Goal: Task Accomplishment & Management: Manage account settings

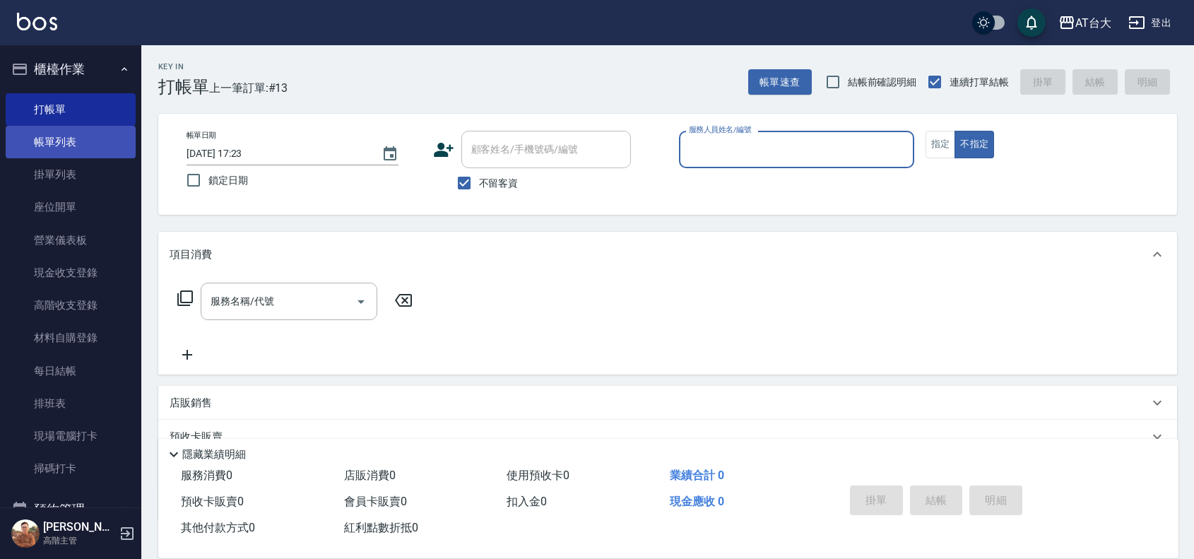
click at [73, 134] on link "帳單列表" at bounding box center [71, 142] width 130 height 33
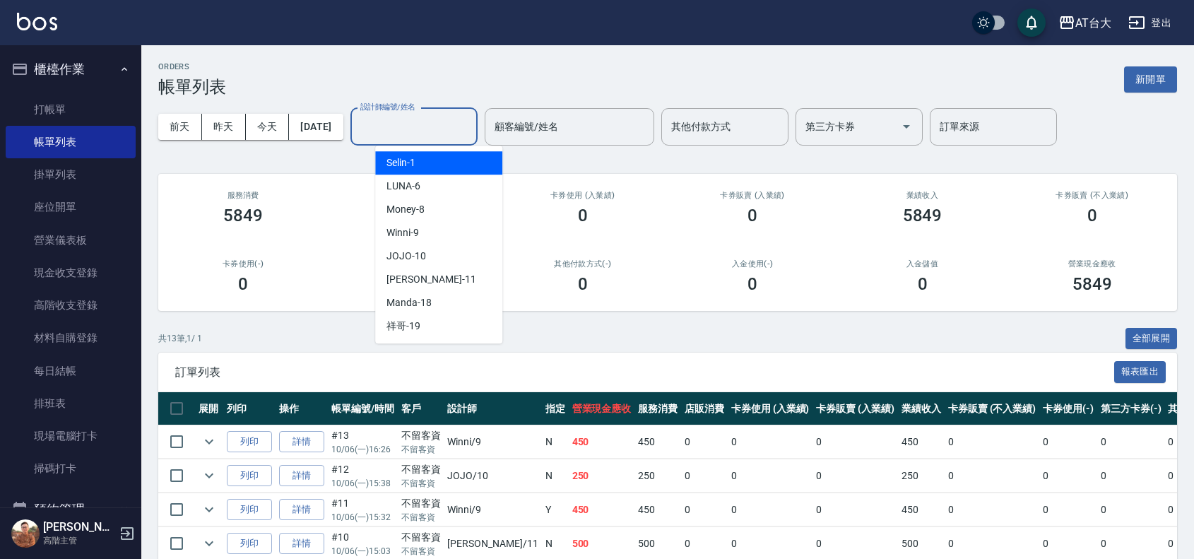
drag, startPoint x: 474, startPoint y: 126, endPoint x: 478, endPoint y: 160, distance: 34.9
click at [471, 126] on input "設計師編號/姓名" at bounding box center [414, 126] width 114 height 25
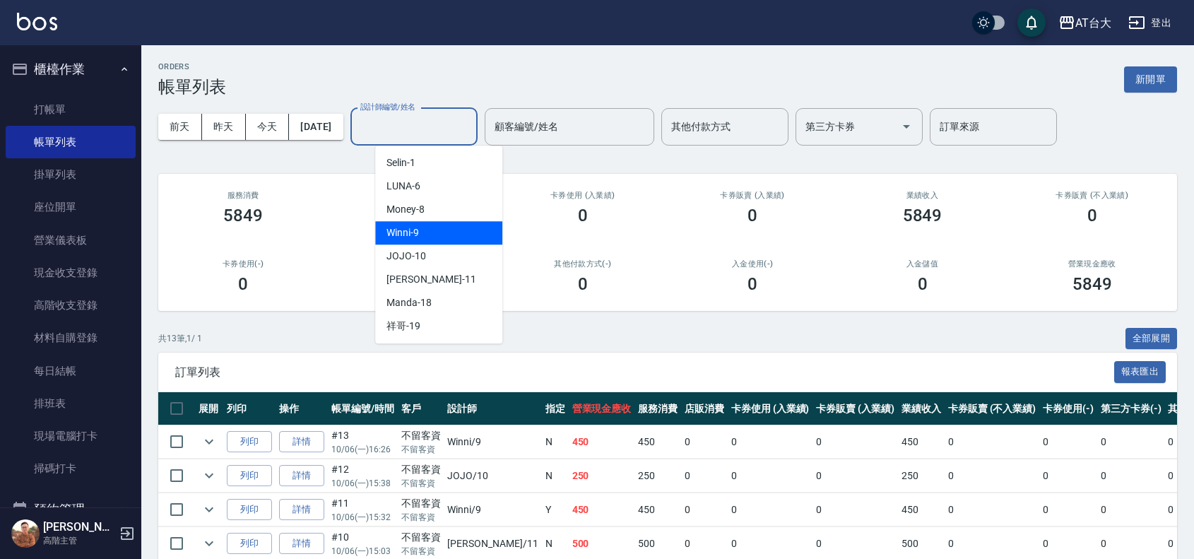
click at [489, 230] on div "Winni -9" at bounding box center [438, 232] width 127 height 23
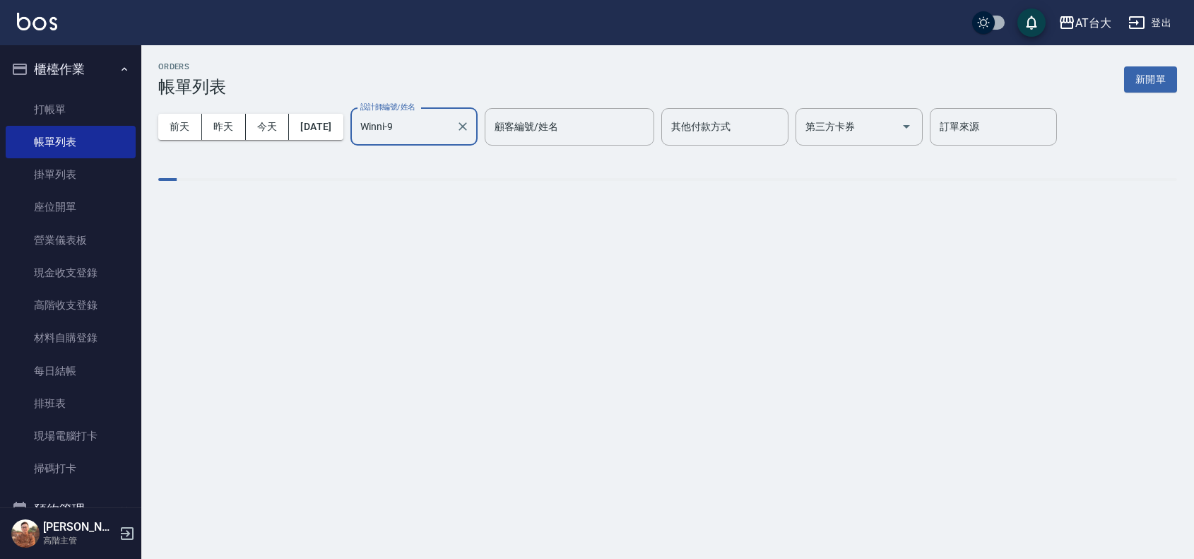
type input "Winni-9"
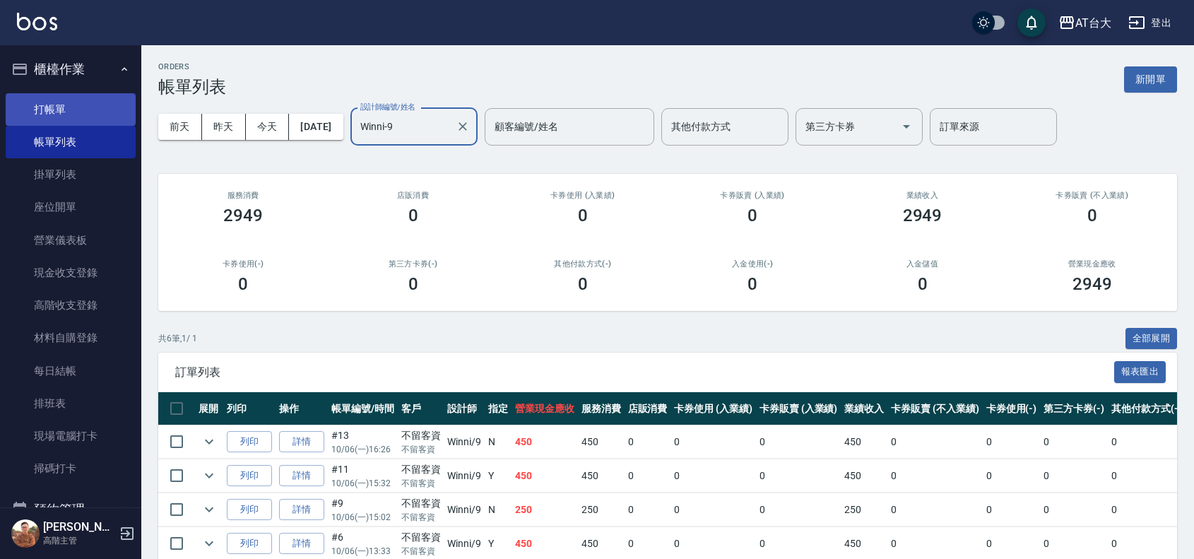
drag, startPoint x: 76, startPoint y: 120, endPoint x: 98, endPoint y: 101, distance: 29.0
click at [76, 120] on link "打帳單" at bounding box center [71, 109] width 130 height 33
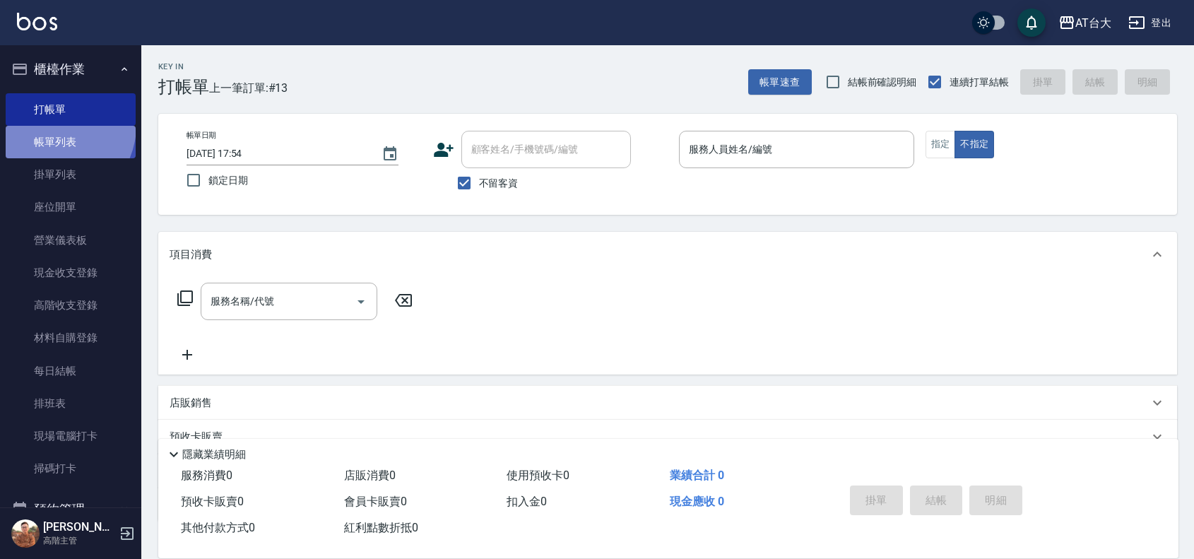
click at [52, 126] on link "帳單列表" at bounding box center [71, 142] width 130 height 33
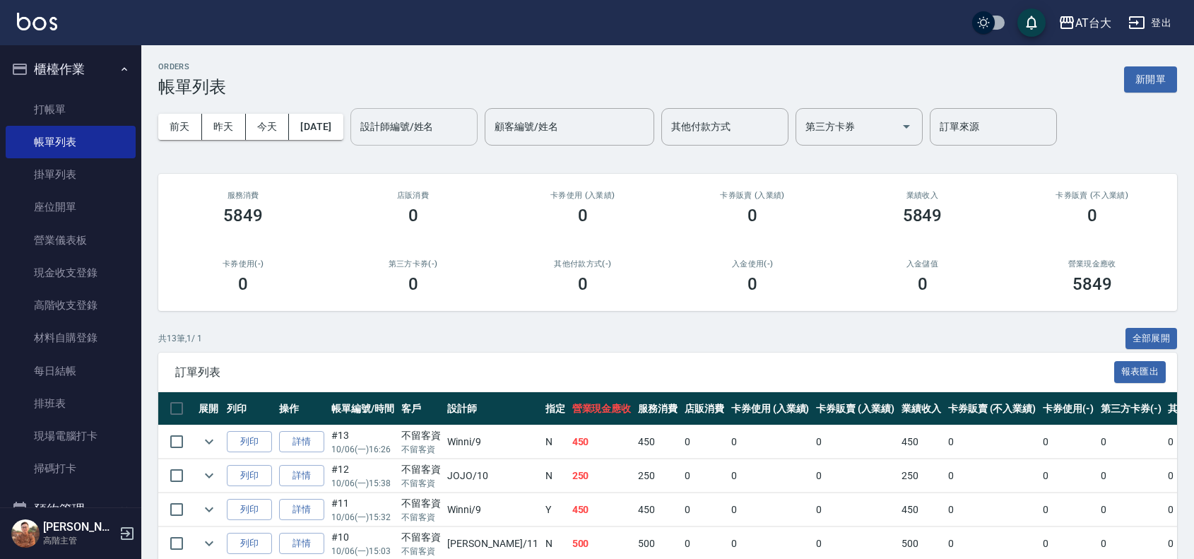
click at [464, 121] on input "設計師編號/姓名" at bounding box center [414, 126] width 114 height 25
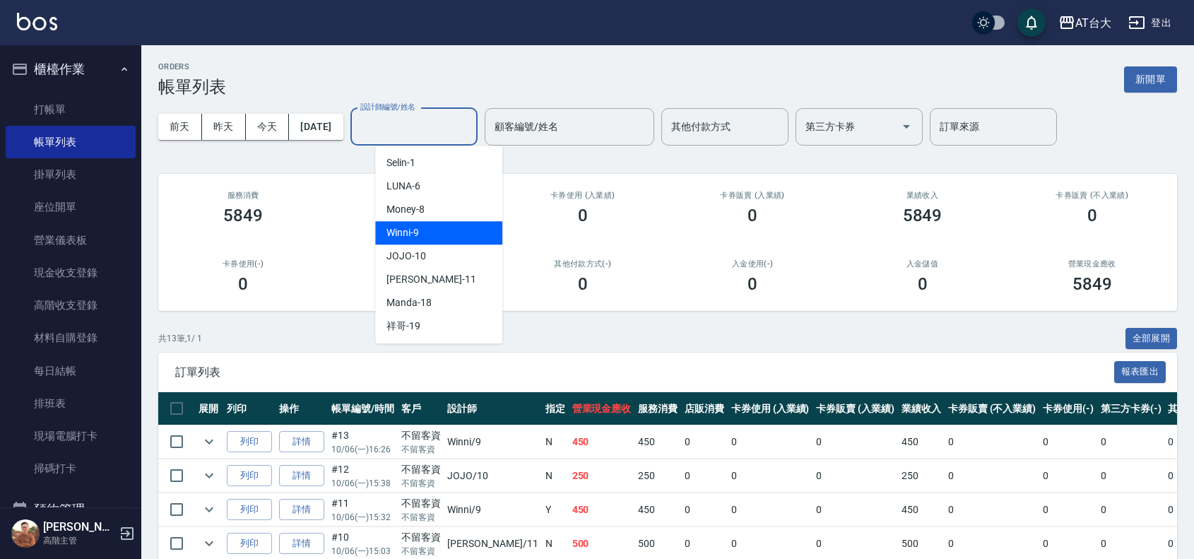
click at [463, 241] on div "Winni -9" at bounding box center [438, 232] width 127 height 23
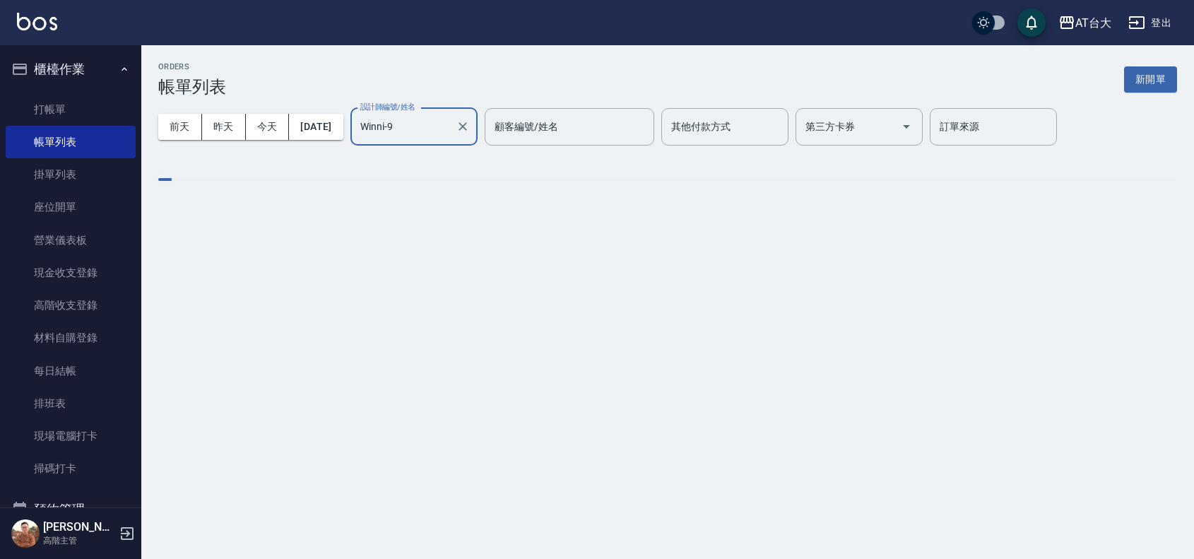
type input "Winni-9"
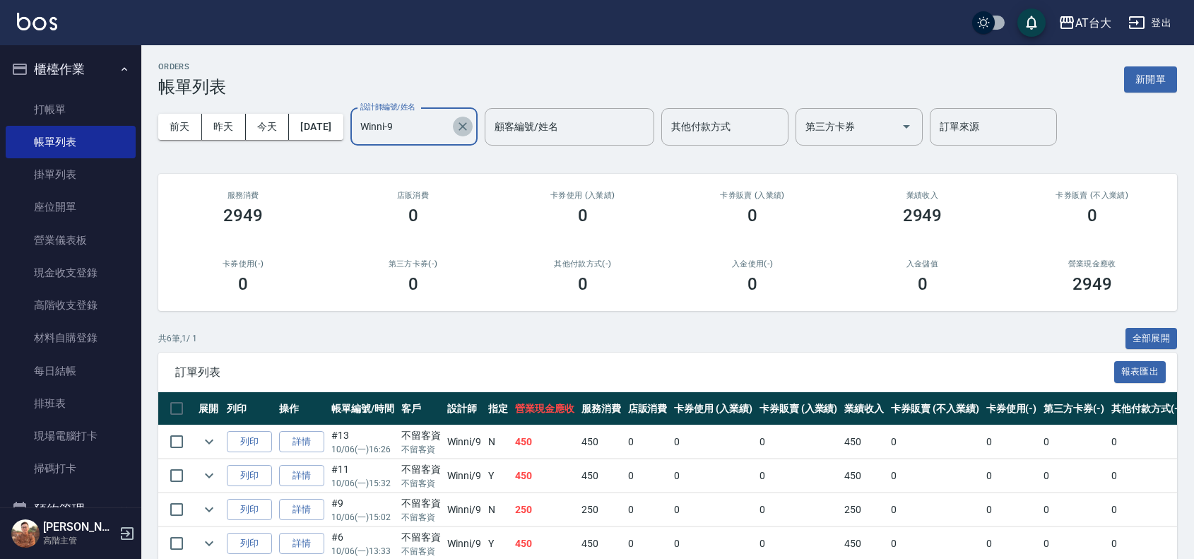
click at [470, 122] on icon "Clear" at bounding box center [463, 126] width 14 height 14
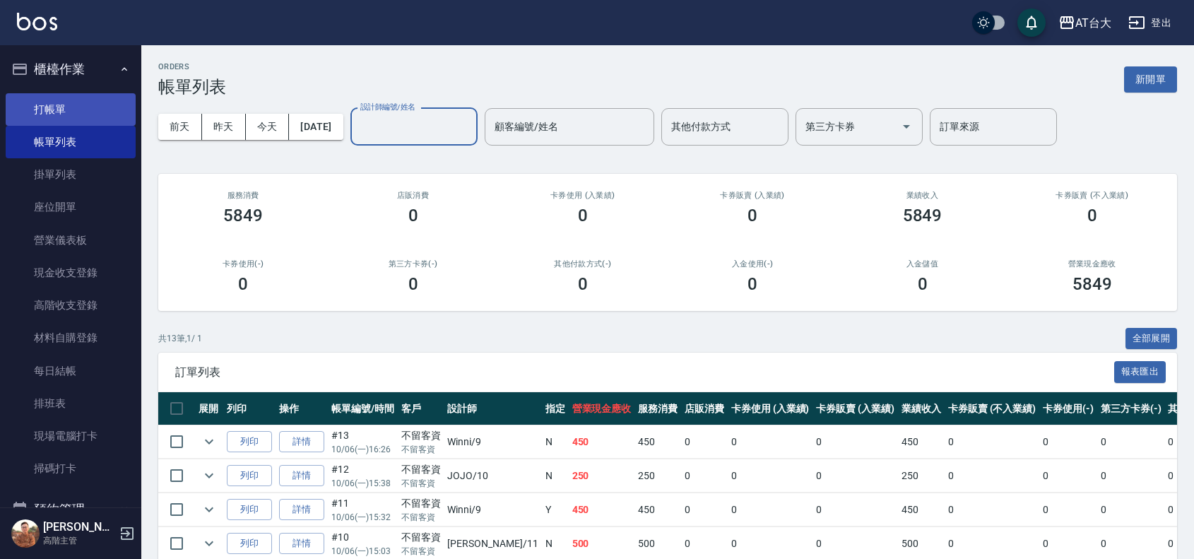
click at [86, 112] on link "打帳單" at bounding box center [71, 109] width 130 height 33
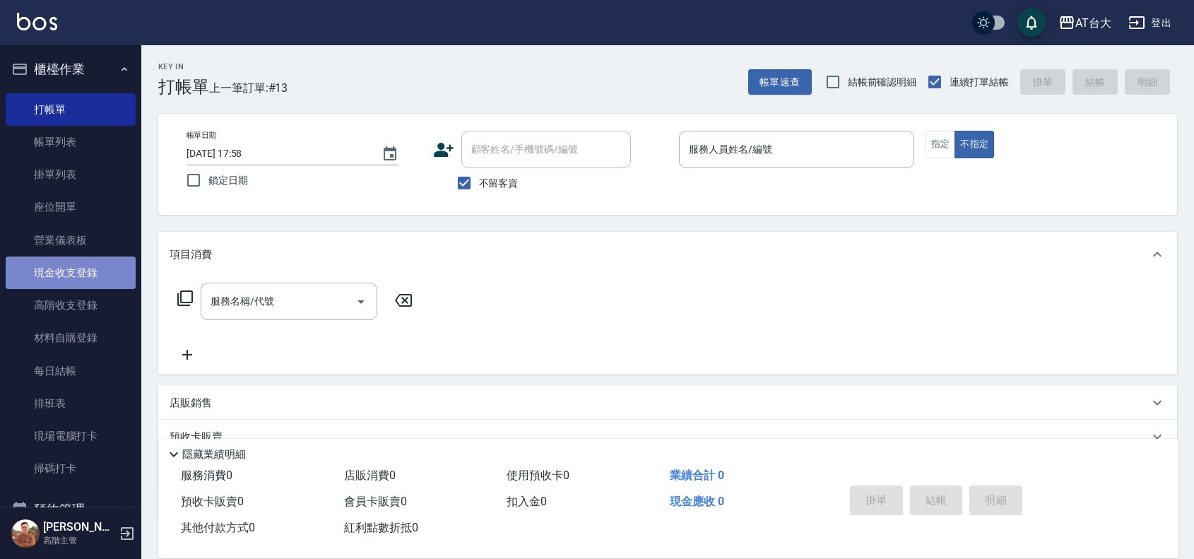
click at [117, 266] on link "現金收支登錄" at bounding box center [71, 272] width 130 height 33
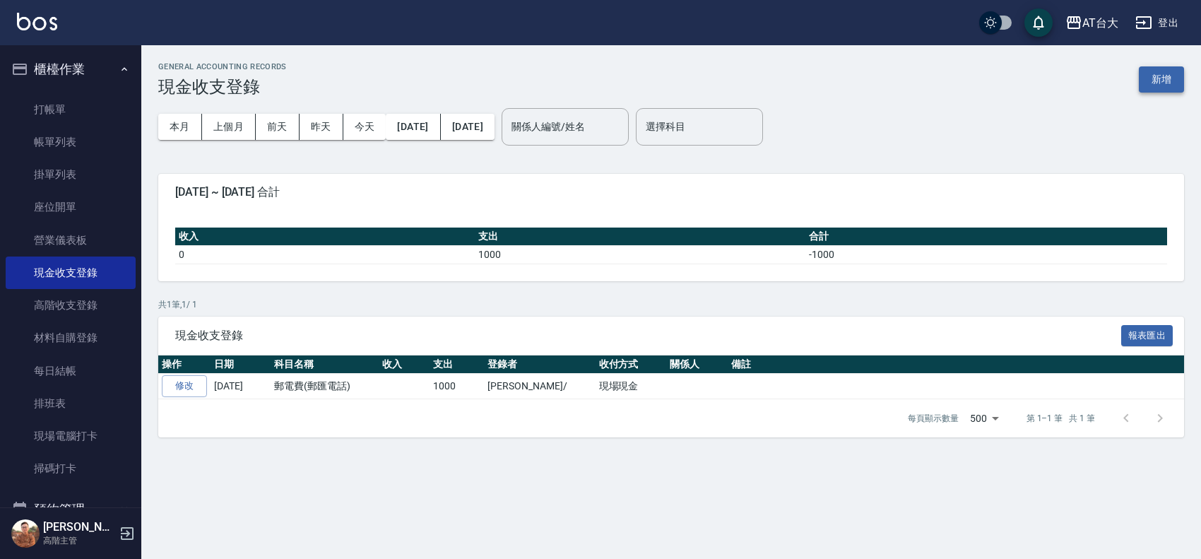
click at [1177, 85] on button "新增" at bounding box center [1161, 79] width 45 height 26
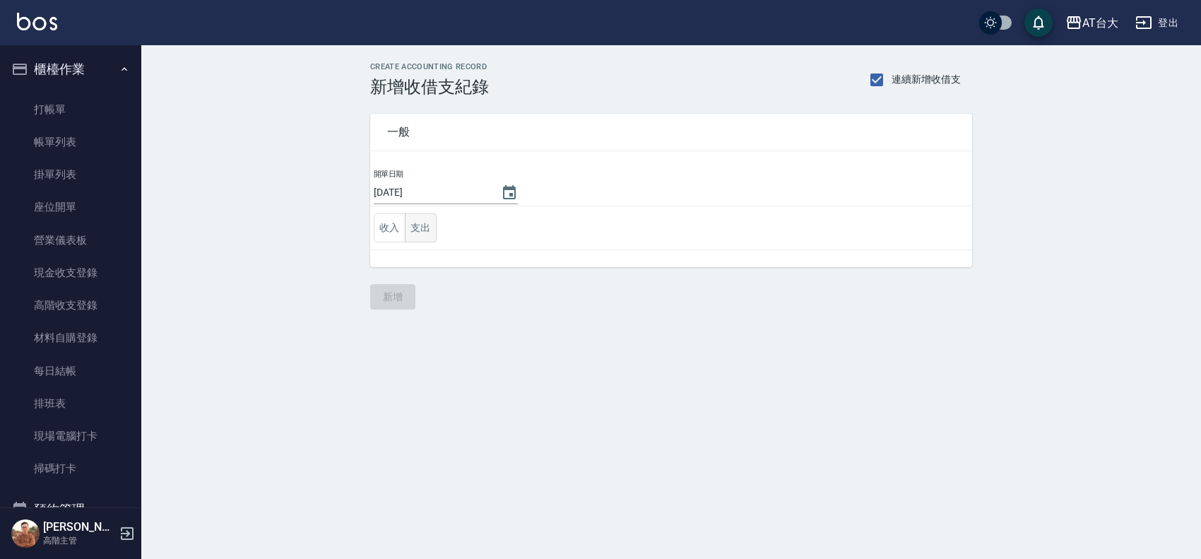
click at [432, 216] on button "支出" at bounding box center [421, 227] width 32 height 29
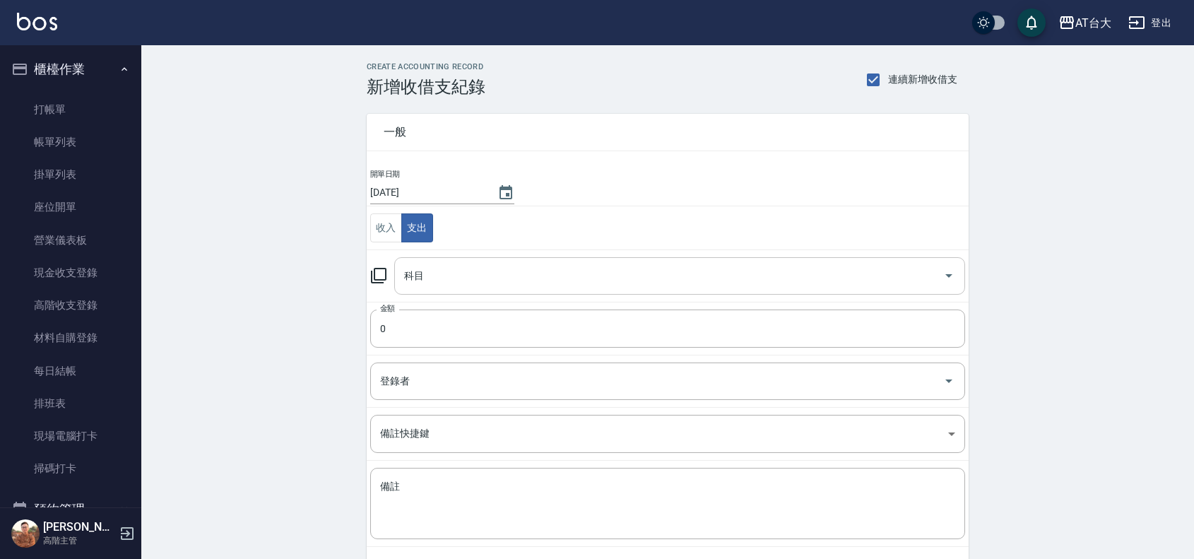
click at [484, 276] on input "科目" at bounding box center [669, 276] width 537 height 25
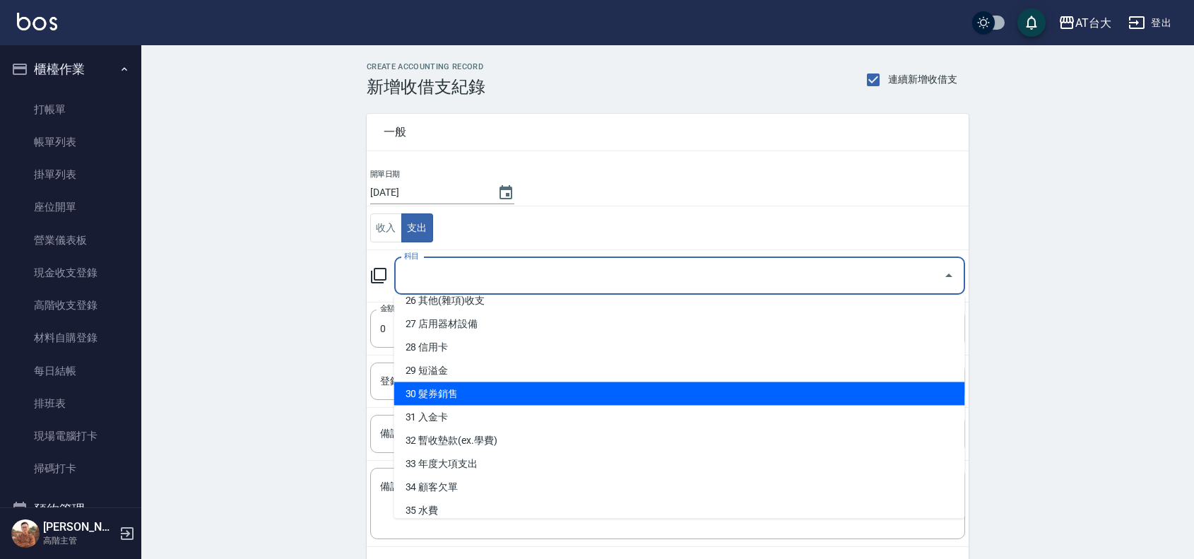
scroll to position [530, 0]
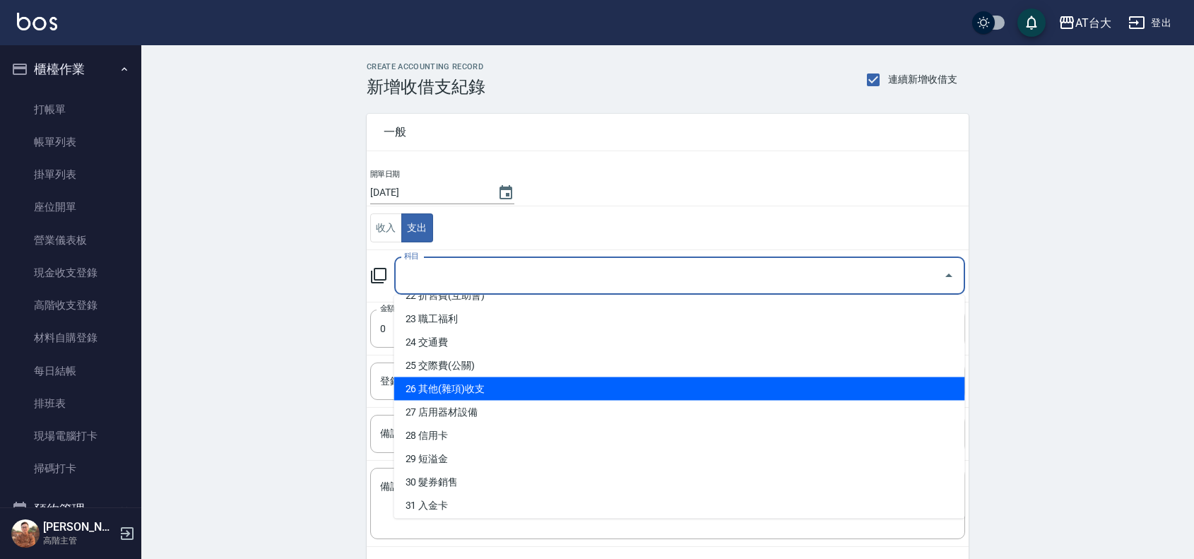
click at [521, 379] on li "26 其他(雜項)收支" at bounding box center [679, 388] width 571 height 23
type input "26 其他(雜項)收支"
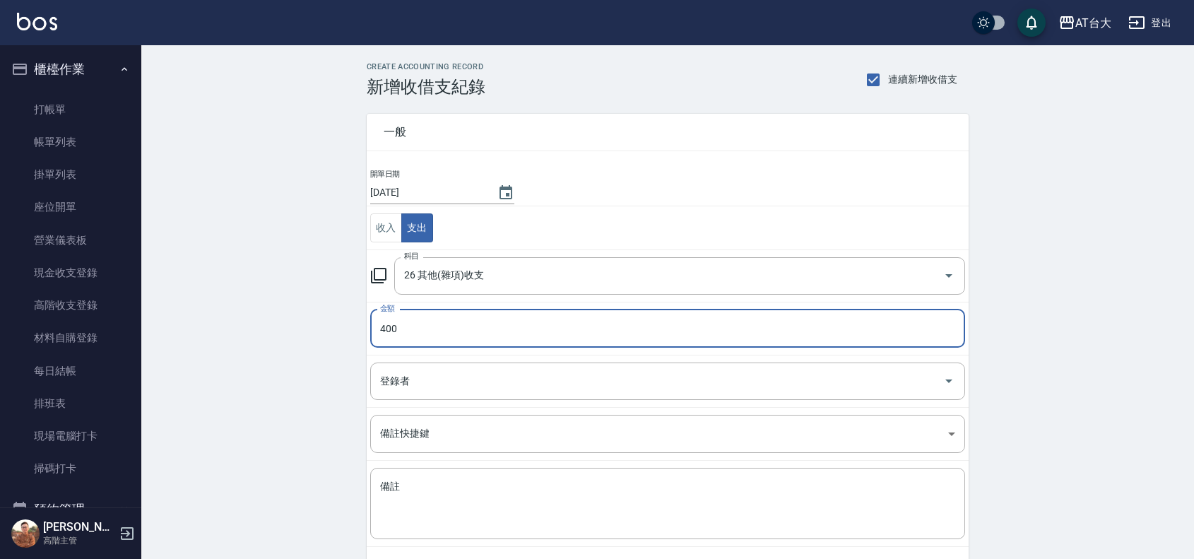
type input "400"
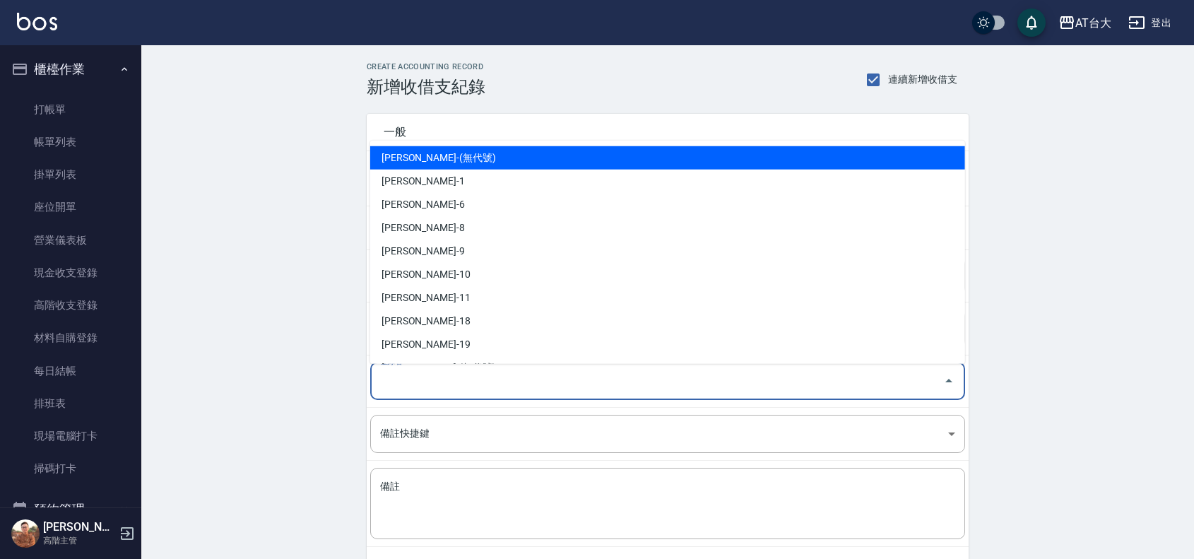
click at [521, 379] on input "登錄者" at bounding box center [657, 381] width 561 height 25
click at [470, 163] on li "許博棠-(無代號)" at bounding box center [667, 157] width 595 height 23
type input "許博棠-(無代號)"
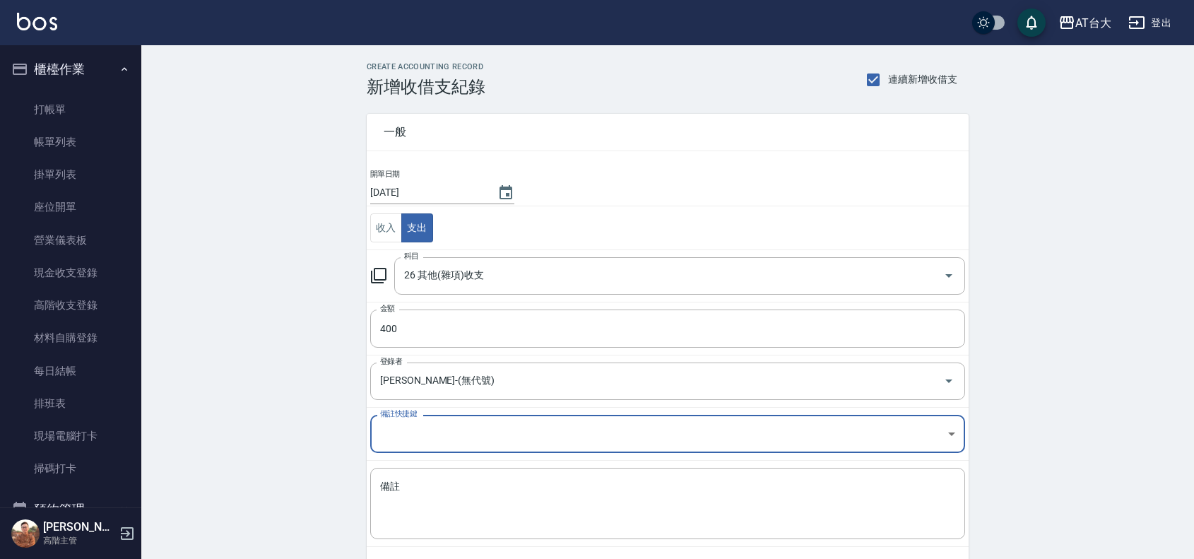
click at [488, 460] on td "備註快捷鍵 ​ 備註快捷鍵" at bounding box center [668, 434] width 602 height 53
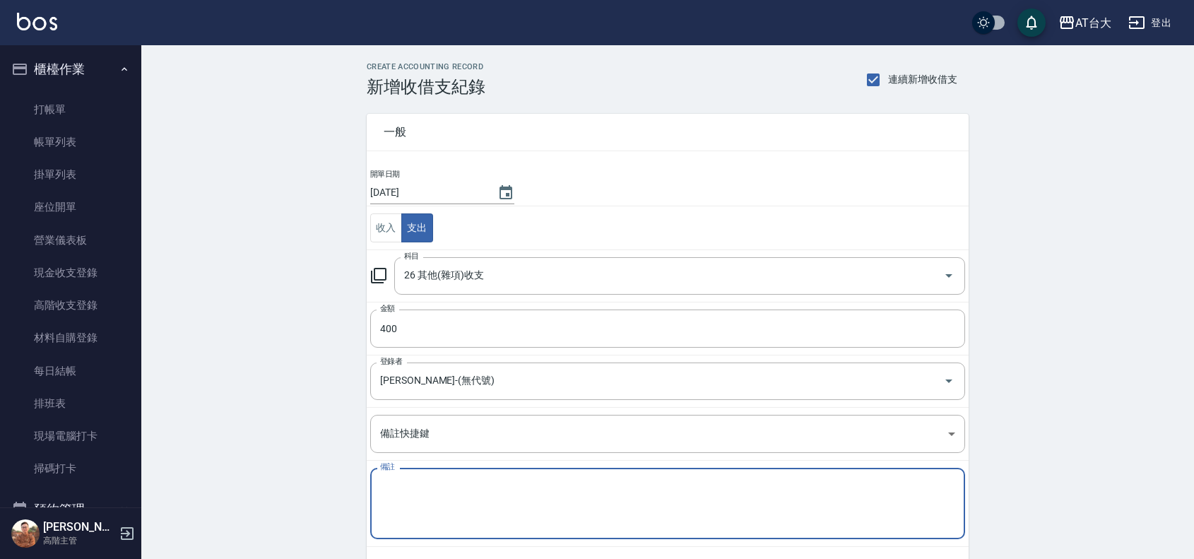
click at [500, 485] on textarea "備註" at bounding box center [667, 504] width 575 height 48
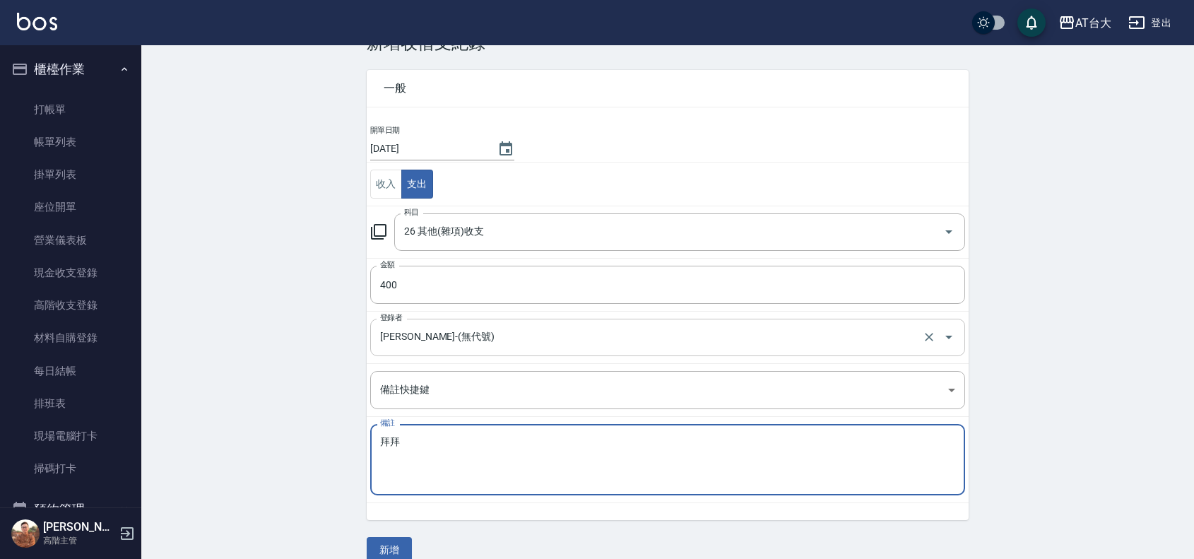
scroll to position [66, 0]
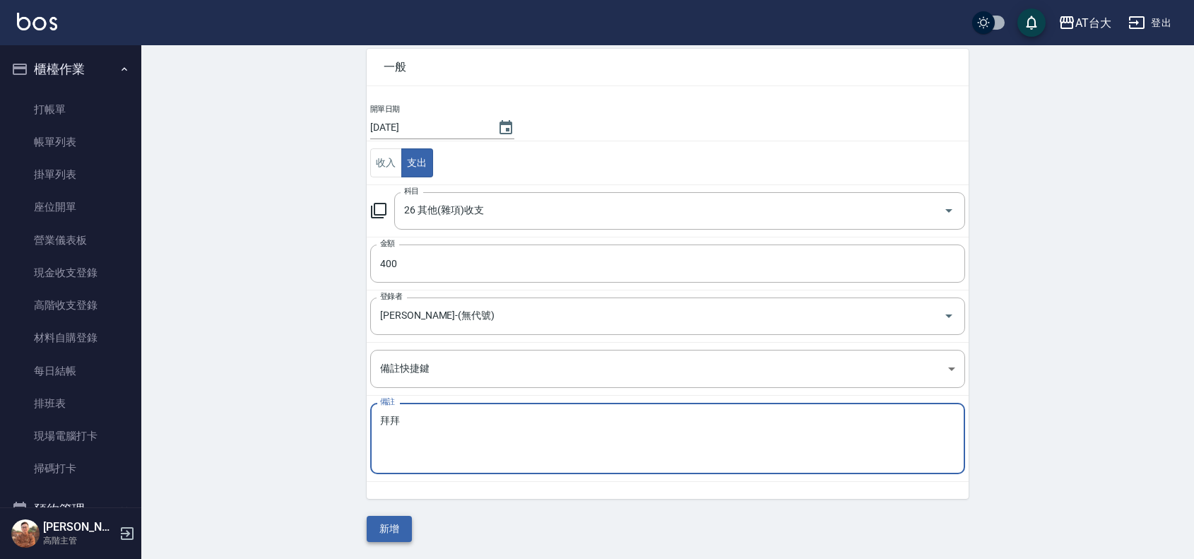
type textarea "拜拜"
click at [391, 521] on button "新增" at bounding box center [389, 529] width 45 height 26
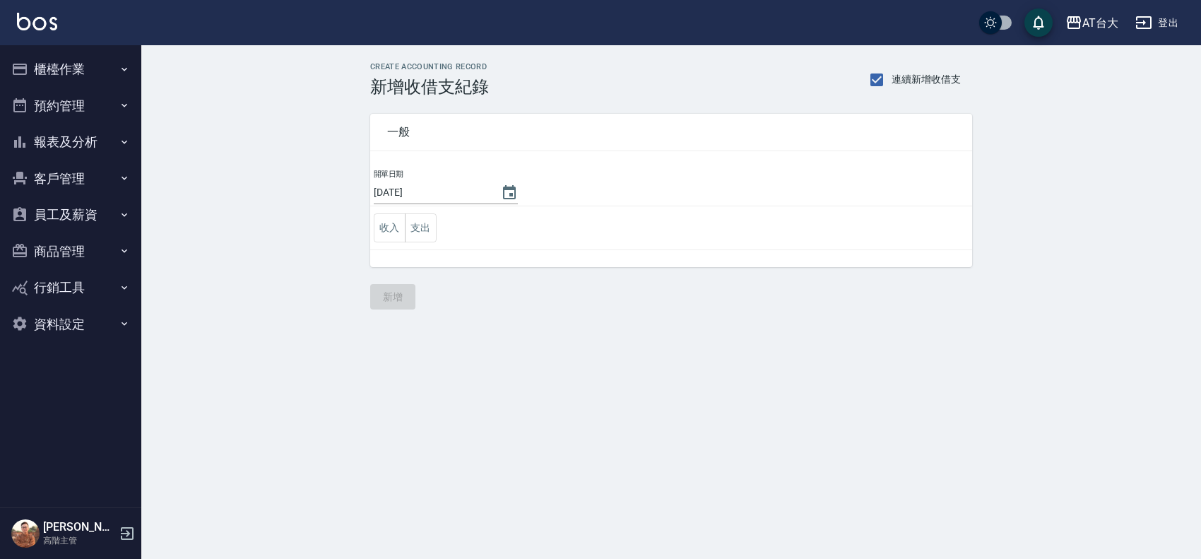
click at [44, 83] on button "櫃檯作業" at bounding box center [71, 69] width 130 height 37
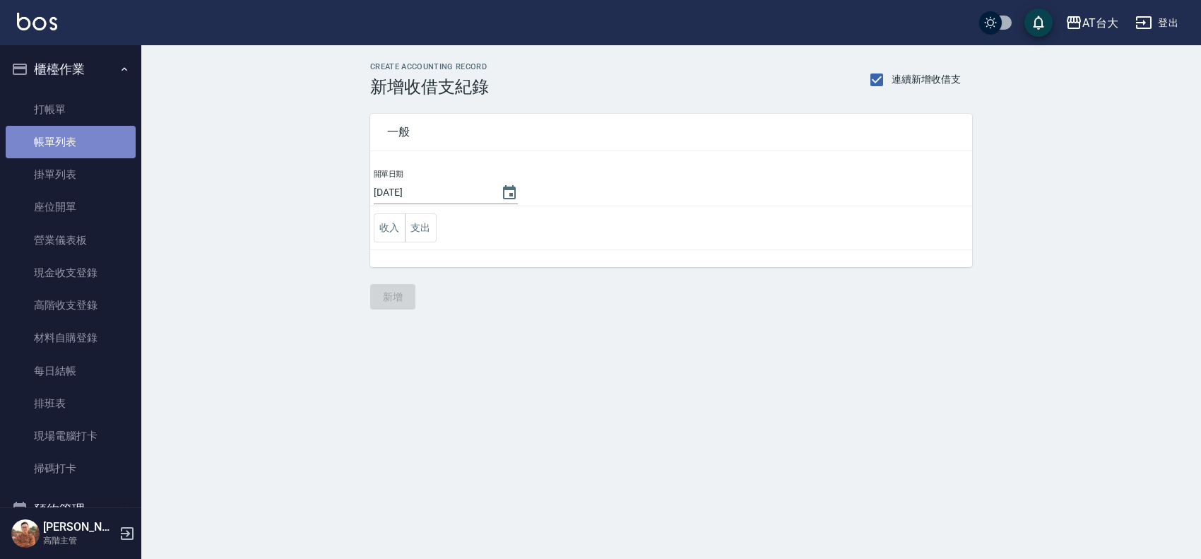
click at [81, 136] on link "帳單列表" at bounding box center [71, 142] width 130 height 33
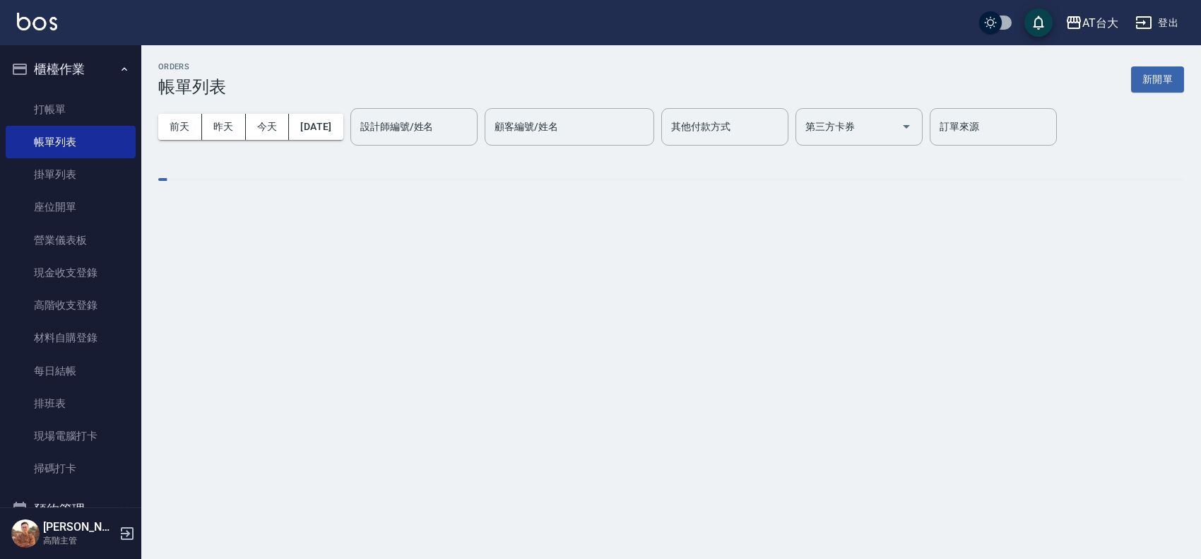
click at [367, 112] on div "前天 昨天 今天 2025/10/06 設計師編號/姓名 設計師編號/姓名 顧客編號/姓名 顧客編號/姓名 其他付款方式 其他付款方式 第三方卡券 第三方卡券…" at bounding box center [671, 127] width 1026 height 60
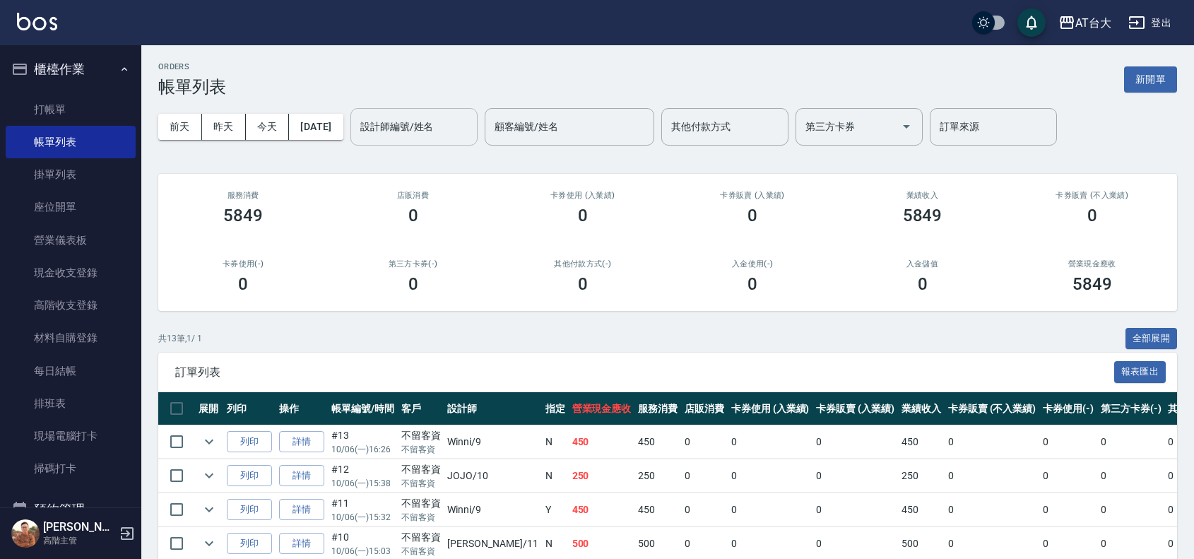
click at [447, 127] on input "設計師編號/姓名" at bounding box center [414, 126] width 114 height 25
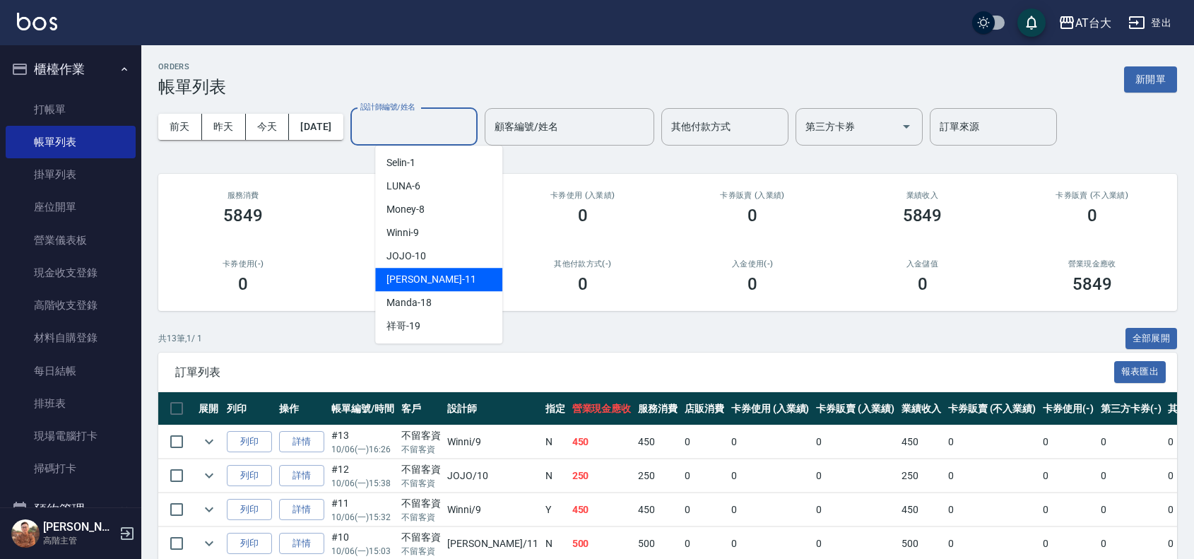
click at [439, 276] on div "Yvonne -11" at bounding box center [438, 279] width 127 height 23
type input "Yvonne-11"
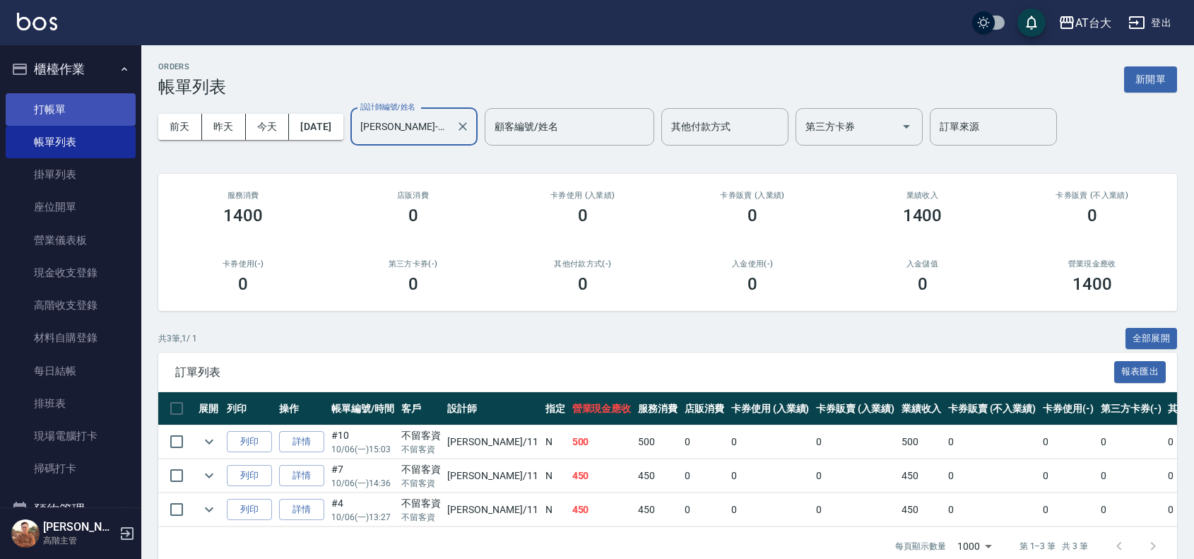
click at [73, 106] on link "打帳單" at bounding box center [71, 109] width 130 height 33
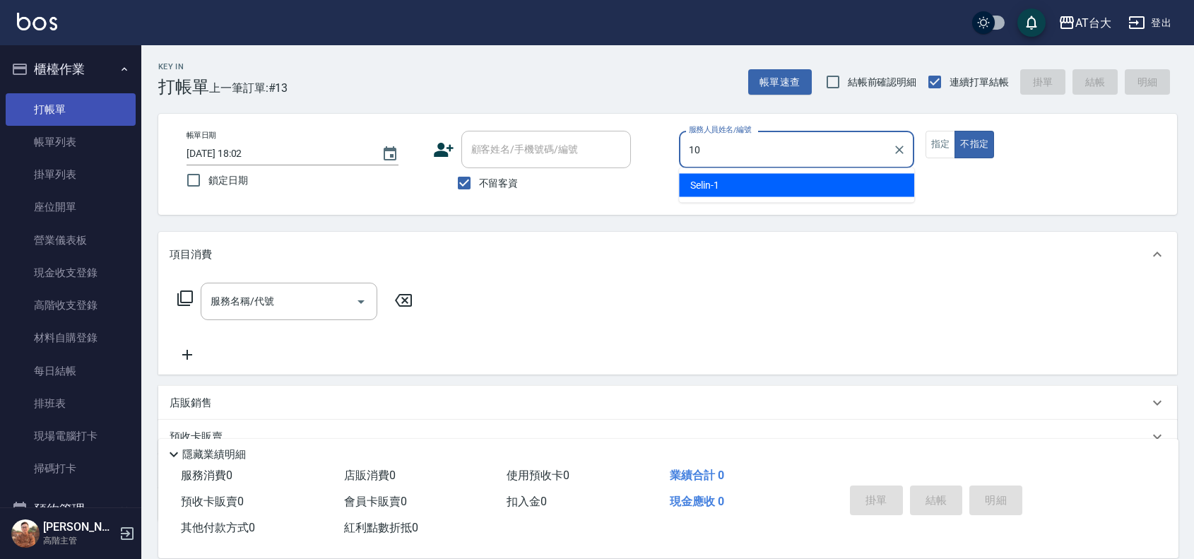
type input "JOJO-10"
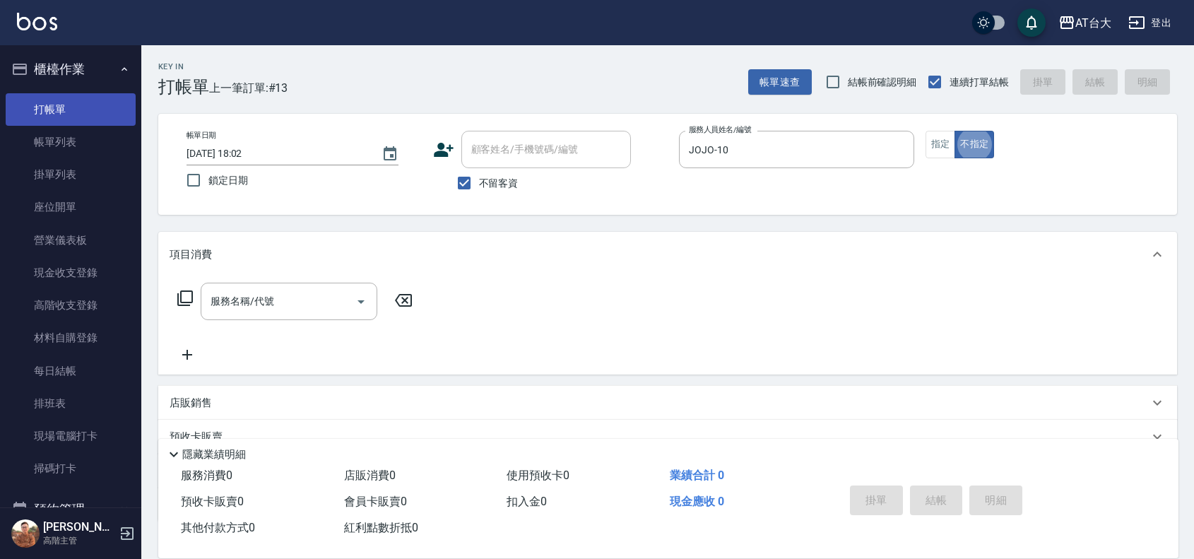
type button "false"
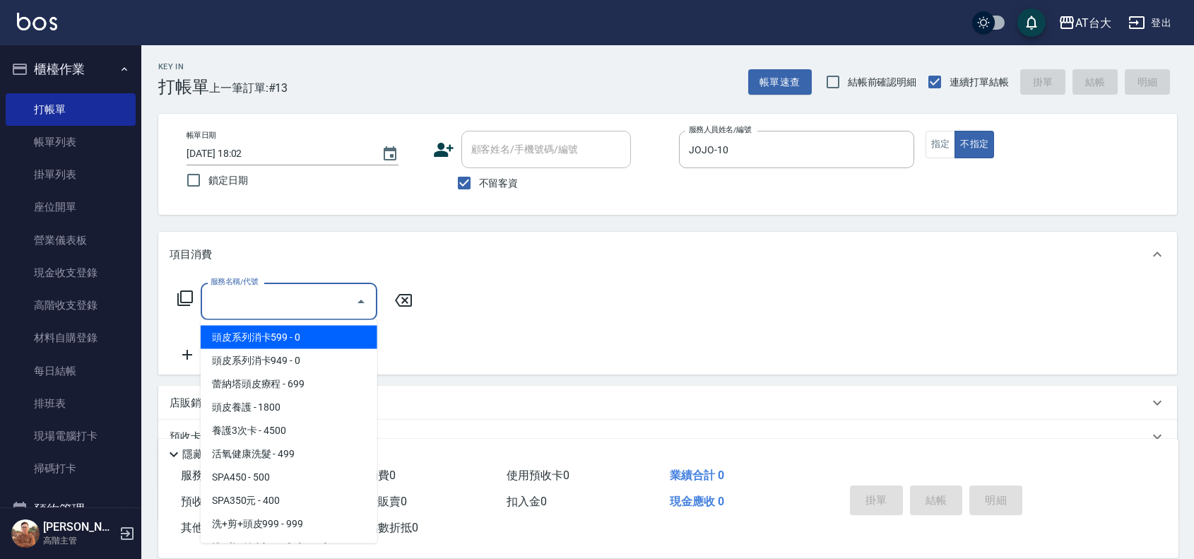
click at [283, 308] on input "服務名稱/代號" at bounding box center [278, 301] width 143 height 25
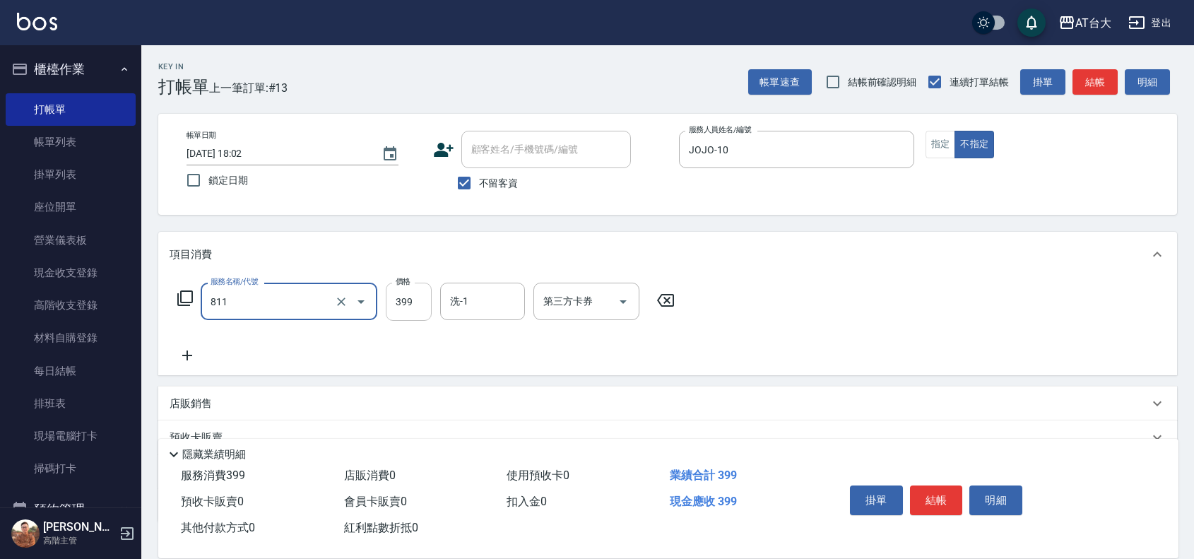
type input "洗+剪(811)"
click at [396, 300] on input "399" at bounding box center [409, 302] width 46 height 38
type input "450"
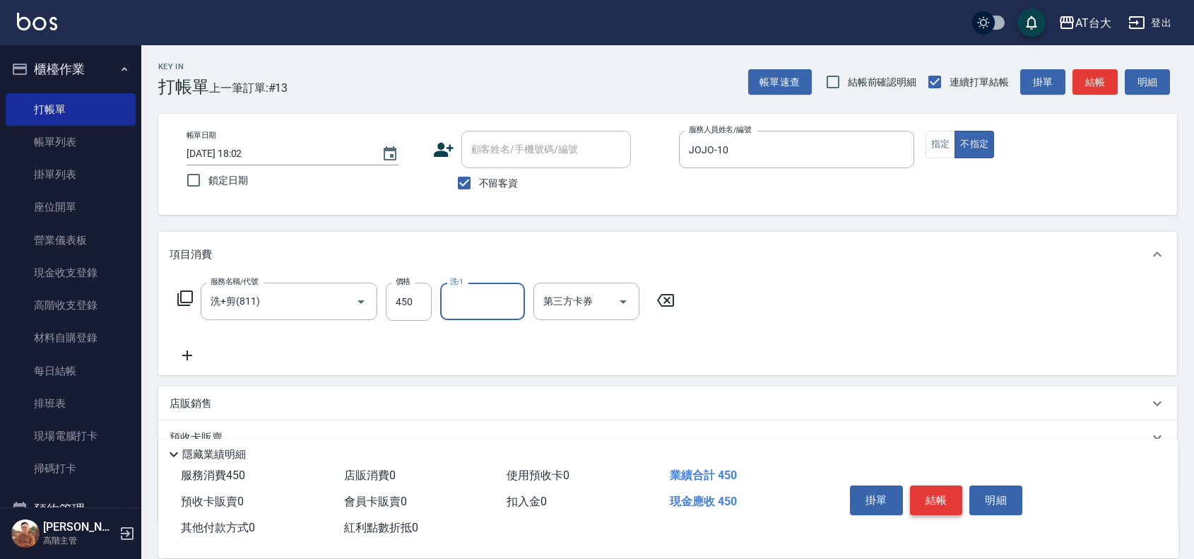
click at [956, 491] on button "結帳" at bounding box center [936, 500] width 53 height 30
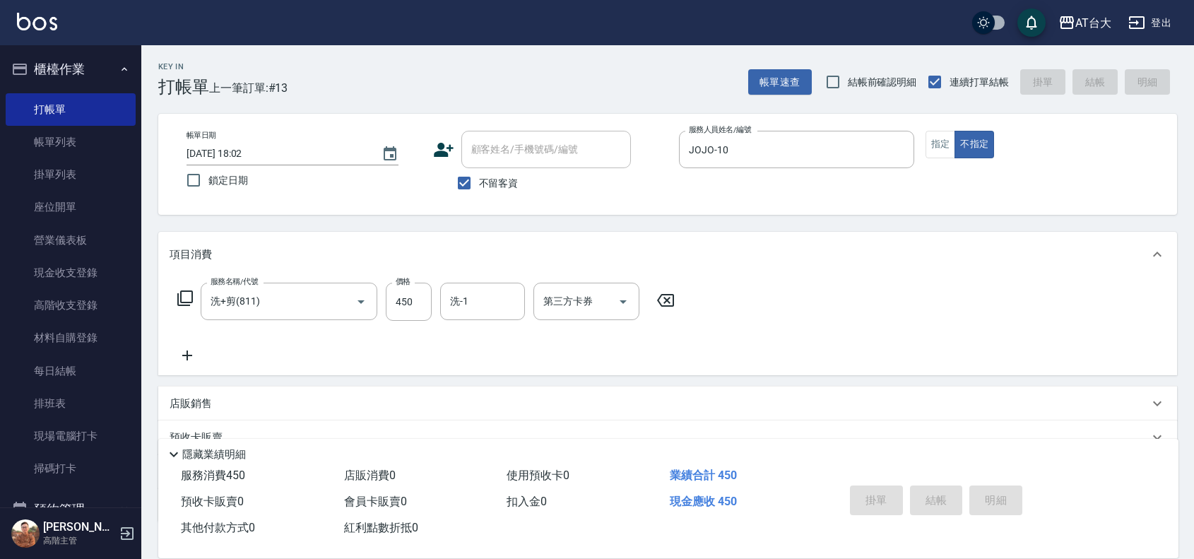
type input "2025/10/06 18:16"
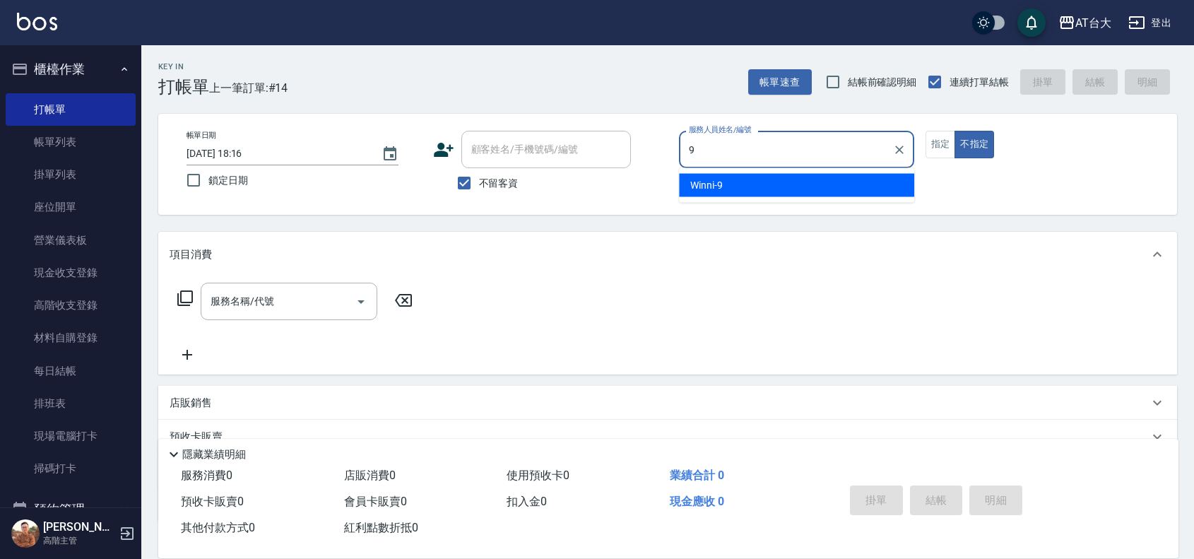
type input "Winni-9"
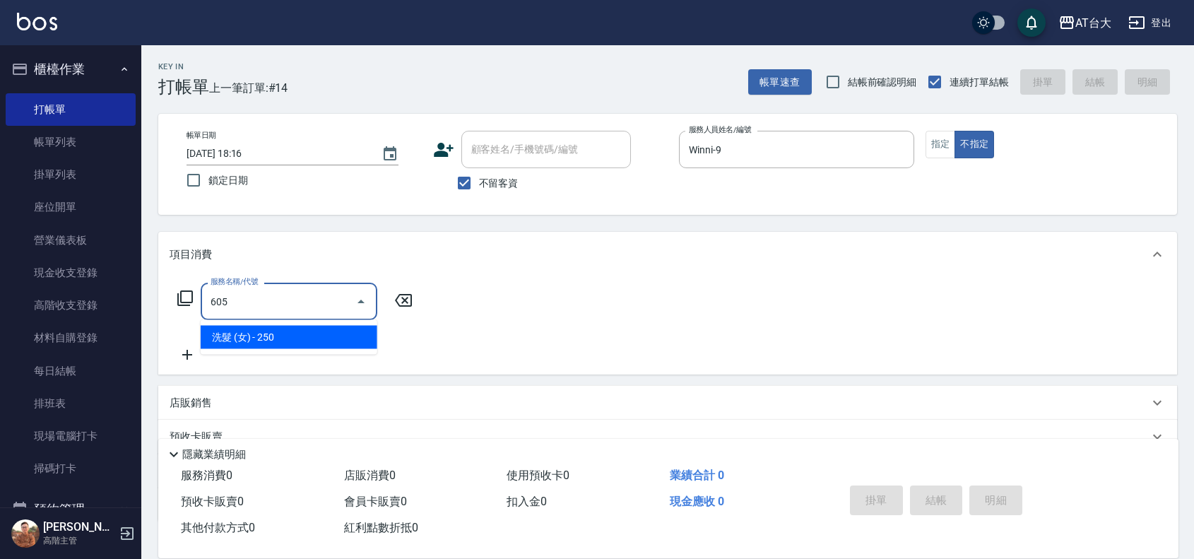
type input "洗髮 (女)(605)"
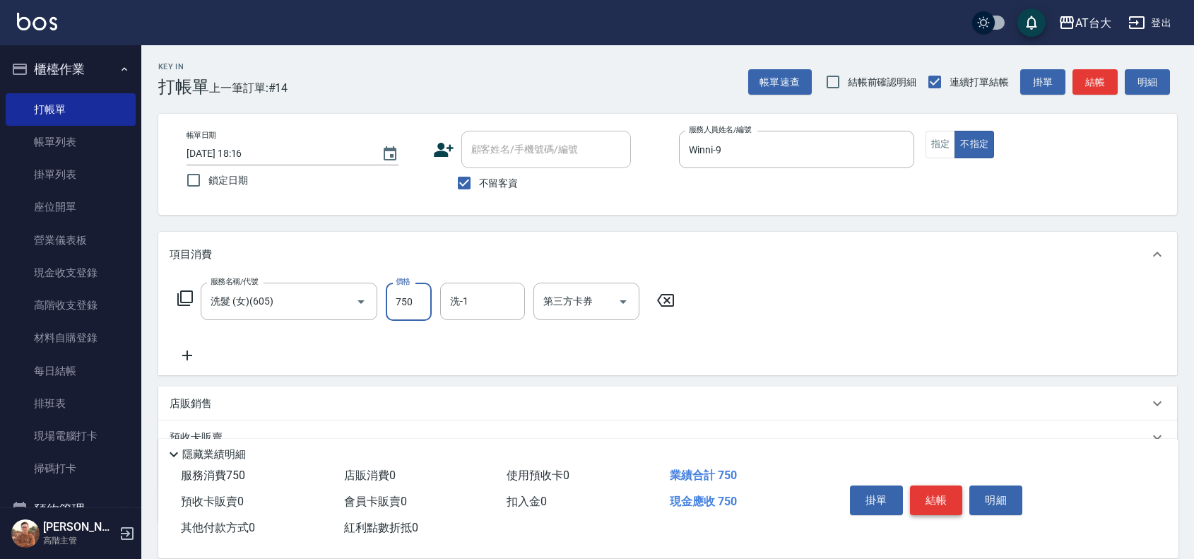
type input "750"
click at [955, 489] on button "結帳" at bounding box center [936, 500] width 53 height 30
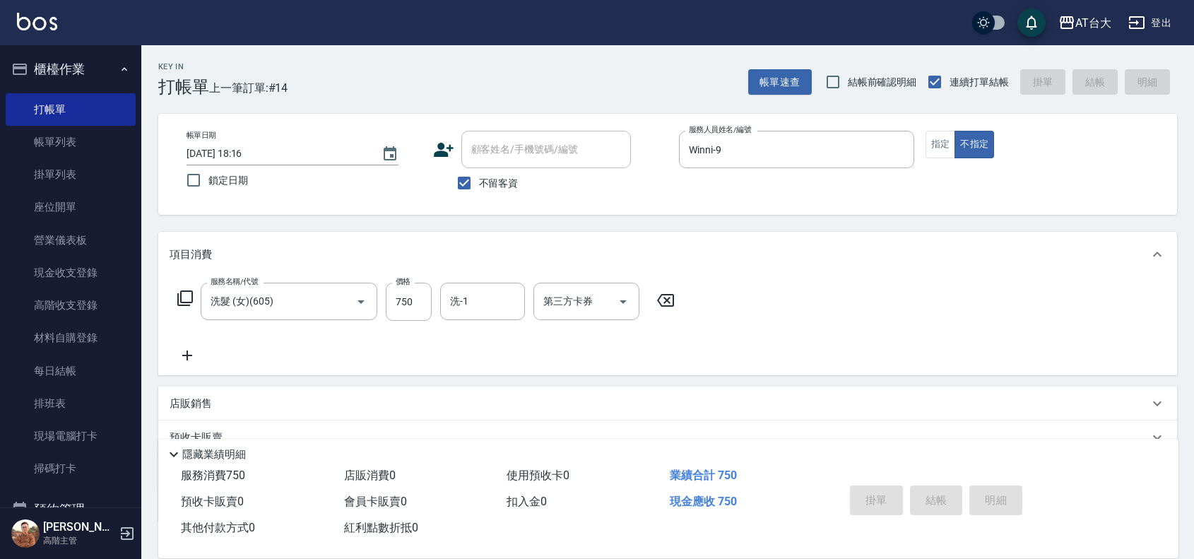
type input "2025/10/06 18:19"
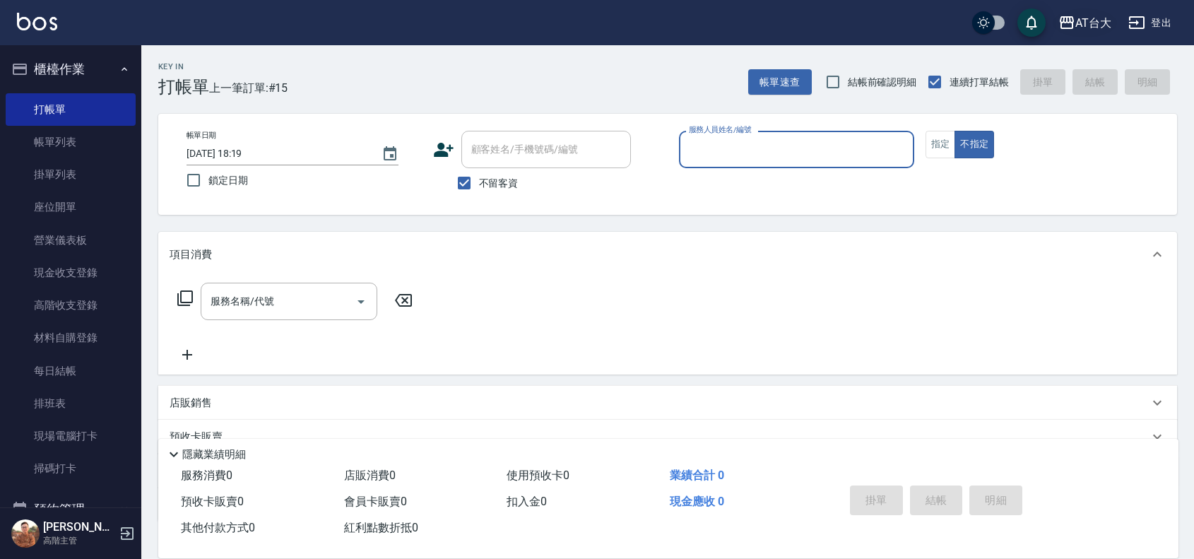
click at [1099, 16] on div "AT台大" at bounding box center [1093, 23] width 36 height 18
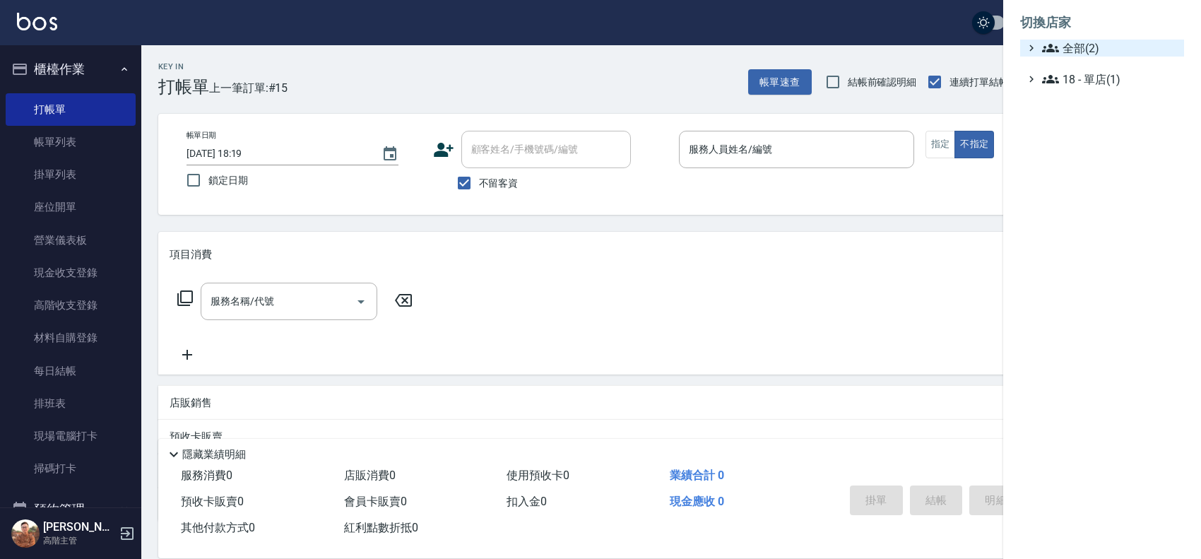
click at [1095, 47] on span "全部(2)" at bounding box center [1110, 48] width 136 height 17
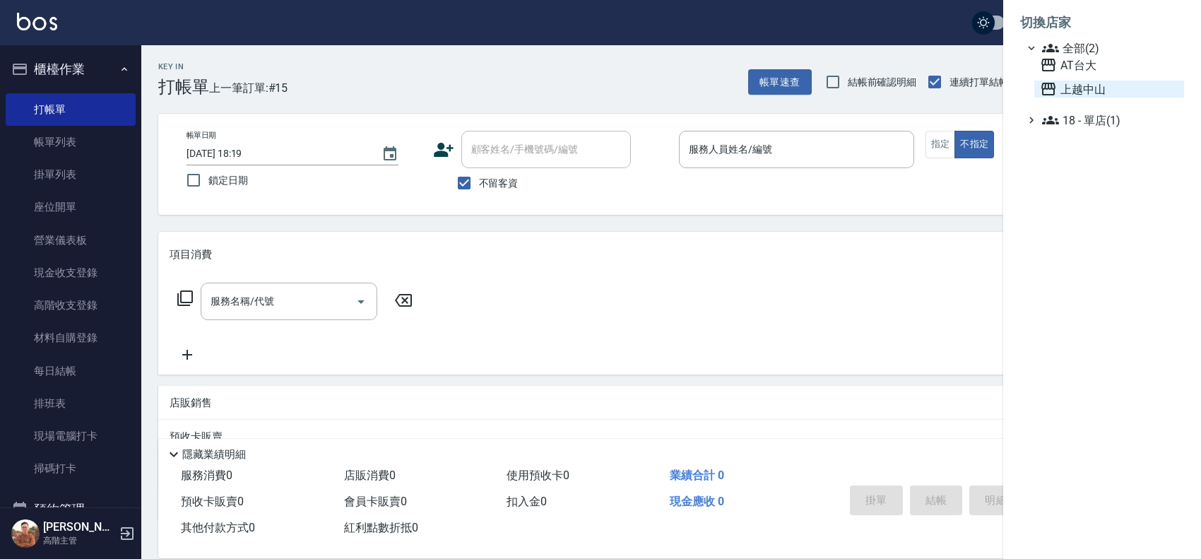
click at [1107, 81] on span "上越中山" at bounding box center [1109, 89] width 138 height 17
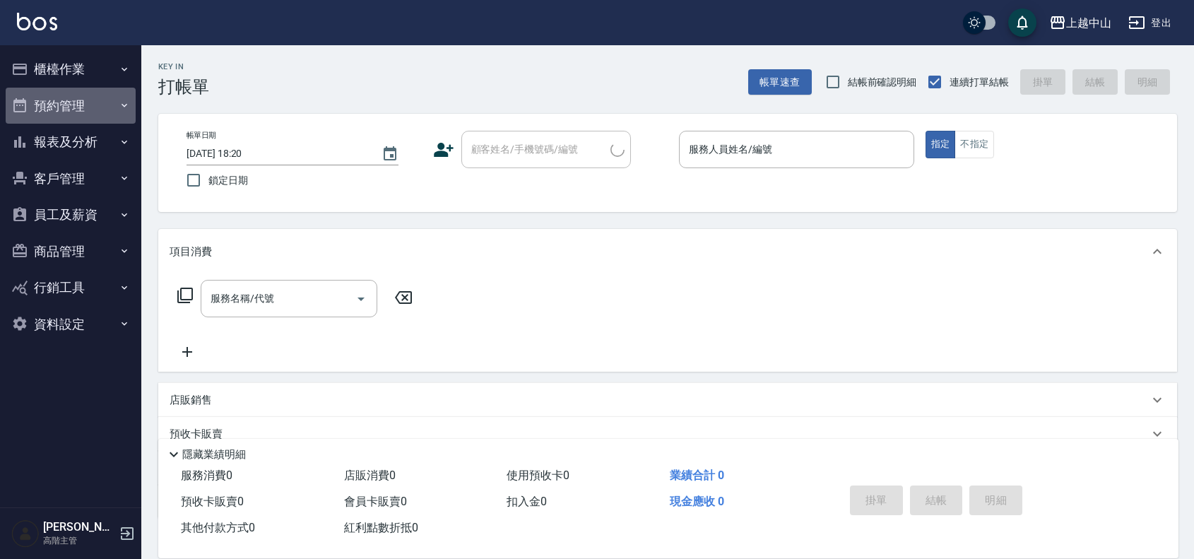
click at [57, 95] on button "預約管理" at bounding box center [71, 106] width 130 height 37
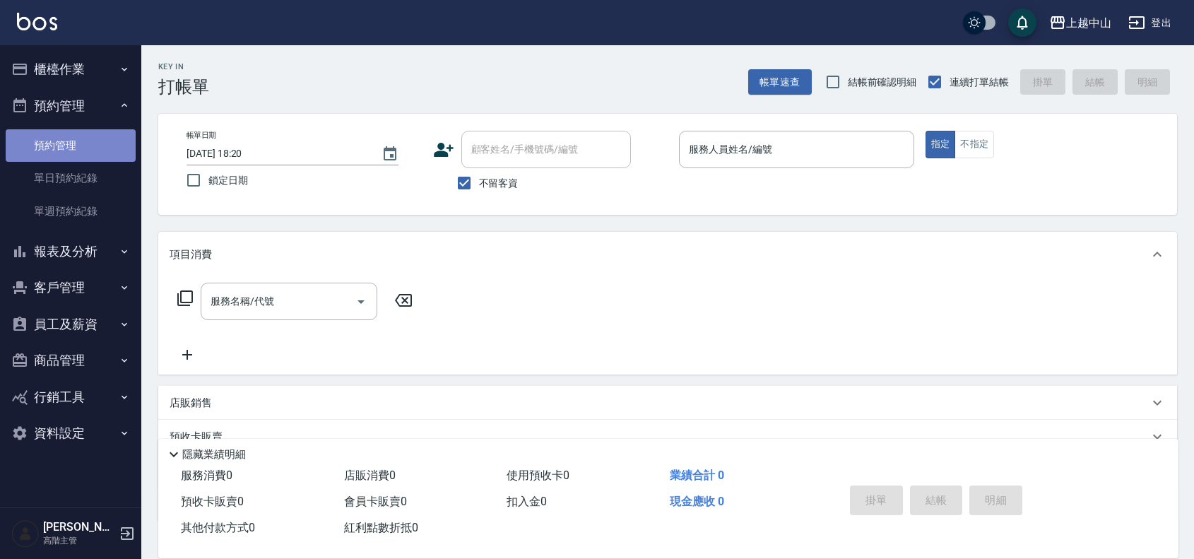
click at [107, 141] on link "預約管理" at bounding box center [71, 145] width 130 height 33
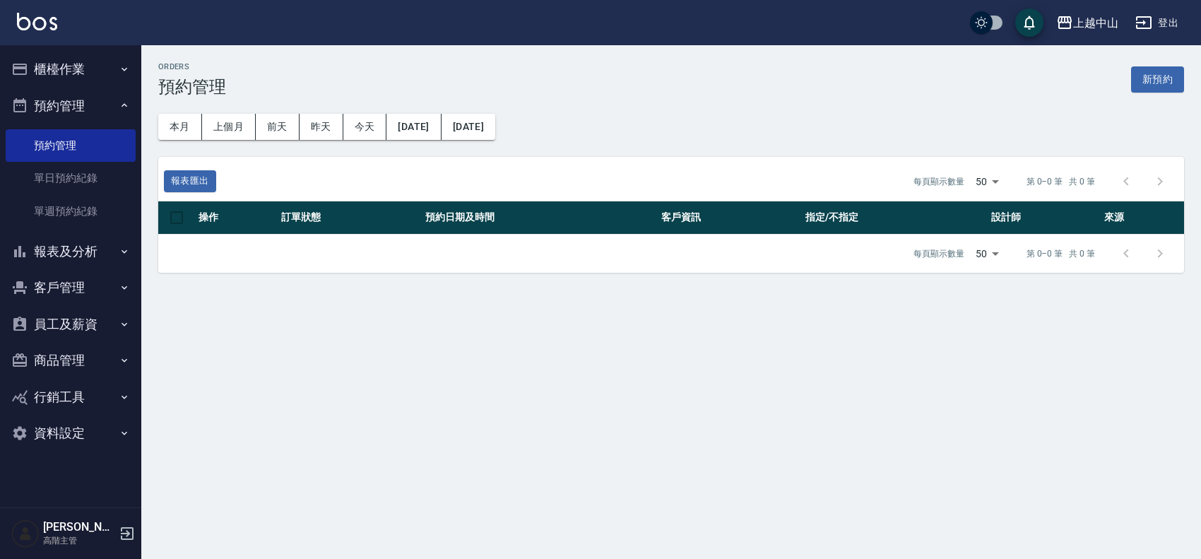
click at [93, 104] on button "預約管理" at bounding box center [71, 106] width 130 height 37
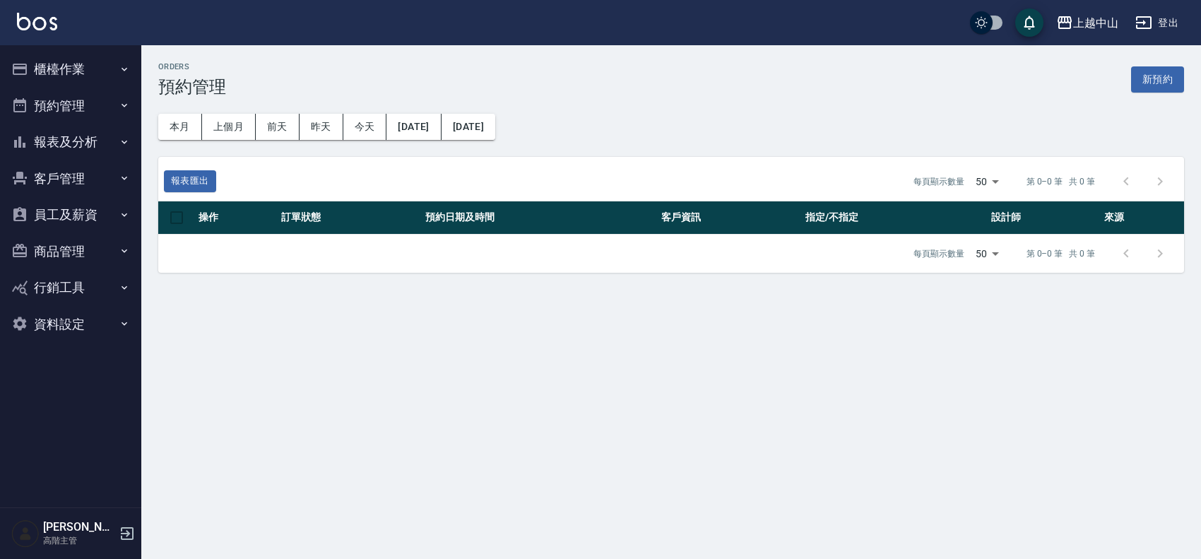
click at [85, 73] on button "櫃檯作業" at bounding box center [71, 69] width 130 height 37
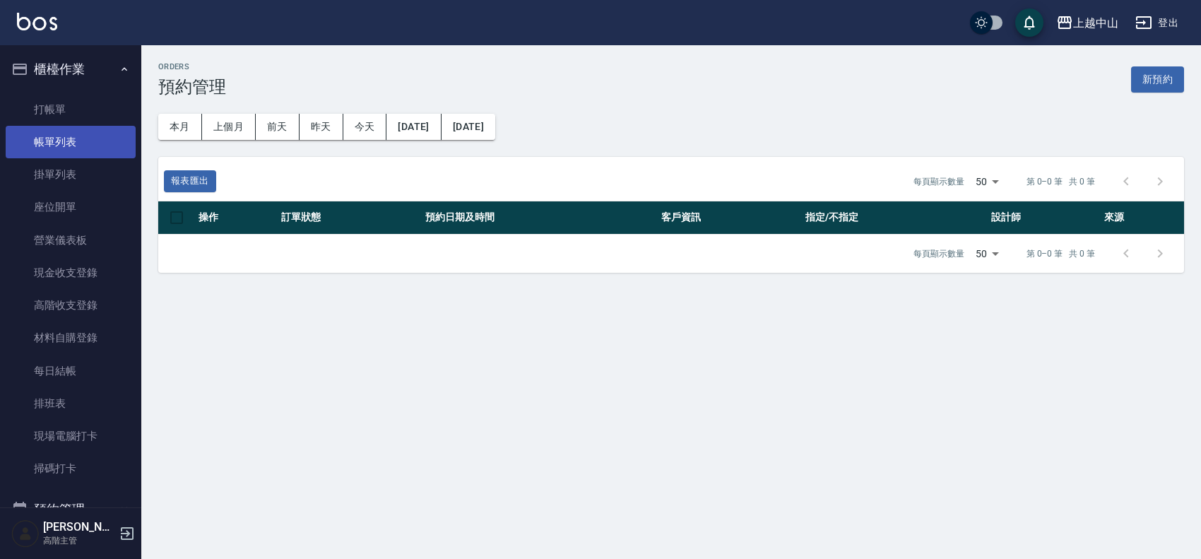
click at [104, 138] on link "帳單列表" at bounding box center [71, 142] width 130 height 33
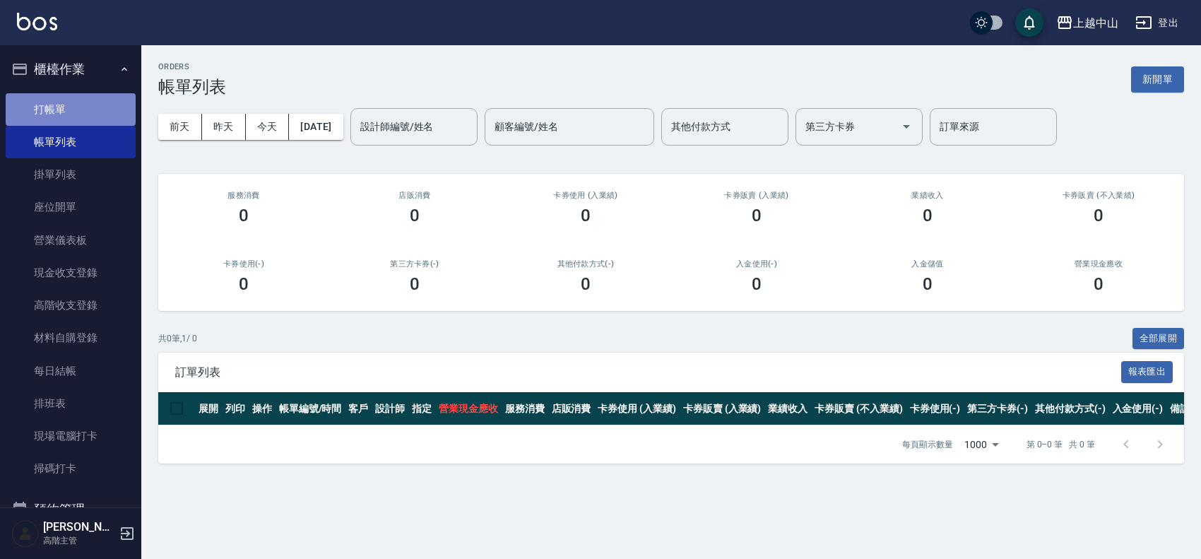
click at [94, 93] on link "打帳單" at bounding box center [71, 109] width 130 height 33
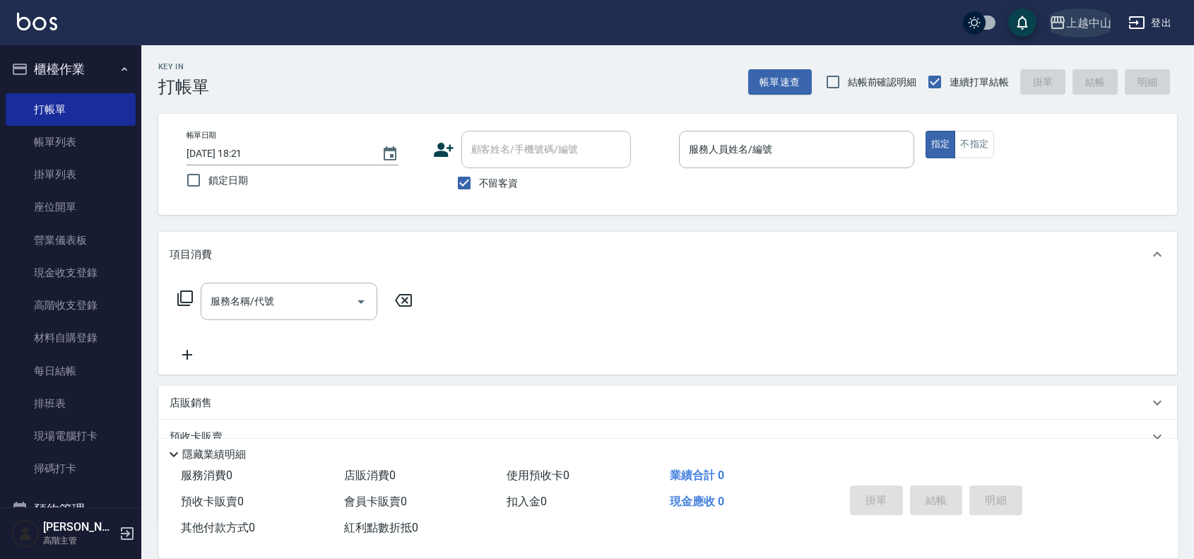
click at [1087, 35] on button "上越中山" at bounding box center [1080, 22] width 73 height 29
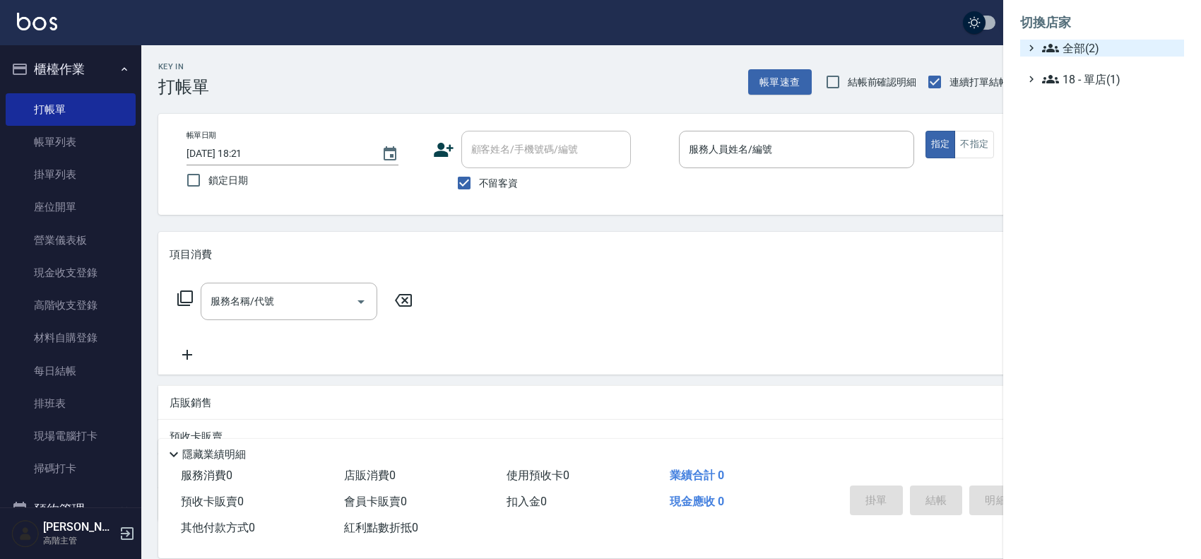
click at [1090, 50] on span "全部(2)" at bounding box center [1110, 48] width 136 height 17
click at [1093, 71] on span "AT台大" at bounding box center [1109, 65] width 138 height 17
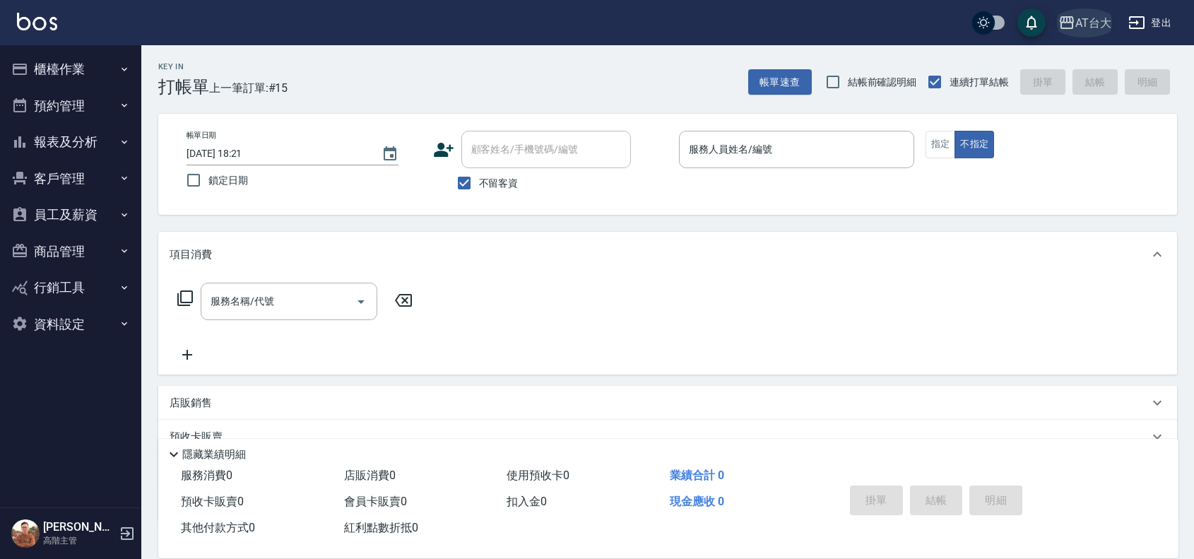
click at [1092, 26] on div "AT台大" at bounding box center [1093, 23] width 36 height 18
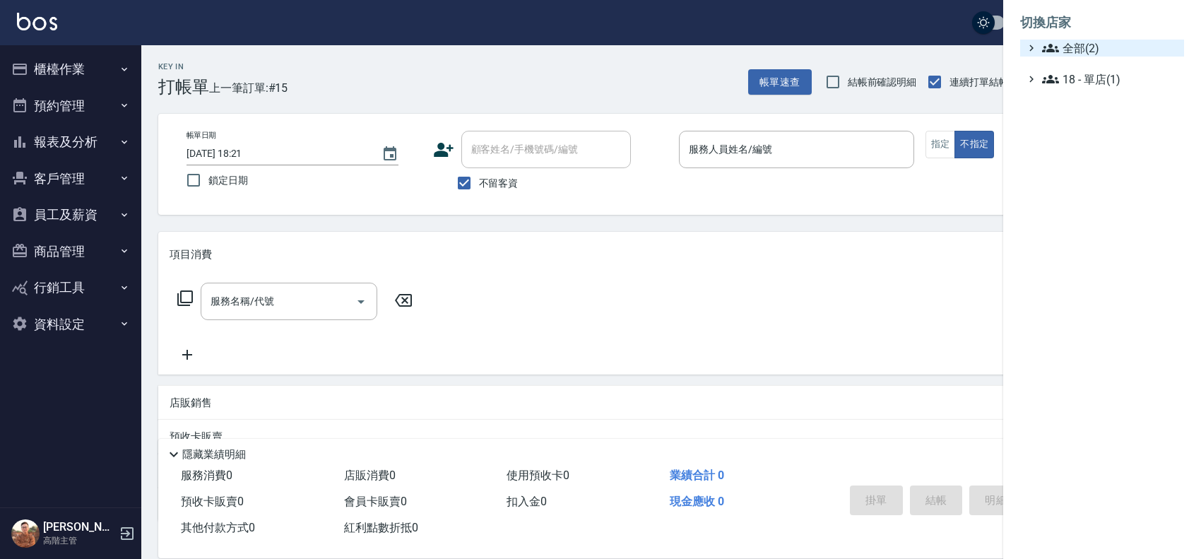
click at [1082, 51] on span "全部(2)" at bounding box center [1110, 48] width 136 height 17
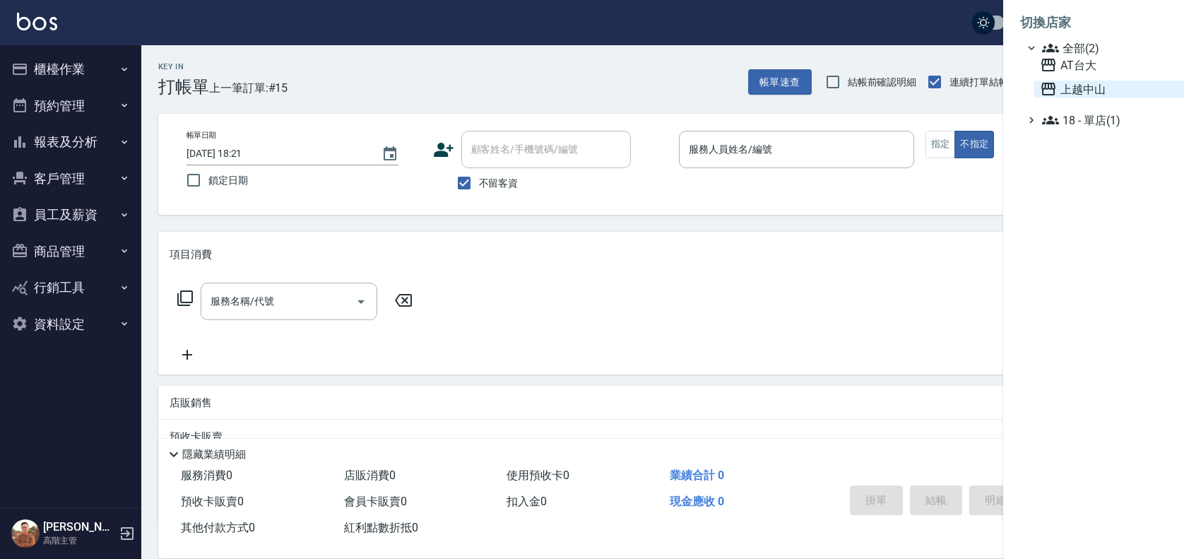
click at [1113, 89] on span "上越中山" at bounding box center [1109, 89] width 138 height 17
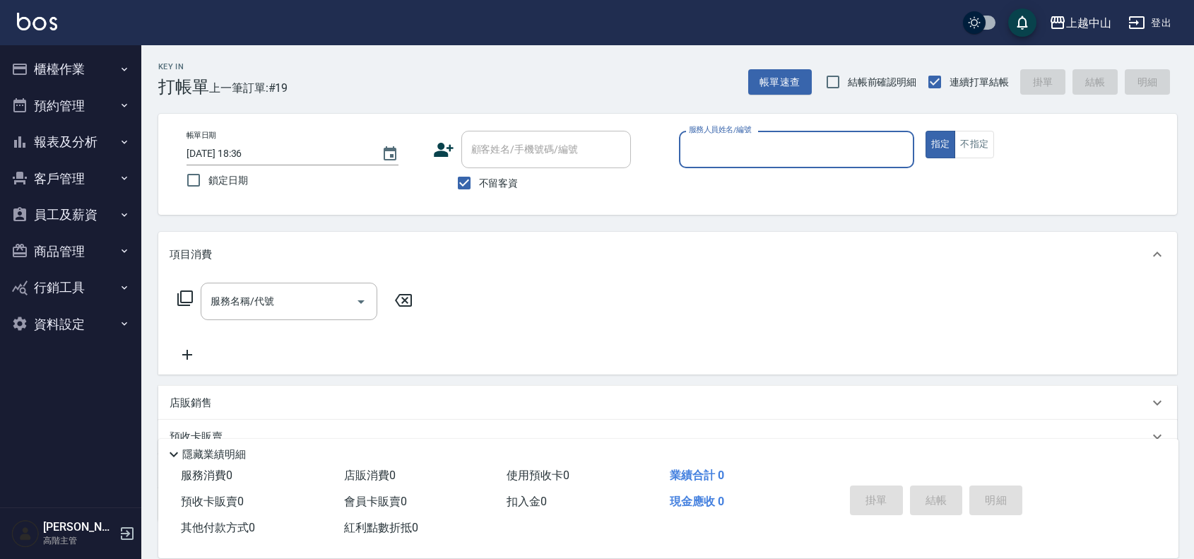
click at [64, 66] on button "櫃檯作業" at bounding box center [71, 69] width 130 height 37
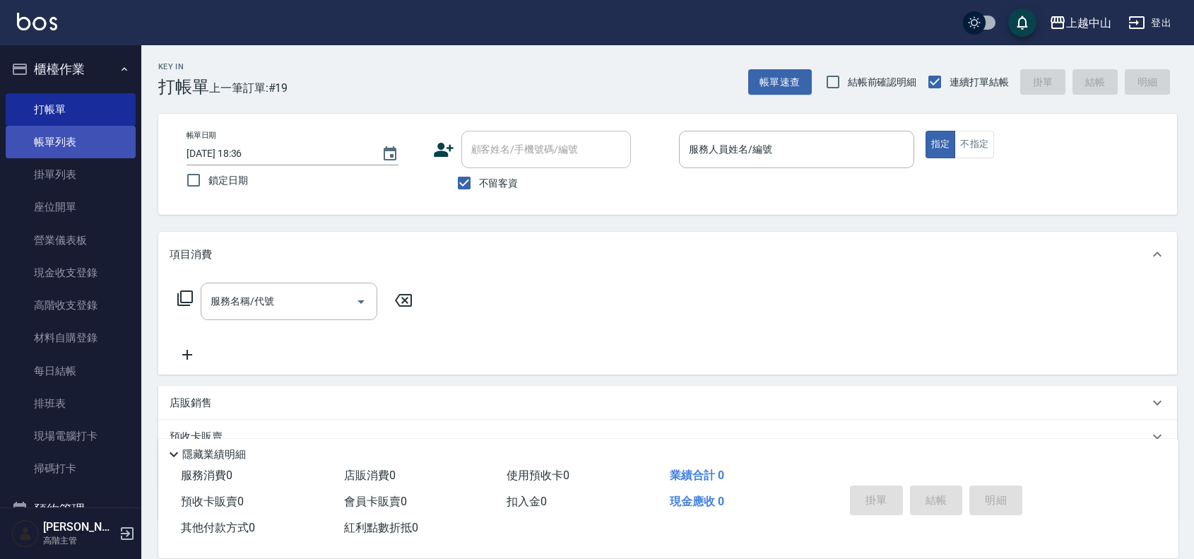
click at [114, 131] on link "帳單列表" at bounding box center [71, 142] width 130 height 33
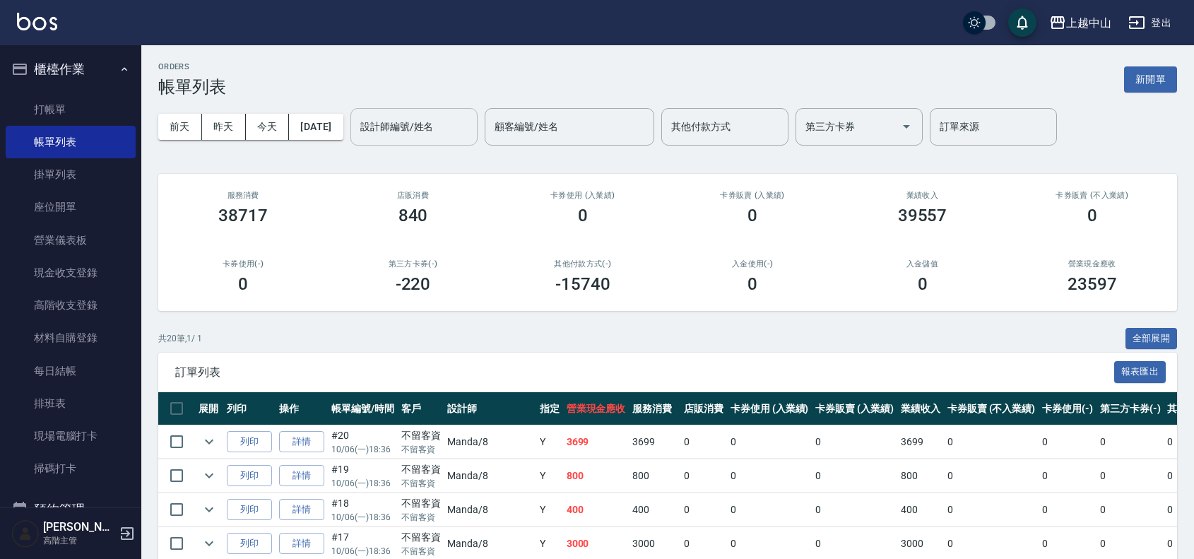
click at [471, 133] on input "設計師編號/姓名" at bounding box center [414, 126] width 114 height 25
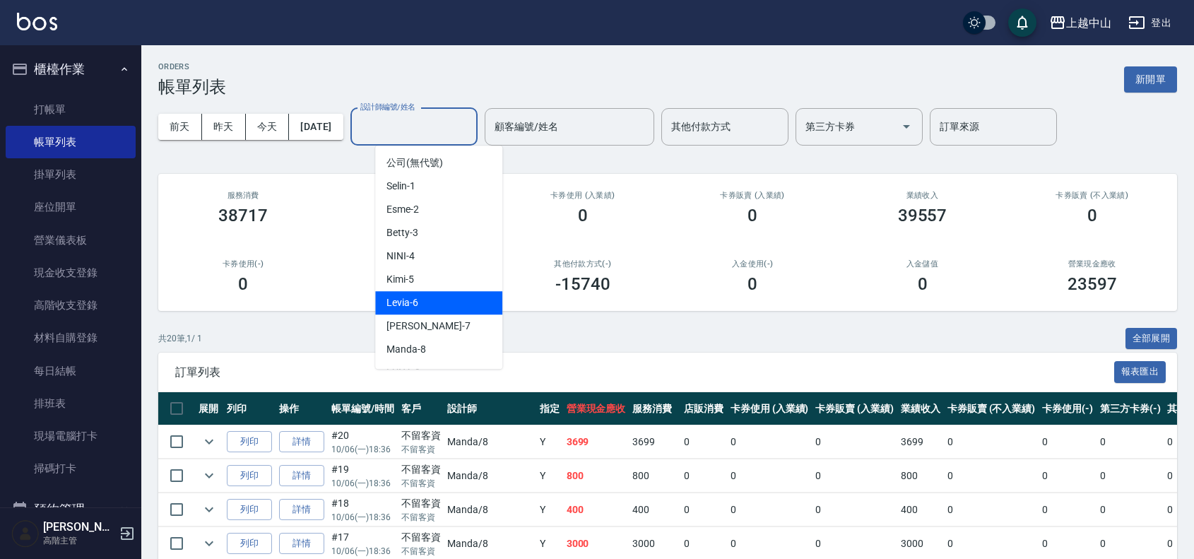
click at [468, 297] on div "Levia -6" at bounding box center [438, 302] width 127 height 23
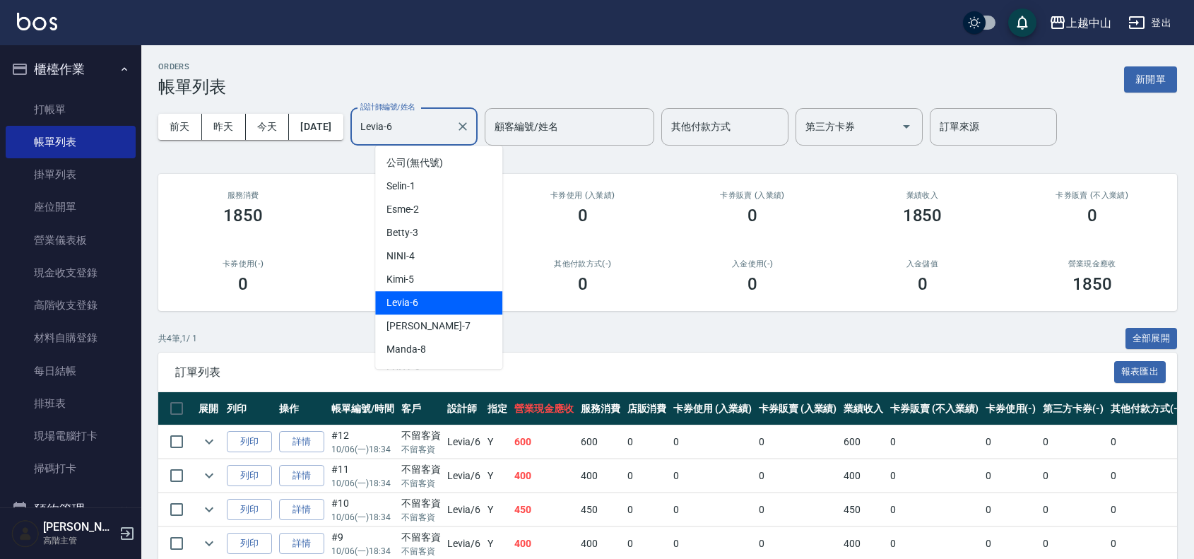
drag, startPoint x: 452, startPoint y: 133, endPoint x: 460, endPoint y: 153, distance: 21.3
click at [450, 134] on input "Levia-6" at bounding box center [403, 126] width 93 height 25
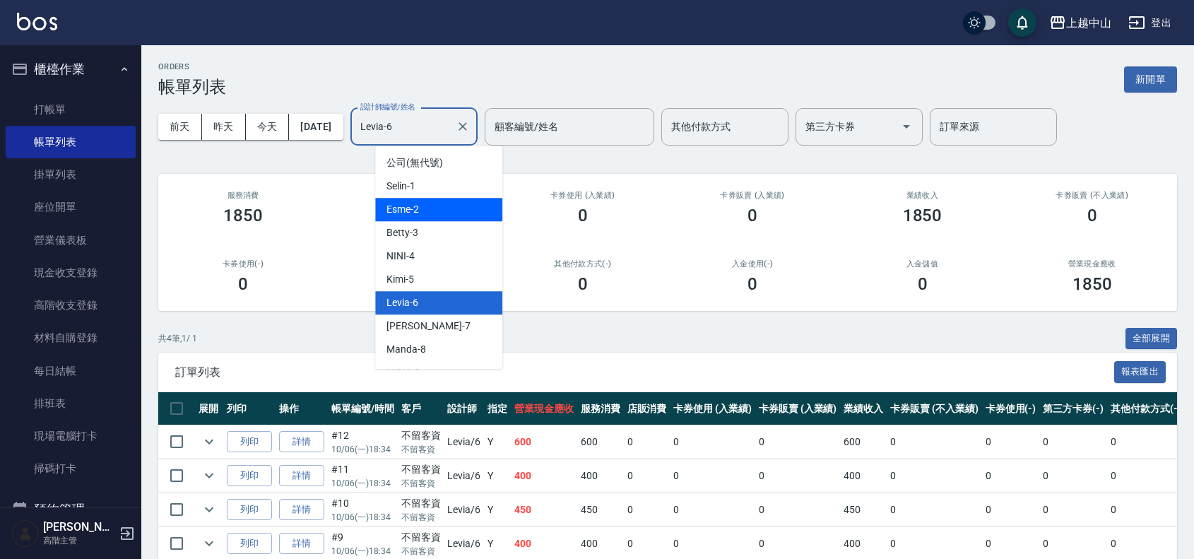
click at [461, 214] on div "Esme -2" at bounding box center [438, 209] width 127 height 23
type input "Esme-2"
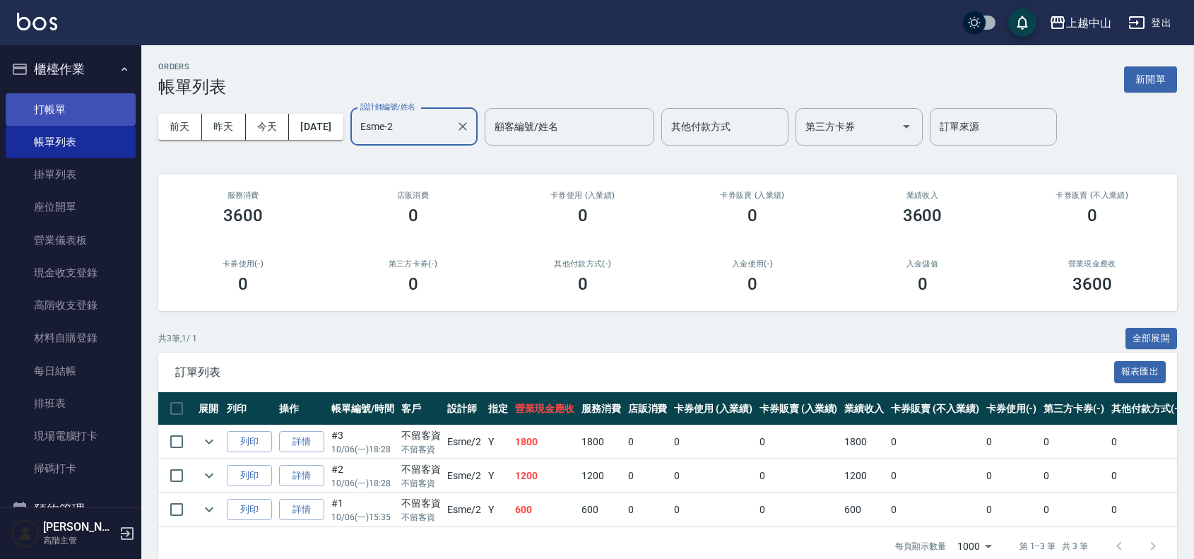
click at [61, 107] on link "打帳單" at bounding box center [71, 109] width 130 height 33
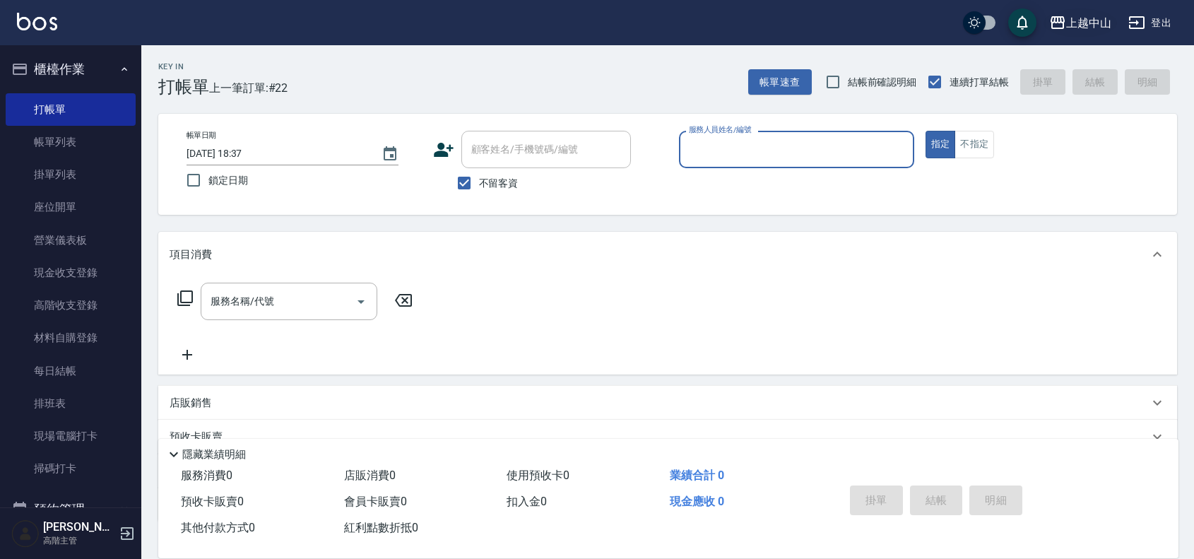
click at [1088, 16] on div "上越中山" at bounding box center [1088, 23] width 45 height 18
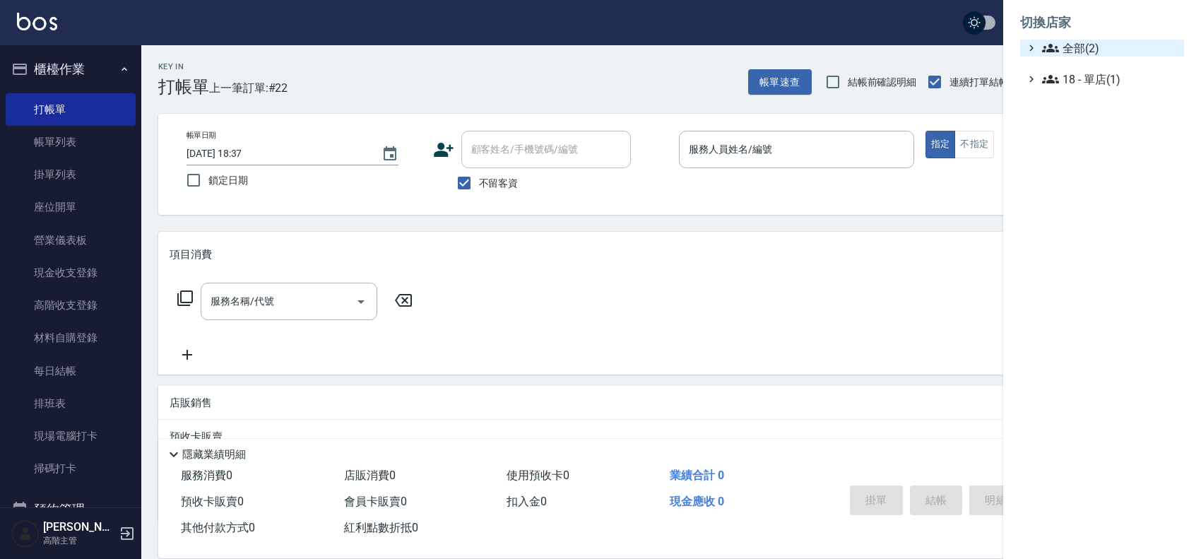
click at [1096, 43] on span "全部(2)" at bounding box center [1110, 48] width 136 height 17
click at [1100, 60] on span "AT台大" at bounding box center [1109, 65] width 138 height 17
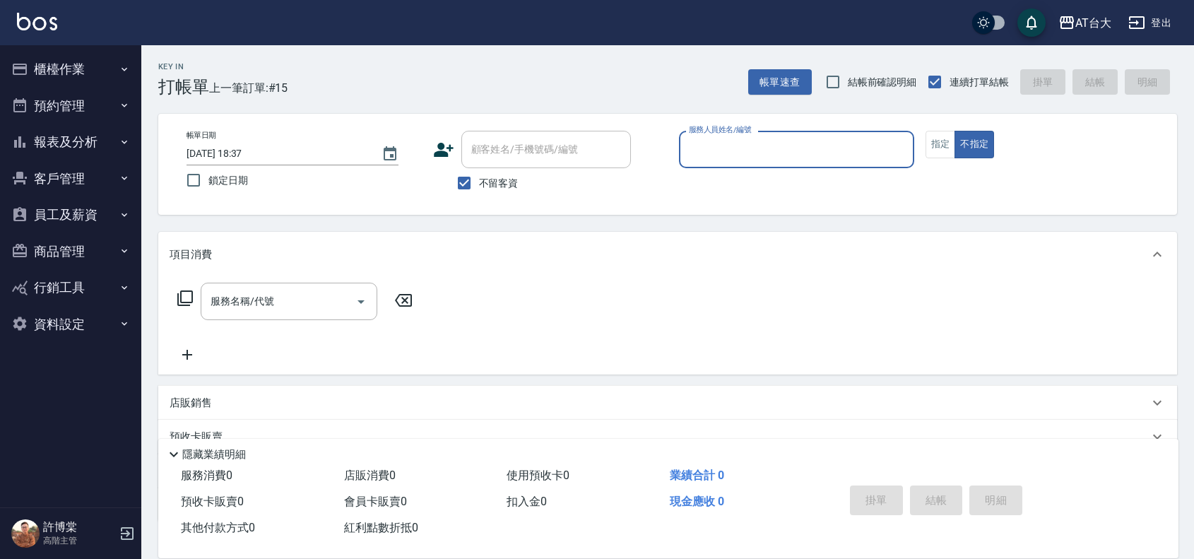
click at [54, 69] on button "櫃檯作業" at bounding box center [71, 69] width 130 height 37
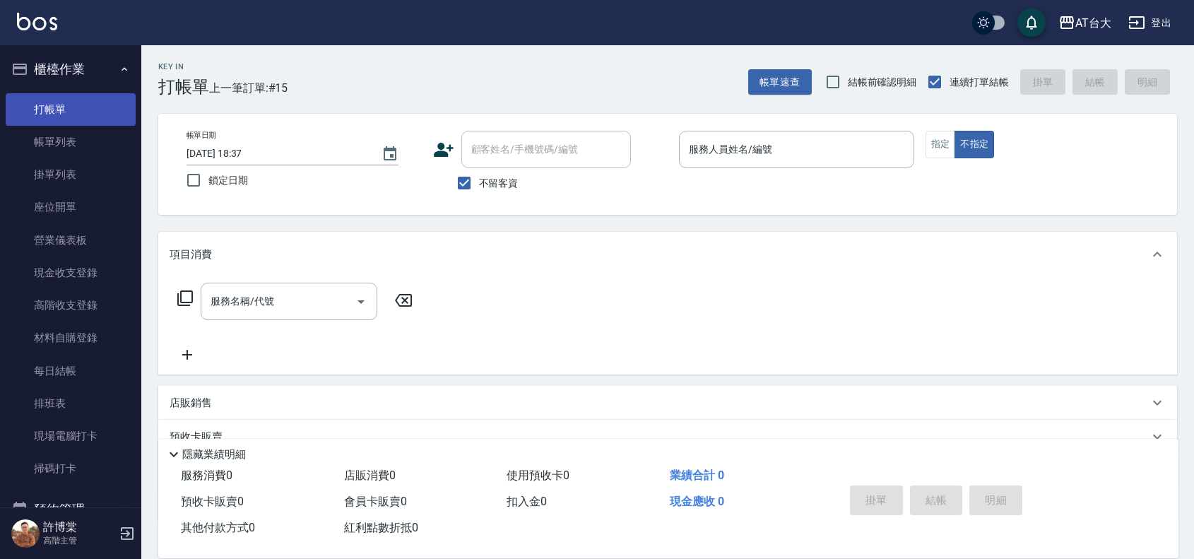
click at [88, 108] on link "打帳單" at bounding box center [71, 109] width 130 height 33
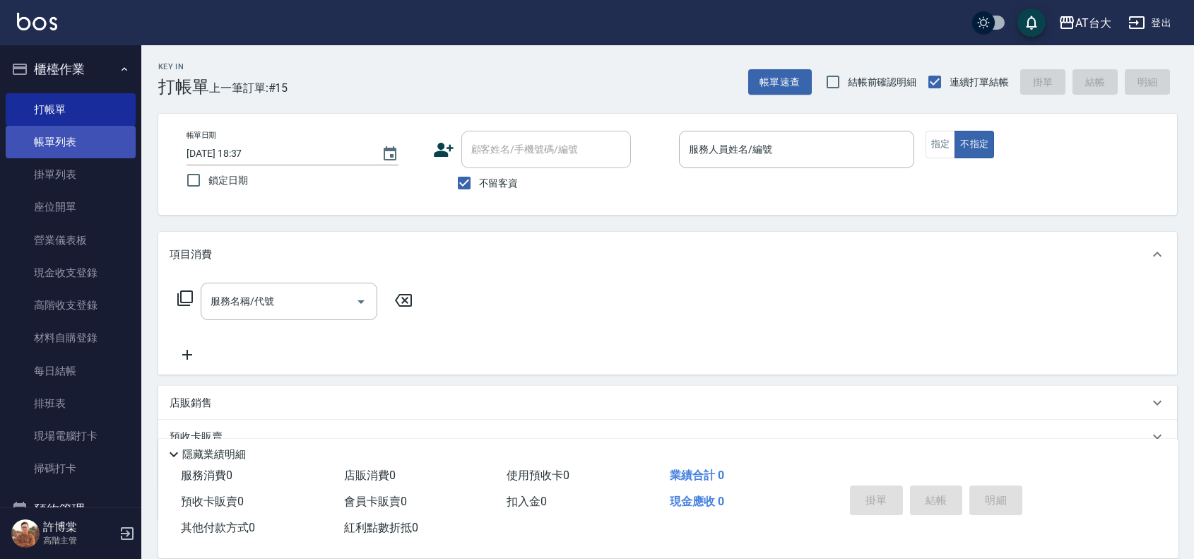
click at [104, 147] on link "帳單列表" at bounding box center [71, 142] width 130 height 33
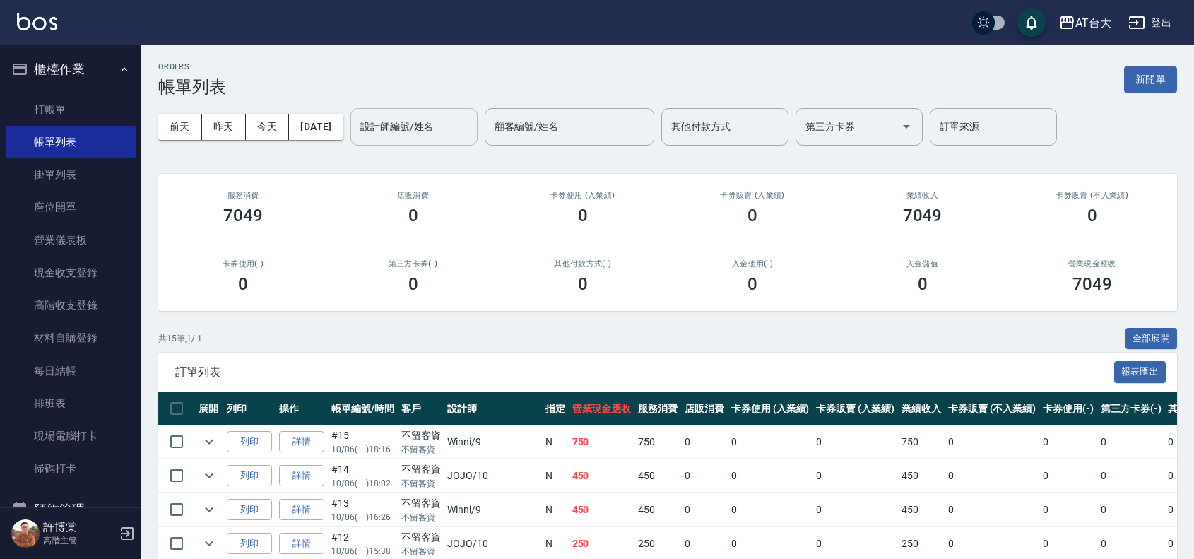
click at [418, 131] on input "設計師編號/姓名" at bounding box center [414, 126] width 114 height 25
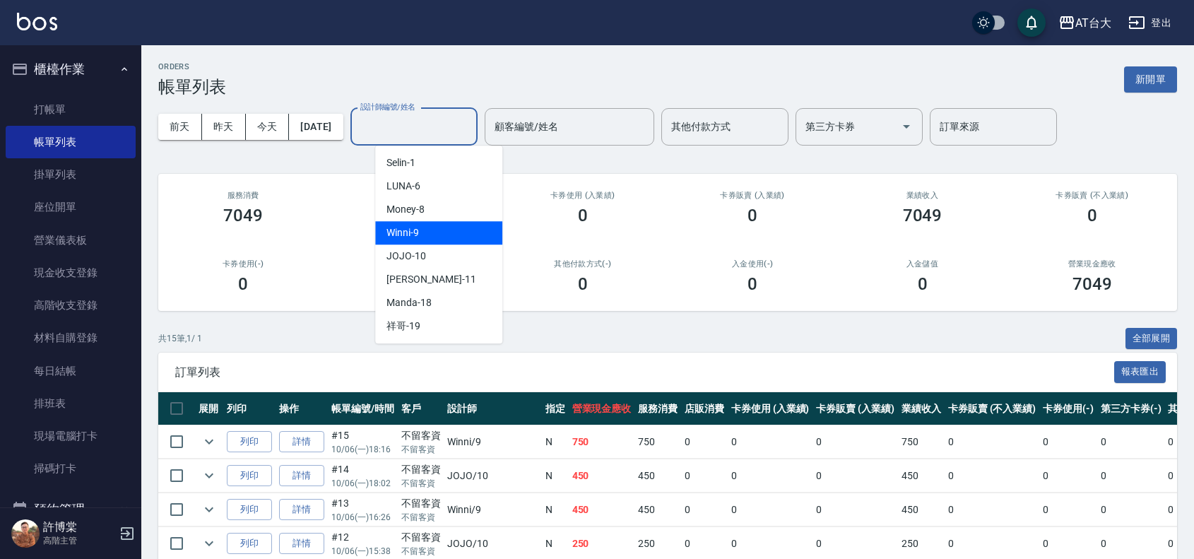
click at [475, 228] on div "Winni -9" at bounding box center [438, 232] width 127 height 23
type input "Winni-9"
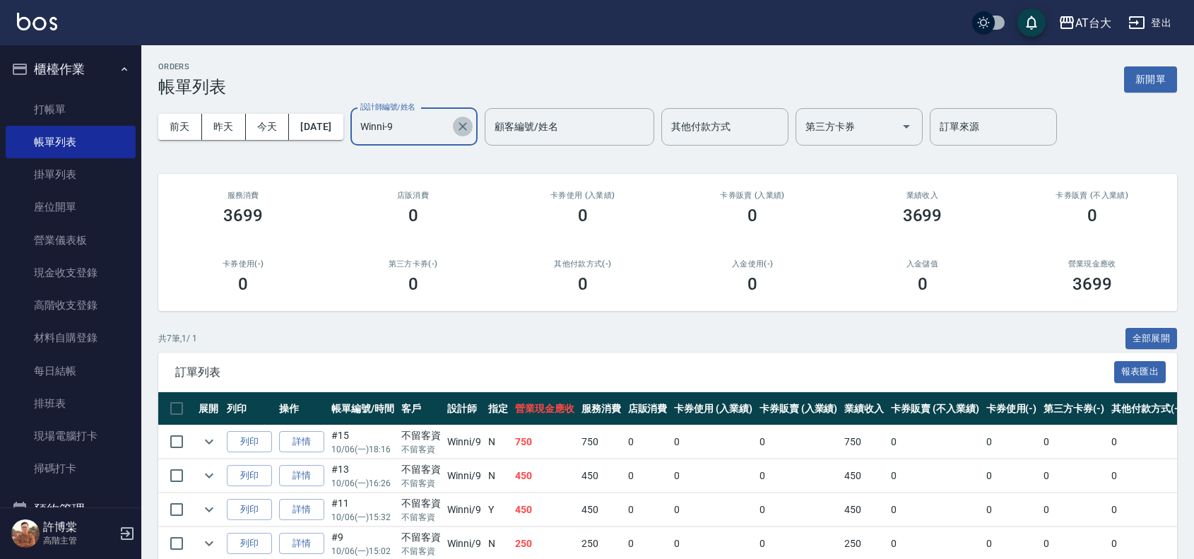
click at [470, 127] on icon "Clear" at bounding box center [463, 126] width 14 height 14
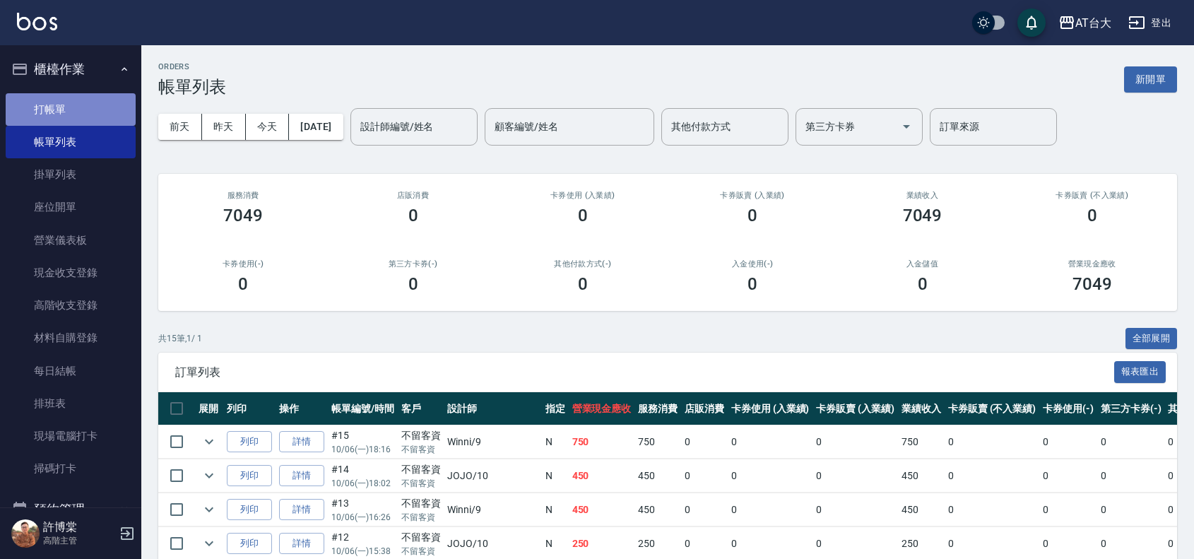
click at [86, 107] on link "打帳單" at bounding box center [71, 109] width 130 height 33
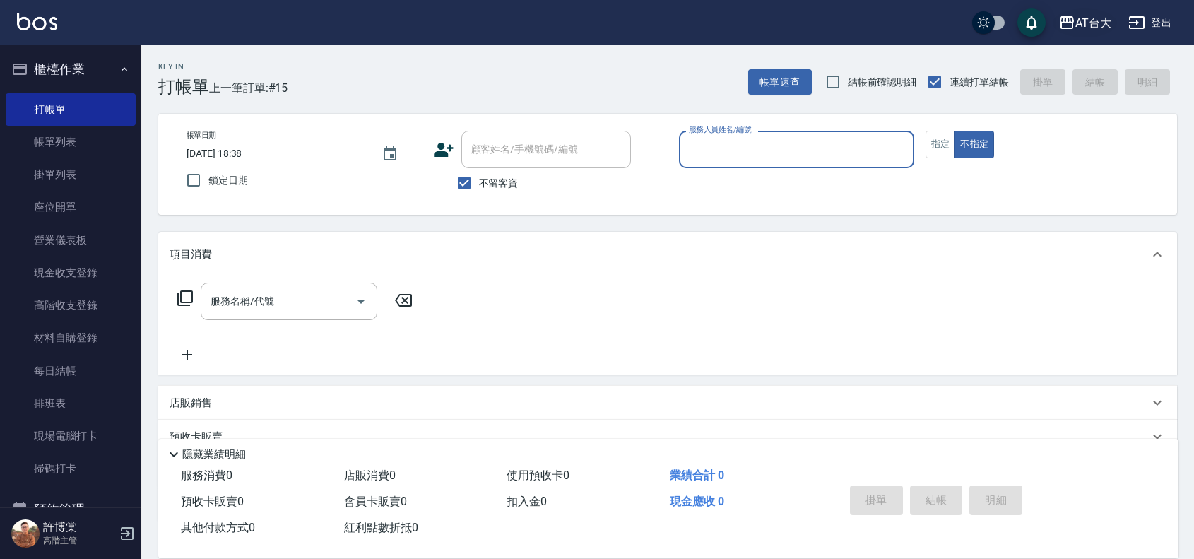
click at [1063, 33] on button "AT台大" at bounding box center [1085, 22] width 64 height 29
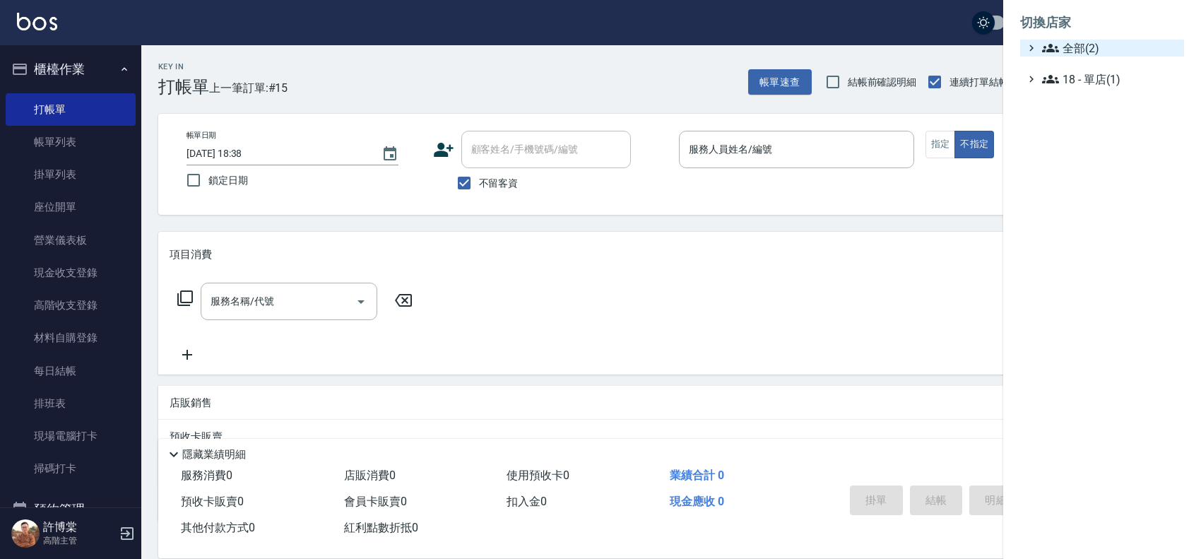
click at [1067, 44] on span "全部(2)" at bounding box center [1110, 48] width 136 height 17
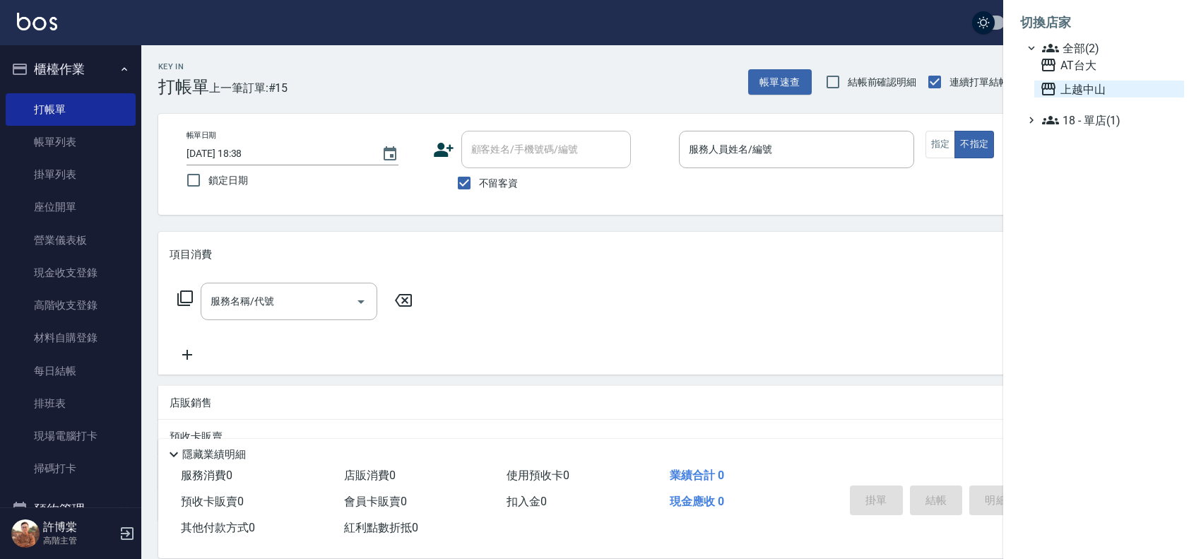
click at [1078, 88] on span "上越中山" at bounding box center [1109, 89] width 138 height 17
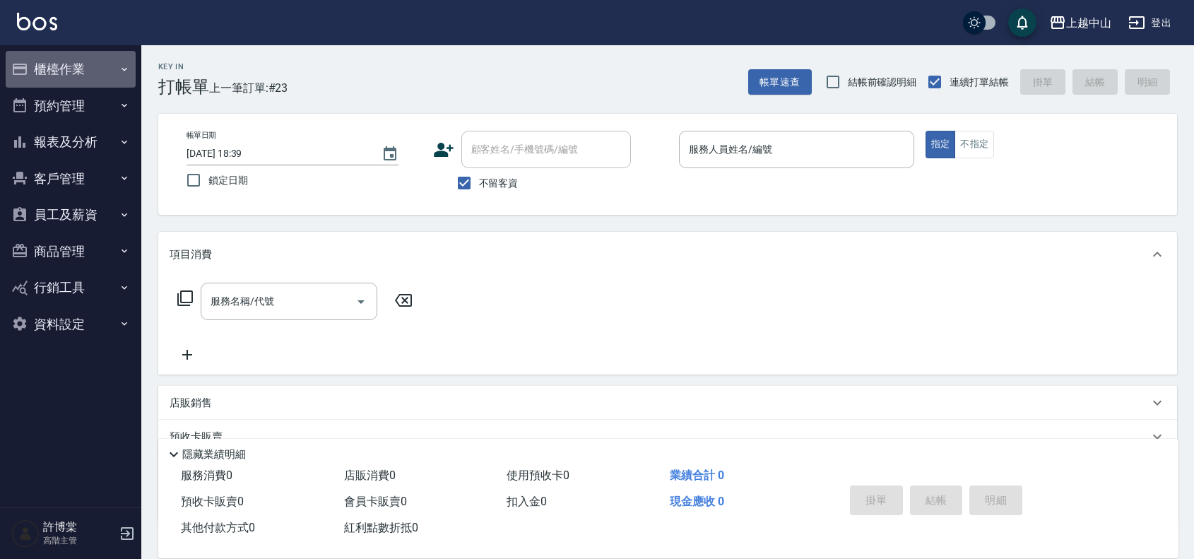
click at [41, 60] on button "櫃檯作業" at bounding box center [71, 69] width 130 height 37
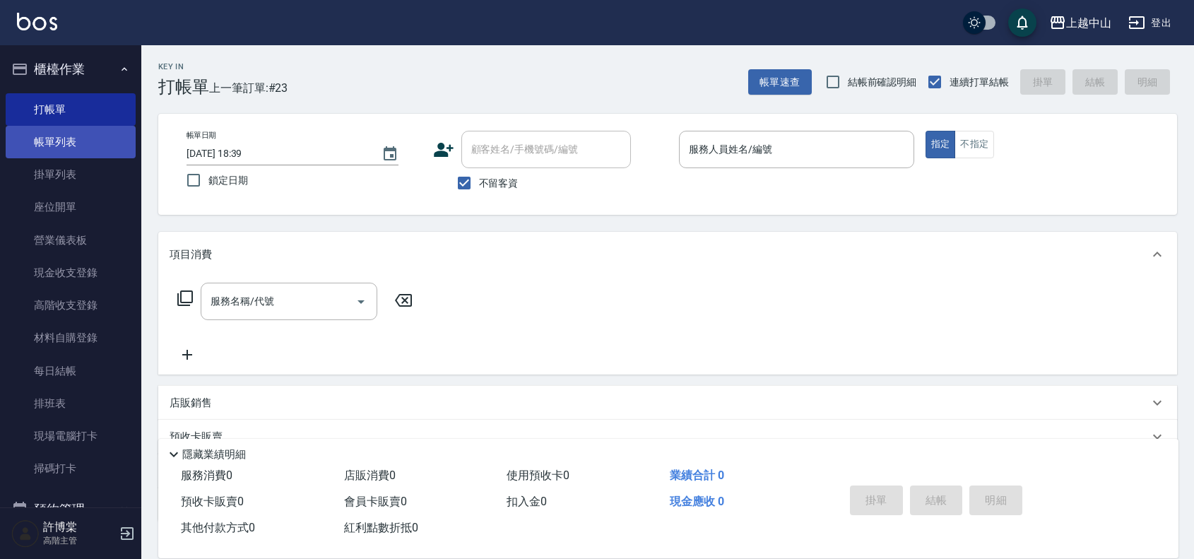
click at [78, 133] on link "帳單列表" at bounding box center [71, 142] width 130 height 33
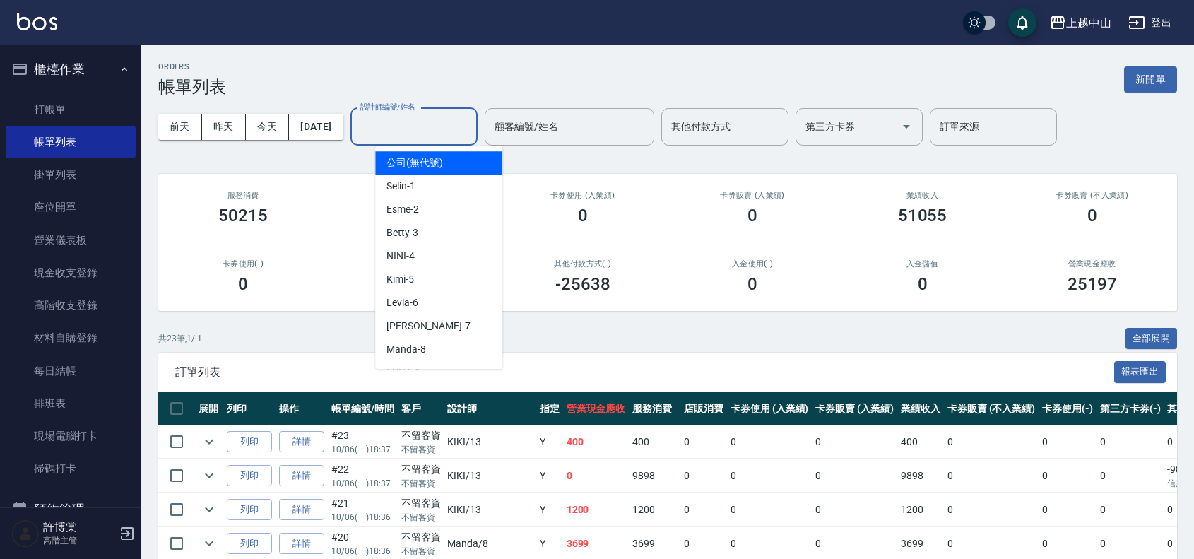
click at [403, 128] on div "設計師編號/姓名 設計師編號/姓名" at bounding box center [413, 126] width 127 height 37
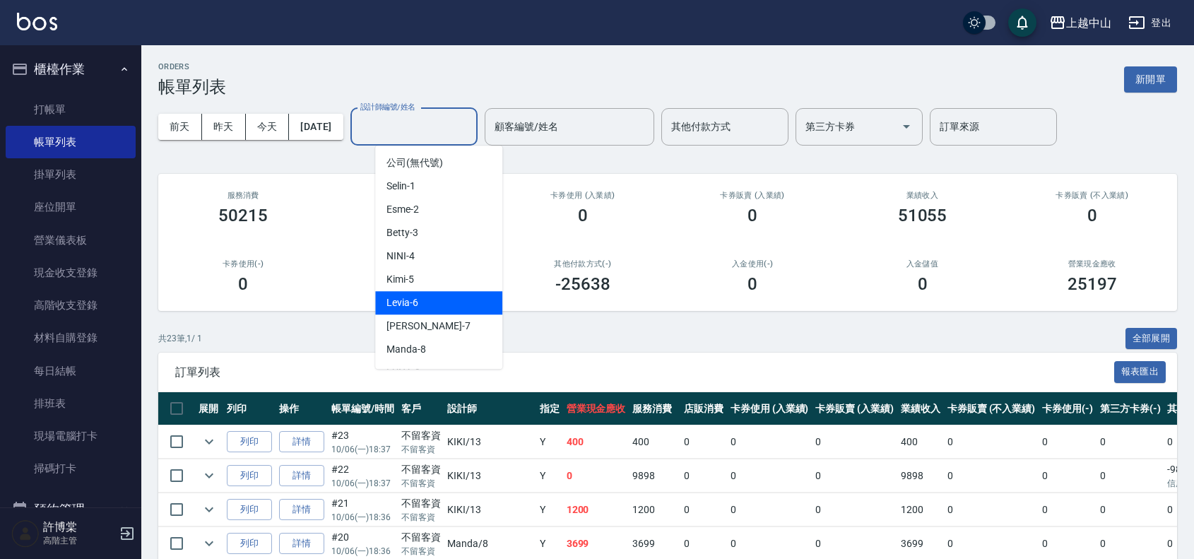
click at [478, 292] on div "Levia -6" at bounding box center [438, 302] width 127 height 23
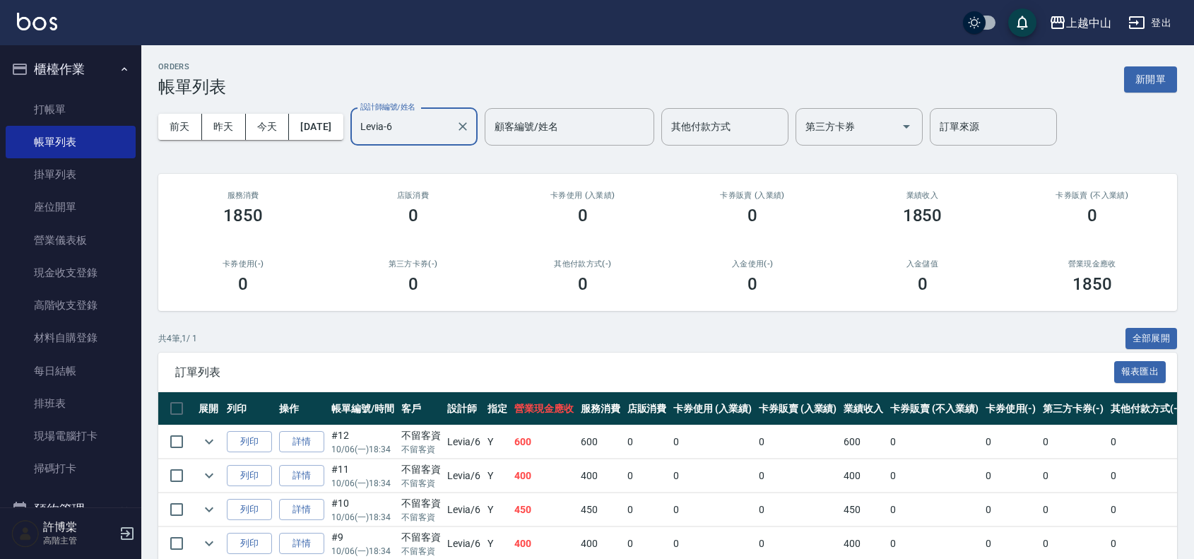
scroll to position [71, 0]
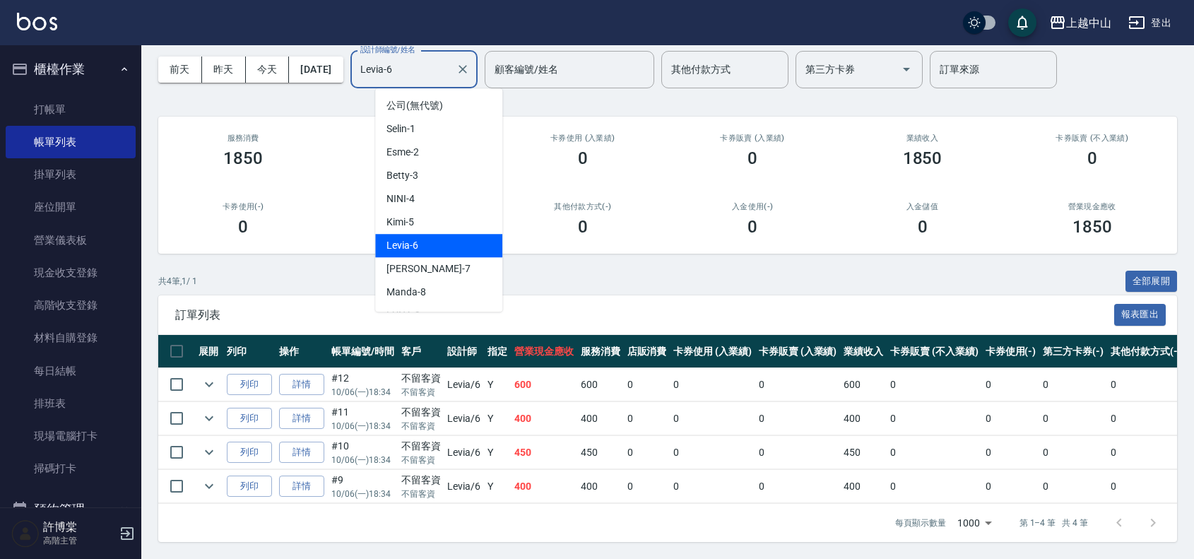
click at [429, 59] on input "Levia-6" at bounding box center [403, 69] width 93 height 25
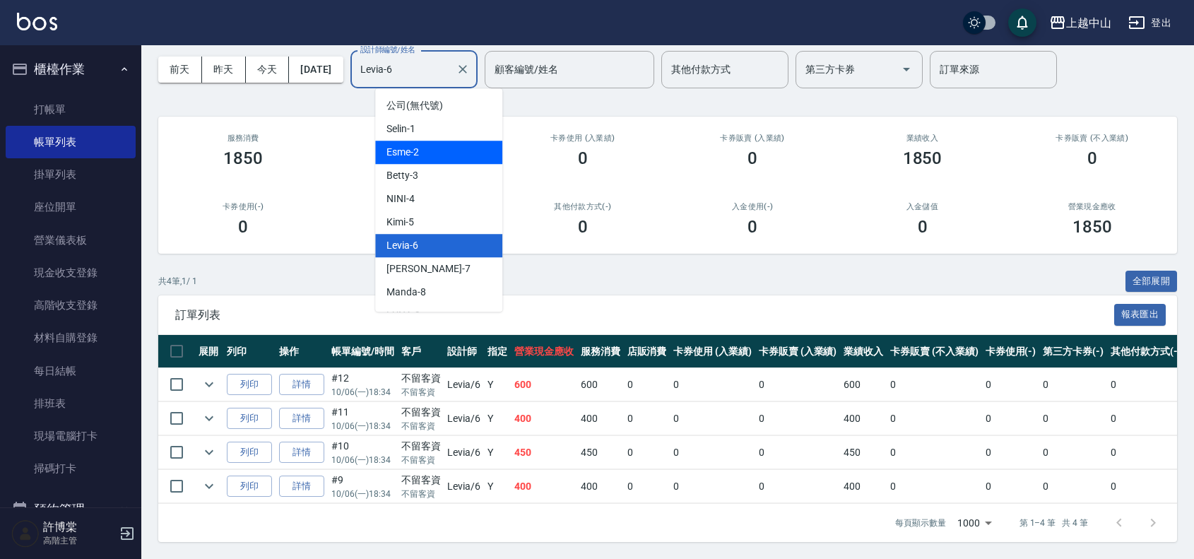
click at [458, 141] on div "Esme -2" at bounding box center [438, 152] width 127 height 23
type input "Esme-2"
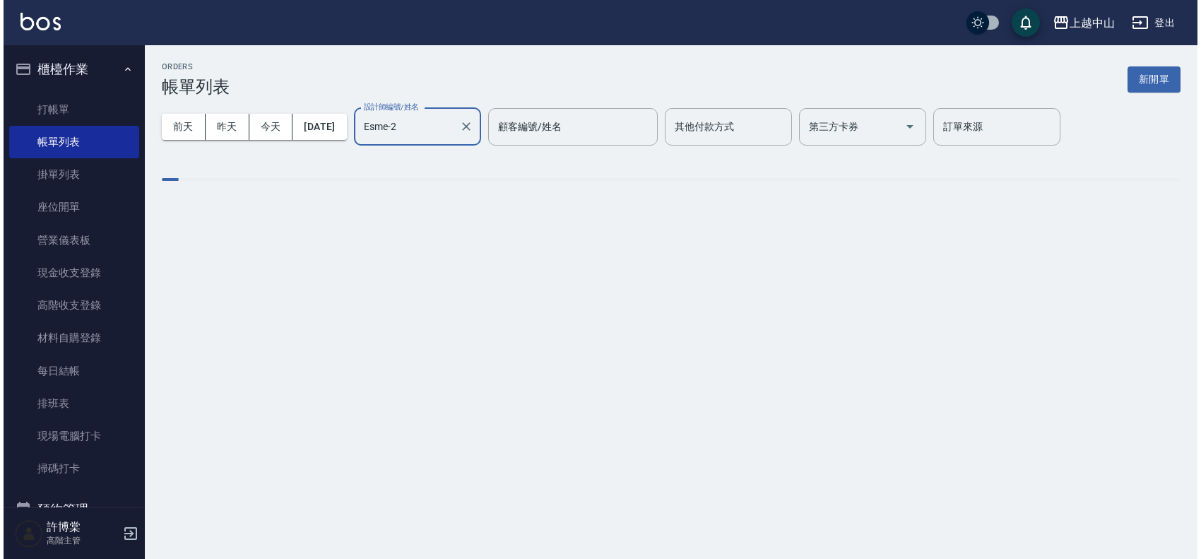
scroll to position [0, 0]
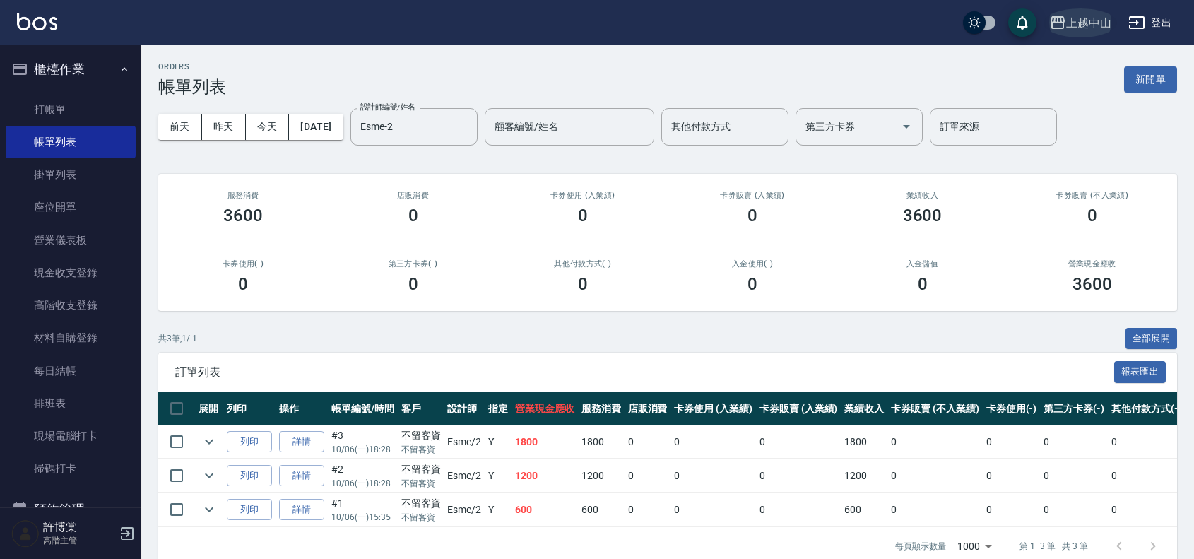
click at [1095, 21] on div "上越中山" at bounding box center [1088, 23] width 45 height 18
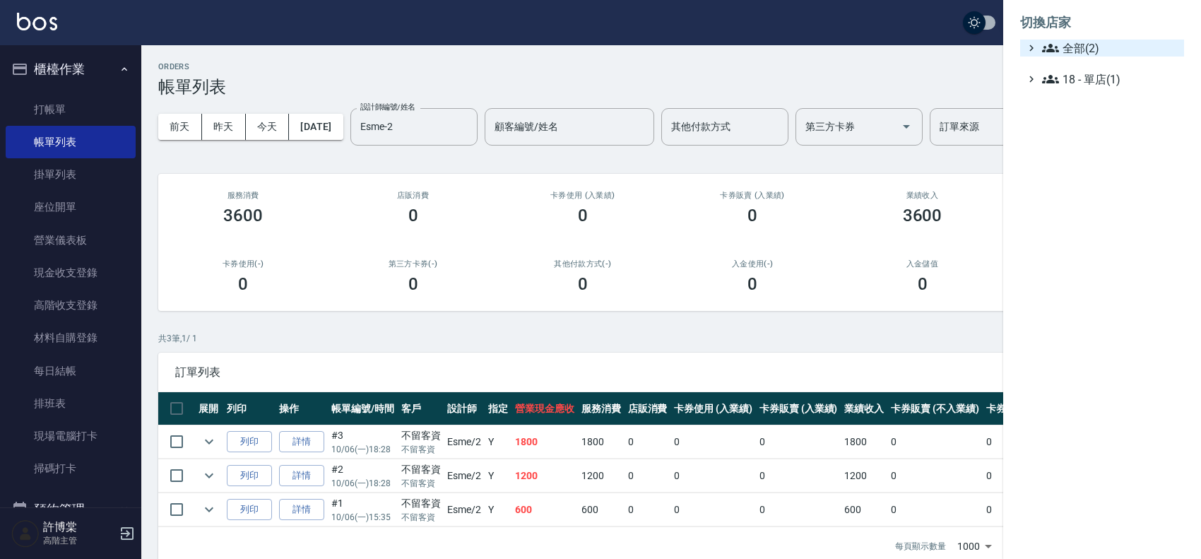
click at [1067, 46] on span "全部(2)" at bounding box center [1110, 48] width 136 height 17
click at [1085, 64] on span "AT台大" at bounding box center [1109, 65] width 138 height 17
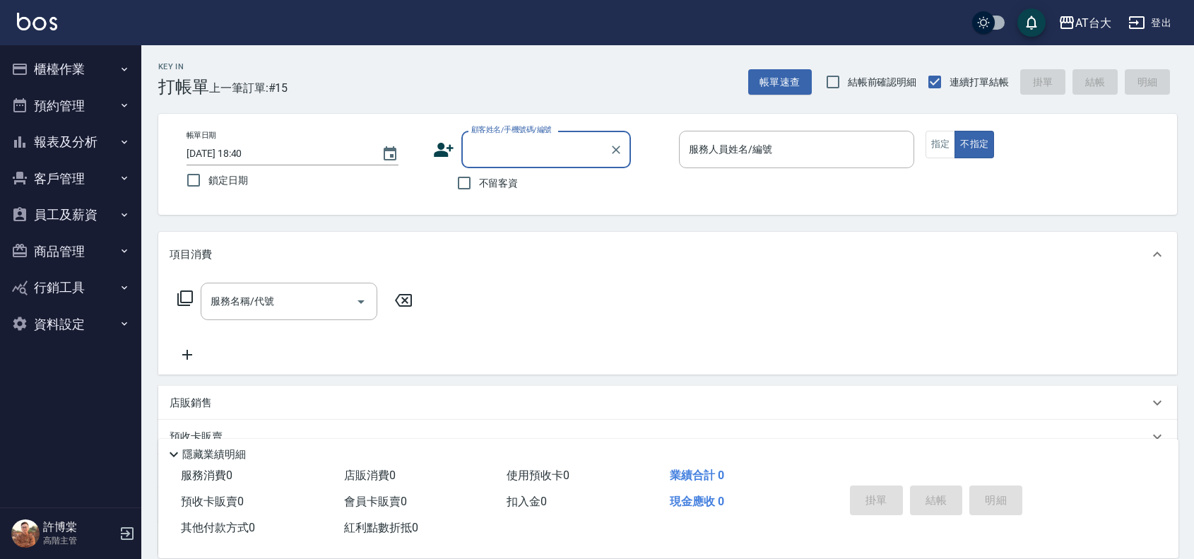
drag, startPoint x: 76, startPoint y: 64, endPoint x: 83, endPoint y: 68, distance: 8.2
click at [78, 64] on button "櫃檯作業" at bounding box center [71, 69] width 130 height 37
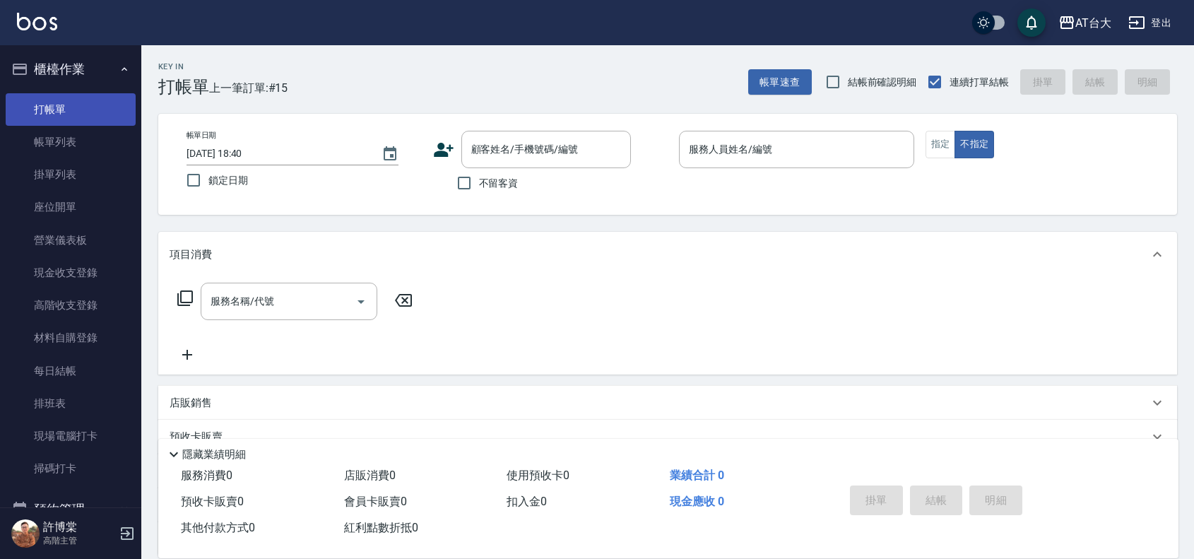
click at [105, 103] on link "打帳單" at bounding box center [71, 109] width 130 height 33
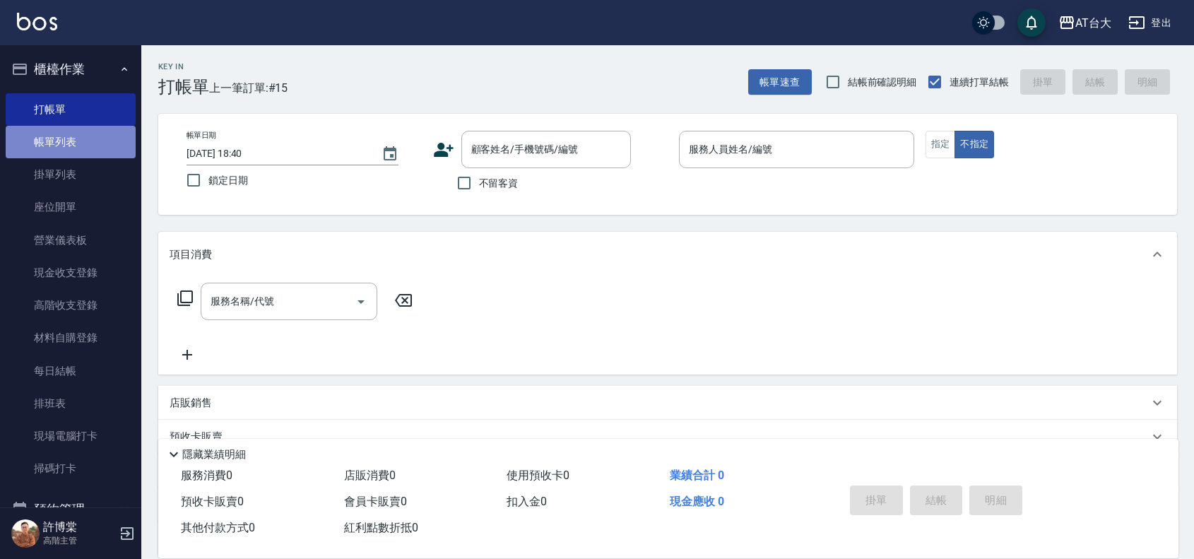
click at [110, 129] on link "帳單列表" at bounding box center [71, 142] width 130 height 33
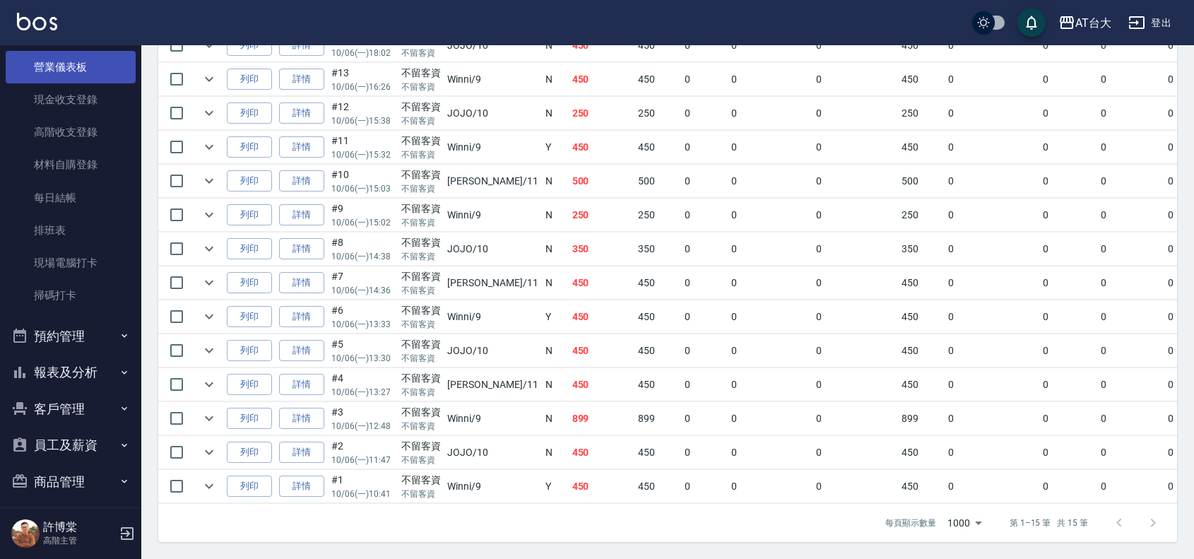
scroll to position [255, 0]
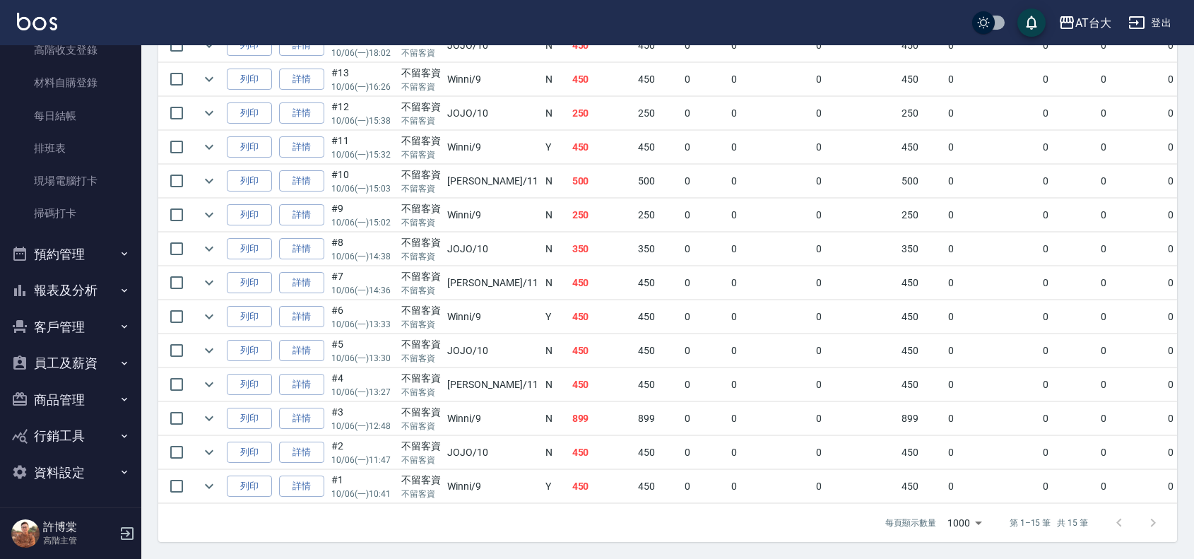
click at [98, 290] on button "報表及分析" at bounding box center [71, 290] width 130 height 37
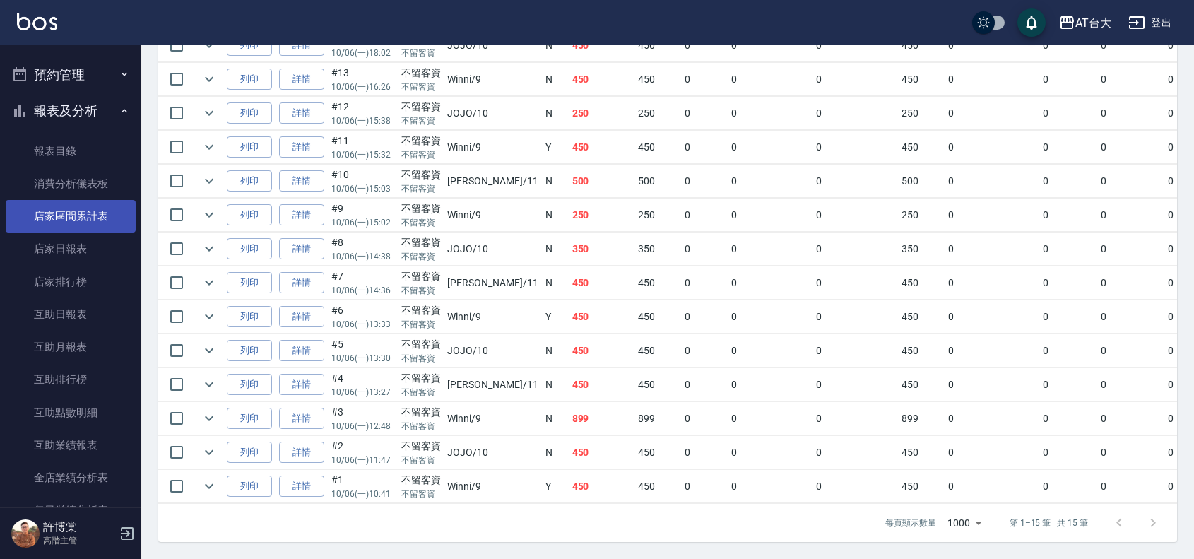
scroll to position [785, 0]
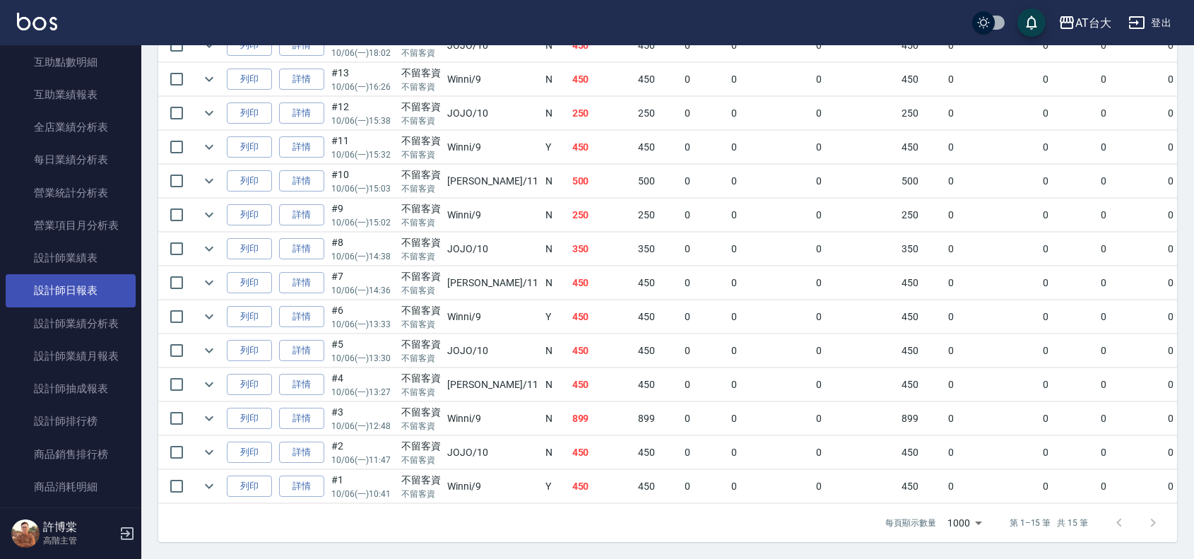
click at [105, 279] on link "設計師日報表" at bounding box center [71, 290] width 130 height 33
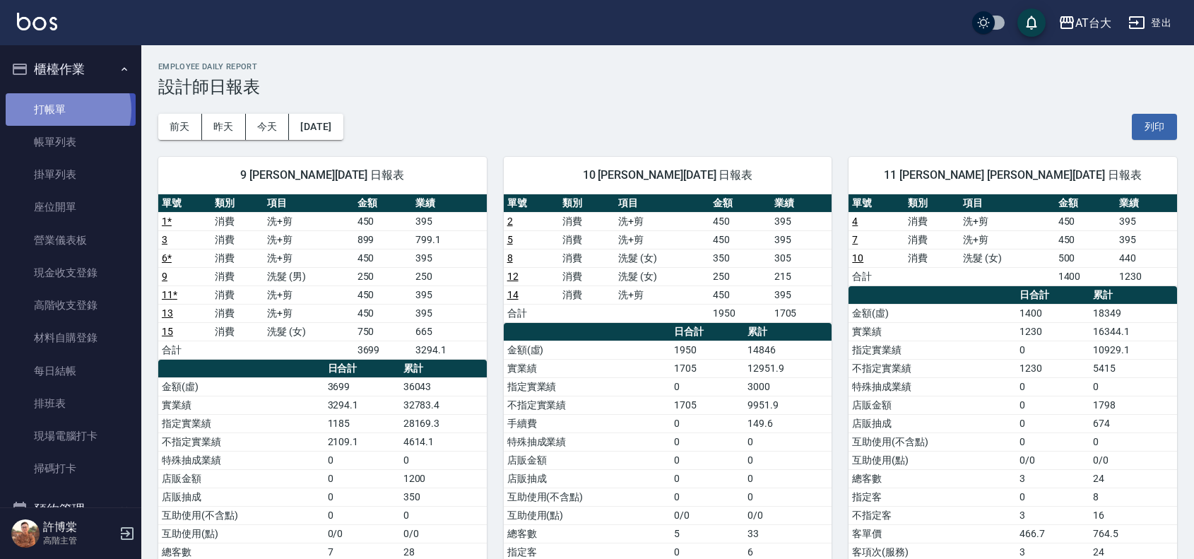
click at [65, 110] on link "打帳單" at bounding box center [71, 109] width 130 height 33
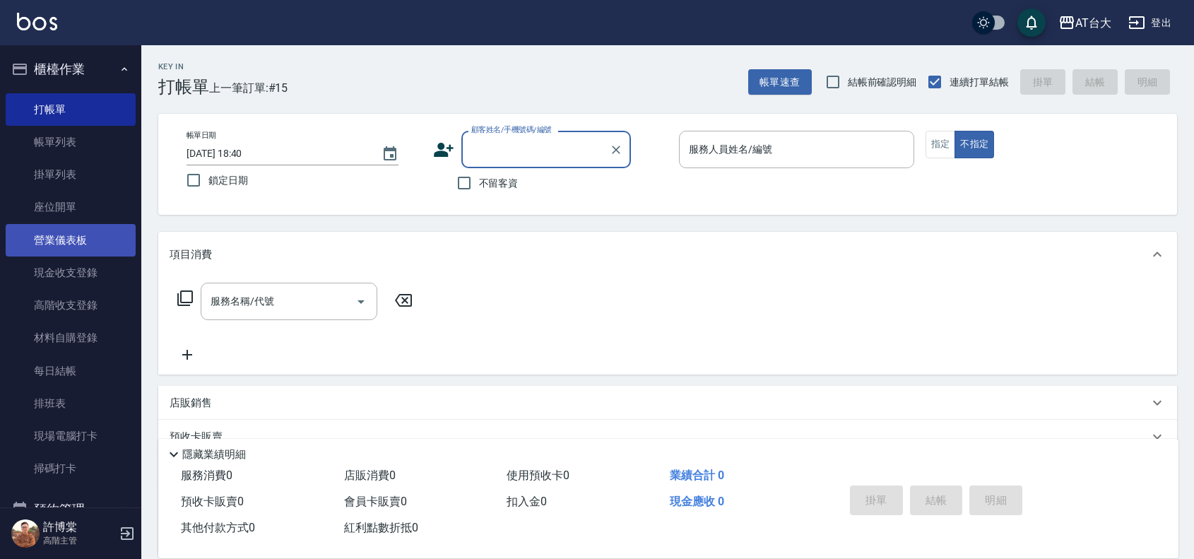
drag, startPoint x: 108, startPoint y: 140, endPoint x: 99, endPoint y: 237, distance: 97.2
click at [110, 140] on link "帳單列表" at bounding box center [71, 142] width 130 height 33
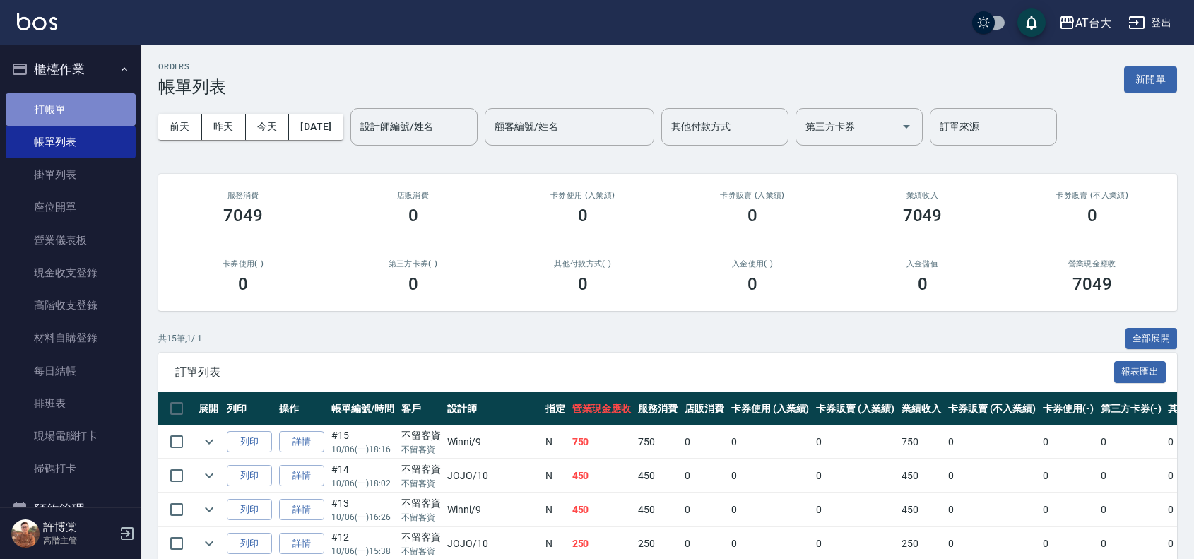
click at [107, 100] on link "打帳單" at bounding box center [71, 109] width 130 height 33
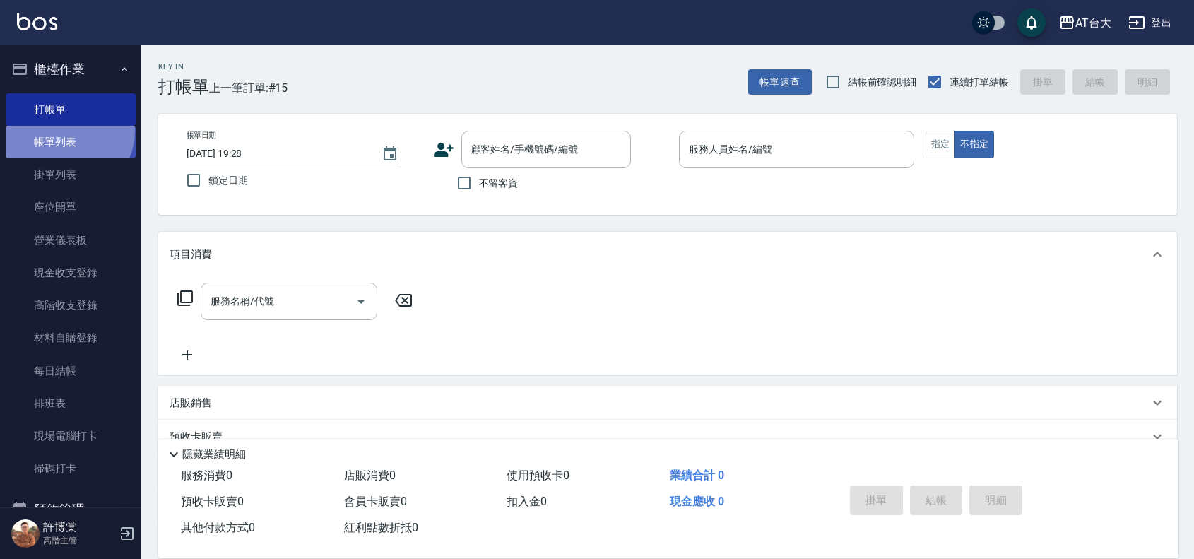
click at [64, 131] on link "帳單列表" at bounding box center [71, 142] width 130 height 33
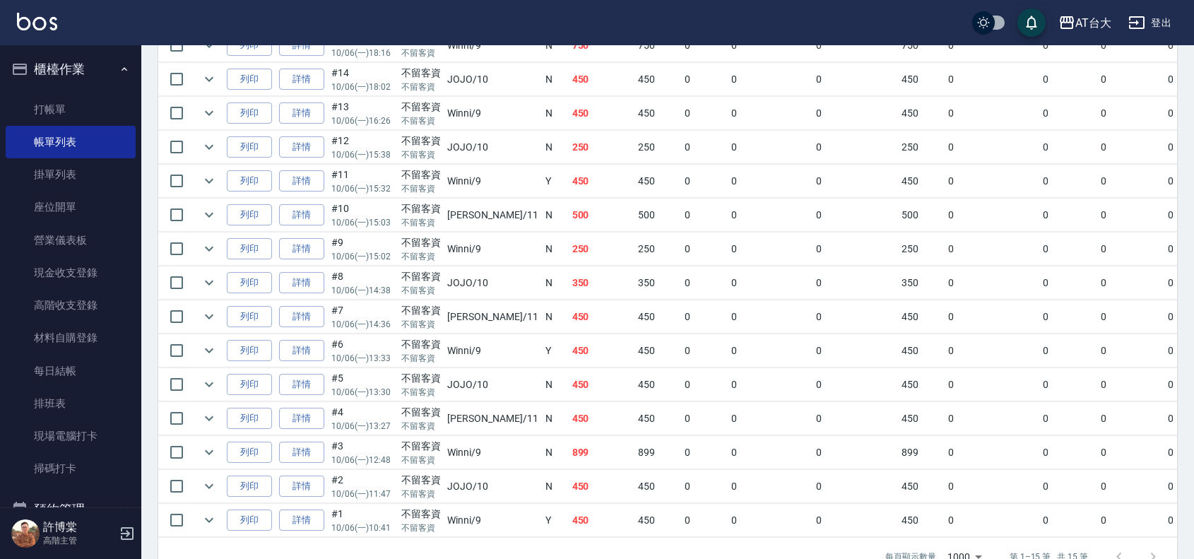
scroll to position [353, 0]
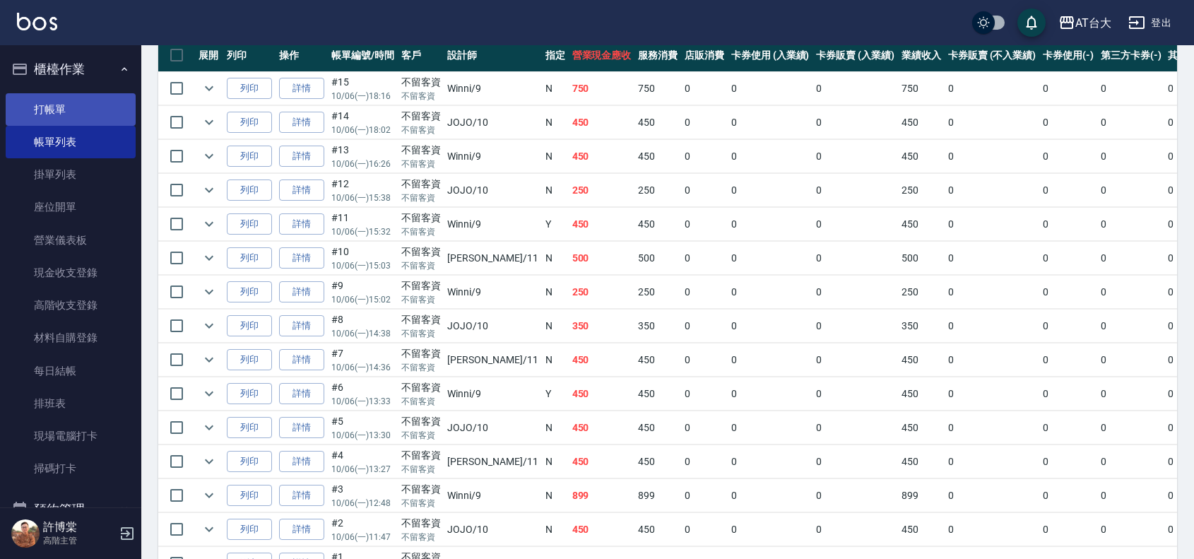
drag, startPoint x: 73, startPoint y: 120, endPoint x: 622, endPoint y: 536, distance: 688.5
click at [74, 121] on link "打帳單" at bounding box center [71, 109] width 130 height 33
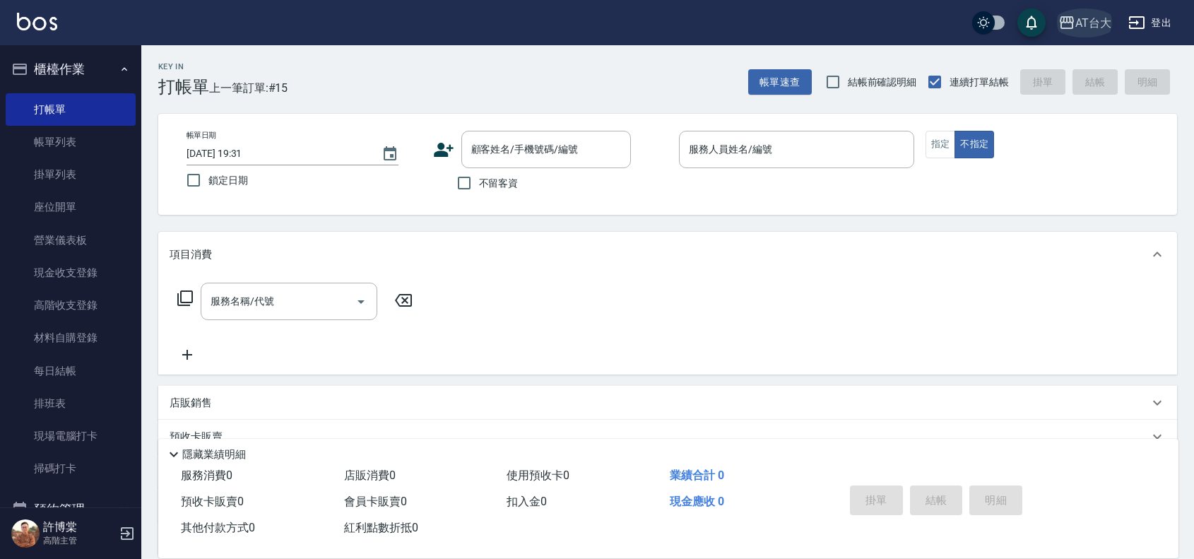
click at [1104, 22] on div "AT台大" at bounding box center [1093, 23] width 36 height 18
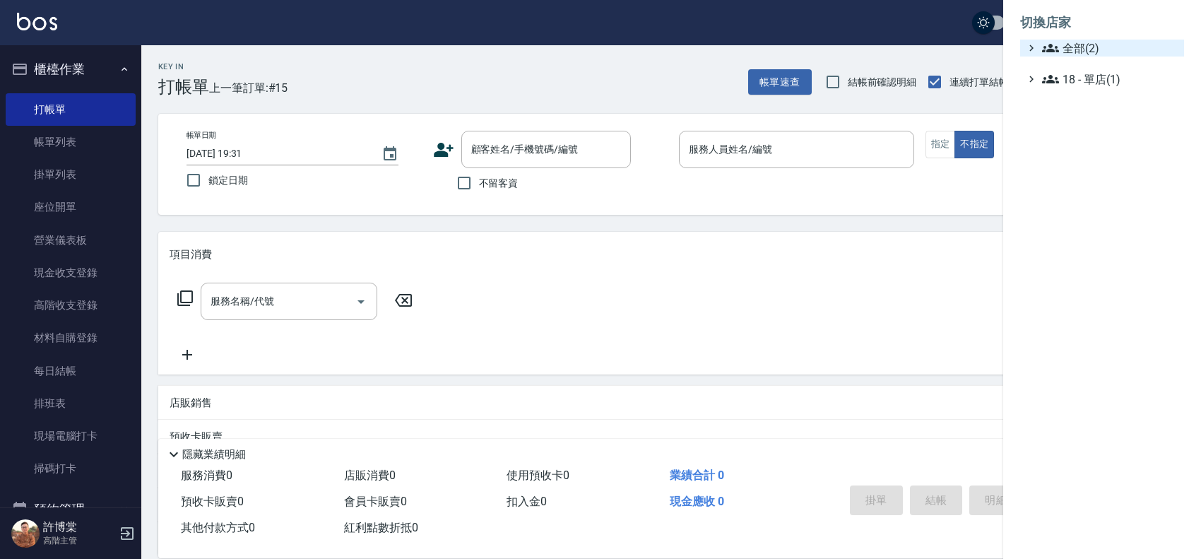
click at [1103, 48] on span "全部(2)" at bounding box center [1110, 48] width 136 height 17
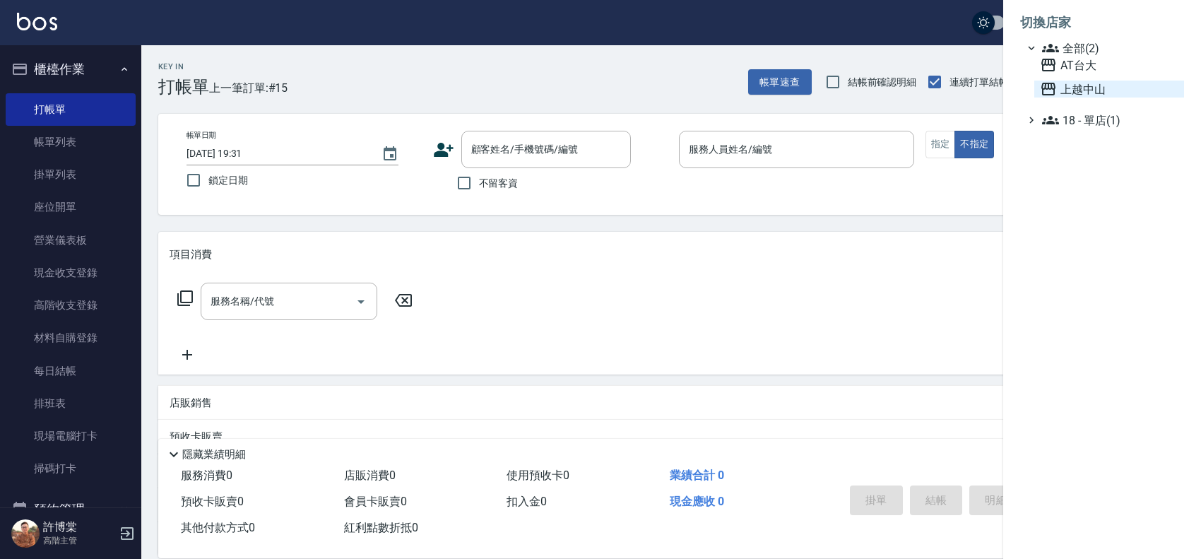
click at [1134, 90] on span "上越中山" at bounding box center [1109, 89] width 138 height 17
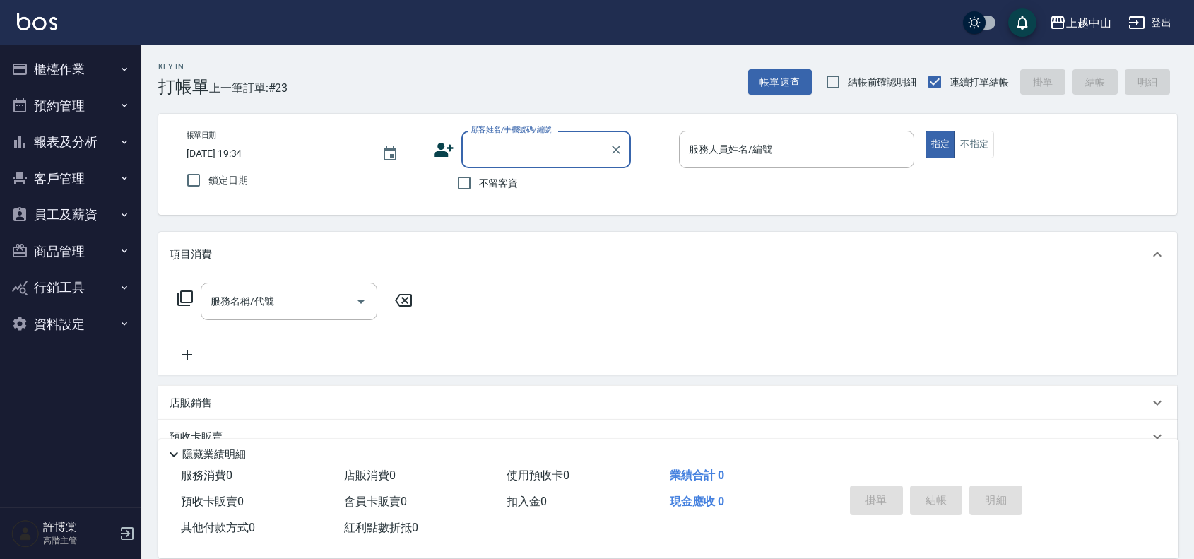
click at [64, 78] on button "櫃檯作業" at bounding box center [71, 69] width 130 height 37
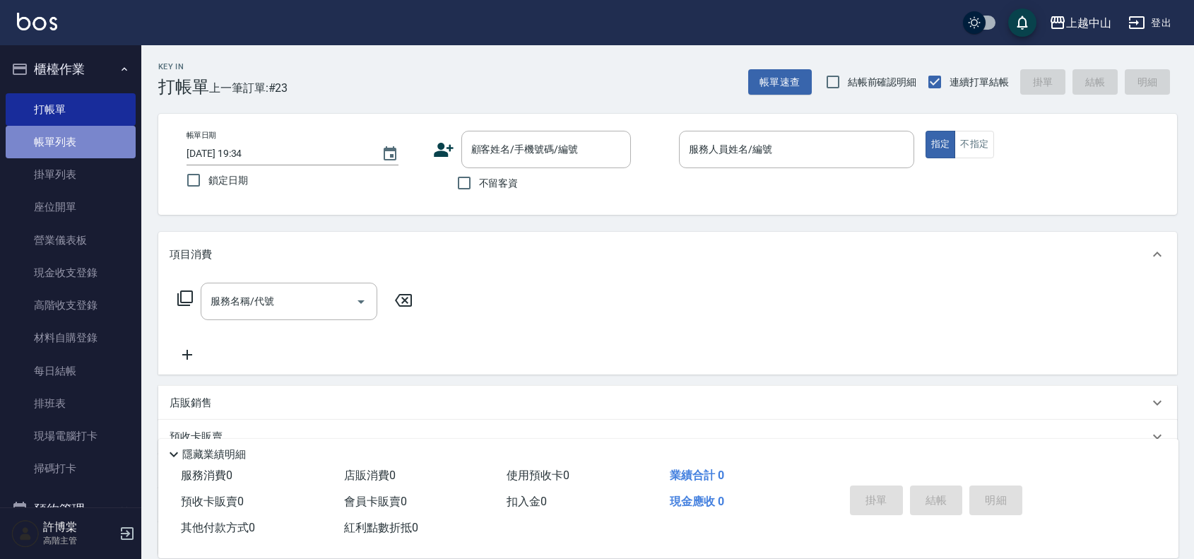
click at [108, 139] on link "帳單列表" at bounding box center [71, 142] width 130 height 33
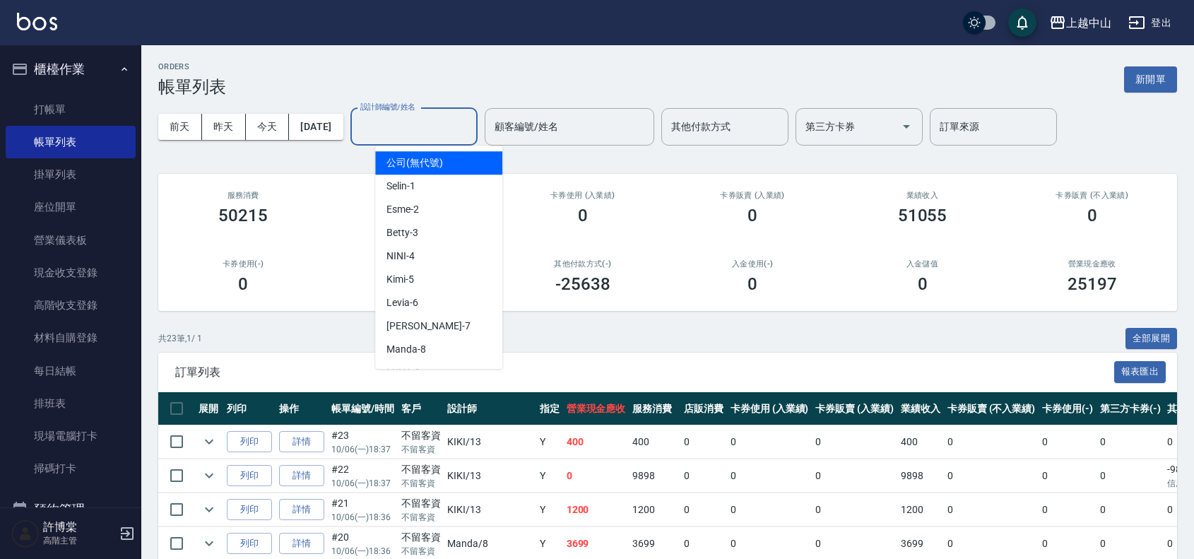
click at [442, 138] on input "設計師編號/姓名" at bounding box center [414, 126] width 114 height 25
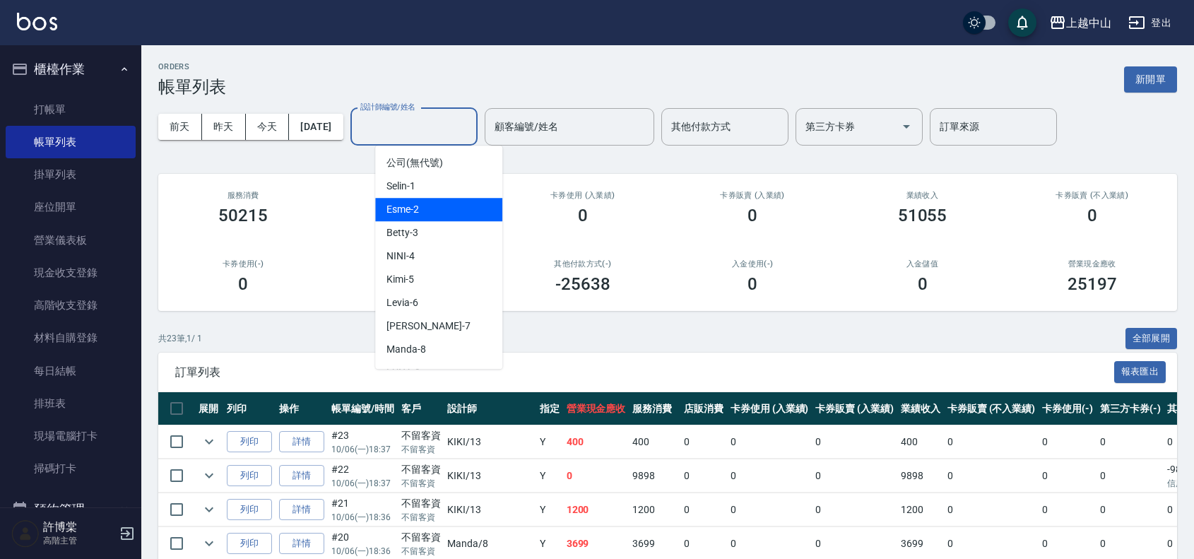
click at [450, 203] on div "Esme -2" at bounding box center [438, 209] width 127 height 23
type input "Esme-2"
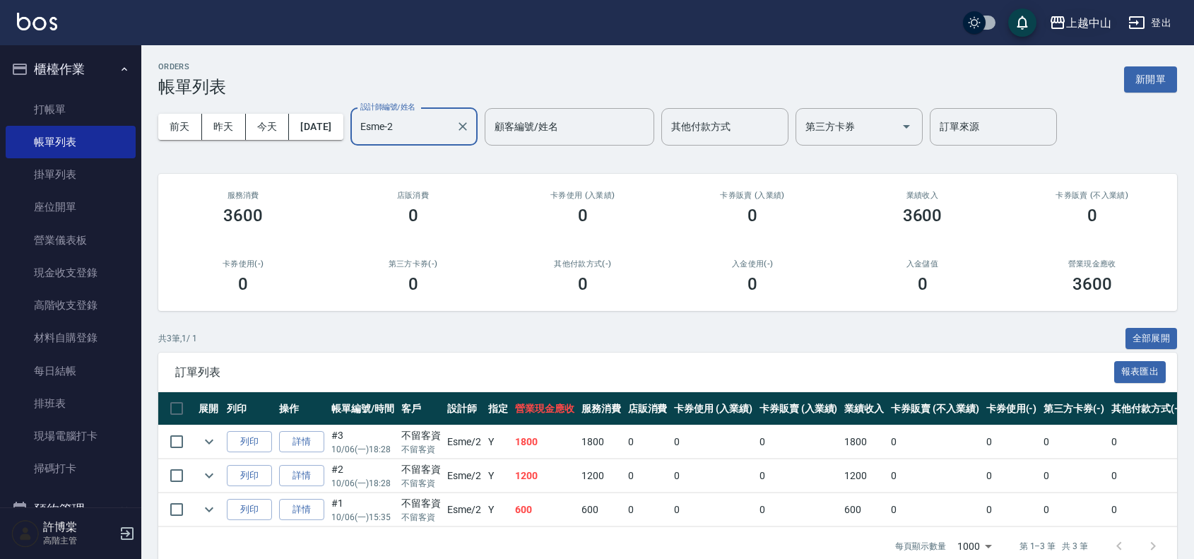
click at [1100, 18] on div "上越中山" at bounding box center [1088, 23] width 45 height 18
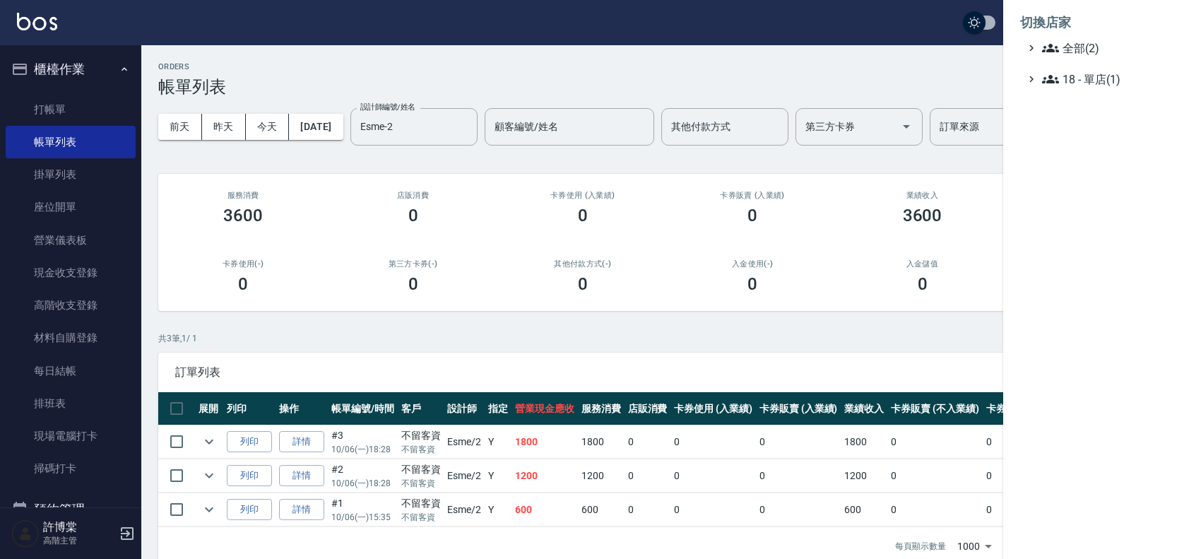
click at [1087, 37] on li "切換店家" at bounding box center [1102, 23] width 164 height 34
click at [1092, 41] on span "全部(2)" at bounding box center [1110, 48] width 136 height 17
click at [1100, 62] on span "AT台大" at bounding box center [1109, 65] width 138 height 17
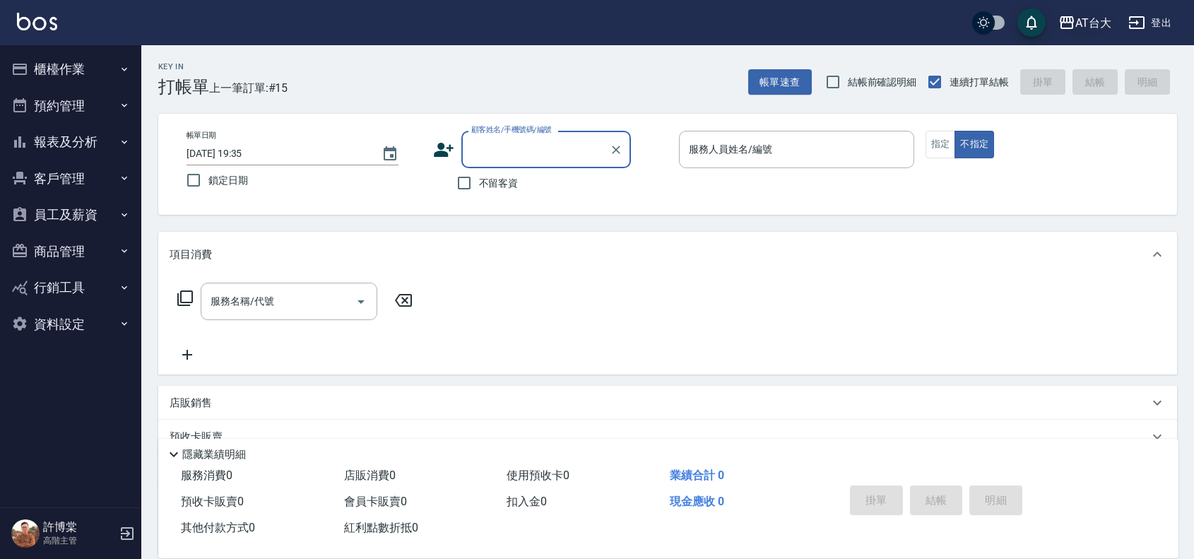
click at [1090, 25] on div "AT台大" at bounding box center [1093, 23] width 36 height 18
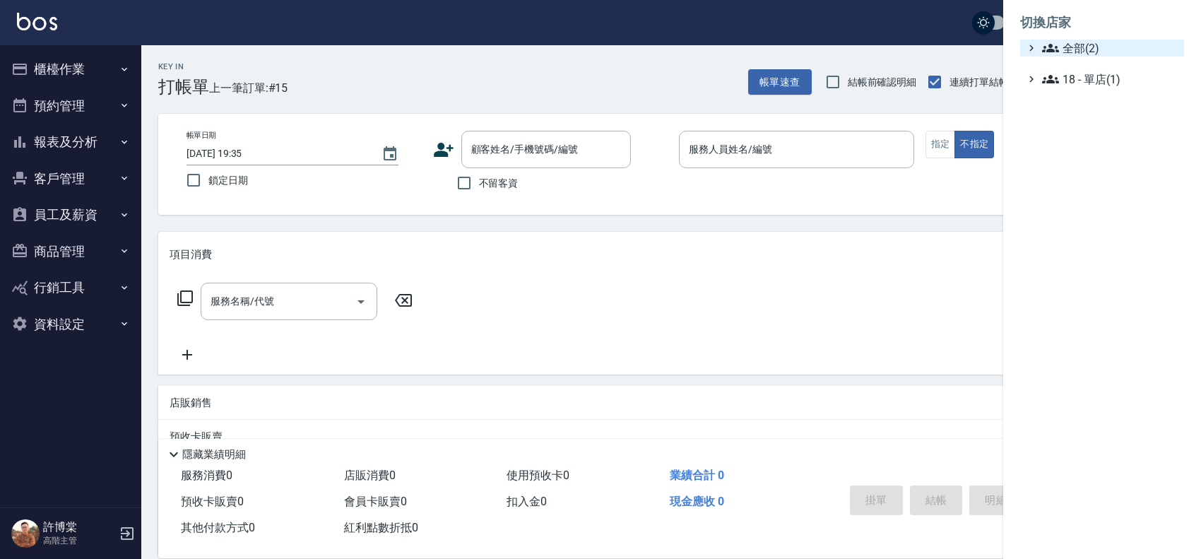
click at [1082, 49] on span "全部(2)" at bounding box center [1110, 48] width 136 height 17
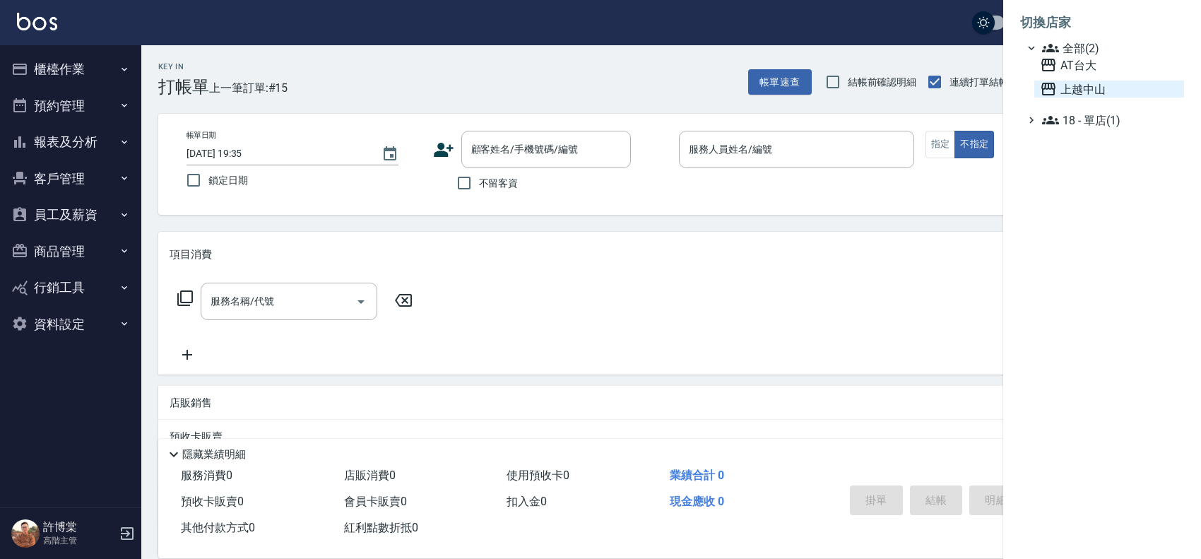
click at [1094, 88] on span "上越中山" at bounding box center [1109, 89] width 138 height 17
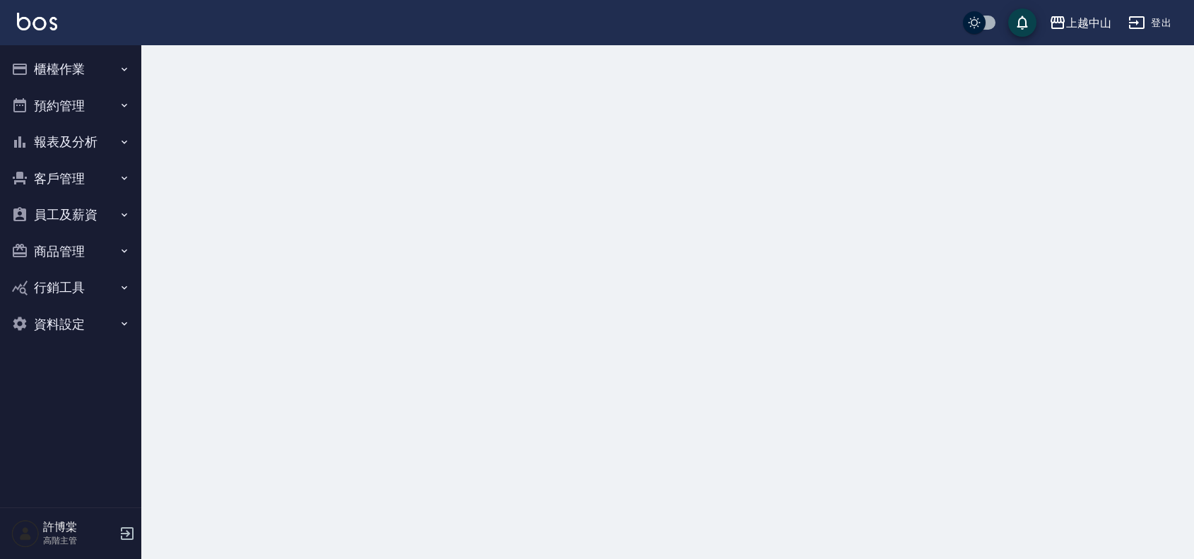
click at [47, 78] on button "櫃檯作業" at bounding box center [71, 69] width 130 height 37
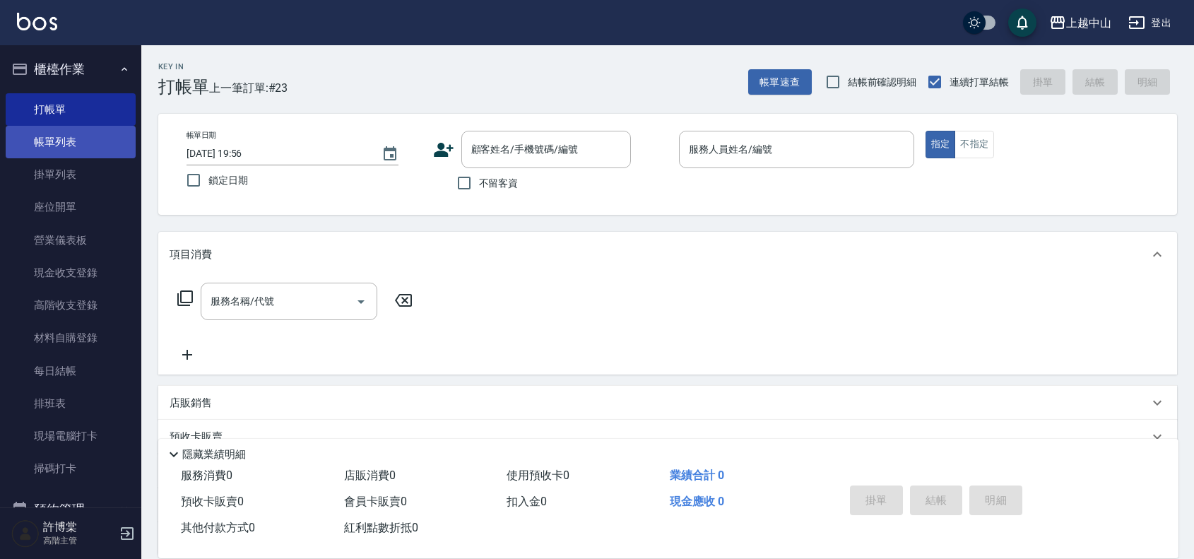
click at [79, 138] on link "帳單列表" at bounding box center [71, 142] width 130 height 33
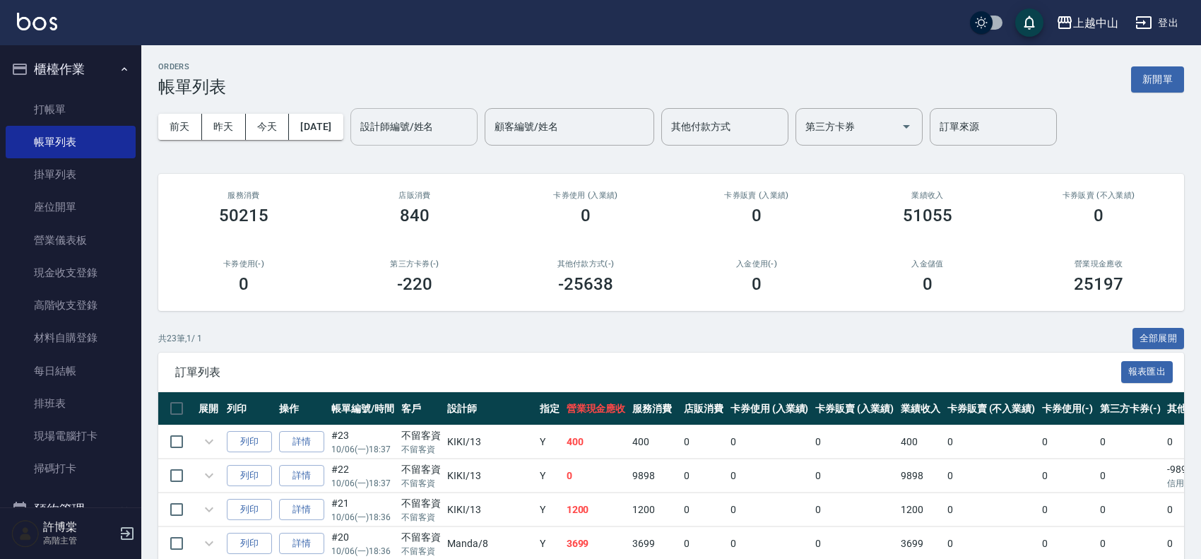
click at [404, 122] on div "設計師編號/姓名 設計師編號/姓名" at bounding box center [413, 126] width 127 height 37
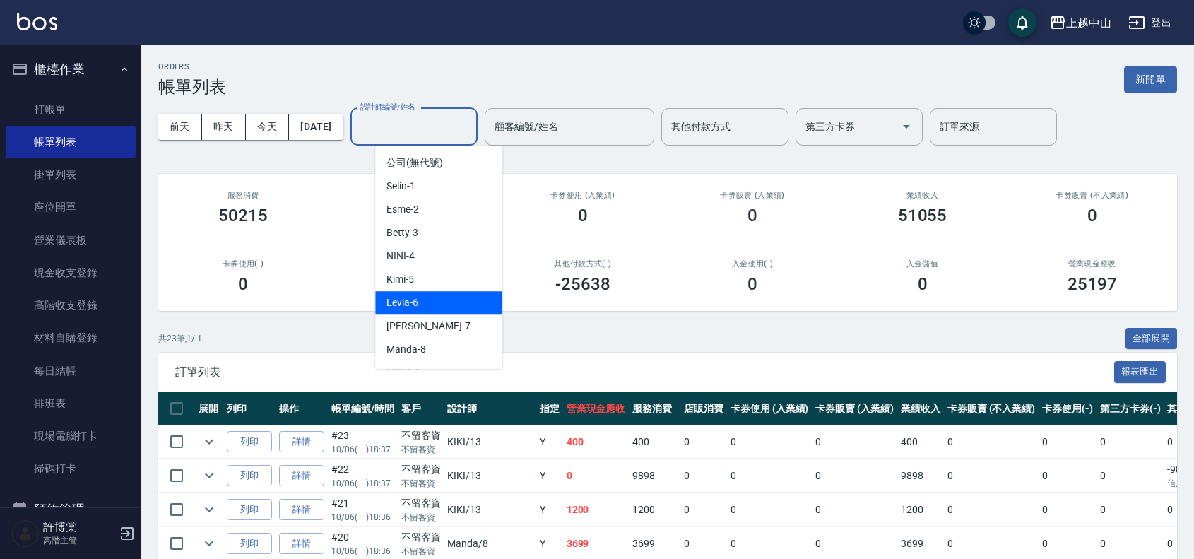
click at [466, 292] on div "Levia -6" at bounding box center [438, 302] width 127 height 23
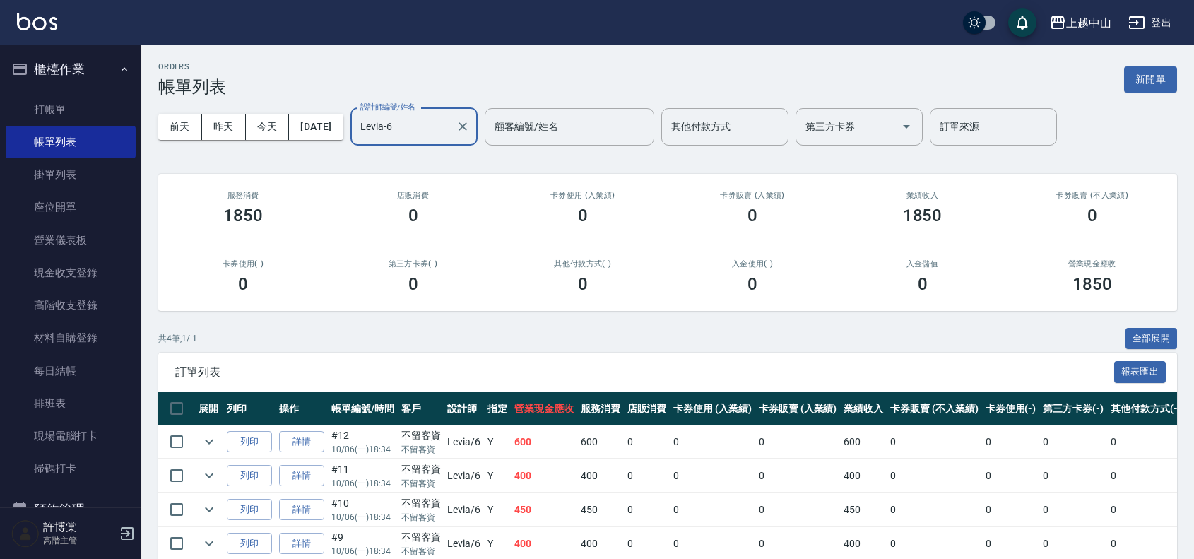
click at [421, 127] on input "Levia-6" at bounding box center [403, 126] width 93 height 25
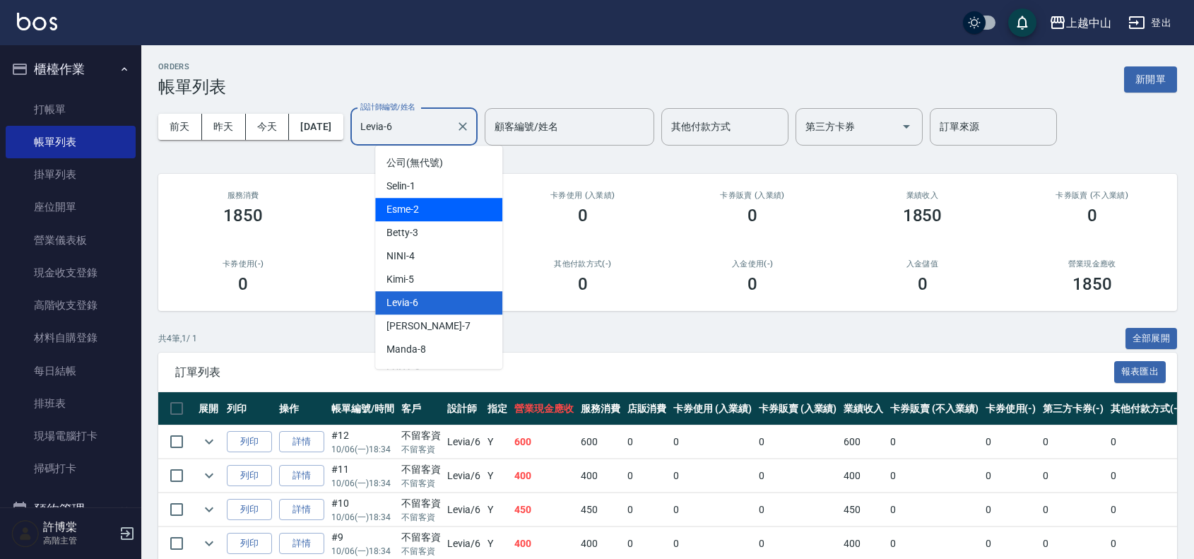
click at [447, 203] on div "Esme -2" at bounding box center [438, 209] width 127 height 23
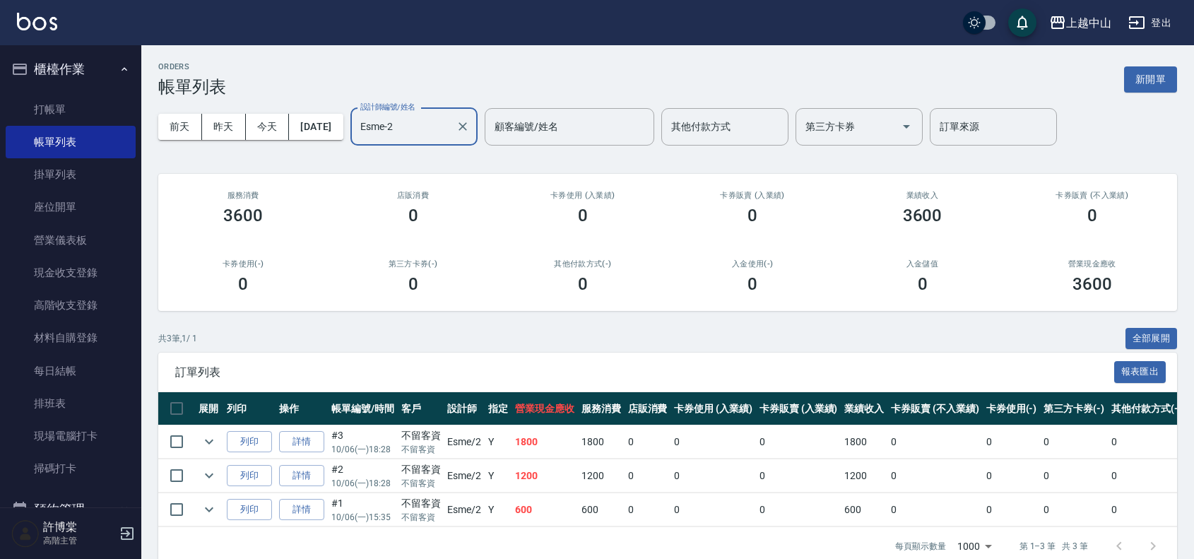
click at [459, 140] on div "Esme-2 設計師編號/姓名" at bounding box center [413, 126] width 127 height 37
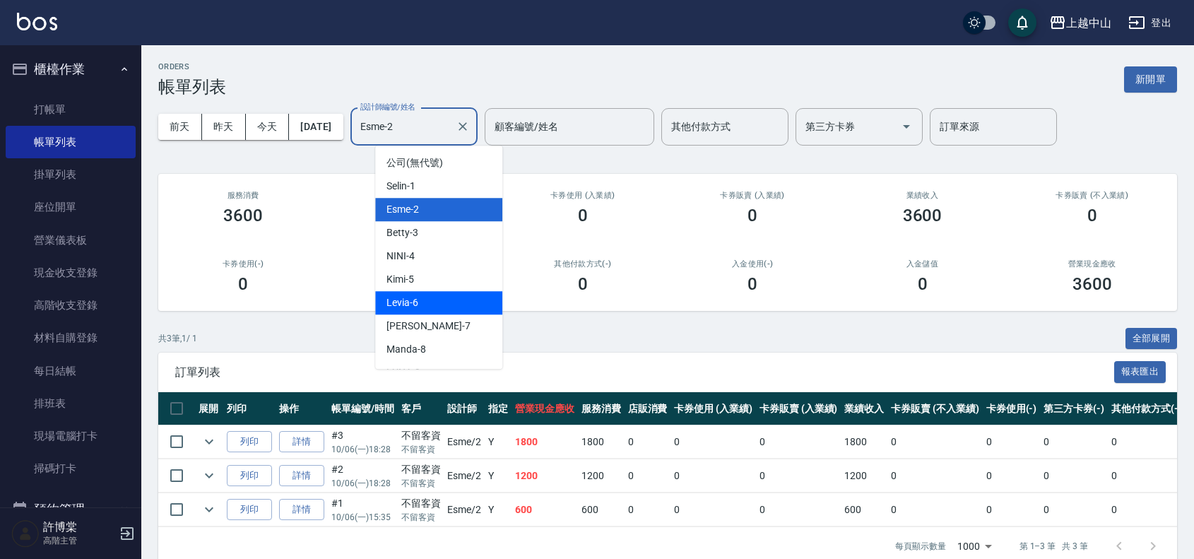
click at [485, 295] on div "Levia -6" at bounding box center [438, 302] width 127 height 23
type input "Levia-6"
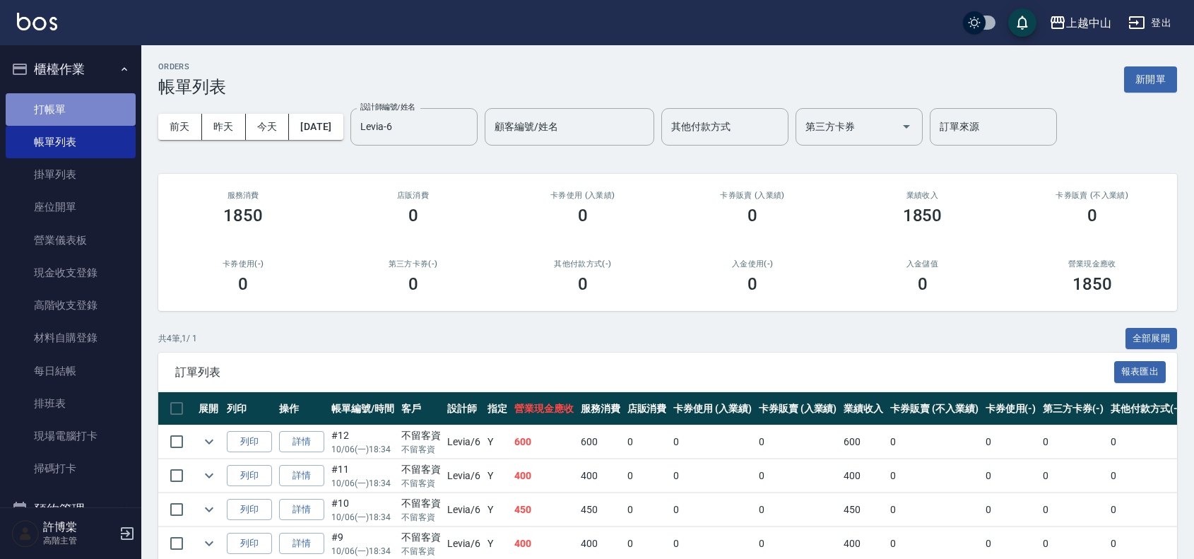
click at [73, 106] on link "打帳單" at bounding box center [71, 109] width 130 height 33
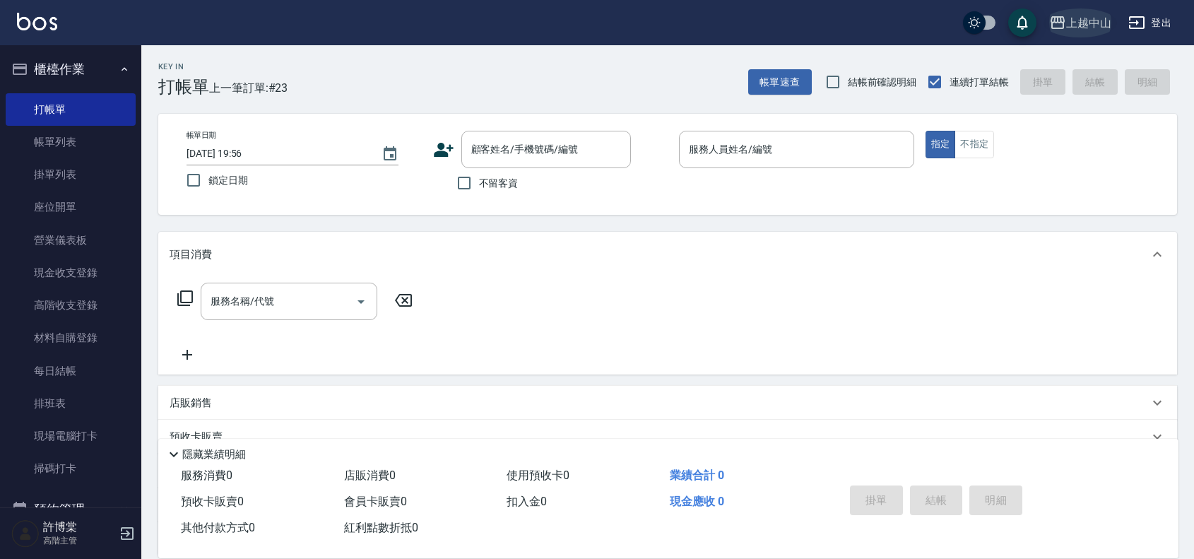
click at [1082, 22] on div "上越中山" at bounding box center [1088, 23] width 45 height 18
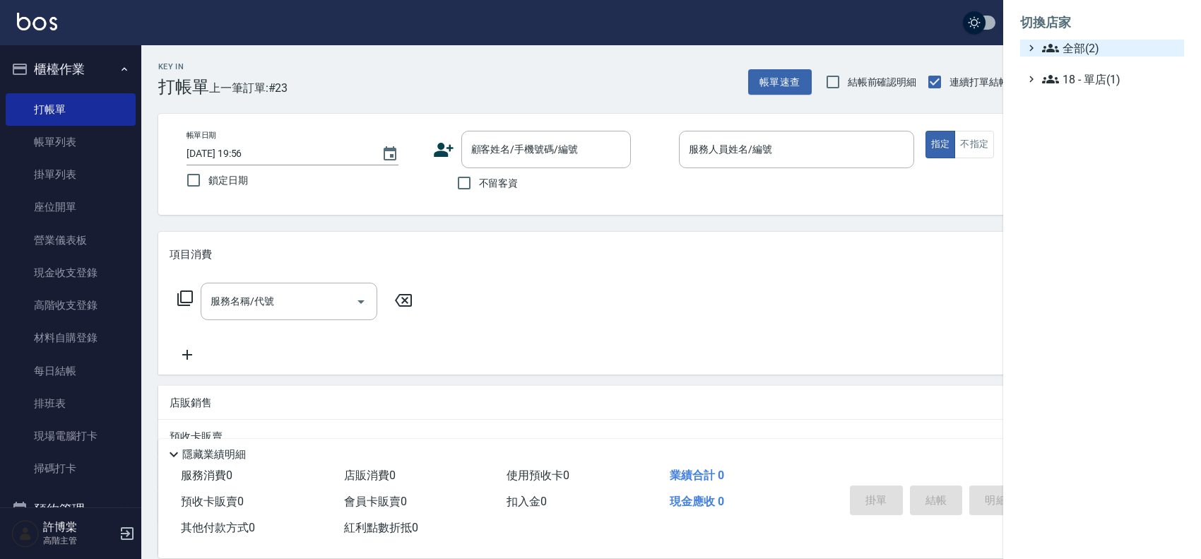
click at [1081, 49] on span "全部(2)" at bounding box center [1110, 48] width 136 height 17
click at [1090, 68] on span "AT台大" at bounding box center [1109, 65] width 138 height 17
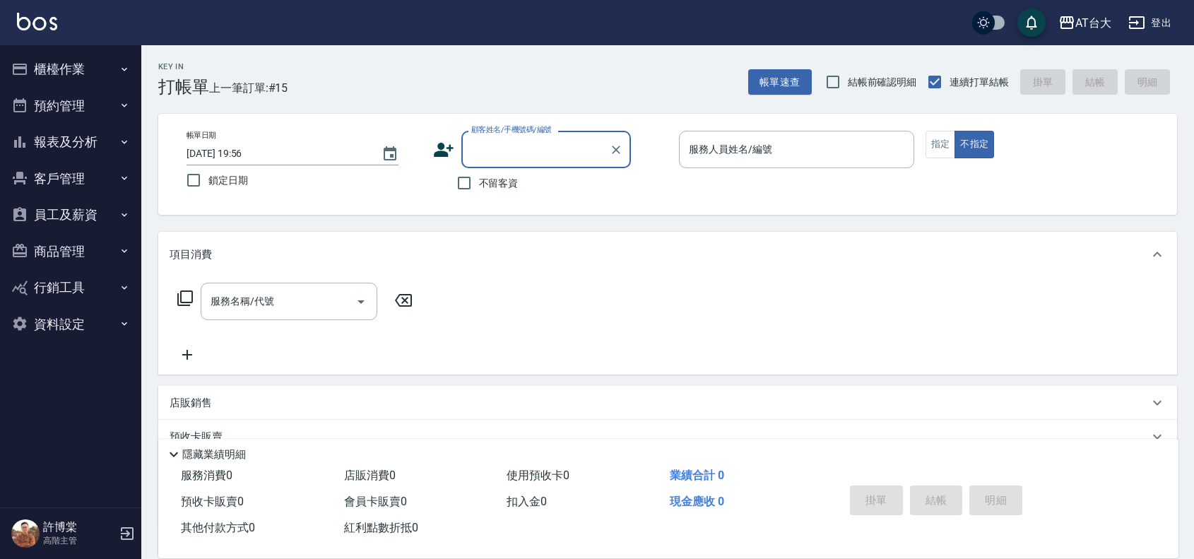
click at [1092, 11] on button "AT台大" at bounding box center [1085, 22] width 64 height 29
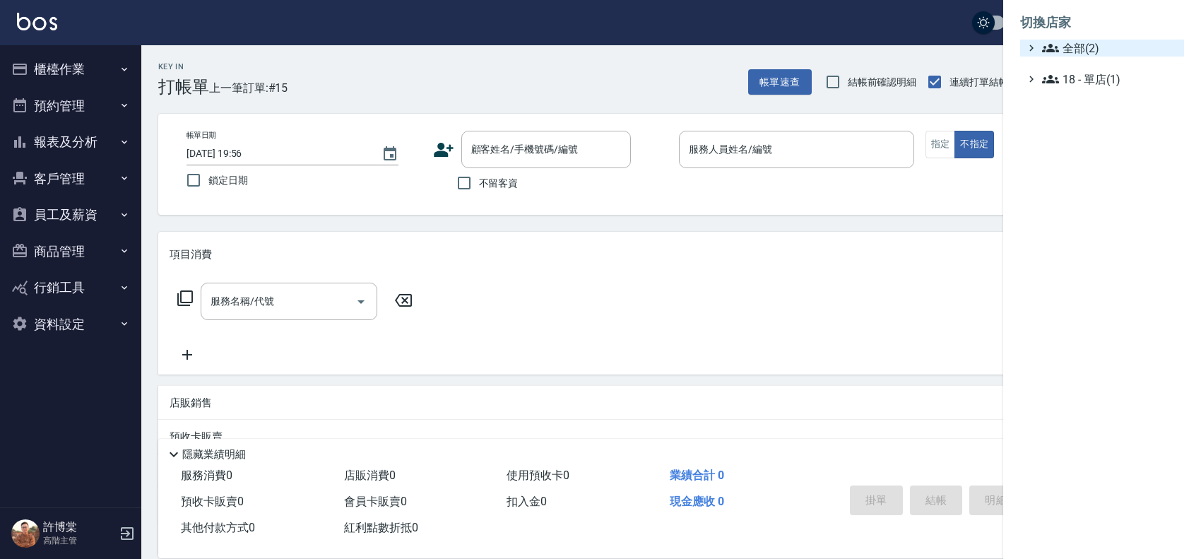
click at [1082, 52] on span "全部(2)" at bounding box center [1110, 48] width 136 height 17
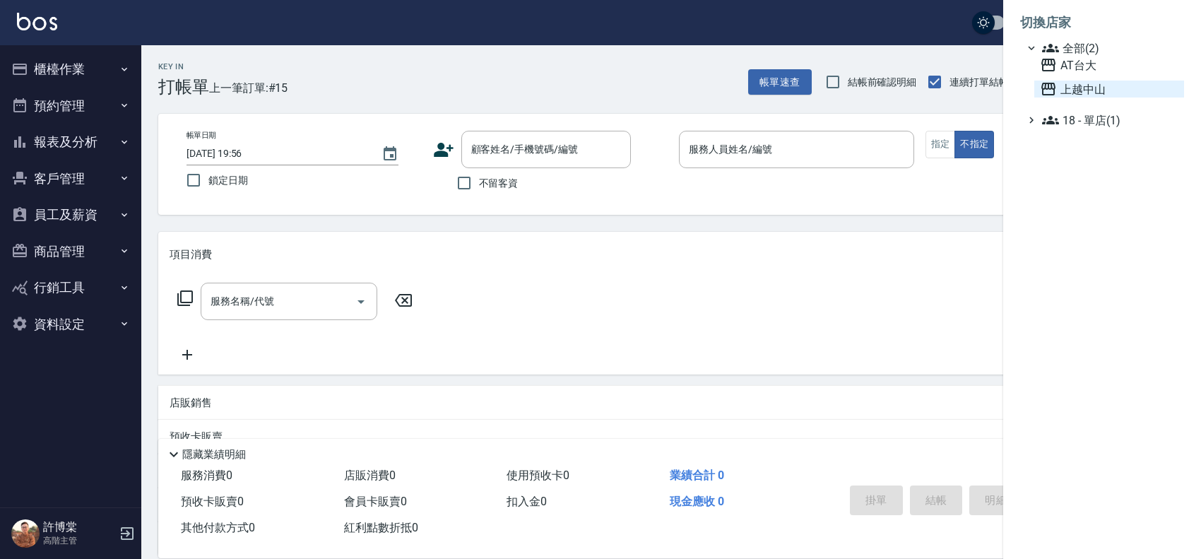
click at [1097, 82] on span "上越中山" at bounding box center [1109, 89] width 138 height 17
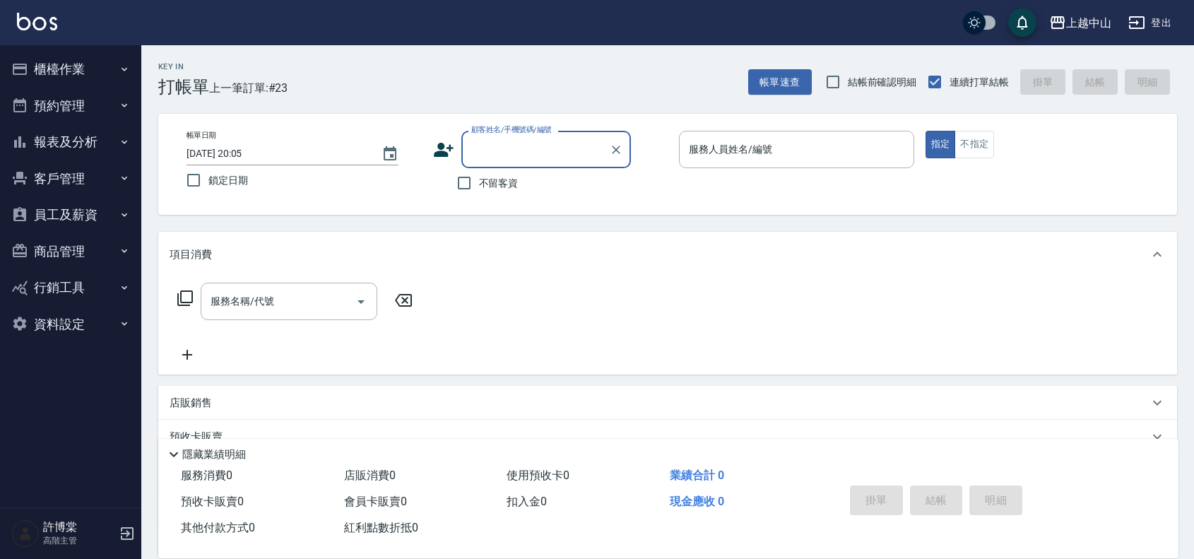
click at [120, 68] on icon "button" at bounding box center [124, 69] width 11 height 11
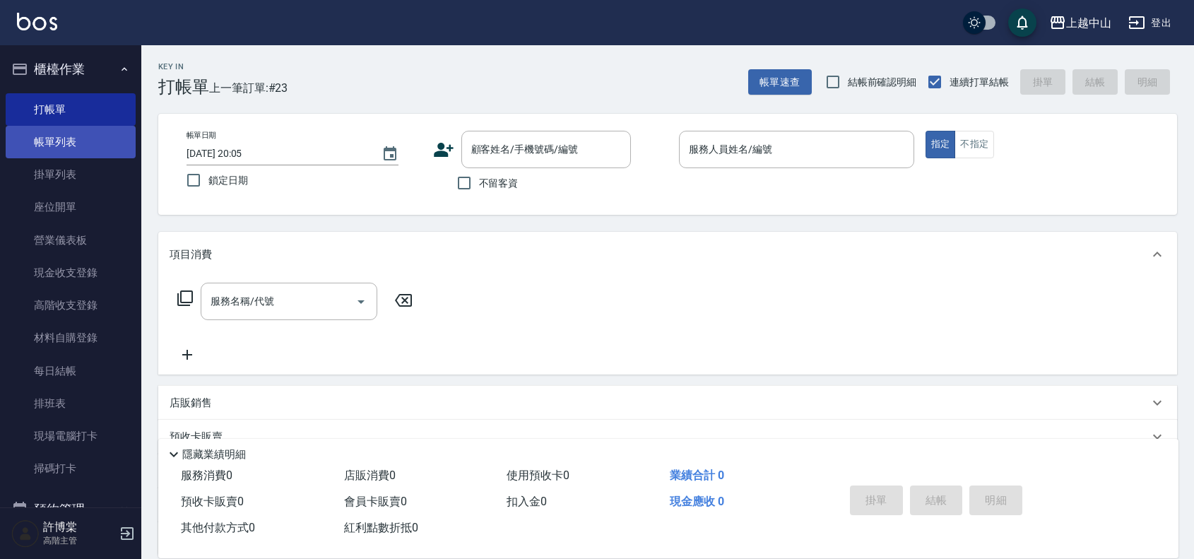
click at [122, 142] on link "帳單列表" at bounding box center [71, 142] width 130 height 33
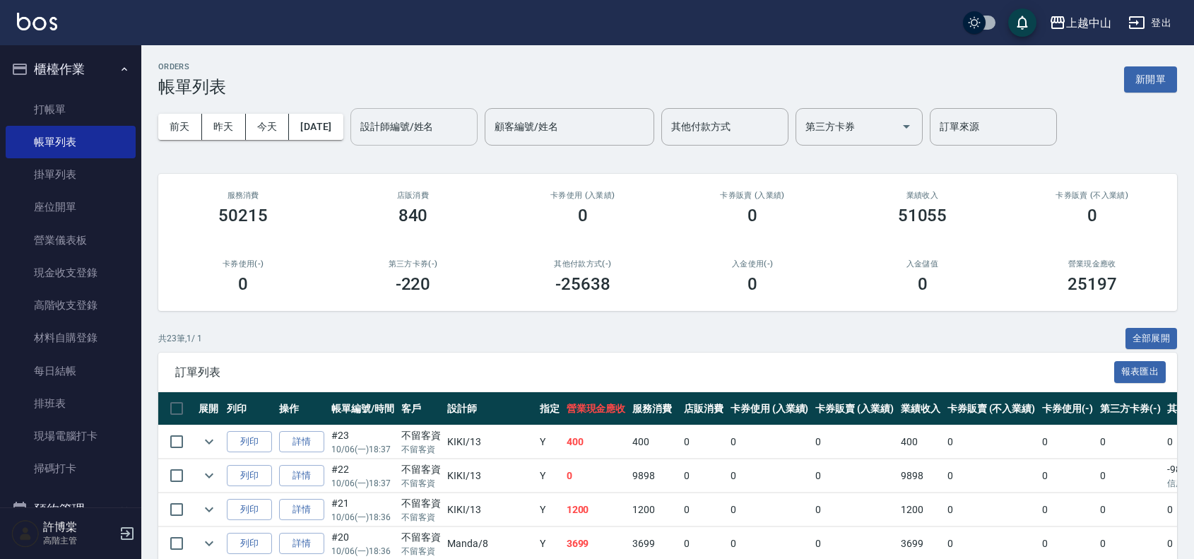
click at [461, 136] on input "設計師編號/姓名" at bounding box center [414, 126] width 114 height 25
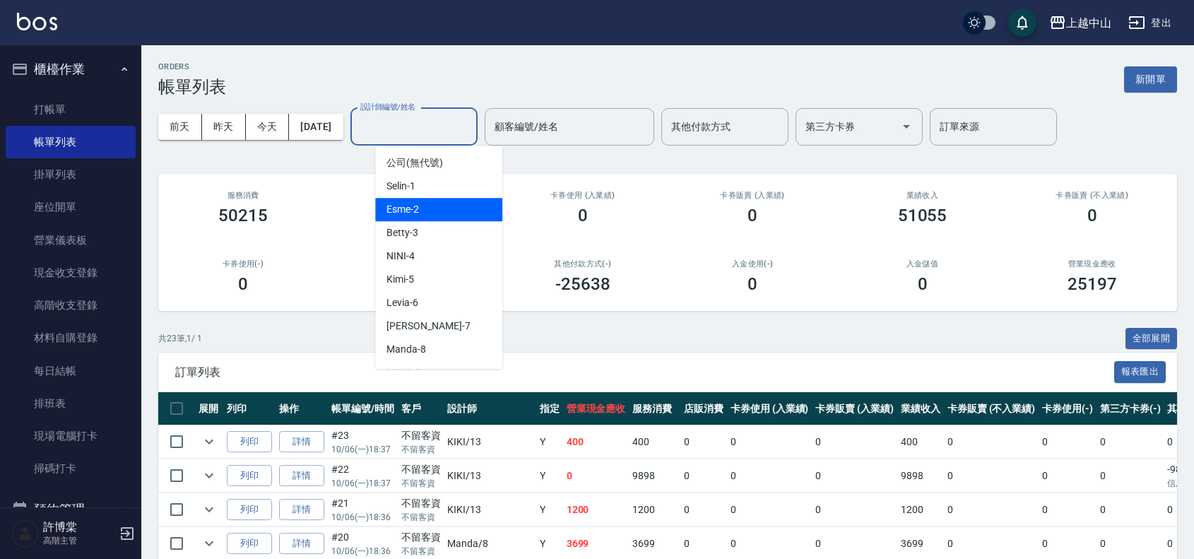
click at [411, 209] on span "Esme -2" at bounding box center [403, 209] width 33 height 15
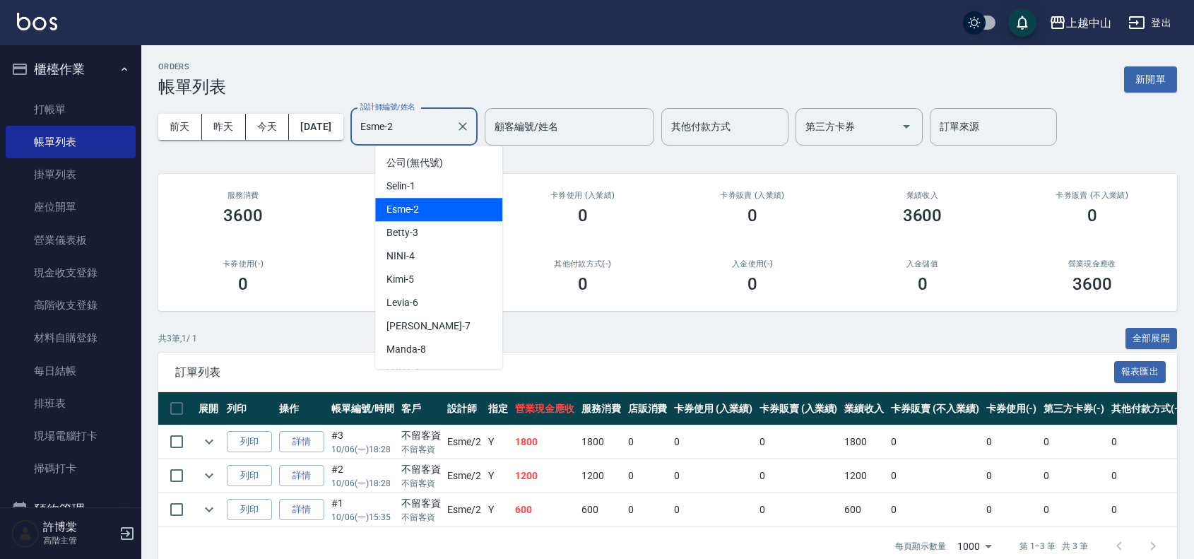
click at [450, 115] on input "Esme-2" at bounding box center [403, 126] width 93 height 25
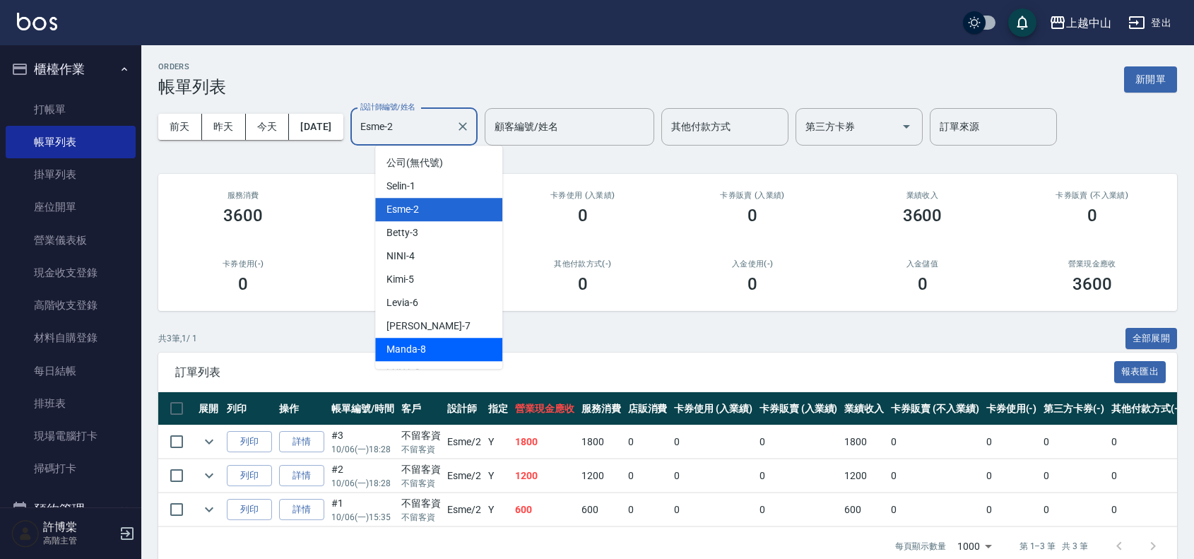
click at [474, 343] on div "Manda -8" at bounding box center [438, 349] width 127 height 23
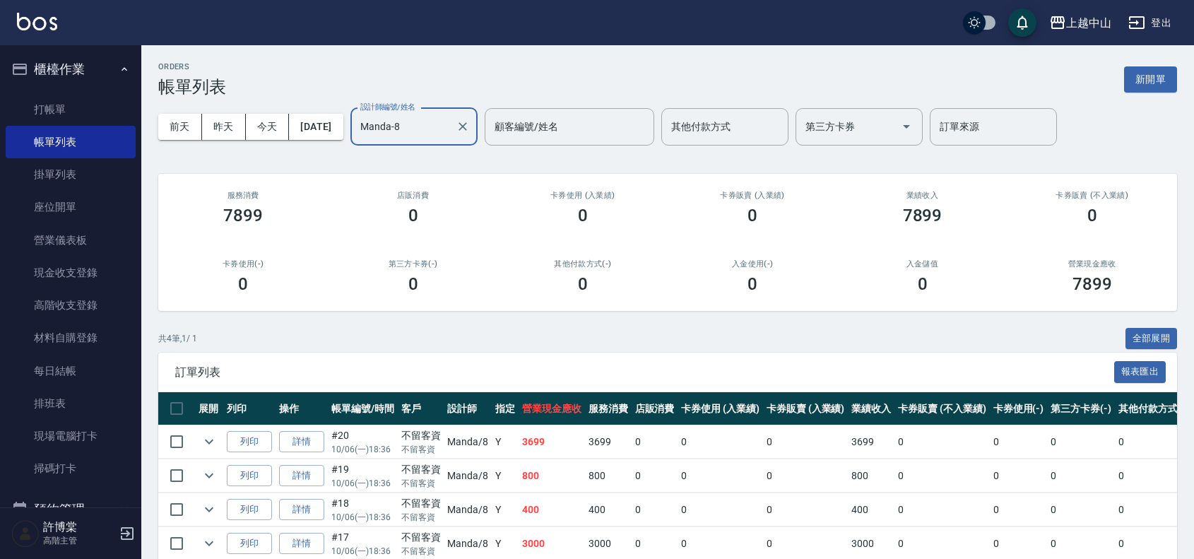
click at [450, 136] on input "Manda-8" at bounding box center [403, 126] width 93 height 25
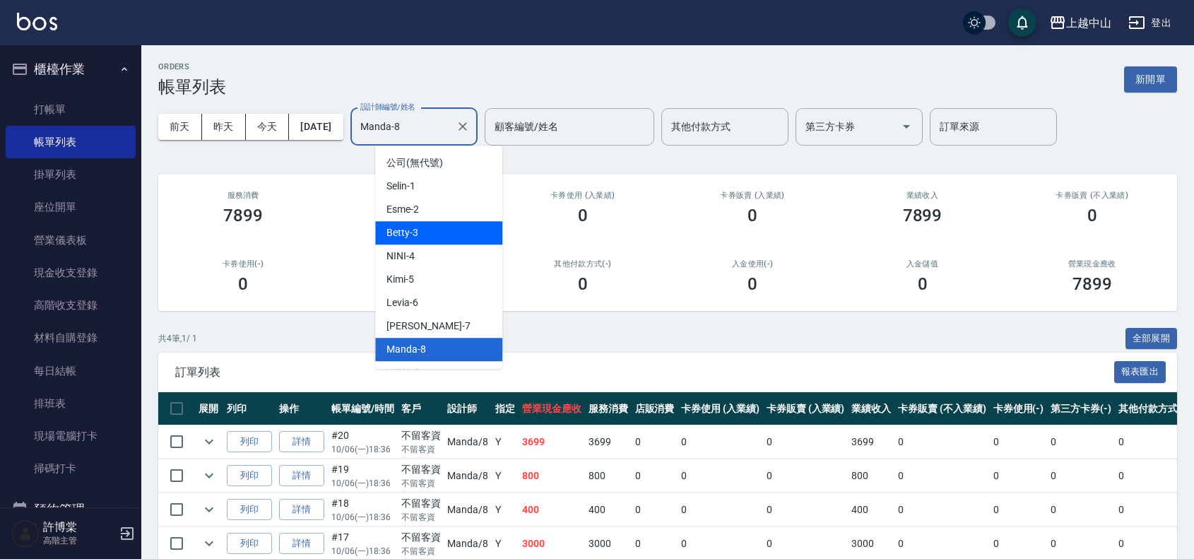
click at [453, 234] on div "Betty -3" at bounding box center [438, 232] width 127 height 23
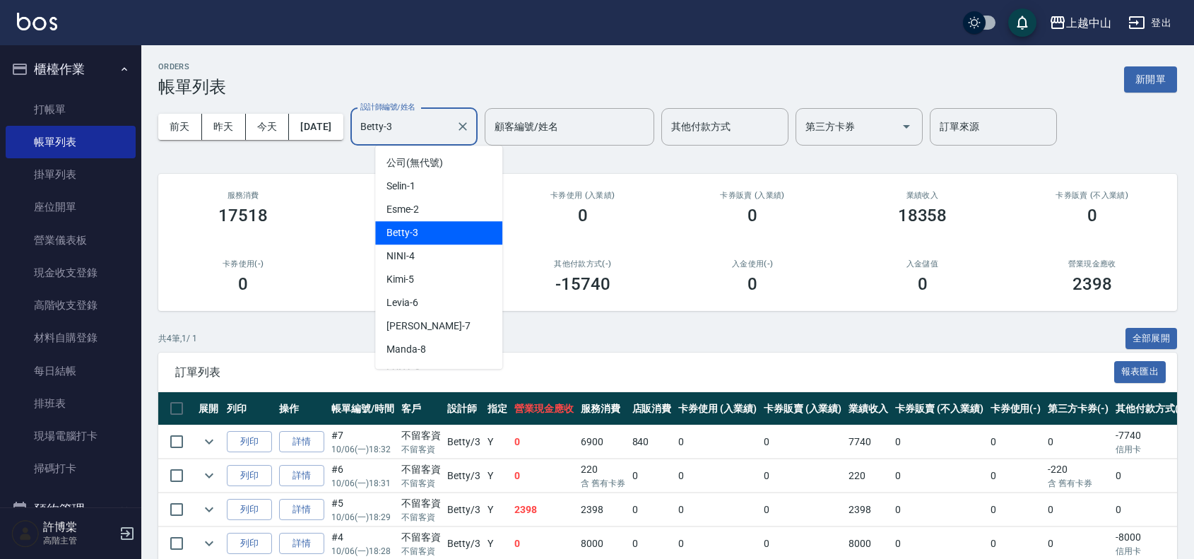
click at [440, 134] on input "Betty-3" at bounding box center [403, 126] width 93 height 25
click at [454, 255] on div "NINI -4" at bounding box center [438, 255] width 127 height 23
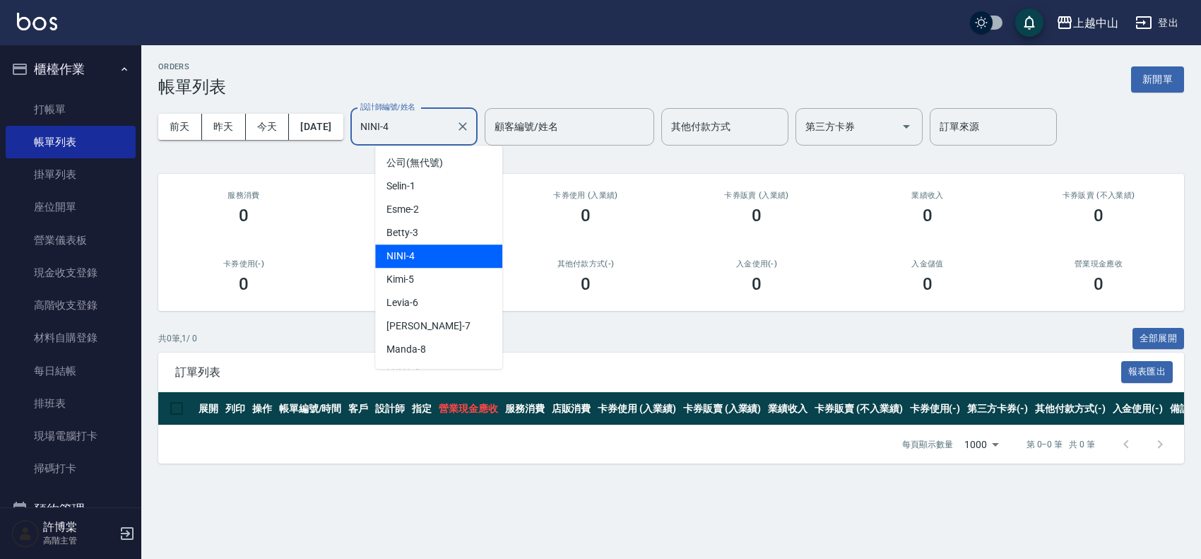
click at [436, 127] on input "NINI-4" at bounding box center [403, 126] width 93 height 25
click at [465, 276] on div "Kimi -5" at bounding box center [438, 279] width 127 height 23
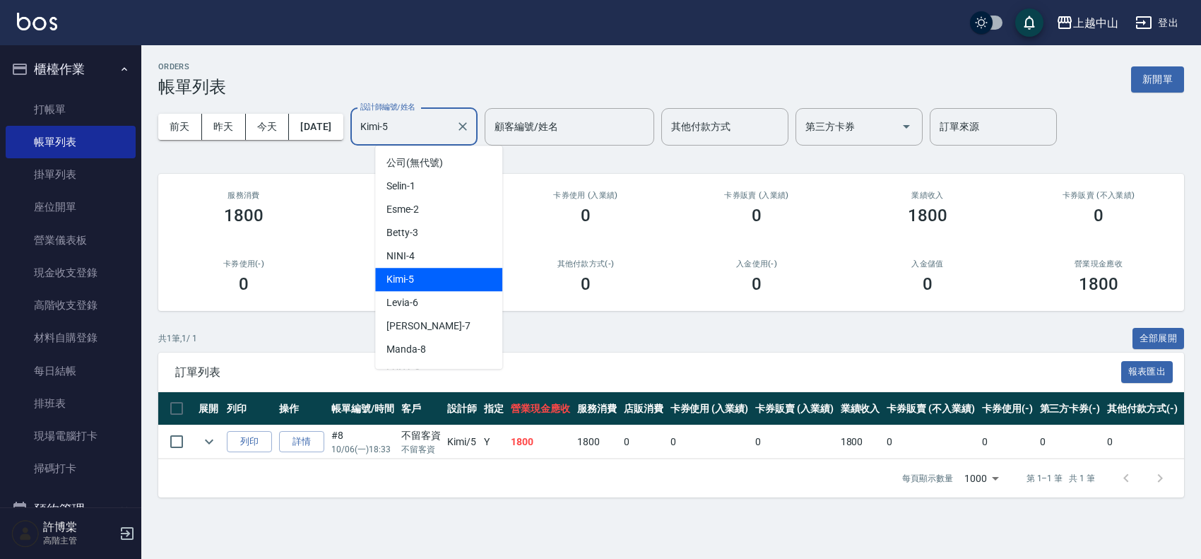
click at [446, 129] on input "Kimi-5" at bounding box center [403, 126] width 93 height 25
click at [450, 302] on div "Levia -6" at bounding box center [438, 302] width 127 height 23
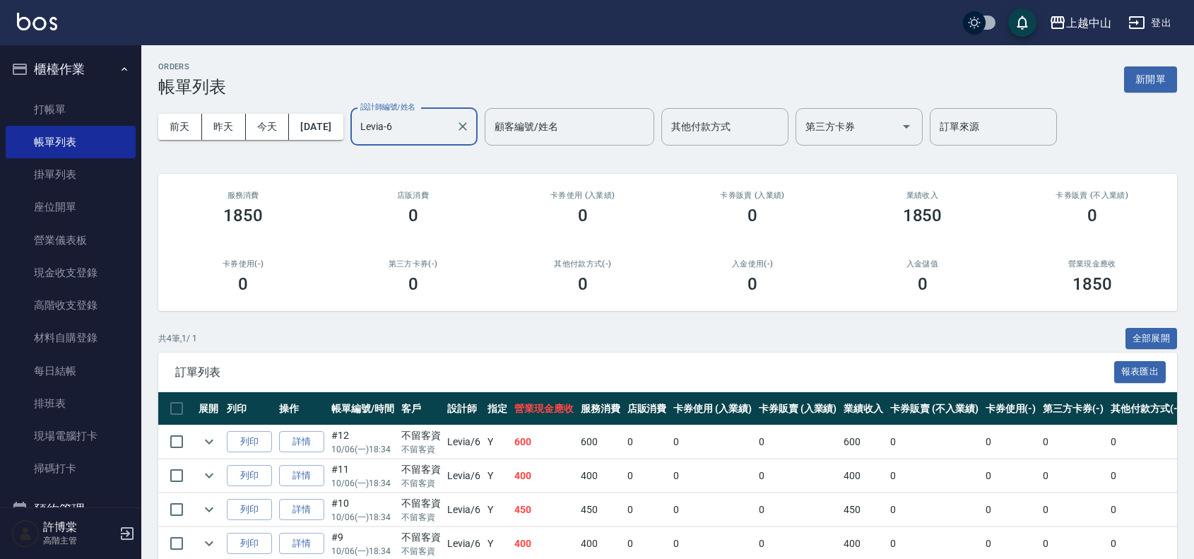
click at [450, 124] on input "Levia-6" at bounding box center [403, 126] width 93 height 25
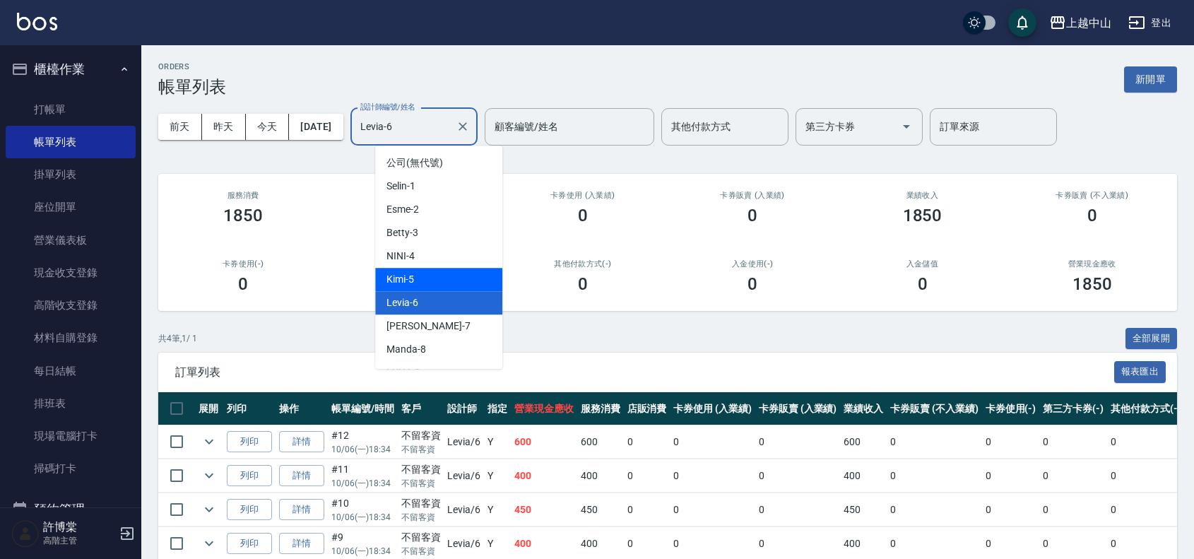
click at [439, 285] on div "Kimi -5" at bounding box center [438, 279] width 127 height 23
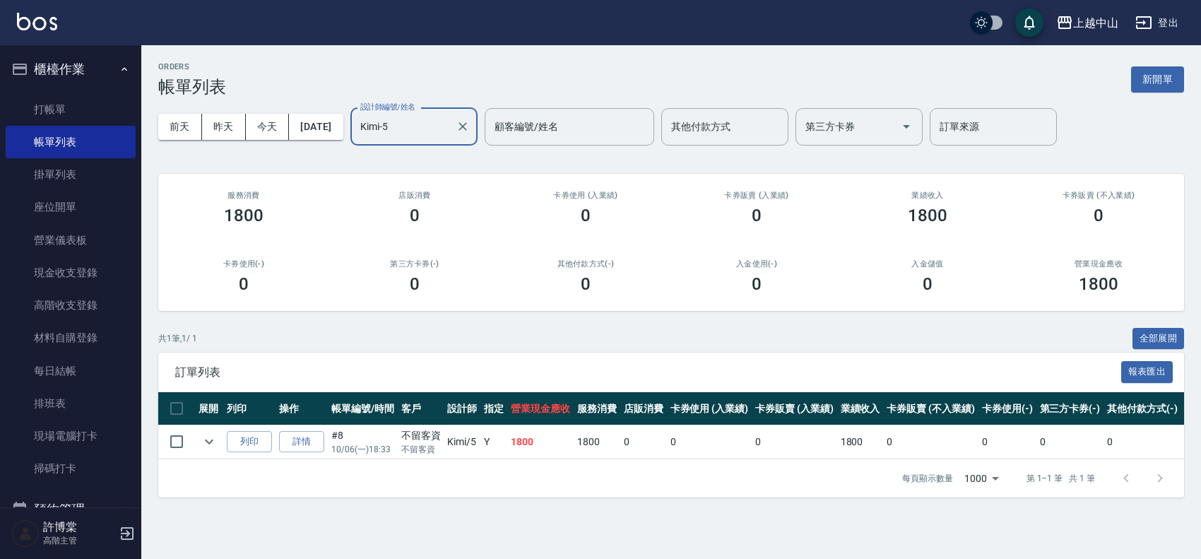
click at [437, 133] on input "Kimi-5" at bounding box center [403, 126] width 93 height 25
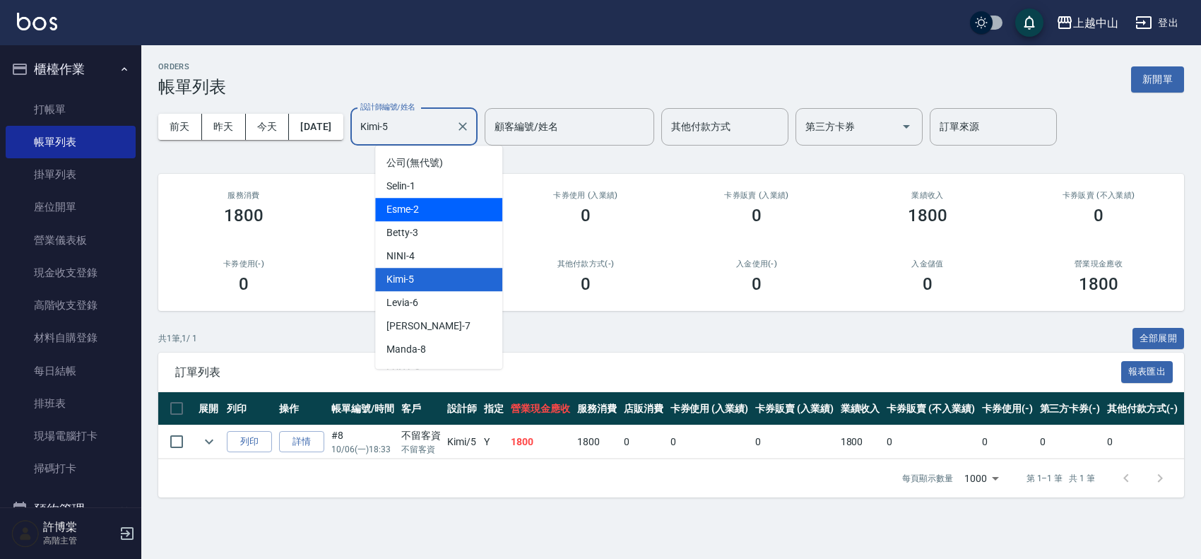
click at [454, 202] on div "Esme -2" at bounding box center [438, 209] width 127 height 23
type input "Esme-2"
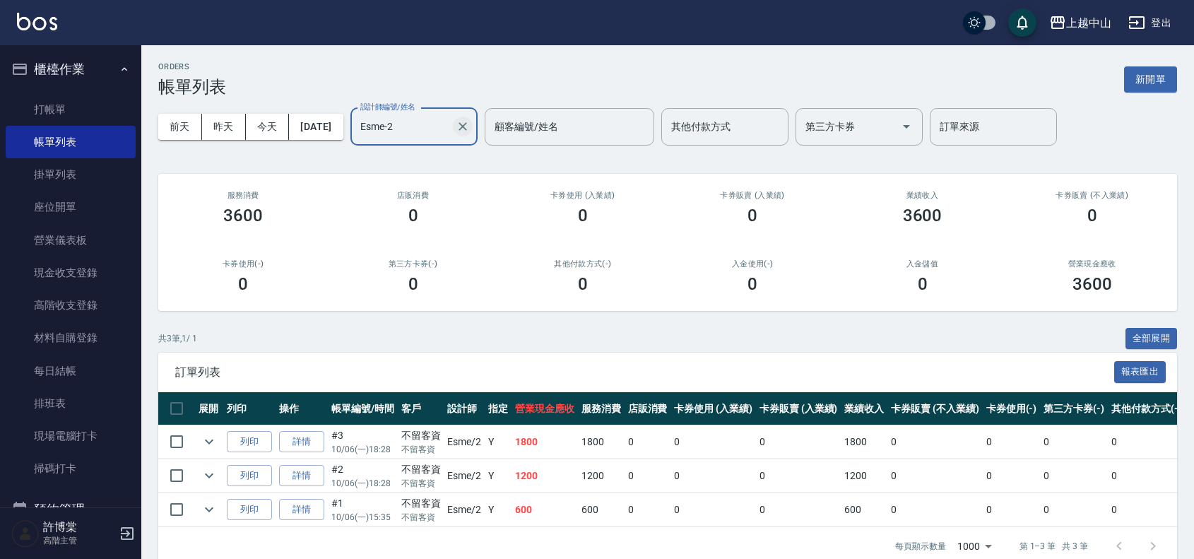
click at [470, 129] on icon "Clear" at bounding box center [463, 126] width 14 height 14
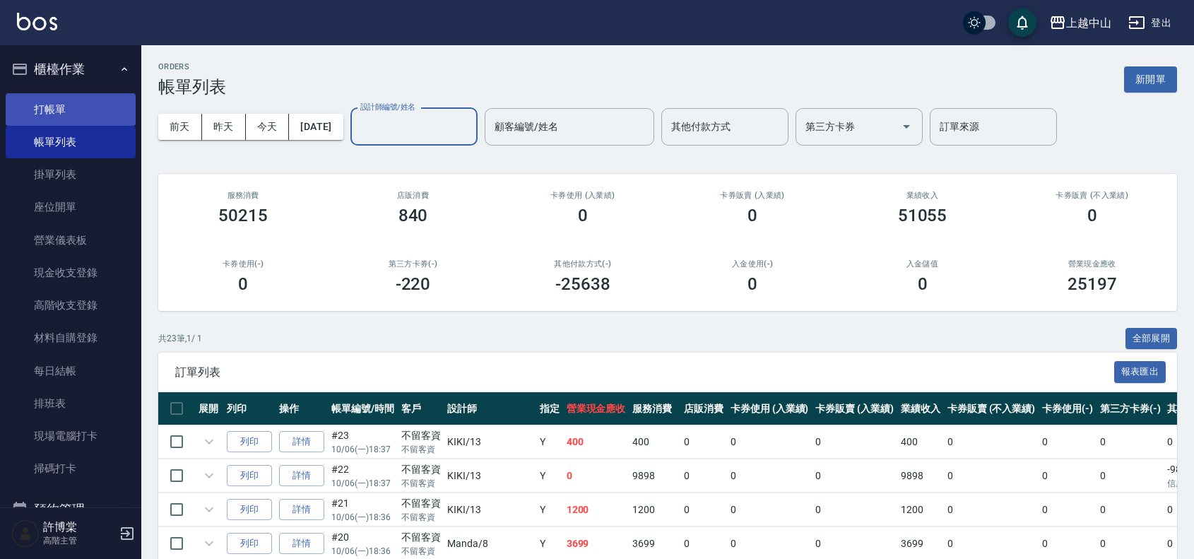
click at [60, 104] on link "打帳單" at bounding box center [71, 109] width 130 height 33
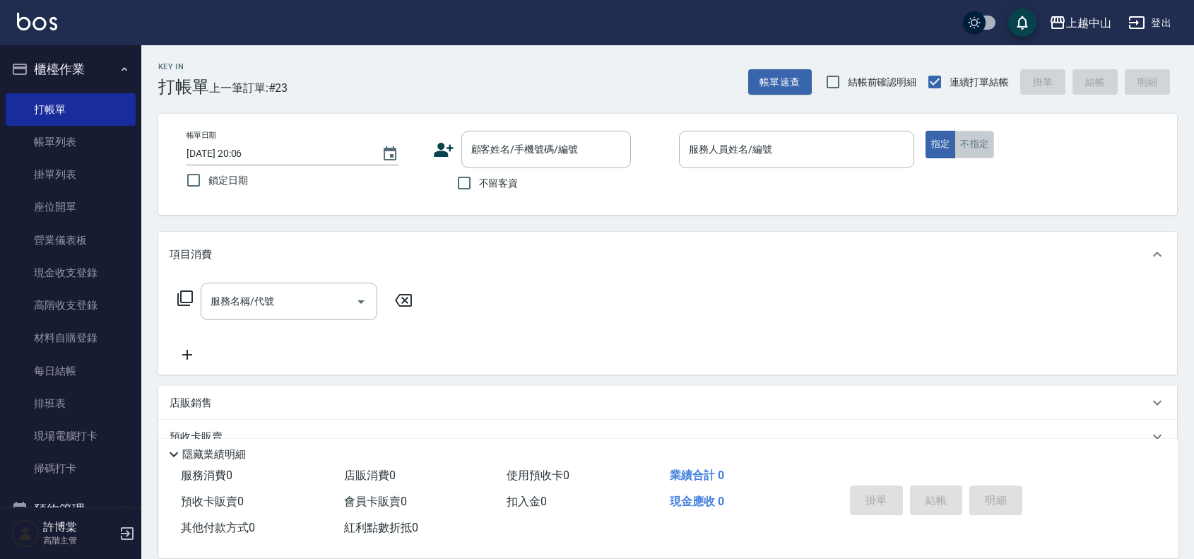
click at [974, 142] on button "不指定" at bounding box center [975, 145] width 40 height 28
click at [1086, 21] on div "上越中山" at bounding box center [1088, 23] width 45 height 18
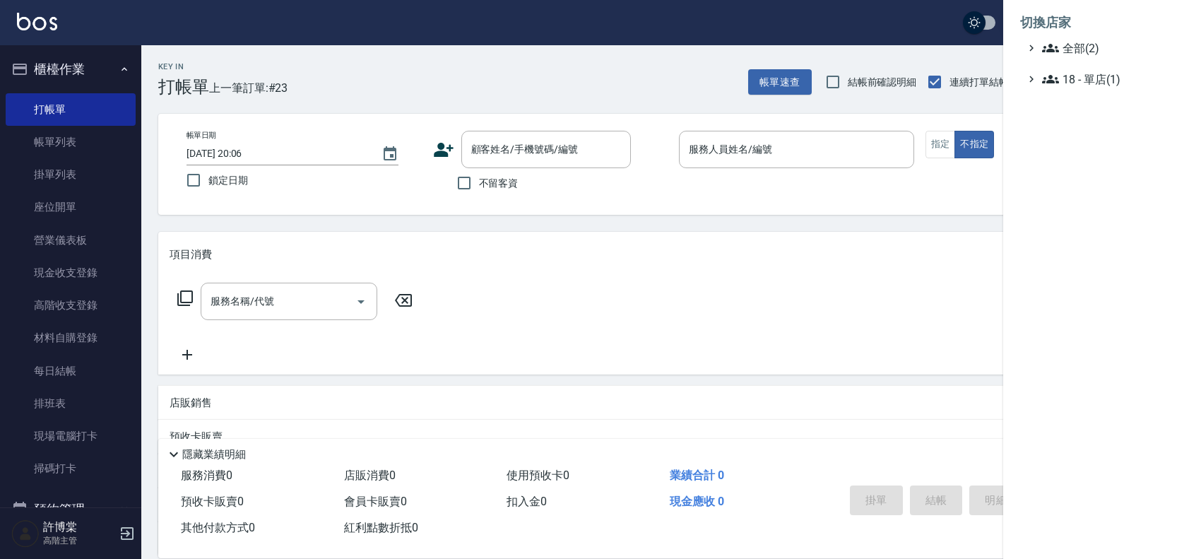
click at [1125, 58] on ul "全部(2) 18 - 單店(1)" at bounding box center [1102, 64] width 164 height 48
click at [1123, 53] on span "全部(2)" at bounding box center [1110, 48] width 136 height 17
click at [1099, 61] on span "AT台大" at bounding box center [1109, 65] width 138 height 17
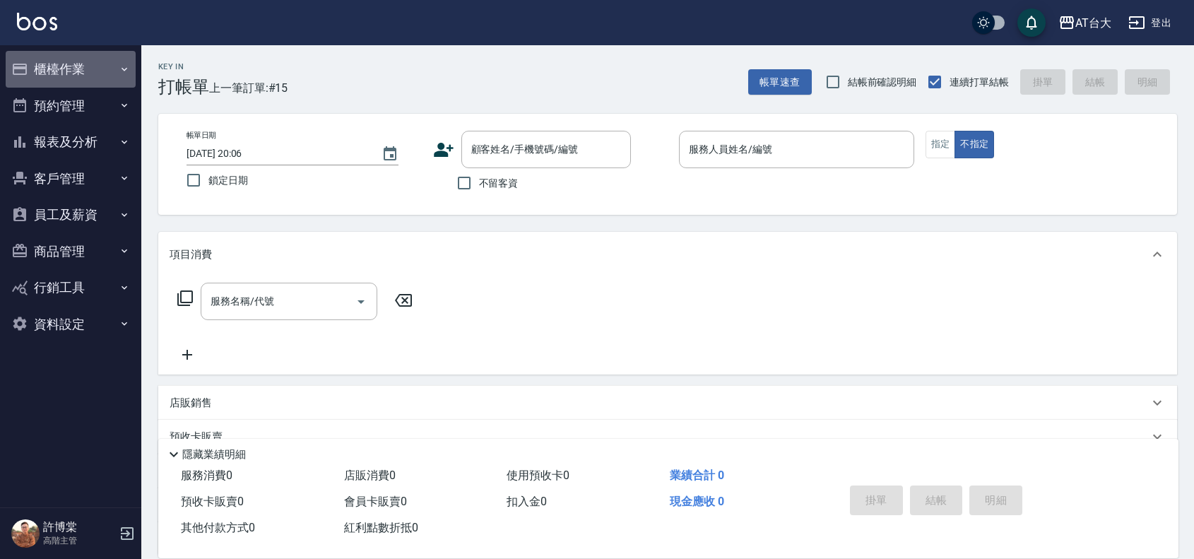
click at [49, 75] on button "櫃檯作業" at bounding box center [71, 69] width 130 height 37
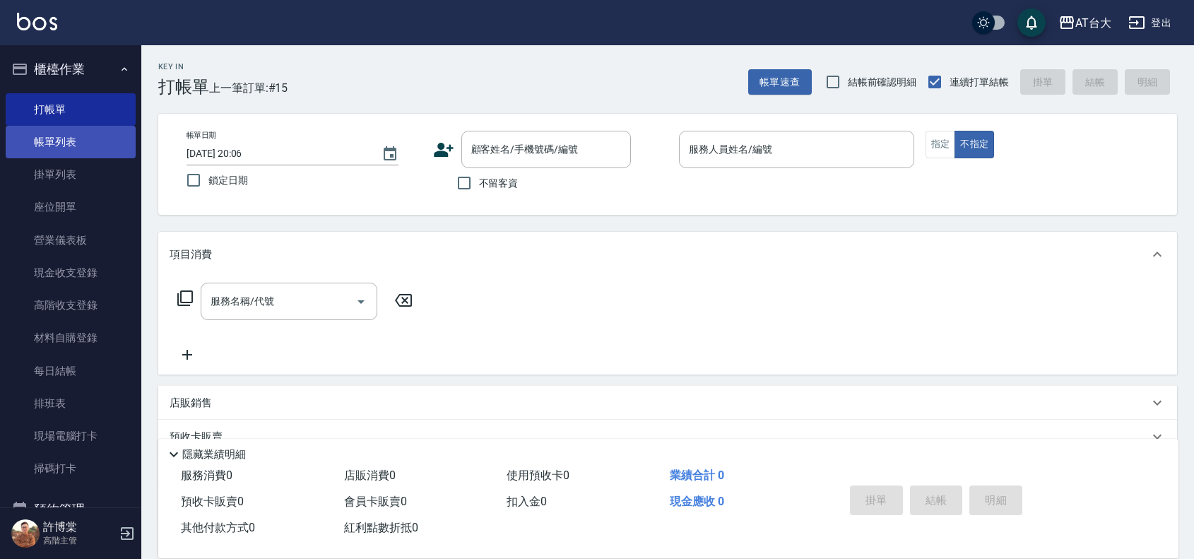
click at [87, 135] on link "帳單列表" at bounding box center [71, 142] width 130 height 33
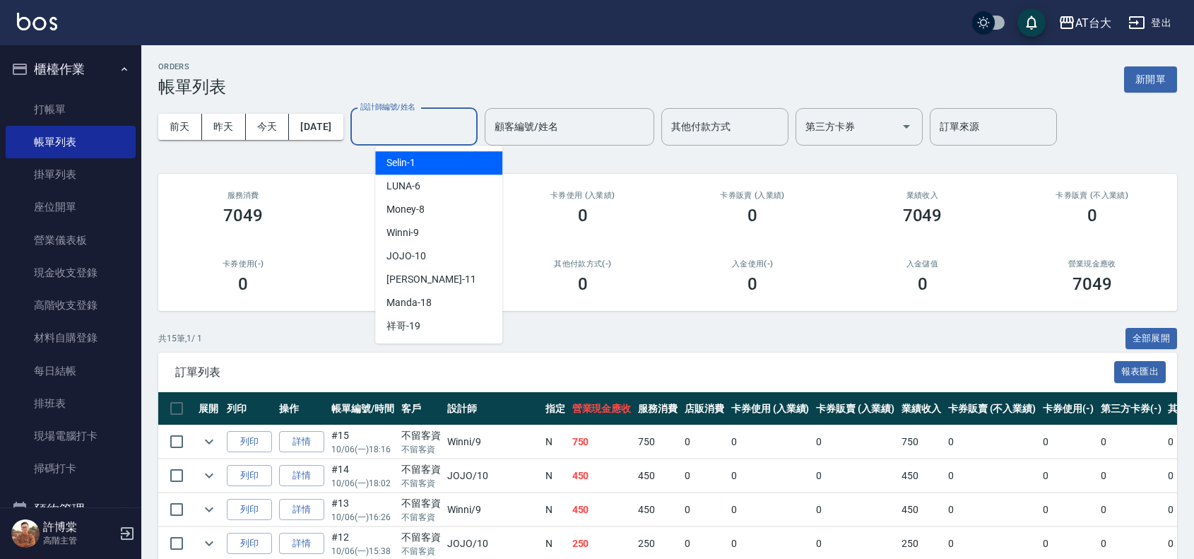
click at [394, 122] on div "設計師編號/姓名 設計師編號/姓名" at bounding box center [413, 126] width 127 height 37
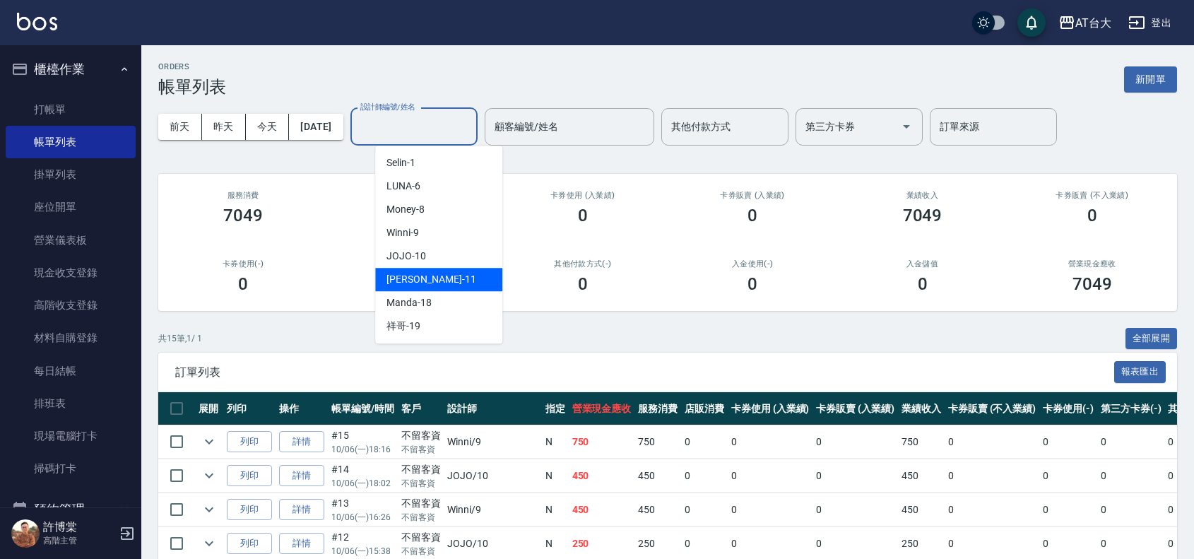
click at [481, 276] on div "Yvonne -11" at bounding box center [438, 279] width 127 height 23
type input "Yvonne-11"
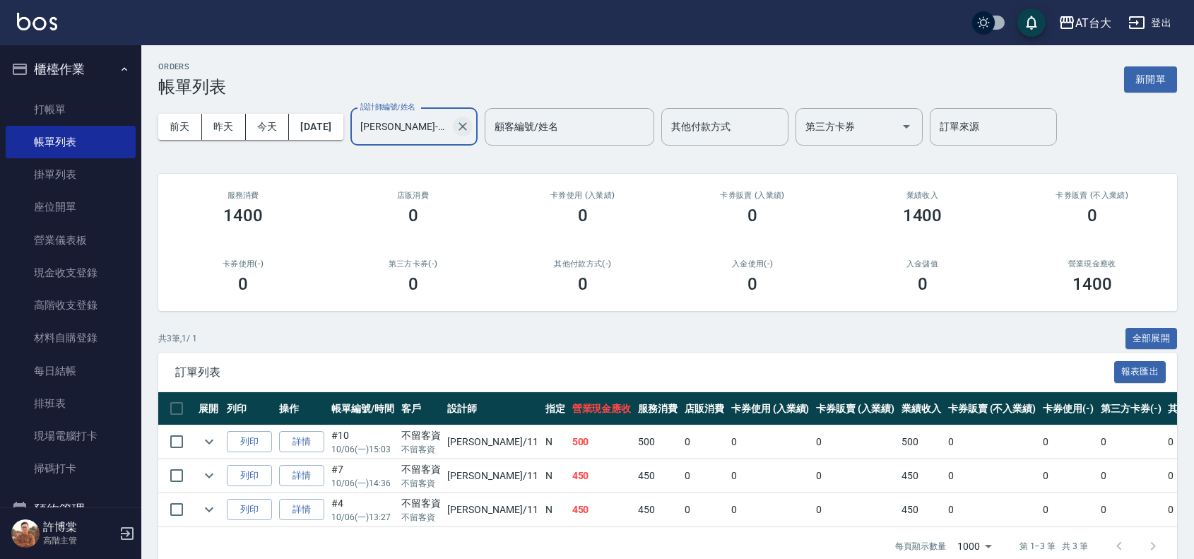
click at [470, 132] on icon "Clear" at bounding box center [463, 126] width 14 height 14
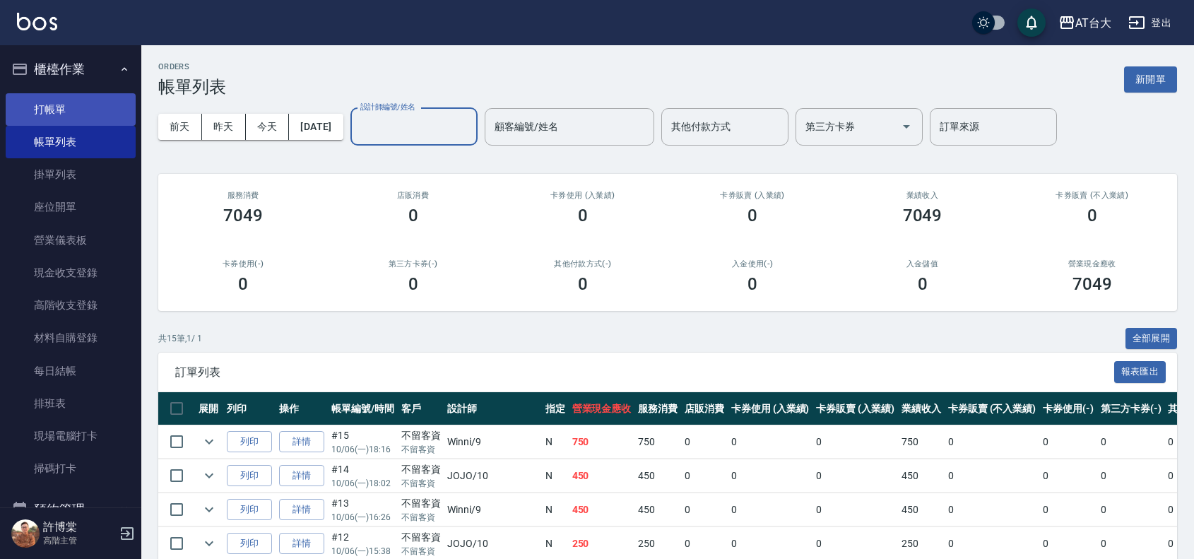
drag, startPoint x: 110, startPoint y: 102, endPoint x: 111, endPoint y: 94, distance: 8.6
click at [111, 100] on link "打帳單" at bounding box center [71, 109] width 130 height 33
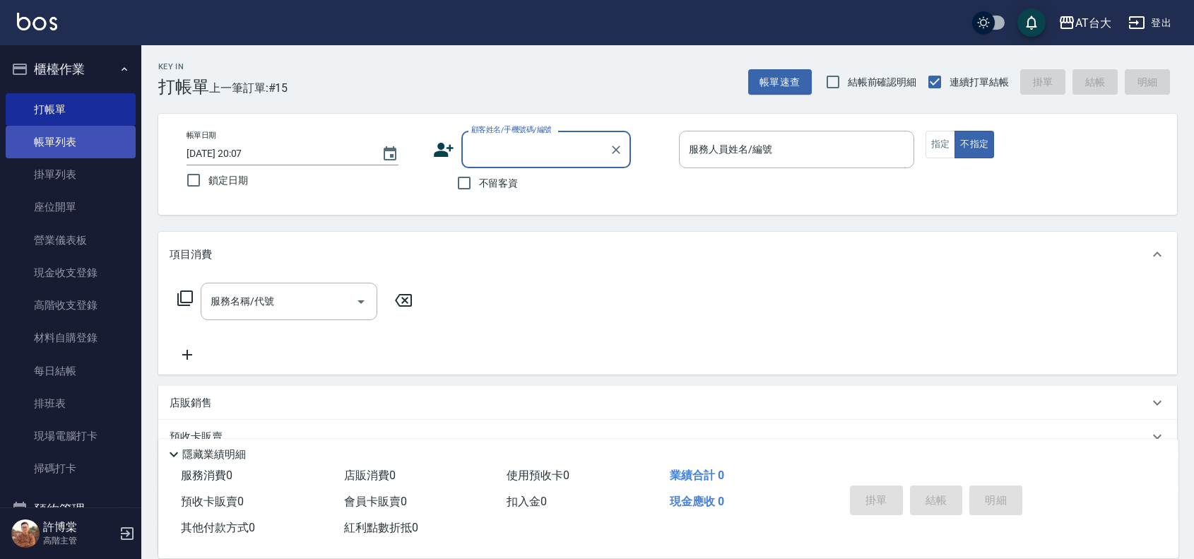
click at [113, 139] on link "帳單列表" at bounding box center [71, 142] width 130 height 33
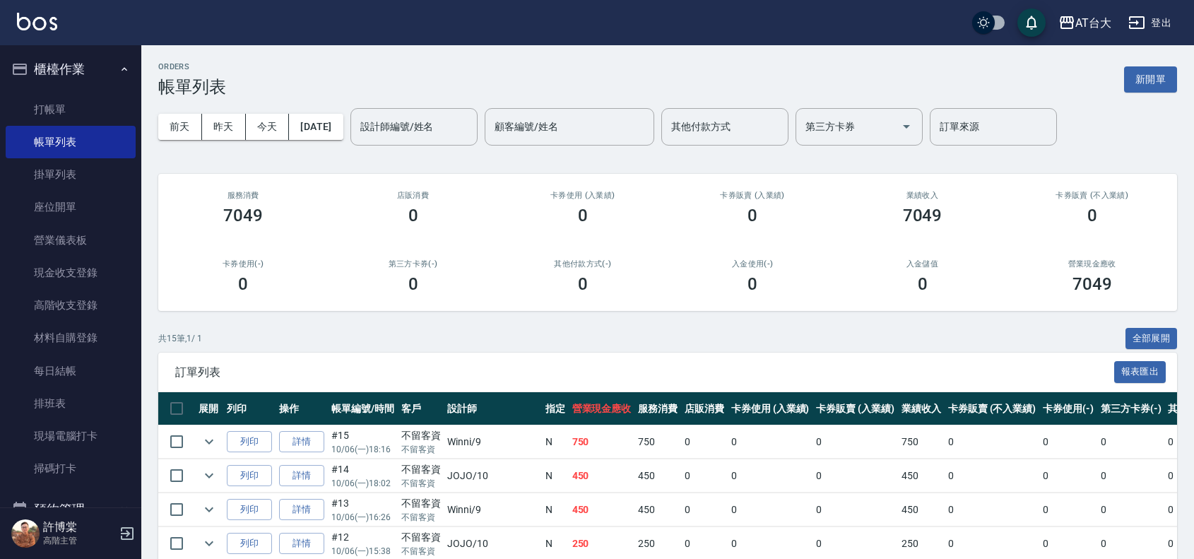
click at [6, 126] on link "帳單列表" at bounding box center [71, 142] width 130 height 33
click at [1096, 20] on div "AT台大" at bounding box center [1093, 23] width 36 height 18
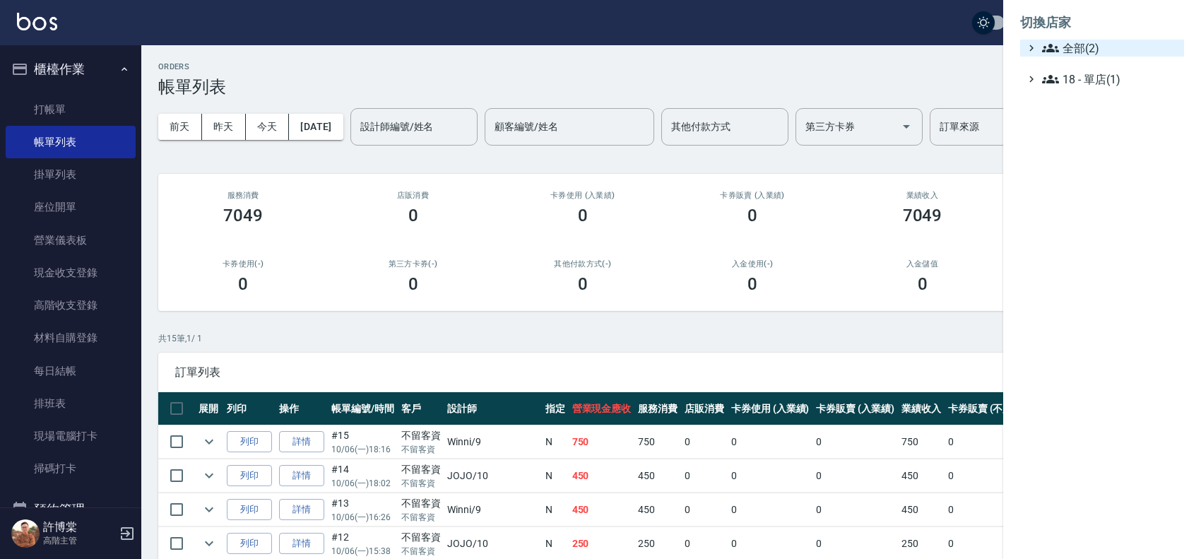
click at [1094, 51] on span "全部(2)" at bounding box center [1110, 48] width 136 height 17
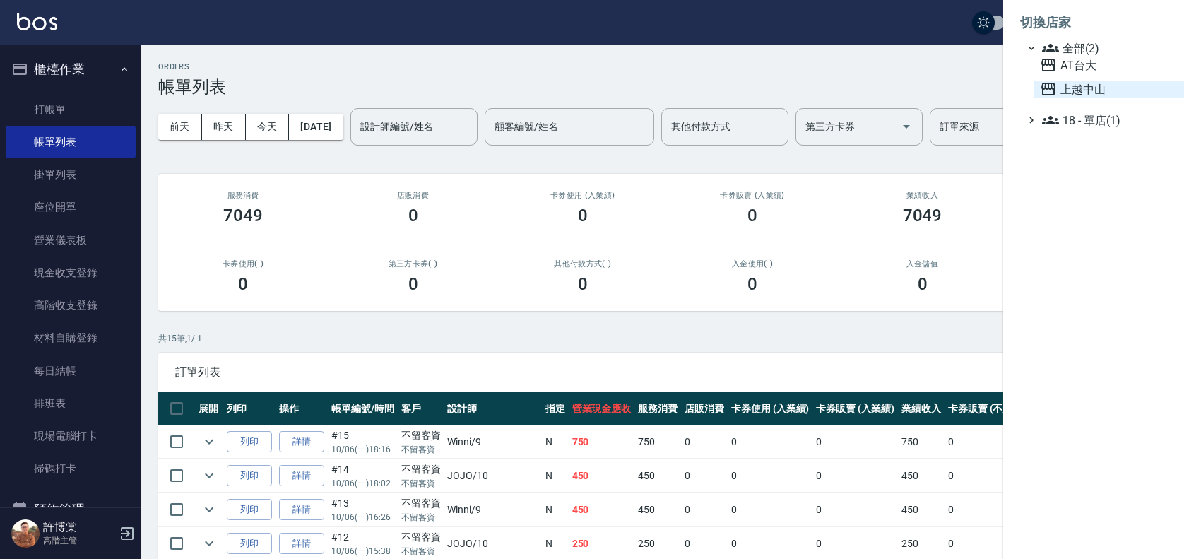
click at [1113, 92] on span "上越中山" at bounding box center [1109, 89] width 138 height 17
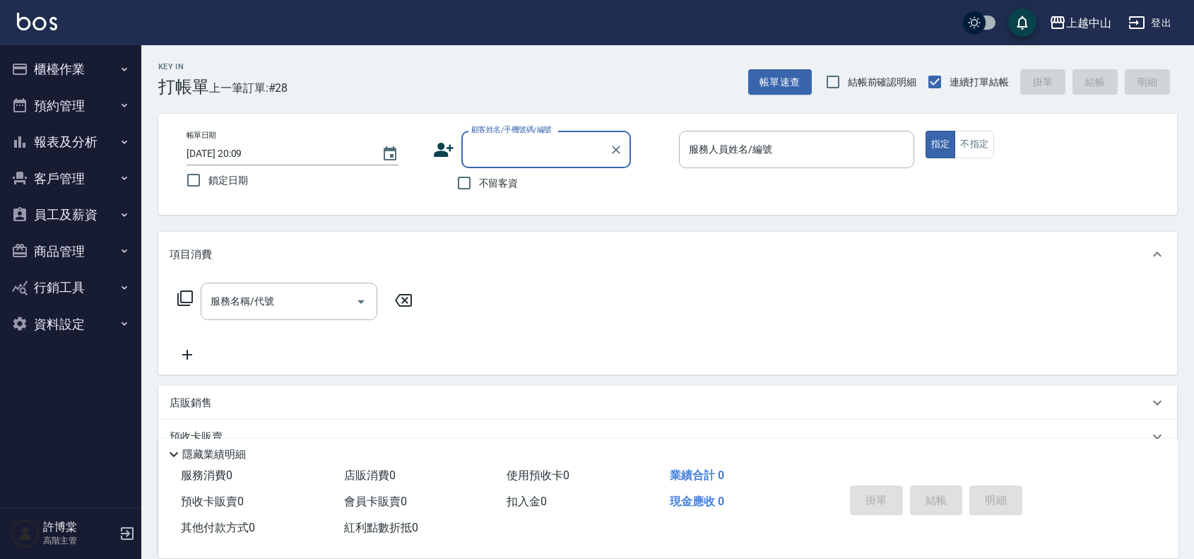
click at [51, 68] on button "櫃檯作業" at bounding box center [71, 69] width 130 height 37
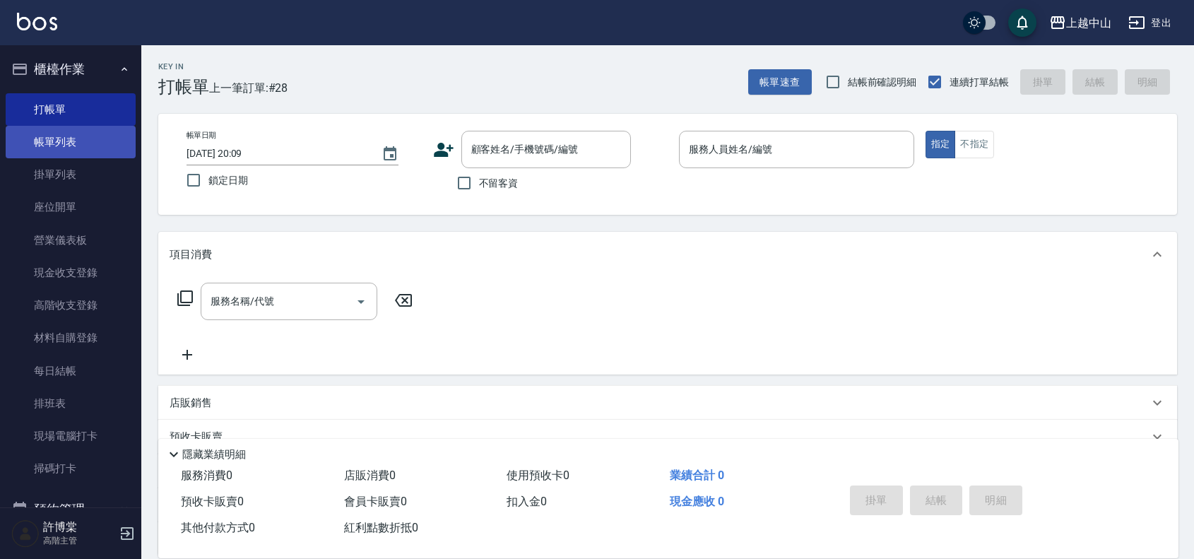
click at [85, 129] on link "帳單列表" at bounding box center [71, 142] width 130 height 33
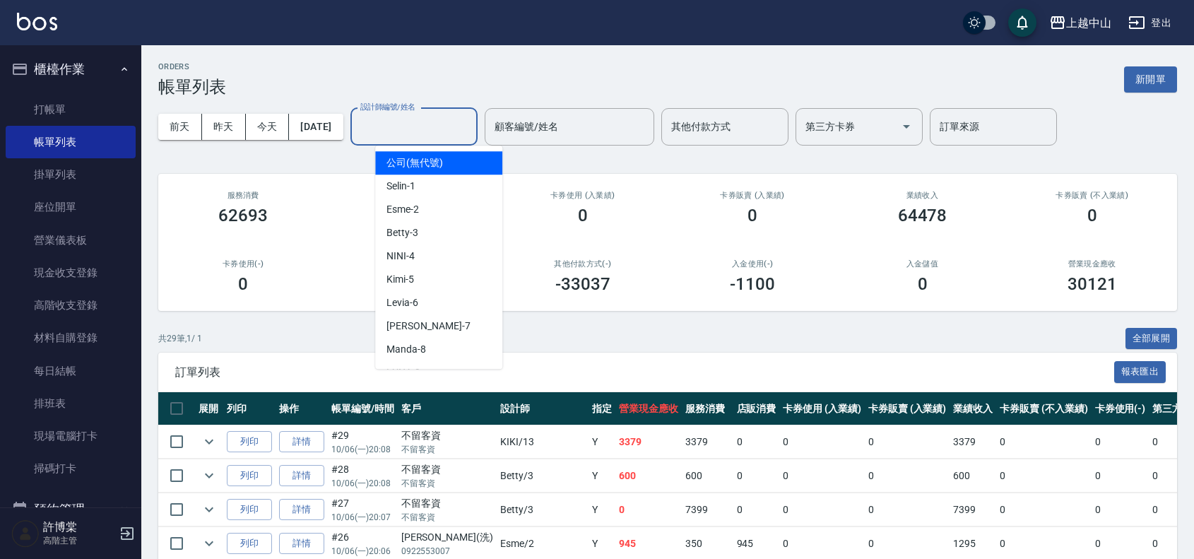
click at [447, 127] on input "設計師編號/姓名" at bounding box center [414, 126] width 114 height 25
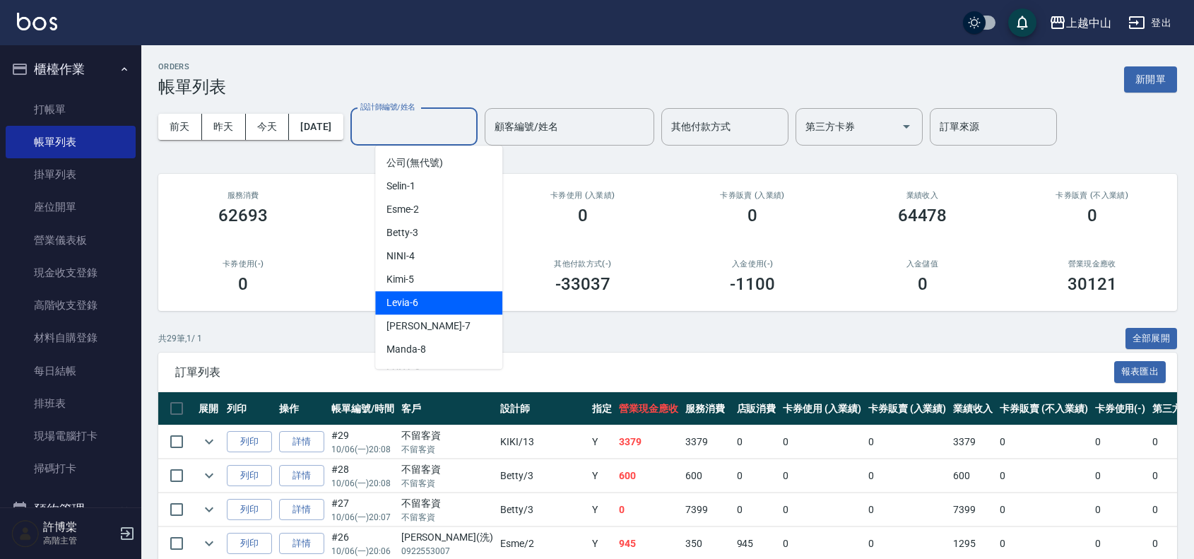
click at [470, 297] on div "Levia -6" at bounding box center [438, 302] width 127 height 23
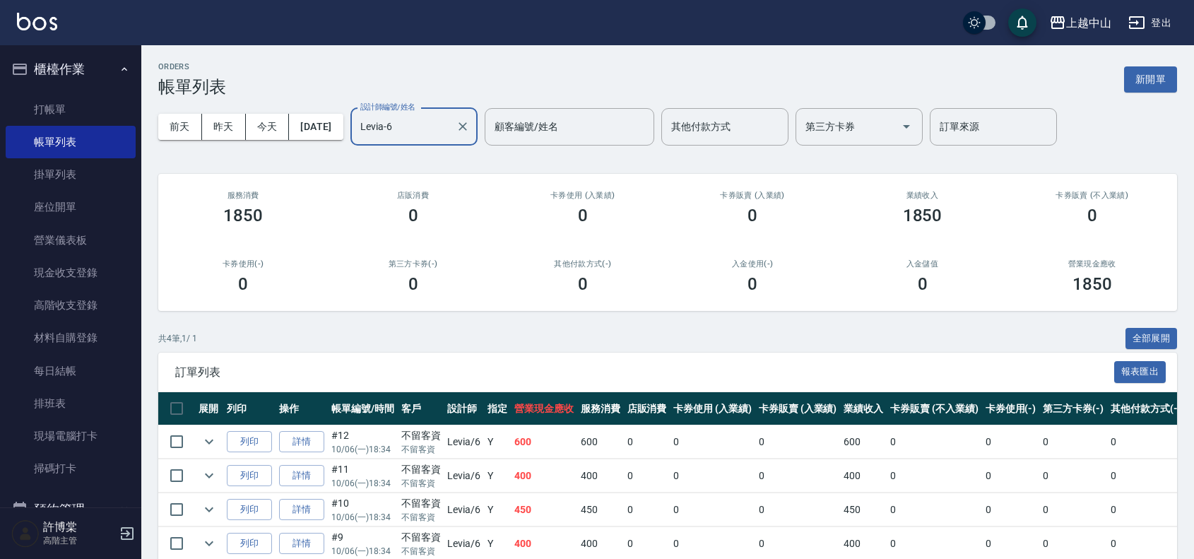
click at [432, 129] on input "Levia-6" at bounding box center [403, 126] width 93 height 25
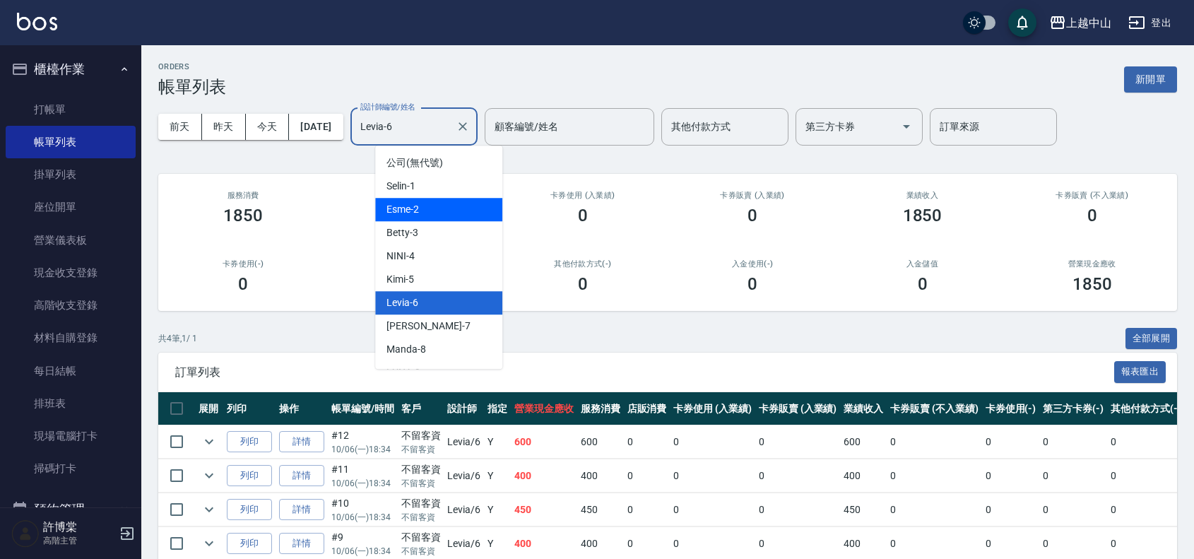
click at [460, 213] on div "Esme -2" at bounding box center [438, 209] width 127 height 23
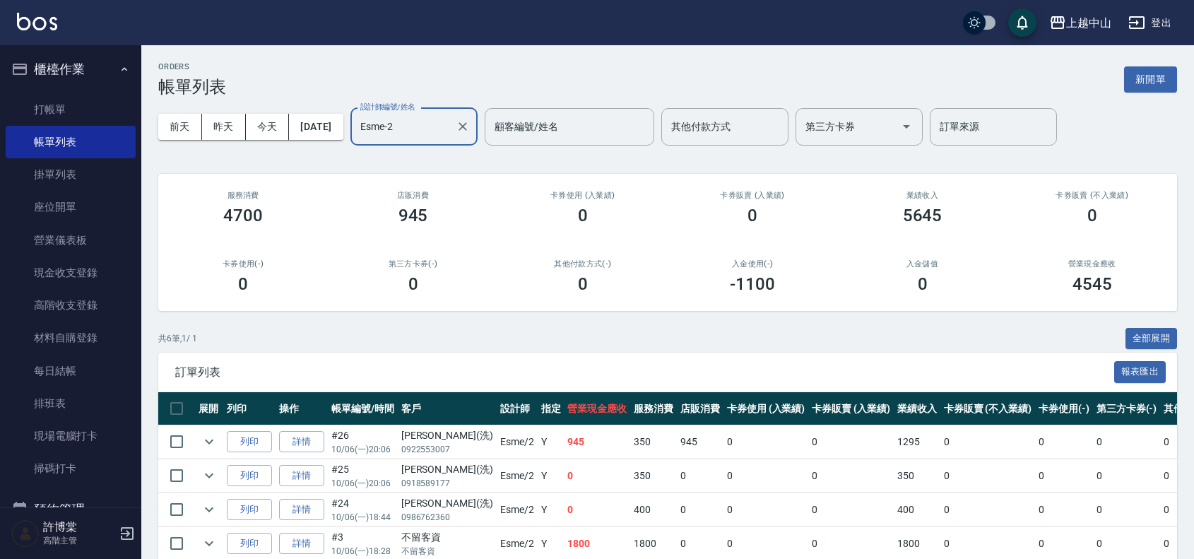
click at [450, 129] on input "Esme-2" at bounding box center [403, 126] width 93 height 25
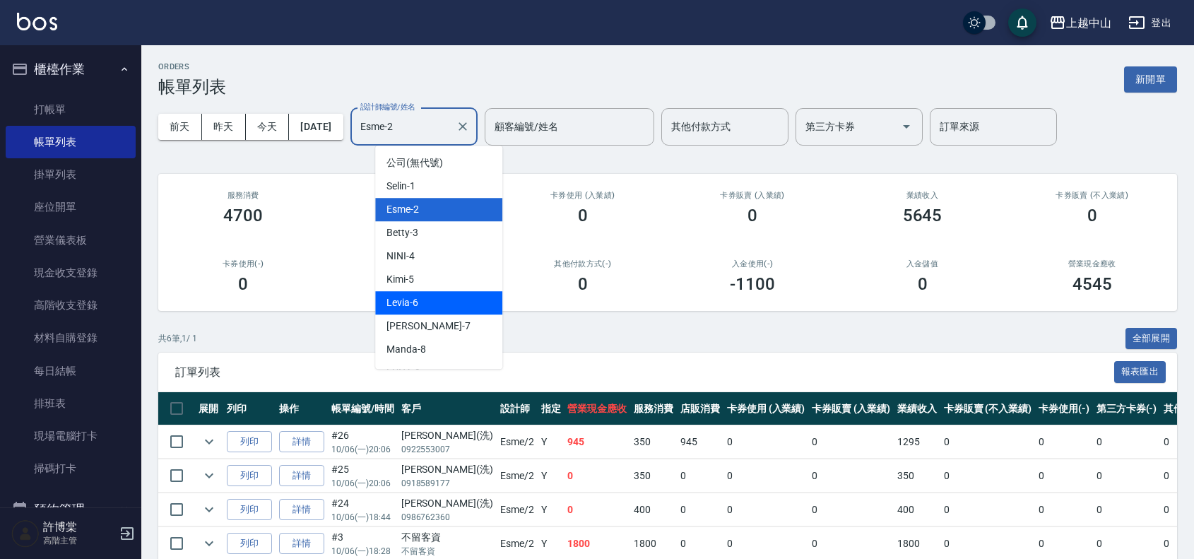
click at [461, 305] on div "Levia -6" at bounding box center [438, 302] width 127 height 23
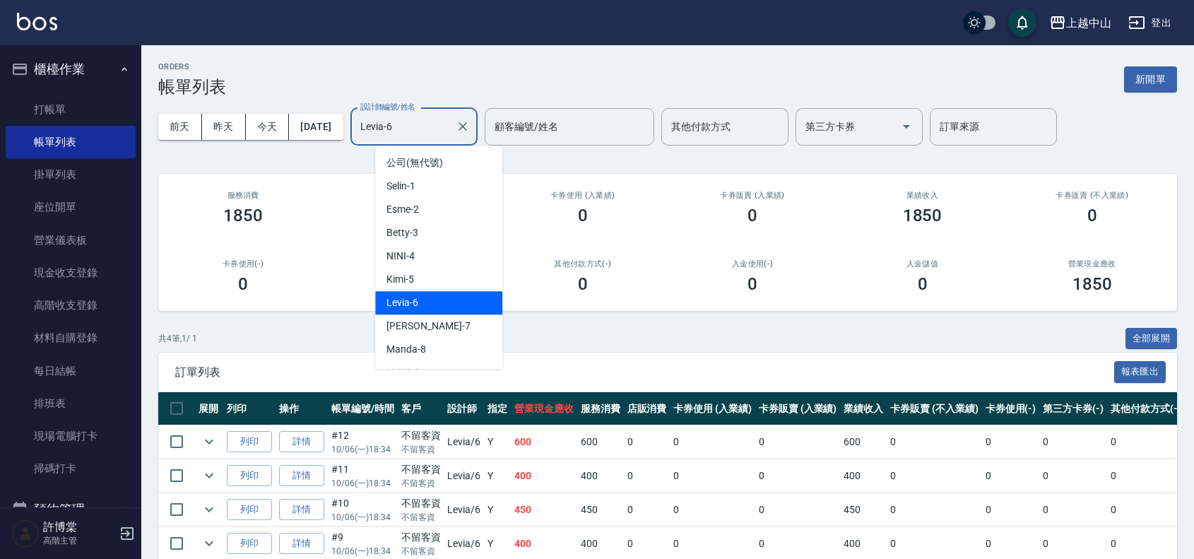
click at [447, 129] on input "Levia-6" at bounding box center [403, 126] width 93 height 25
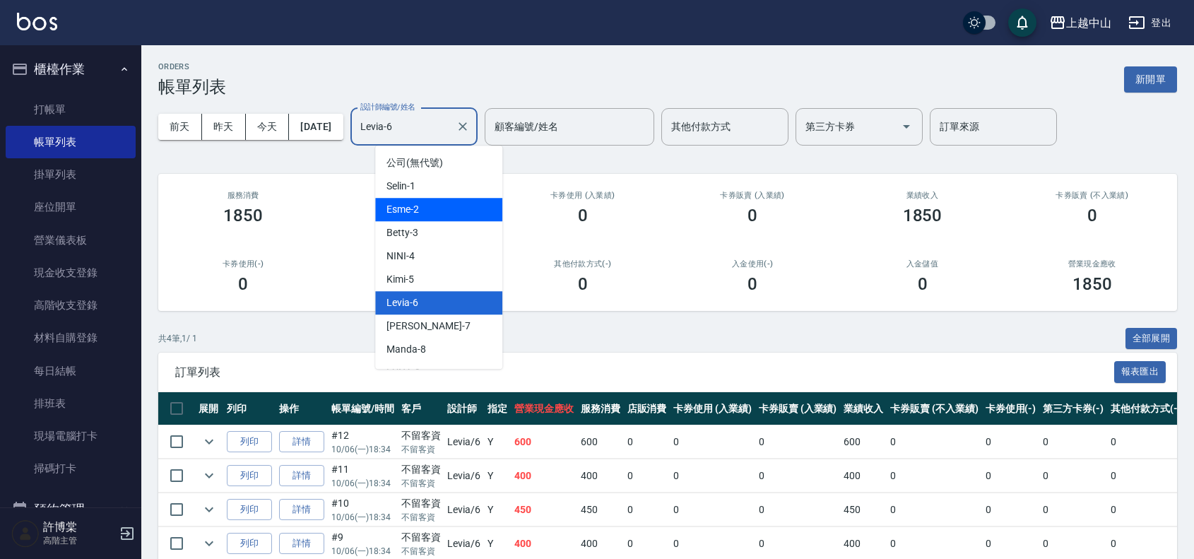
click at [403, 207] on span "Esme -2" at bounding box center [403, 209] width 33 height 15
type input "Esme-2"
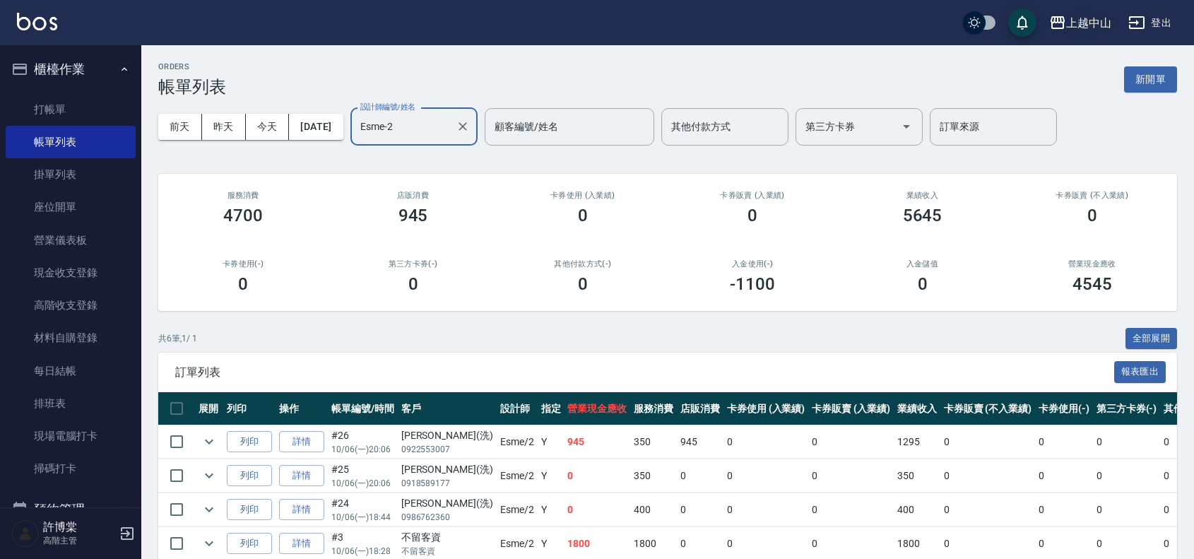
click at [1106, 15] on div "上越中山" at bounding box center [1088, 23] width 45 height 18
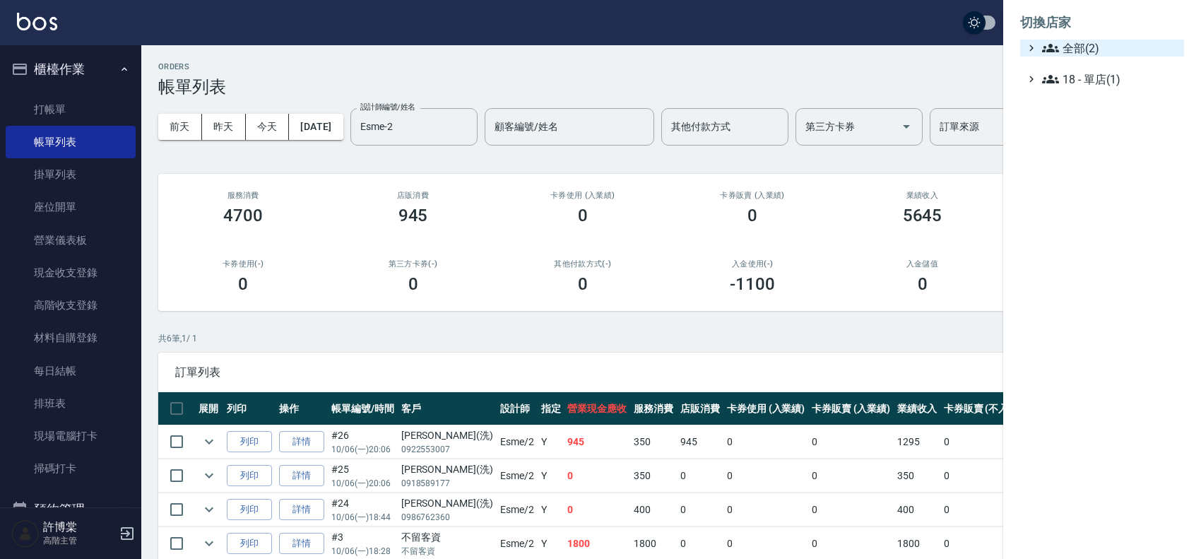
drag, startPoint x: 1085, startPoint y: 49, endPoint x: 1092, endPoint y: 54, distance: 8.2
click at [1085, 49] on span "全部(2)" at bounding box center [1110, 48] width 136 height 17
click at [1093, 64] on span "AT台大" at bounding box center [1109, 65] width 138 height 17
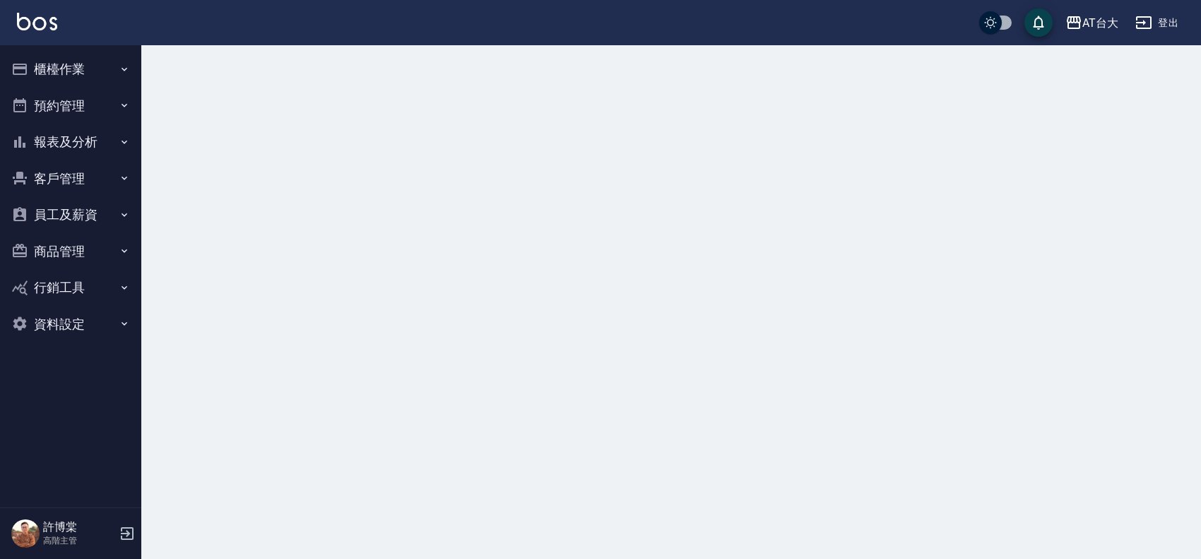
click at [61, 75] on button "櫃檯作業" at bounding box center [71, 69] width 130 height 37
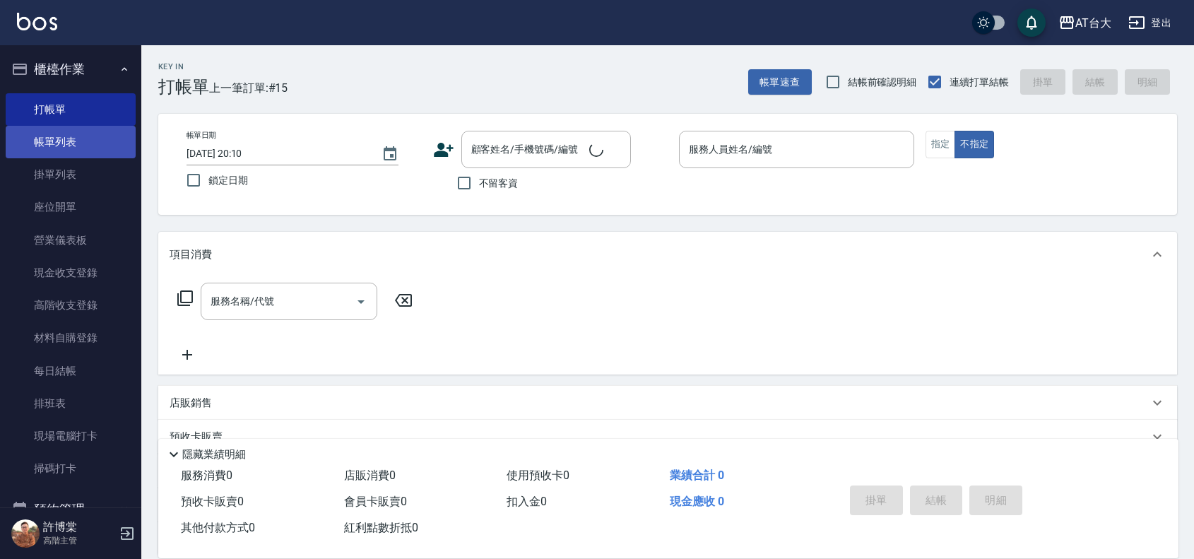
click at [55, 138] on link "帳單列表" at bounding box center [71, 142] width 130 height 33
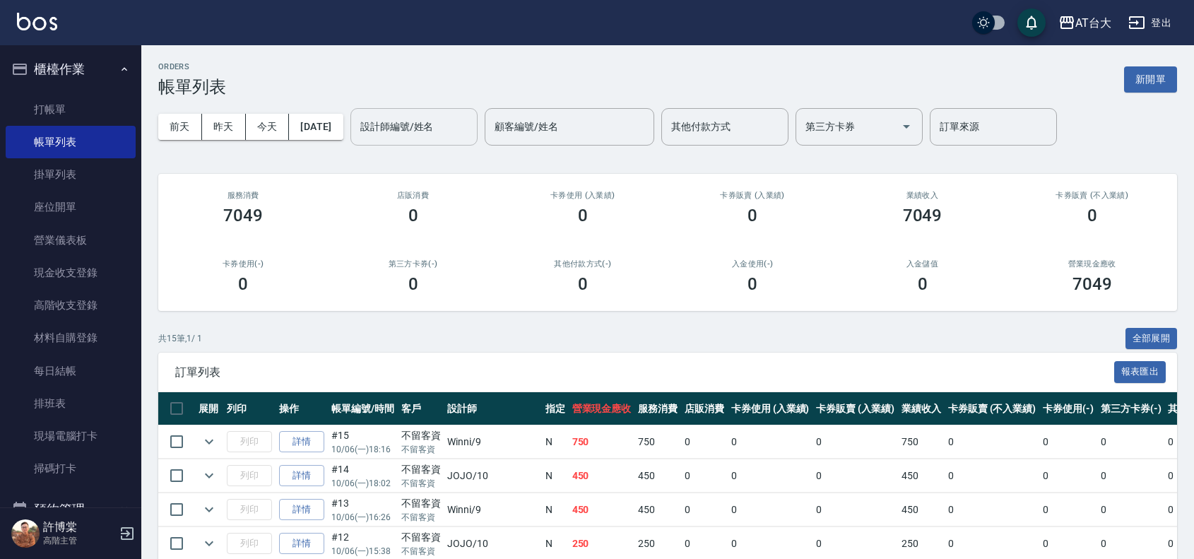
click at [404, 131] on div "設計師編號/姓名 設計師編號/姓名" at bounding box center [413, 126] width 127 height 37
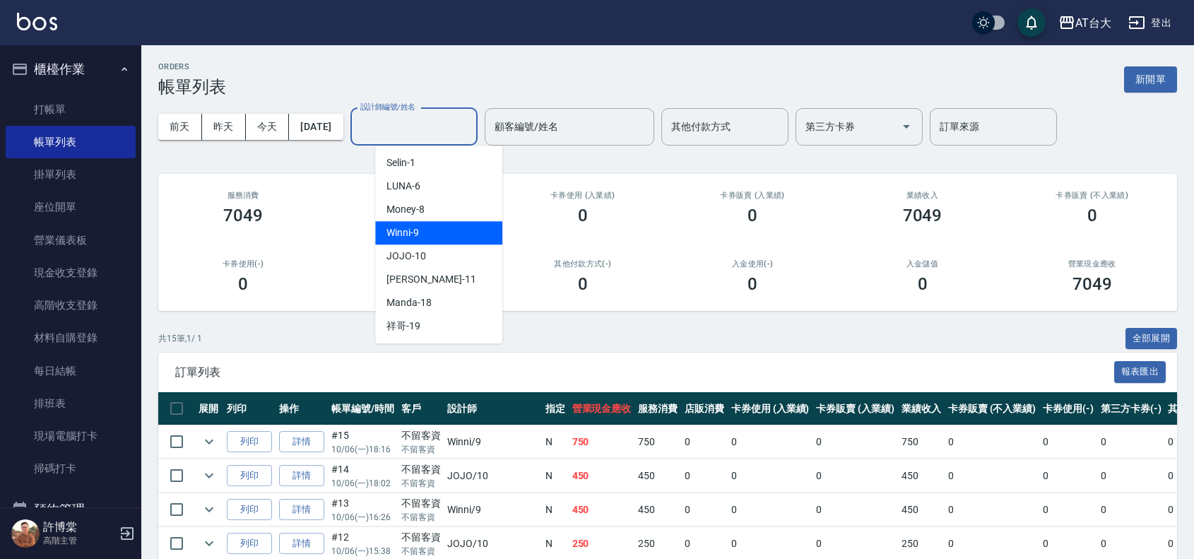
click at [475, 234] on div "Winni -9" at bounding box center [438, 232] width 127 height 23
type input "Winni-9"
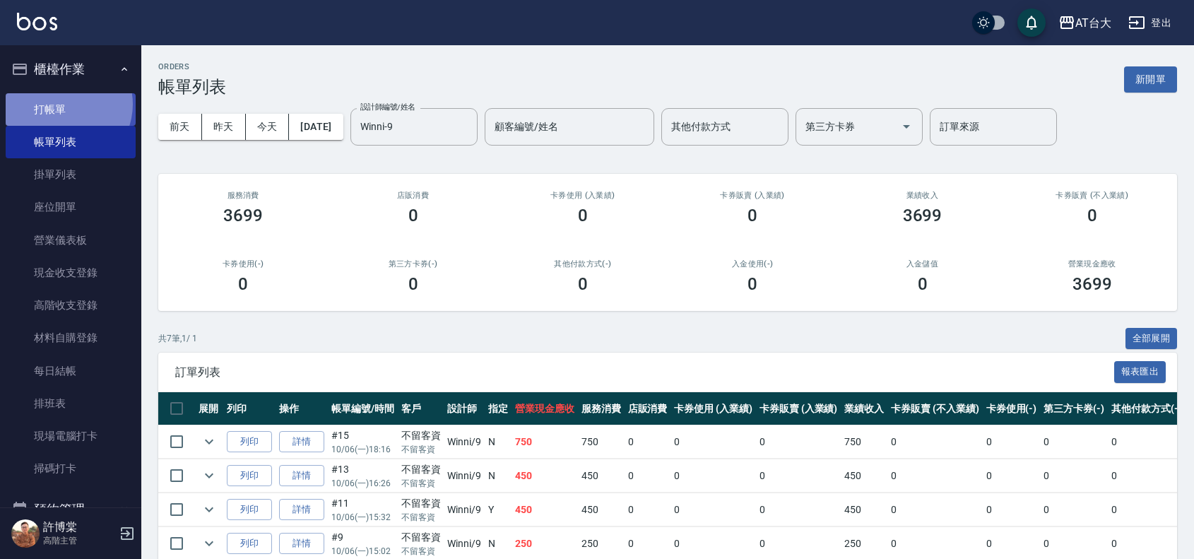
click at [64, 106] on link "打帳單" at bounding box center [71, 109] width 130 height 33
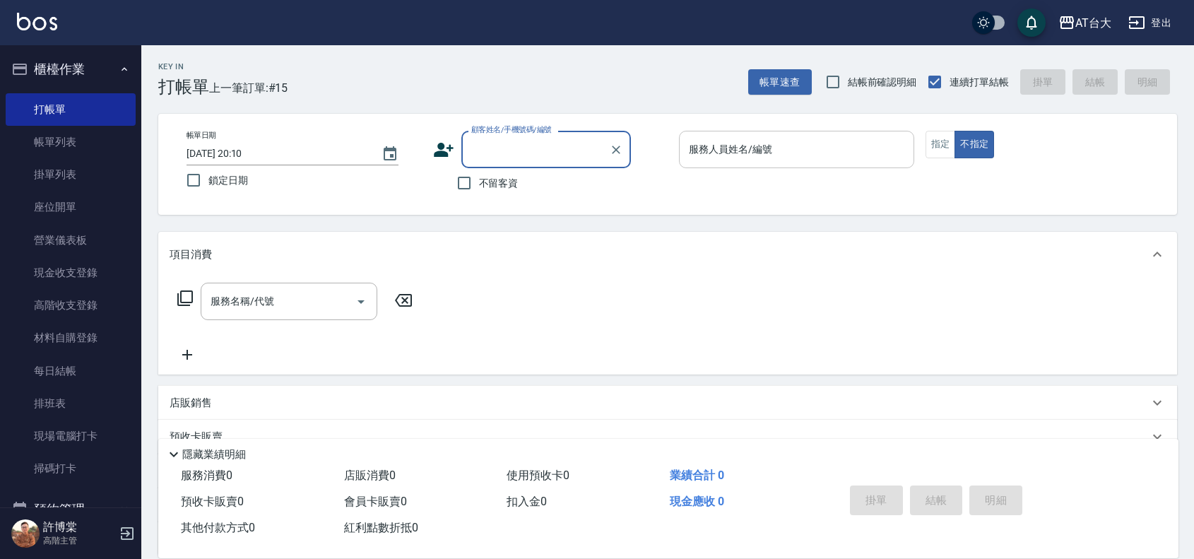
click at [736, 153] on input "服務人員姓名/編號" at bounding box center [796, 149] width 223 height 25
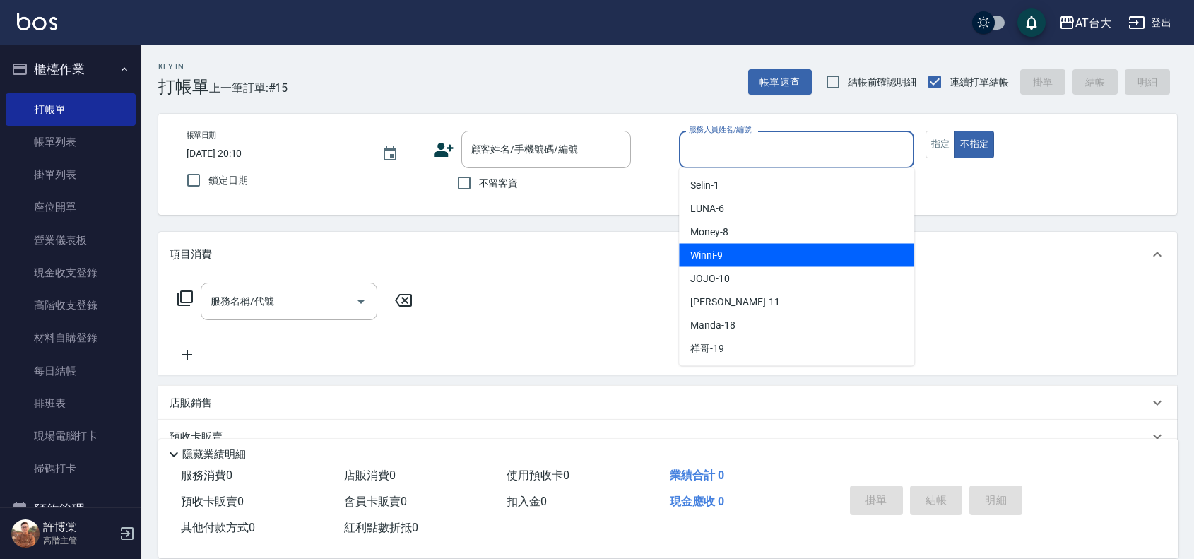
click at [803, 261] on div "Winni -9" at bounding box center [796, 255] width 235 height 23
type input "Winni-9"
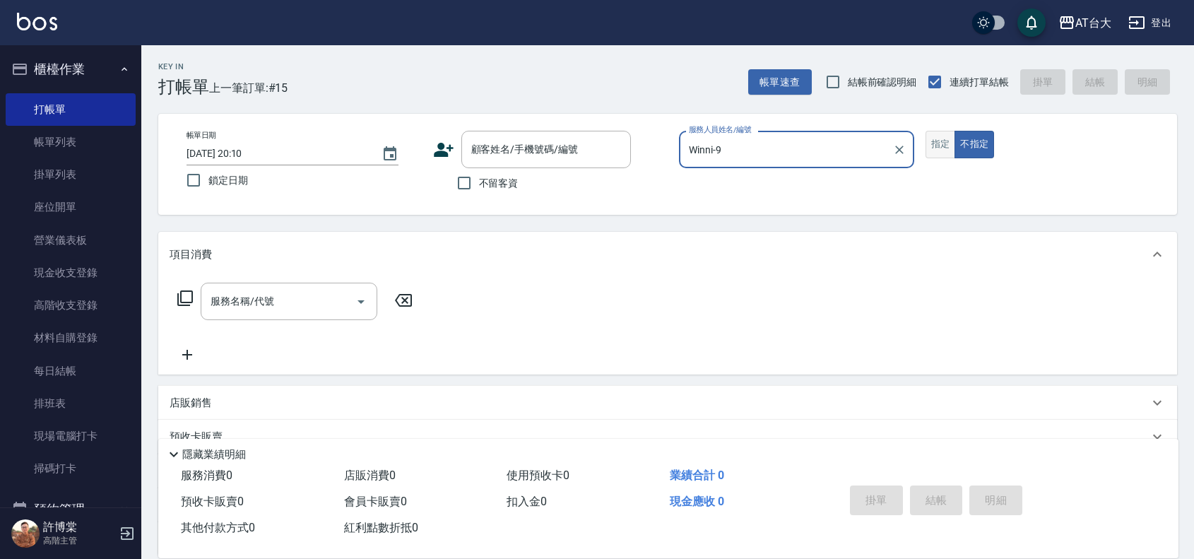
click at [941, 143] on button "指定" at bounding box center [941, 145] width 30 height 28
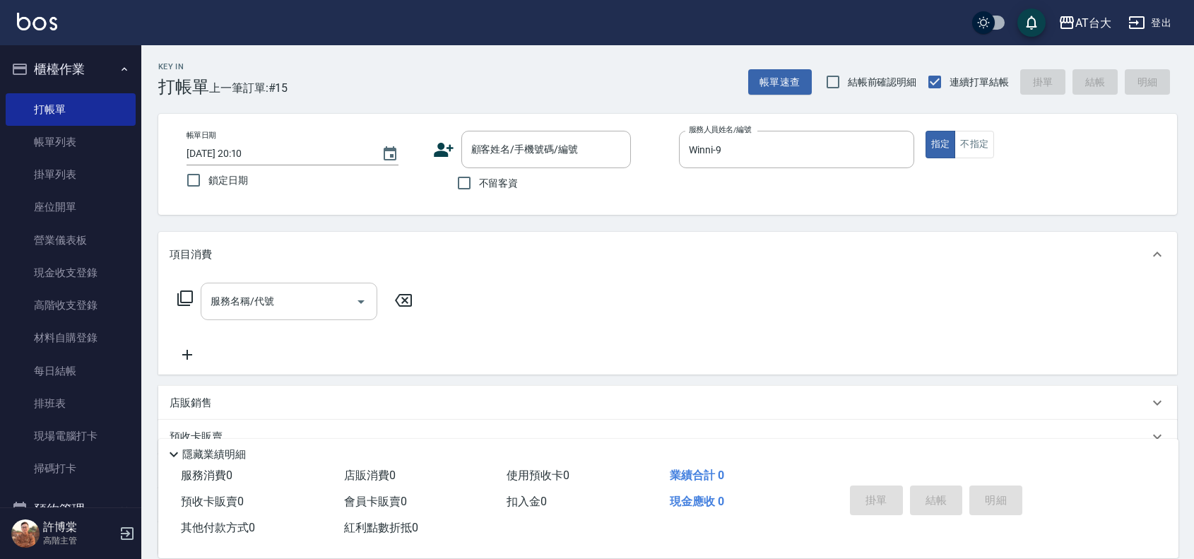
click at [295, 301] on input "服務名稱/代號" at bounding box center [278, 301] width 143 height 25
type input "洗+剪(811)"
type input "1200"
click at [453, 189] on input "不留客資" at bounding box center [464, 183] width 30 height 30
checkbox input "true"
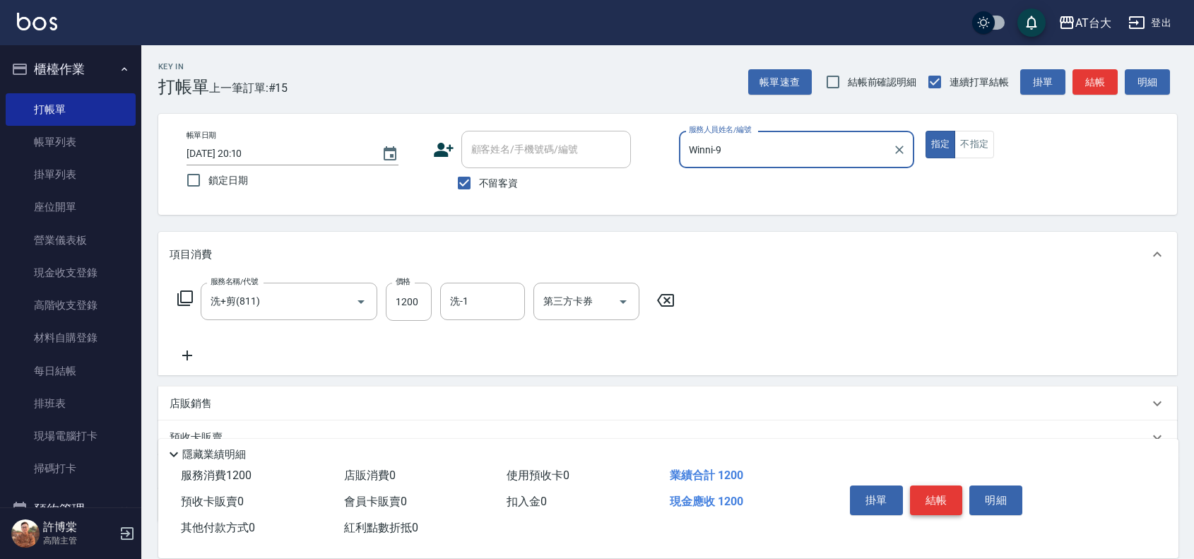
click at [931, 488] on button "結帳" at bounding box center [936, 500] width 53 height 30
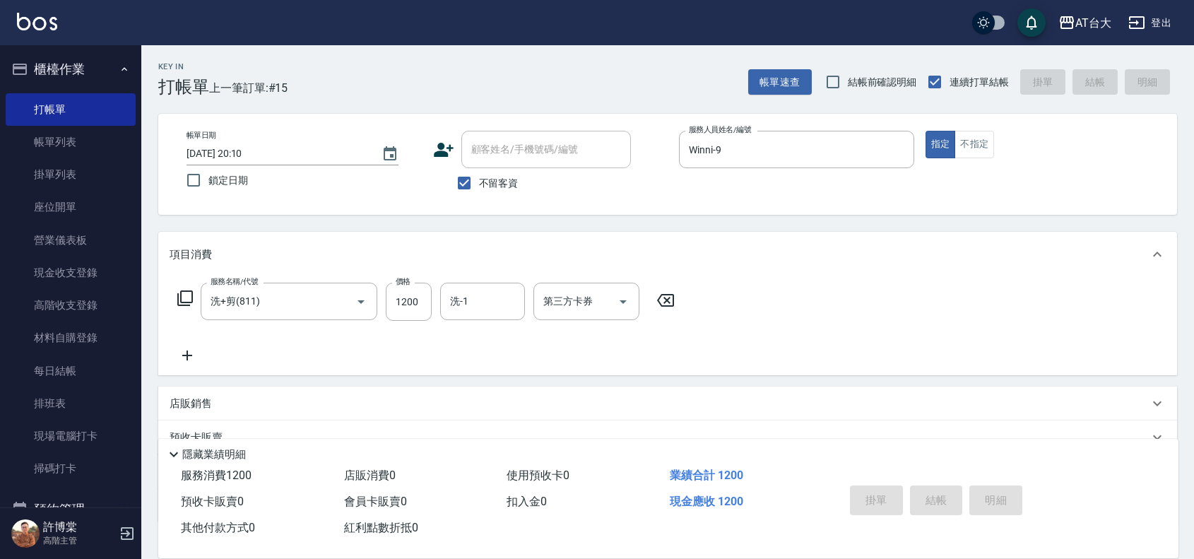
type input "2025/10/06 20:11"
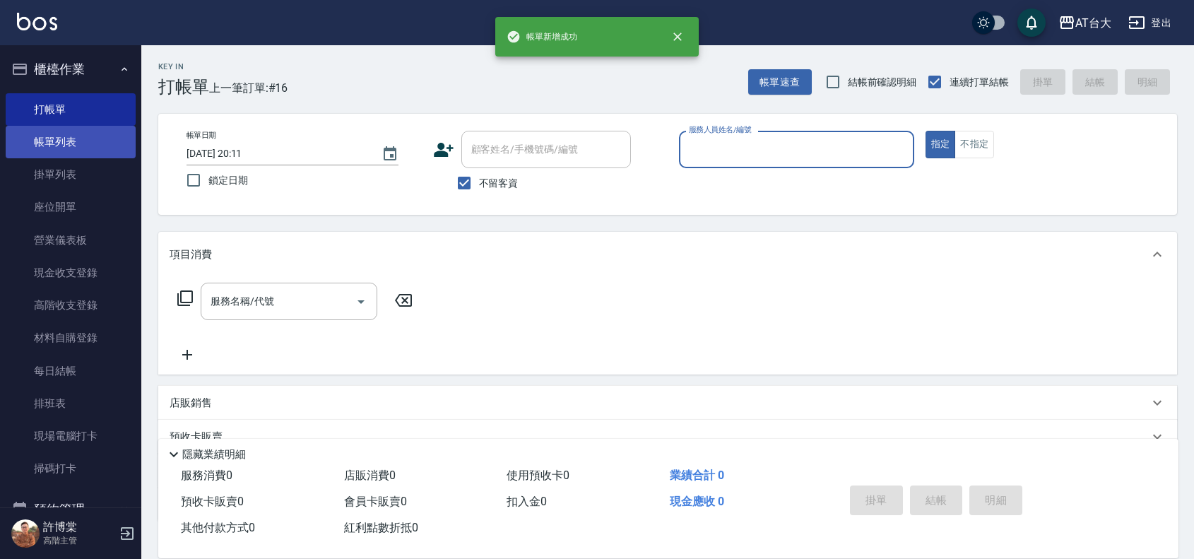
click at [35, 136] on link "帳單列表" at bounding box center [71, 142] width 130 height 33
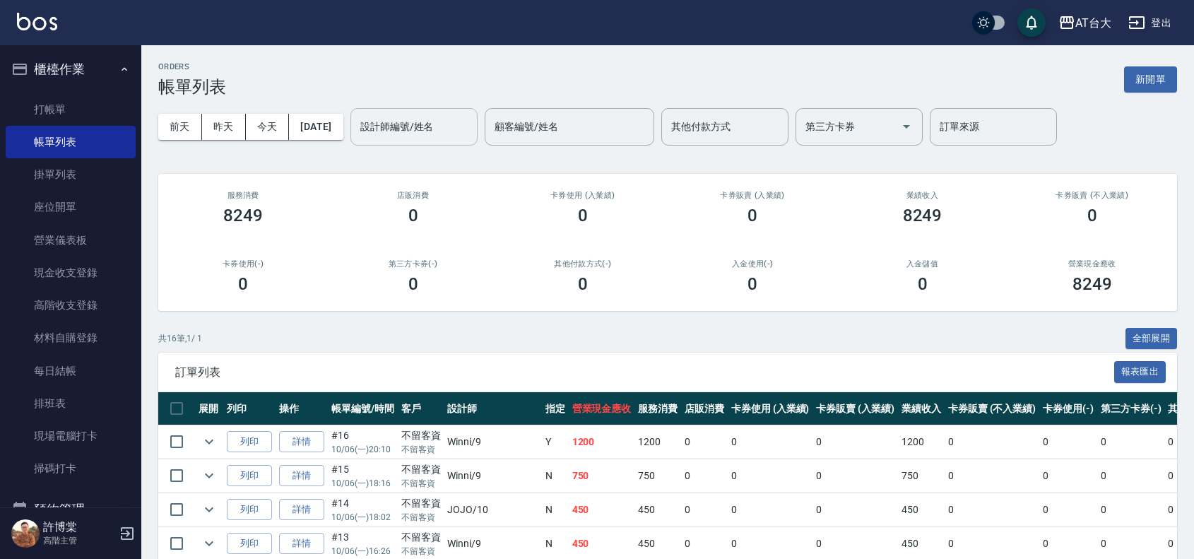
click at [447, 113] on div "設計師編號/姓名" at bounding box center [413, 126] width 127 height 37
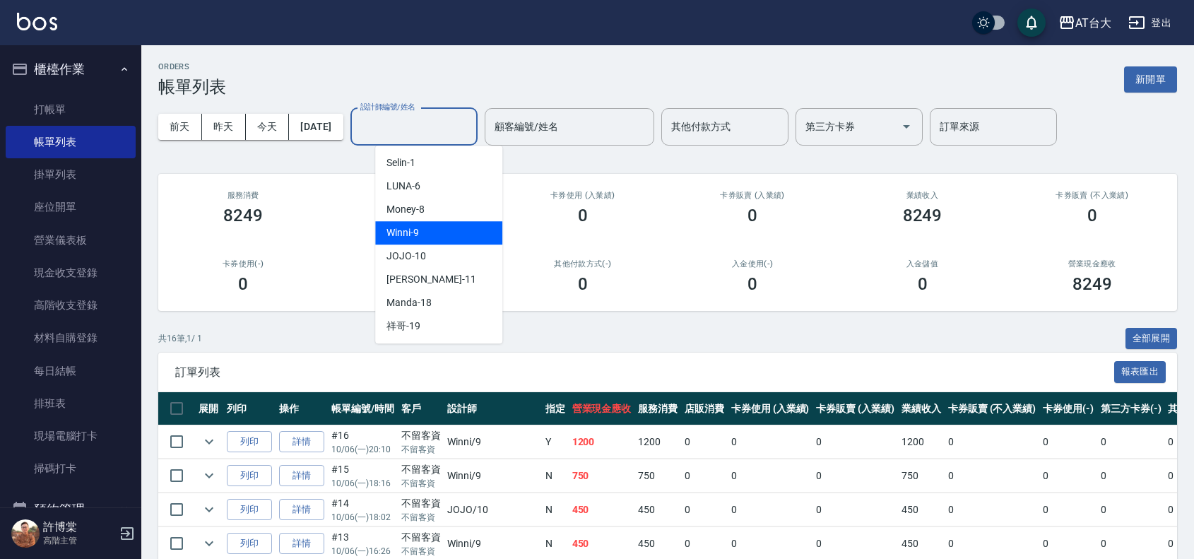
click at [464, 237] on div "Winni -9" at bounding box center [438, 232] width 127 height 23
type input "Winni-9"
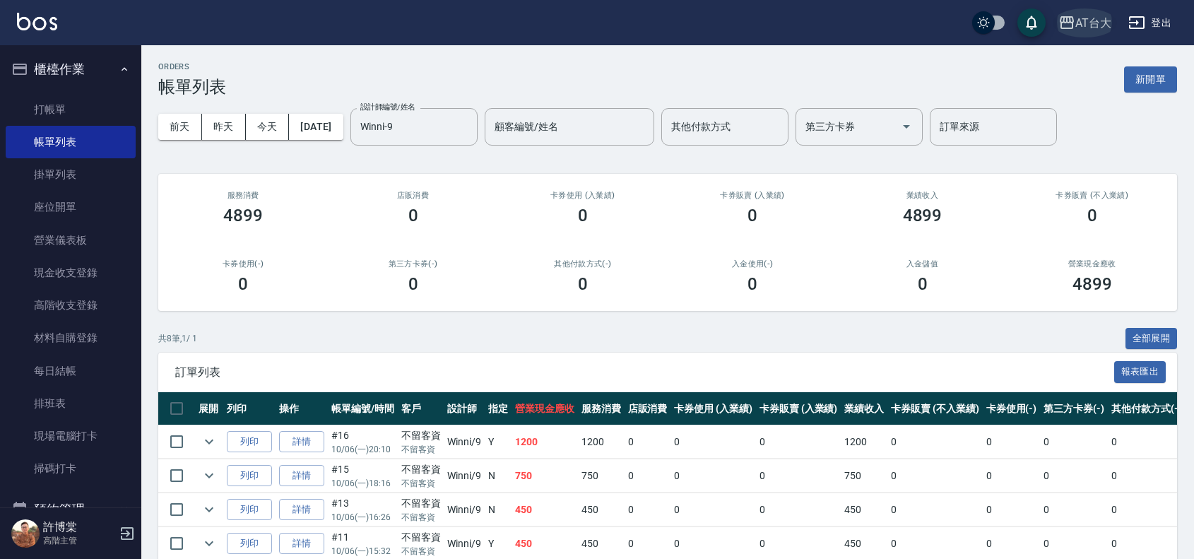
click at [1079, 29] on div "AT台大" at bounding box center [1093, 23] width 36 height 18
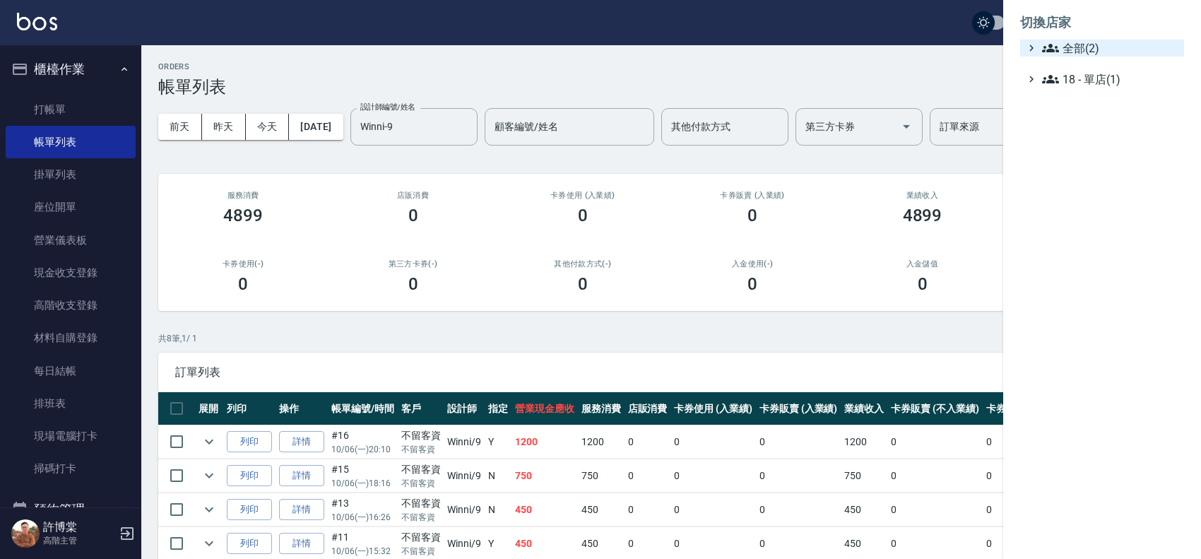
click at [1090, 40] on span "全部(2)" at bounding box center [1110, 48] width 136 height 17
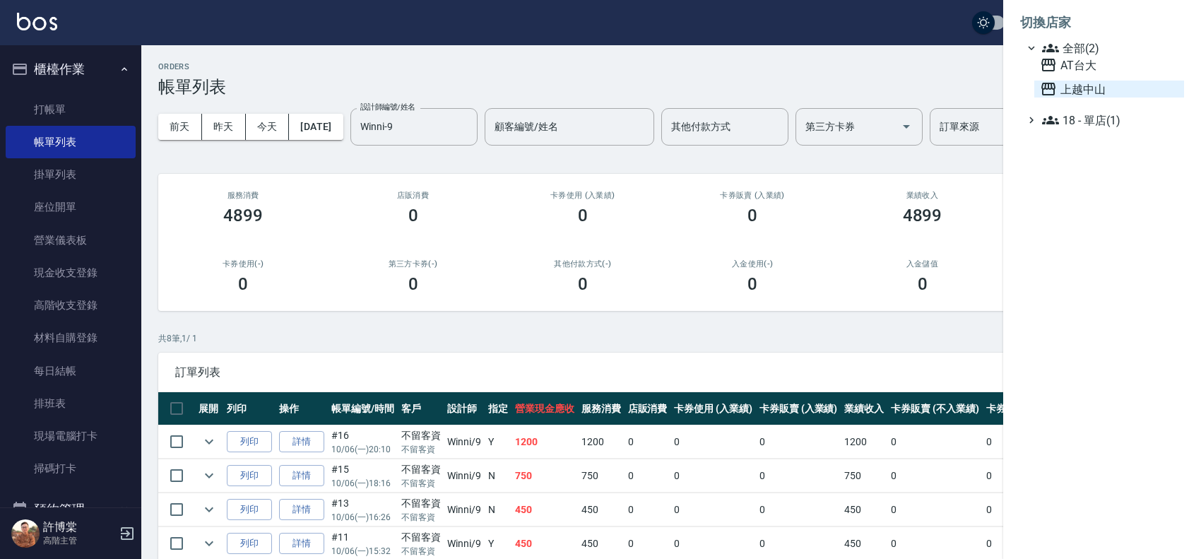
click at [1099, 85] on span "上越中山" at bounding box center [1109, 89] width 138 height 17
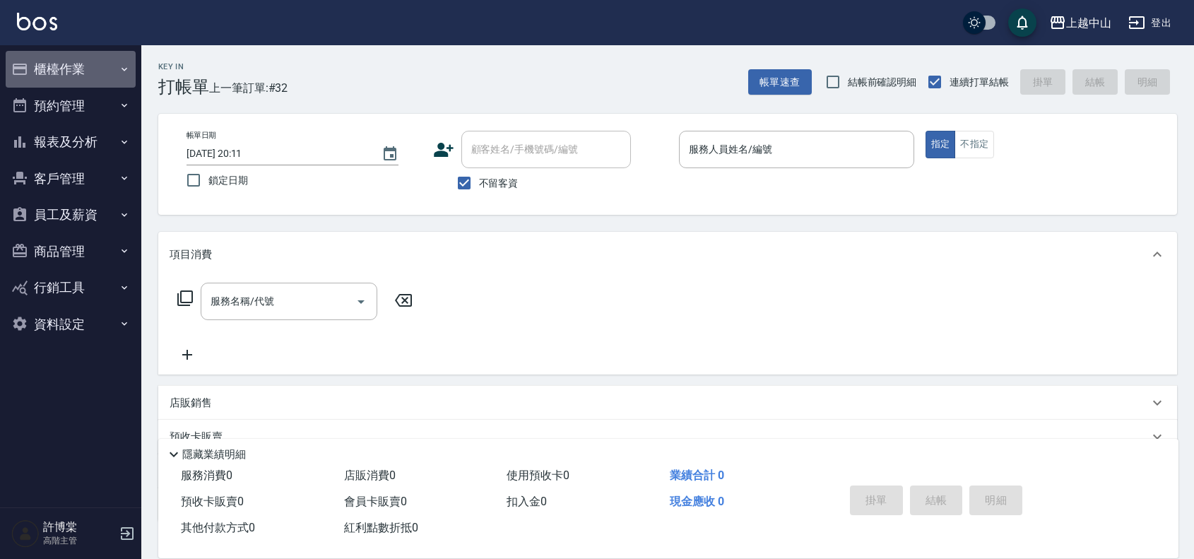
click at [78, 66] on button "櫃檯作業" at bounding box center [71, 69] width 130 height 37
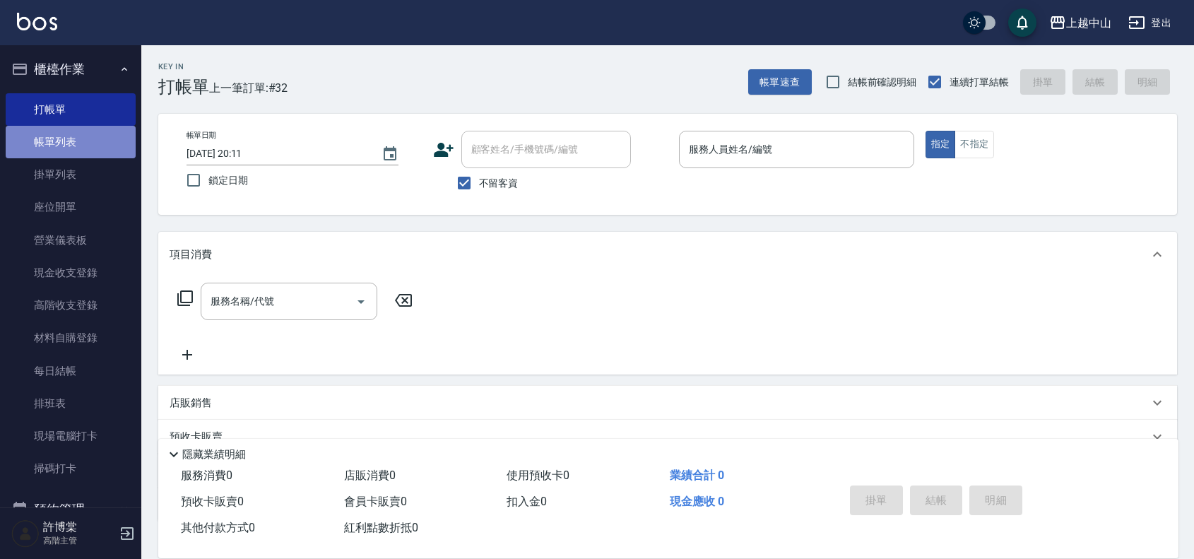
click at [83, 151] on link "帳單列表" at bounding box center [71, 142] width 130 height 33
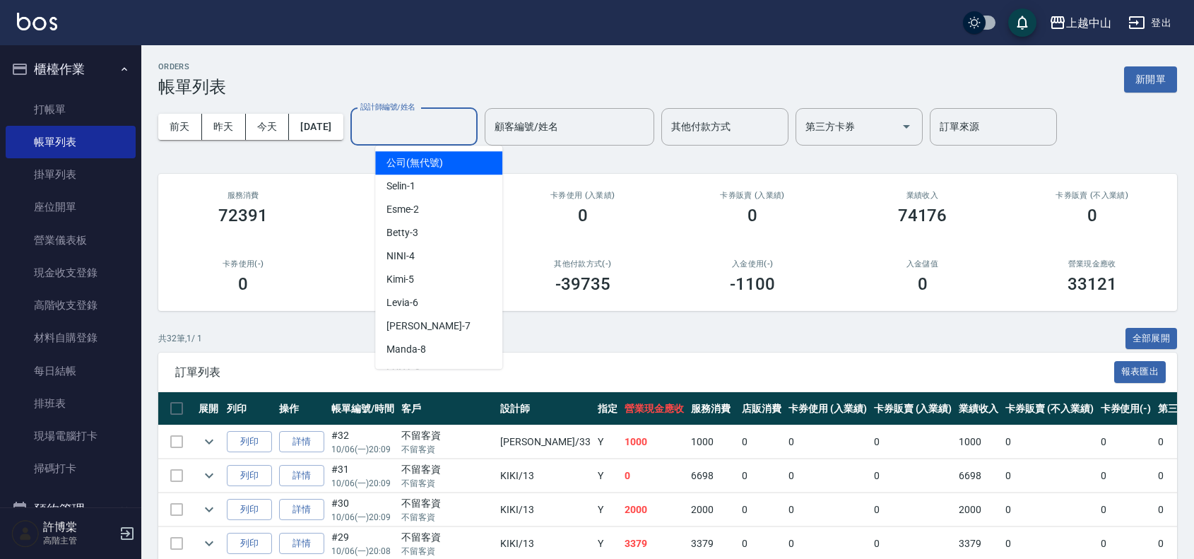
drag, startPoint x: 477, startPoint y: 117, endPoint x: 495, endPoint y: 149, distance: 37.3
click at [471, 117] on input "設計師編號/姓名" at bounding box center [414, 126] width 114 height 25
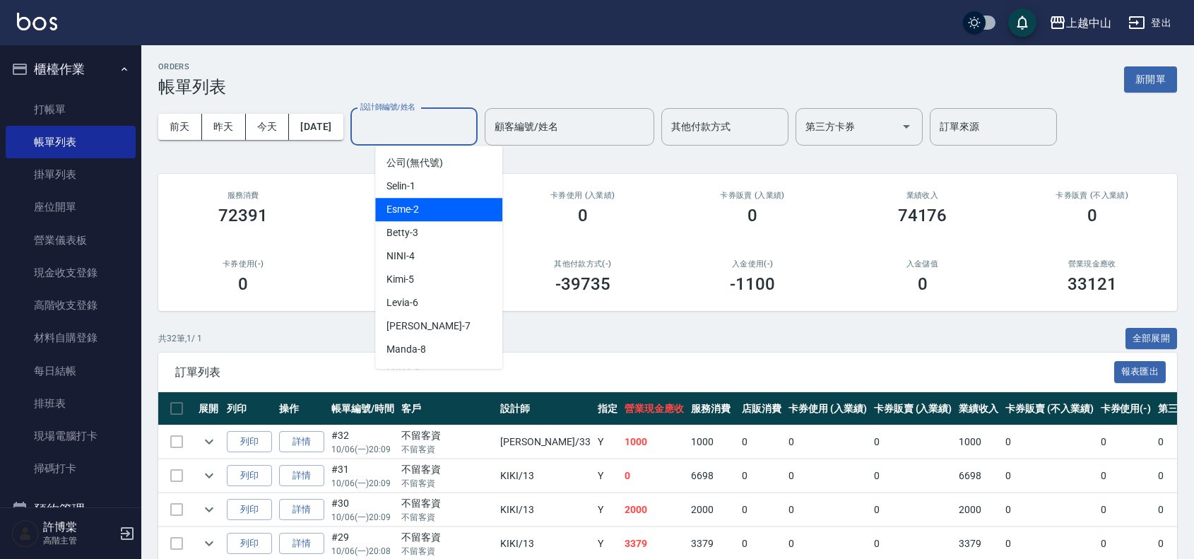
click at [421, 206] on div "Esme -2" at bounding box center [438, 209] width 127 height 23
type input "Esme-2"
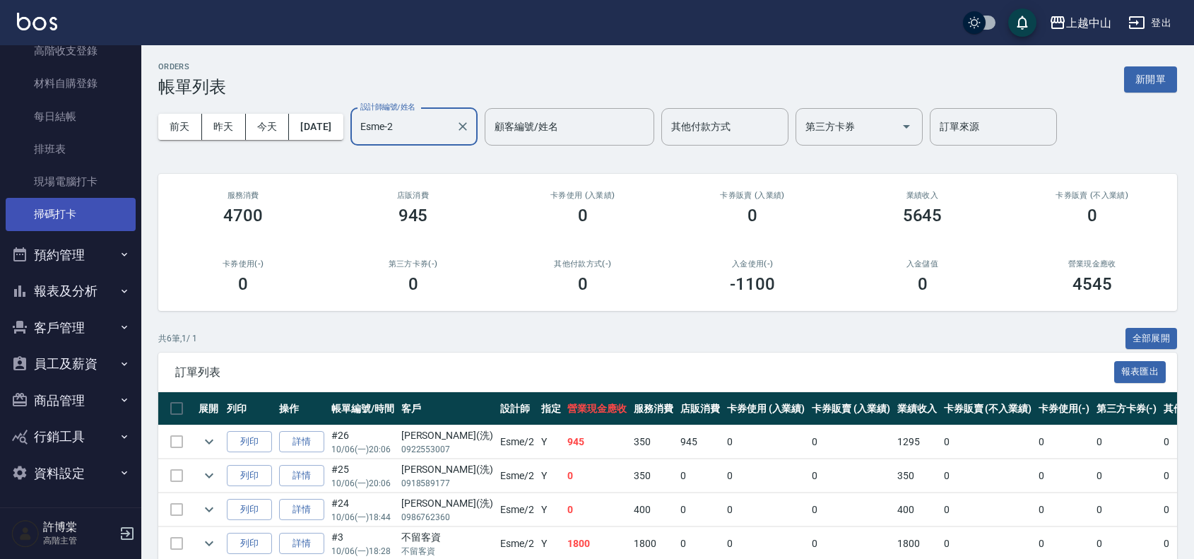
scroll to position [255, 0]
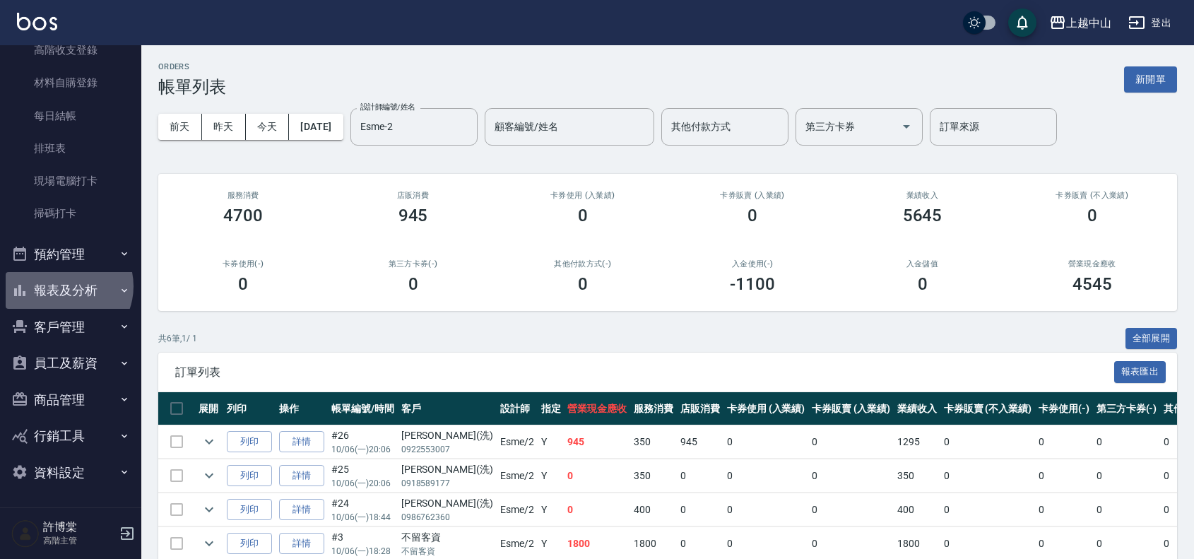
click at [64, 286] on button "報表及分析" at bounding box center [71, 290] width 130 height 37
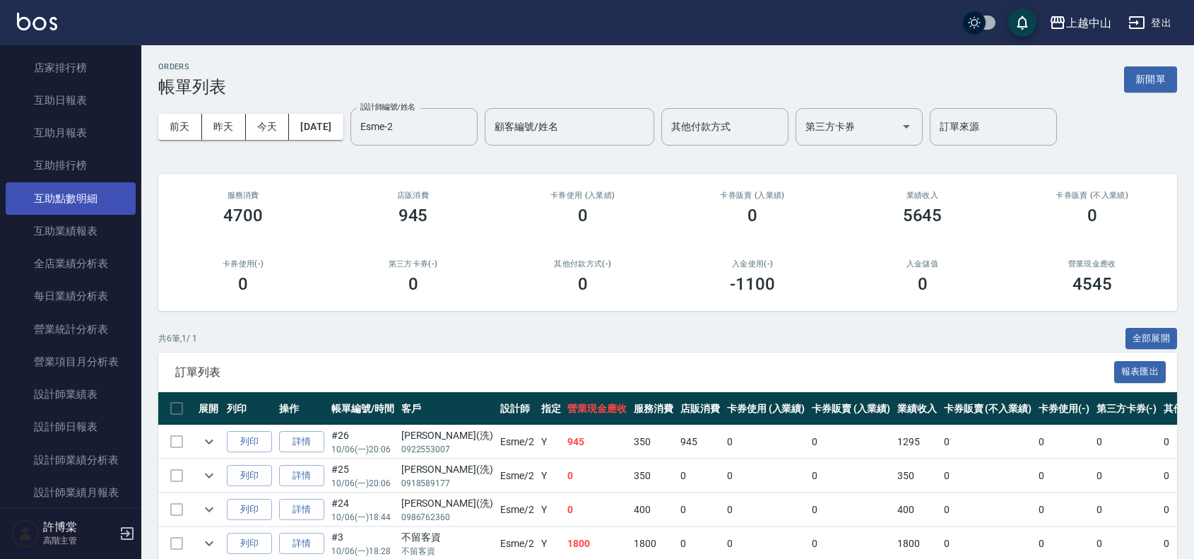
scroll to position [697, 0]
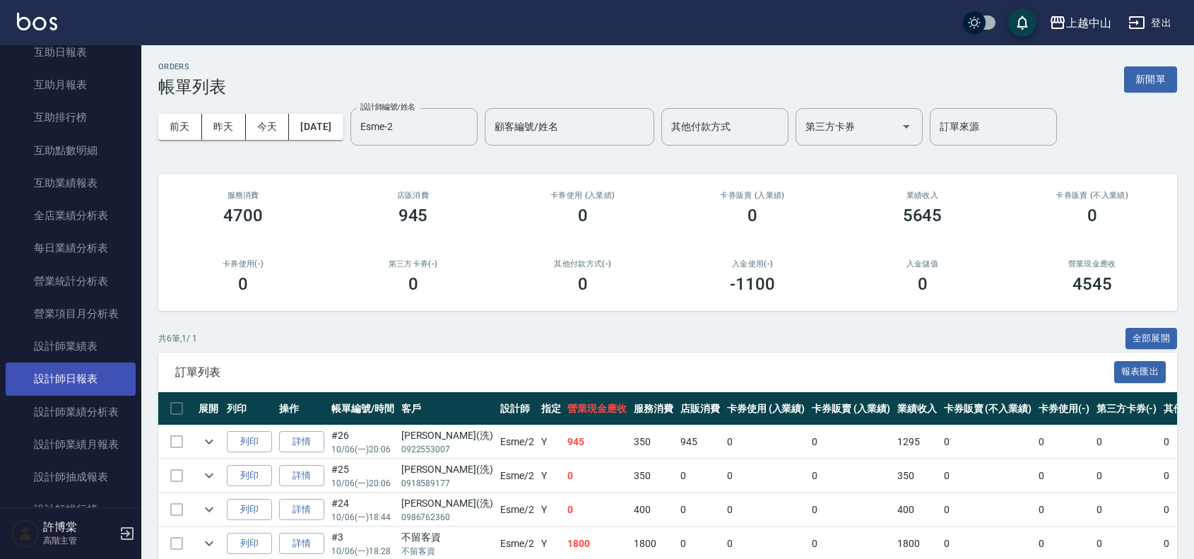
click at [100, 379] on link "設計師日報表" at bounding box center [71, 378] width 130 height 33
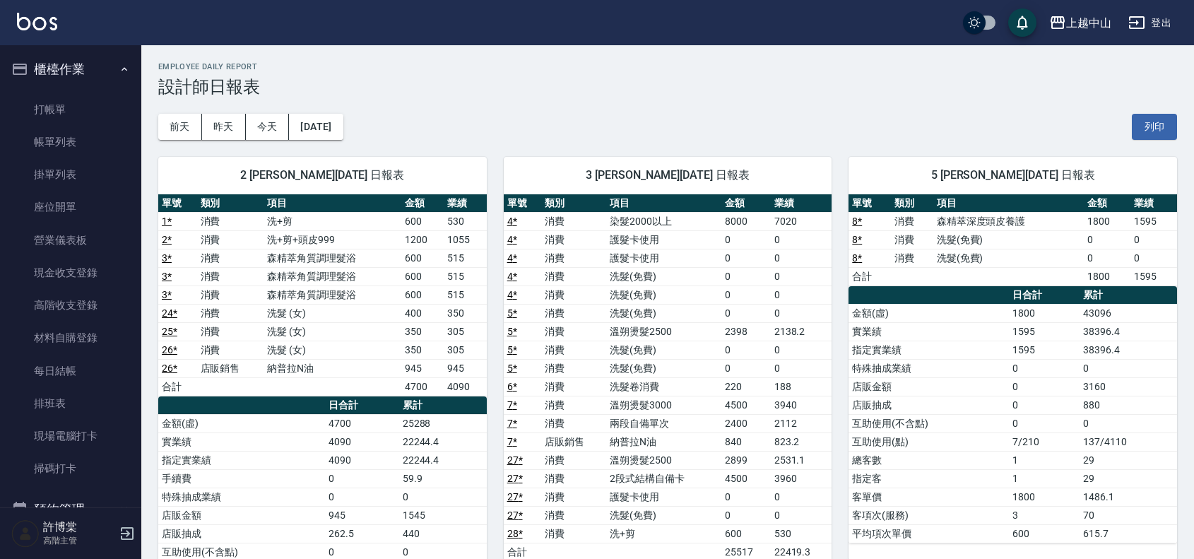
click at [64, 100] on link "打帳單" at bounding box center [71, 109] width 130 height 33
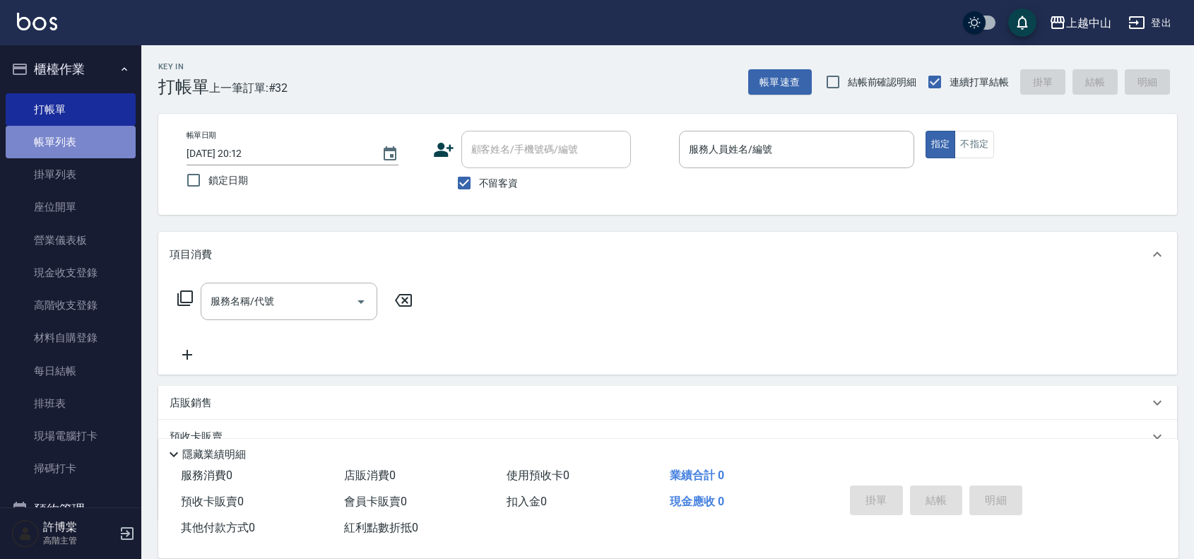
click at [80, 146] on link "帳單列表" at bounding box center [71, 142] width 130 height 33
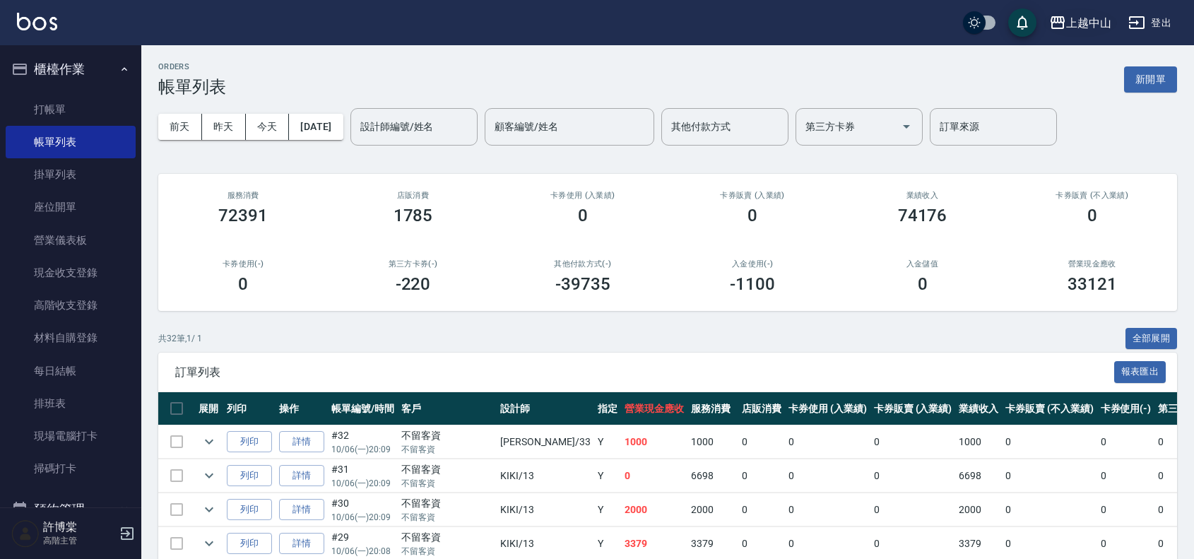
click at [1070, 20] on div "上越中山" at bounding box center [1088, 23] width 45 height 18
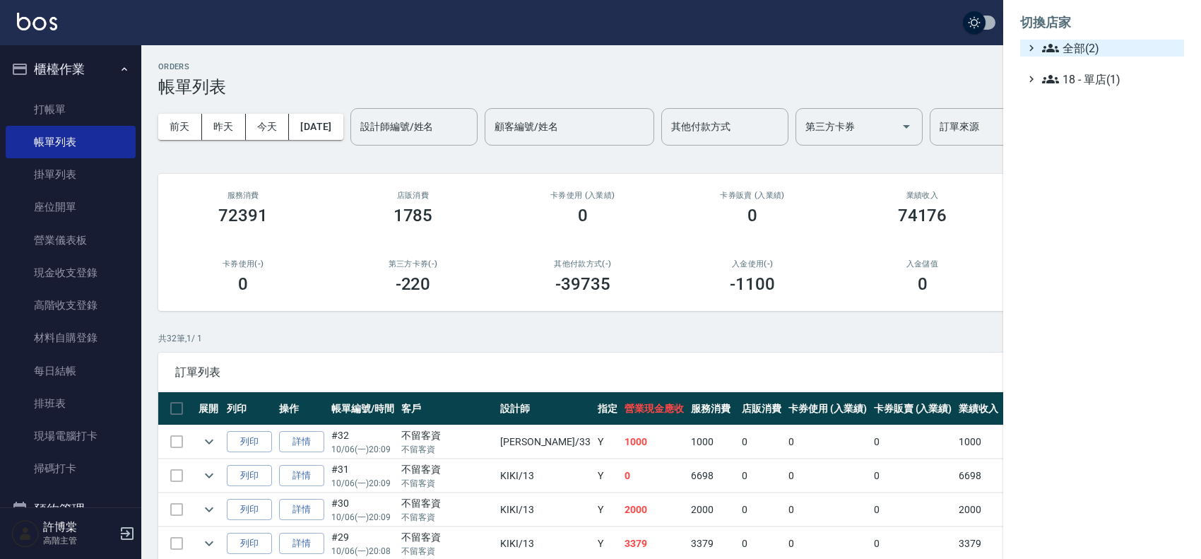
click at [1085, 48] on span "全部(2)" at bounding box center [1110, 48] width 136 height 17
click at [1092, 71] on span "AT台大" at bounding box center [1109, 65] width 138 height 17
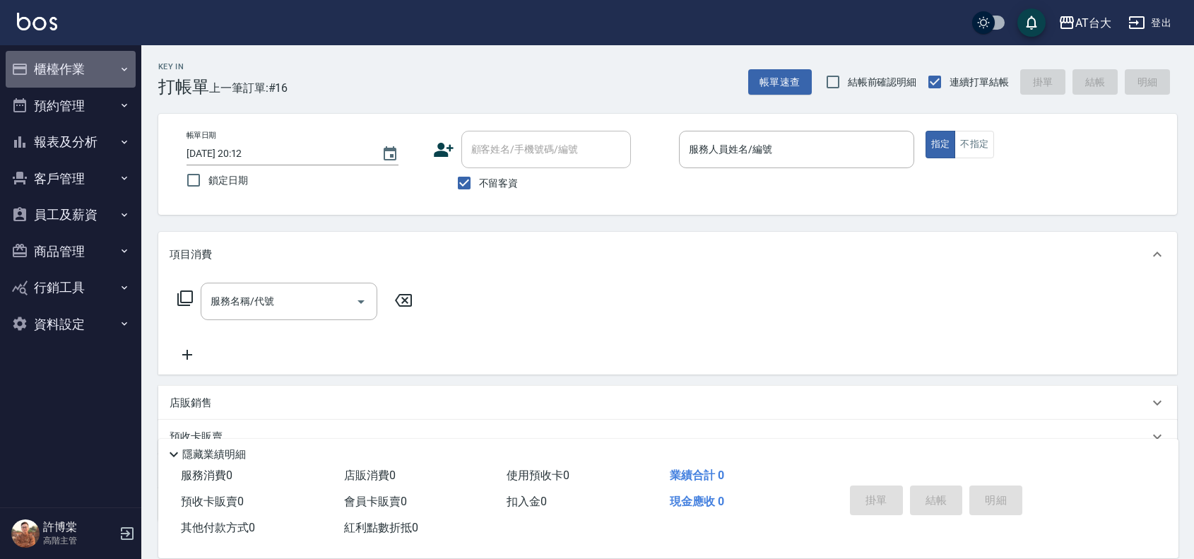
click at [64, 79] on button "櫃檯作業" at bounding box center [71, 69] width 130 height 37
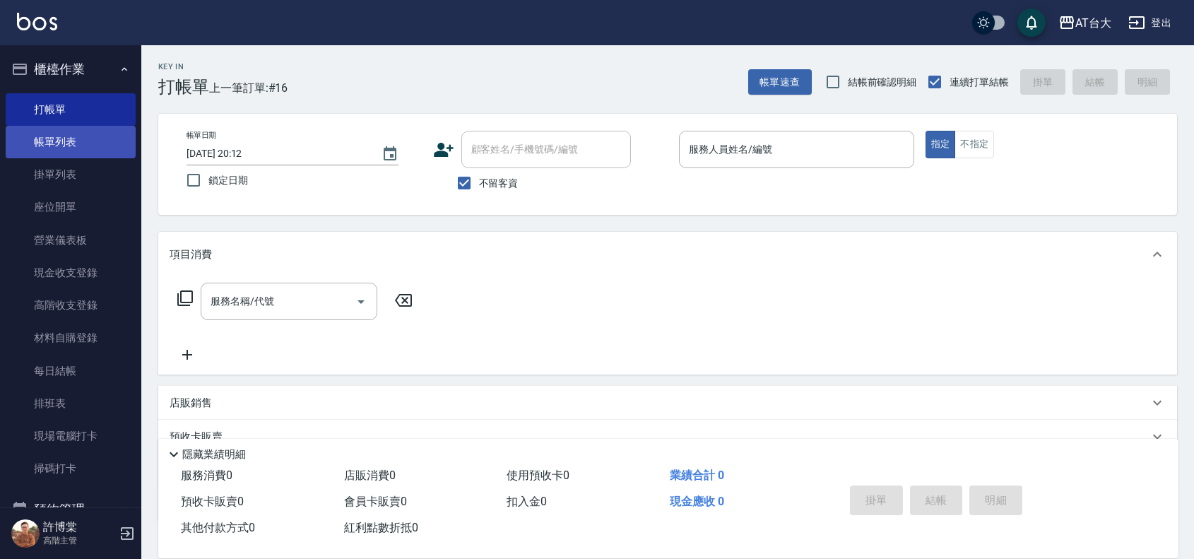
click at [111, 143] on link "帳單列表" at bounding box center [71, 142] width 130 height 33
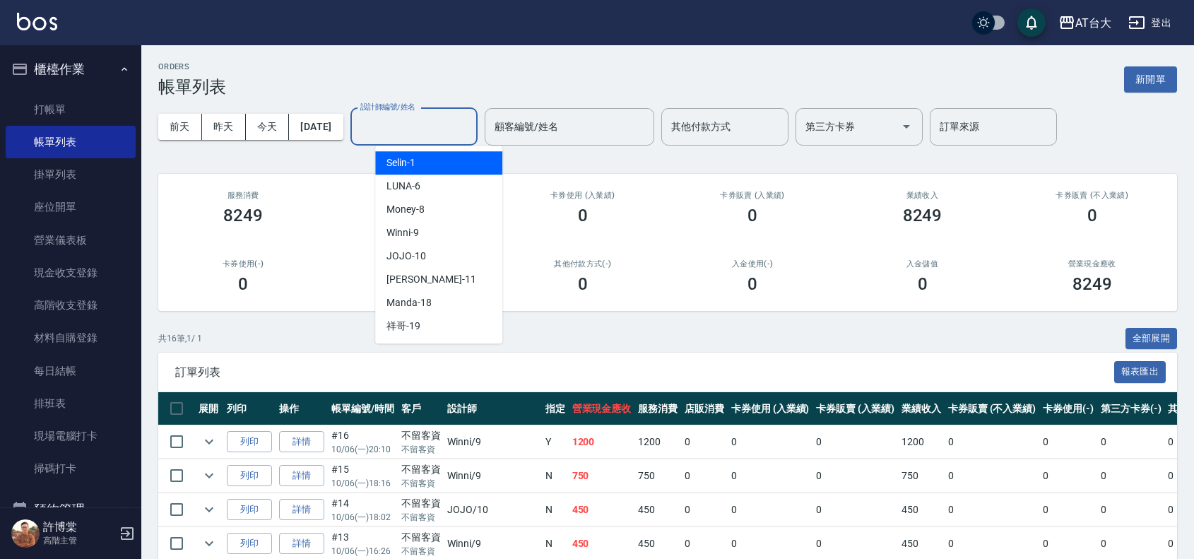
click at [457, 131] on input "設計師編號/姓名" at bounding box center [414, 126] width 114 height 25
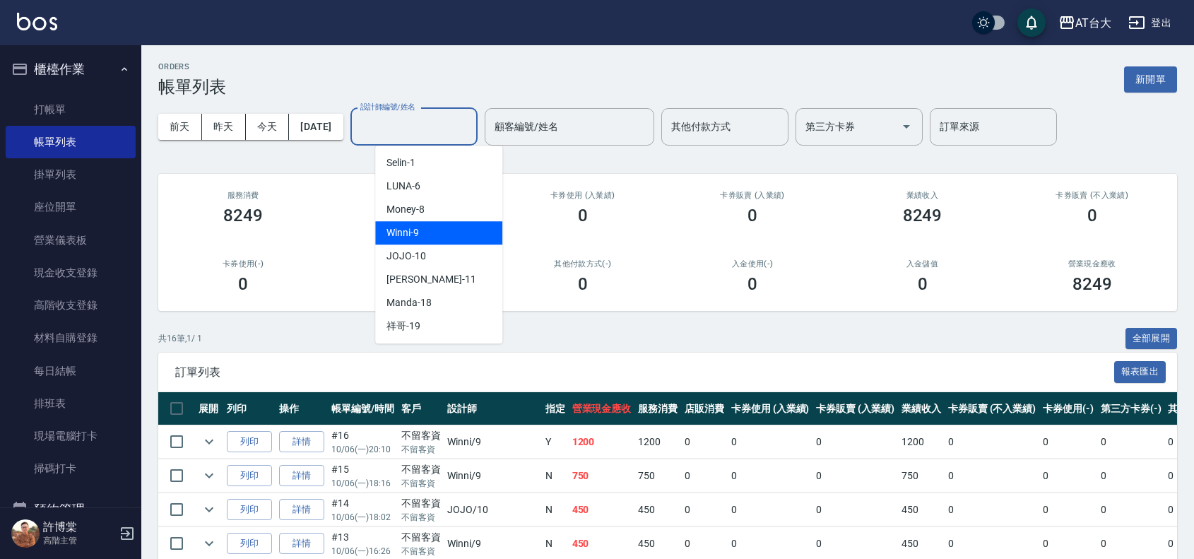
click at [466, 226] on div "Winni -9" at bounding box center [438, 232] width 127 height 23
type input "Winni-9"
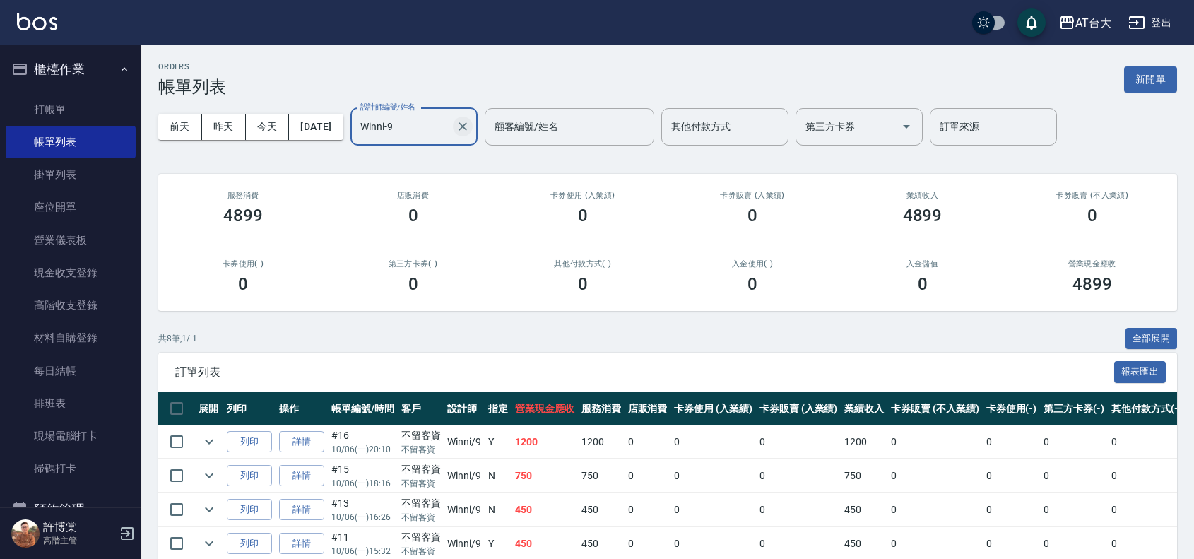
click at [470, 131] on icon "Clear" at bounding box center [463, 126] width 14 height 14
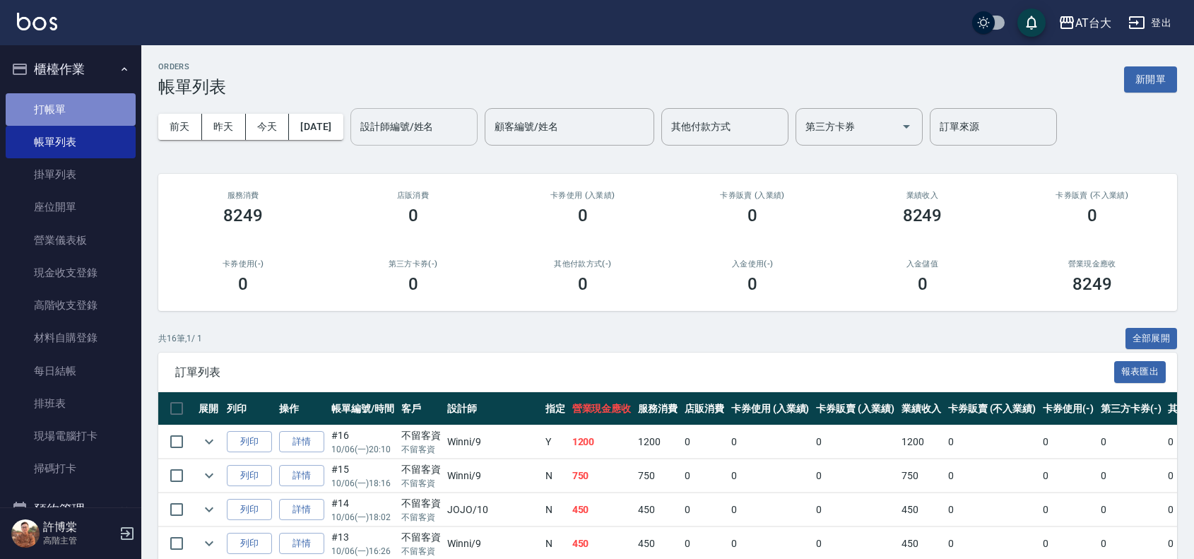
click at [107, 102] on link "打帳單" at bounding box center [71, 109] width 130 height 33
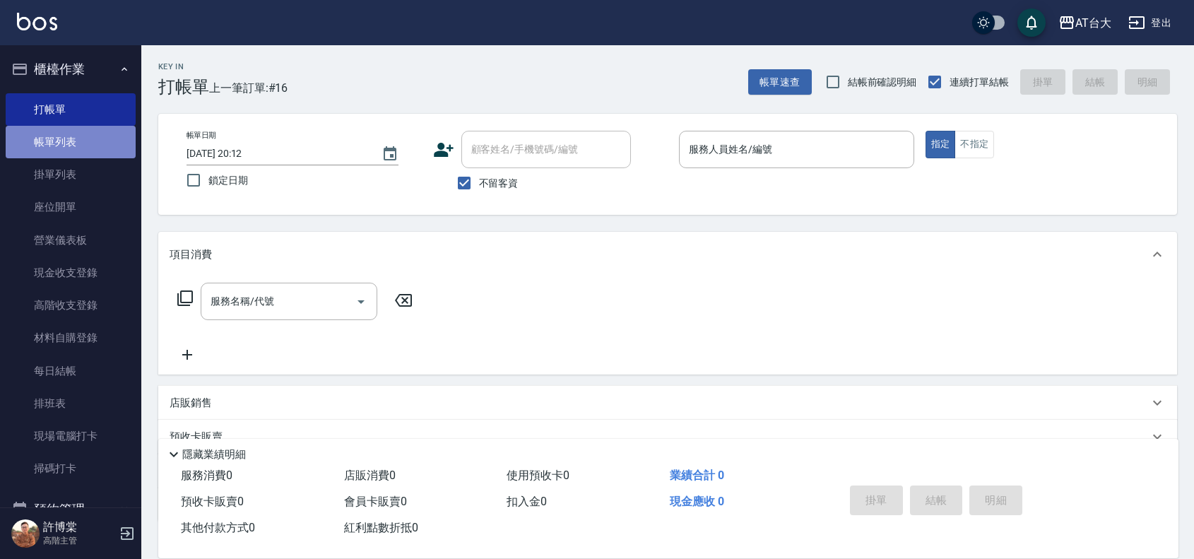
click at [100, 139] on link "帳單列表" at bounding box center [71, 142] width 130 height 33
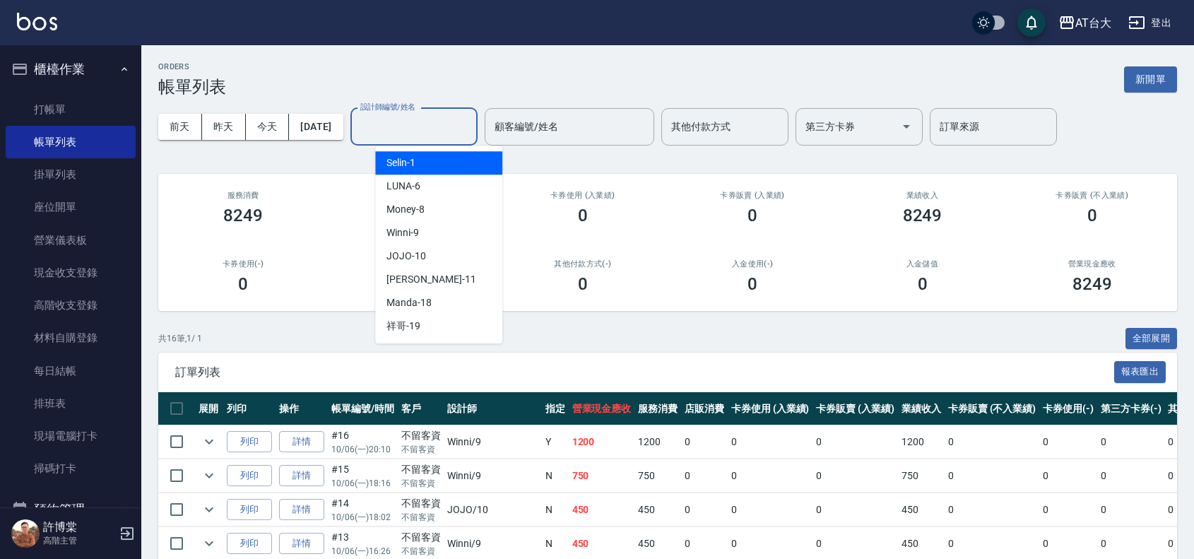
click at [433, 131] on input "設計師編號/姓名" at bounding box center [414, 126] width 114 height 25
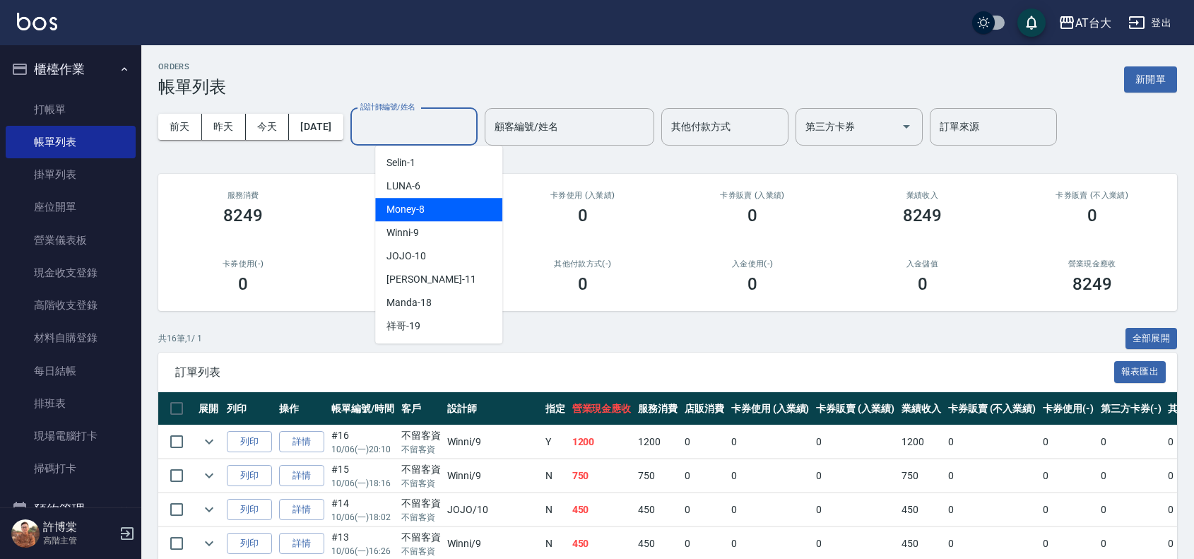
click at [473, 209] on div "Money -8" at bounding box center [438, 209] width 127 height 23
type input "Money-8"
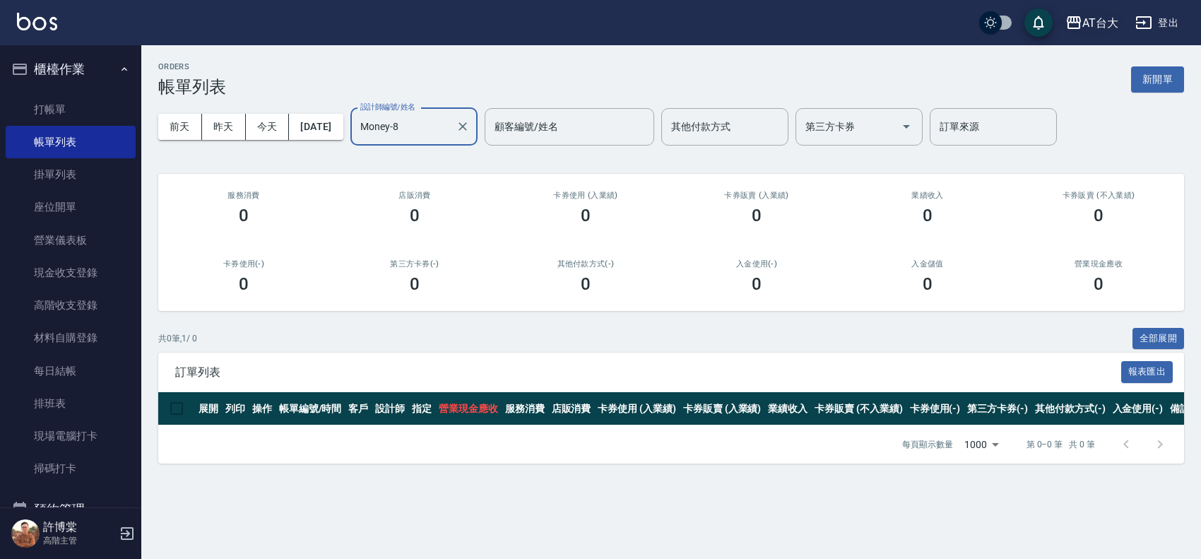
click at [1110, 16] on div "AT台大" at bounding box center [1100, 23] width 36 height 18
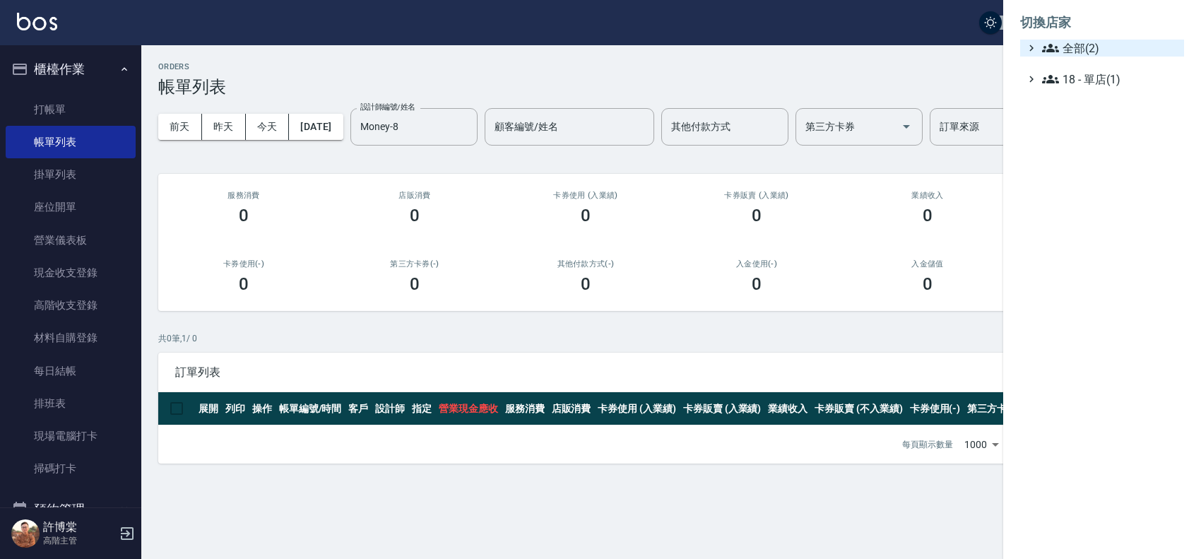
click at [1092, 46] on span "全部(2)" at bounding box center [1110, 48] width 136 height 17
click at [1126, 67] on span "AT台大" at bounding box center [1109, 65] width 138 height 17
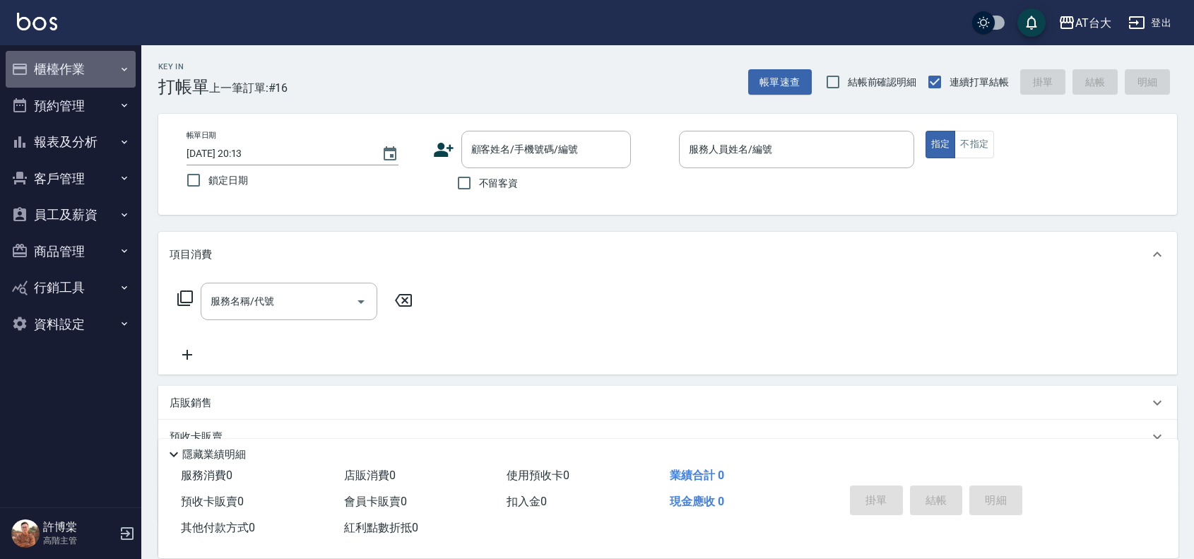
click at [64, 78] on button "櫃檯作業" at bounding box center [71, 69] width 130 height 37
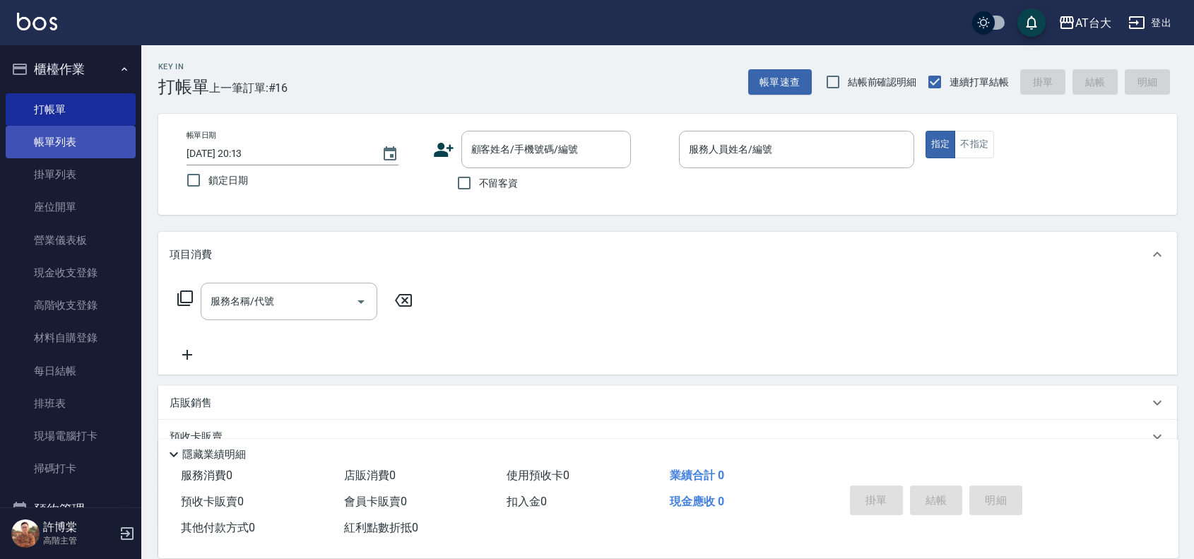
click at [92, 128] on link "帳單列表" at bounding box center [71, 142] width 130 height 33
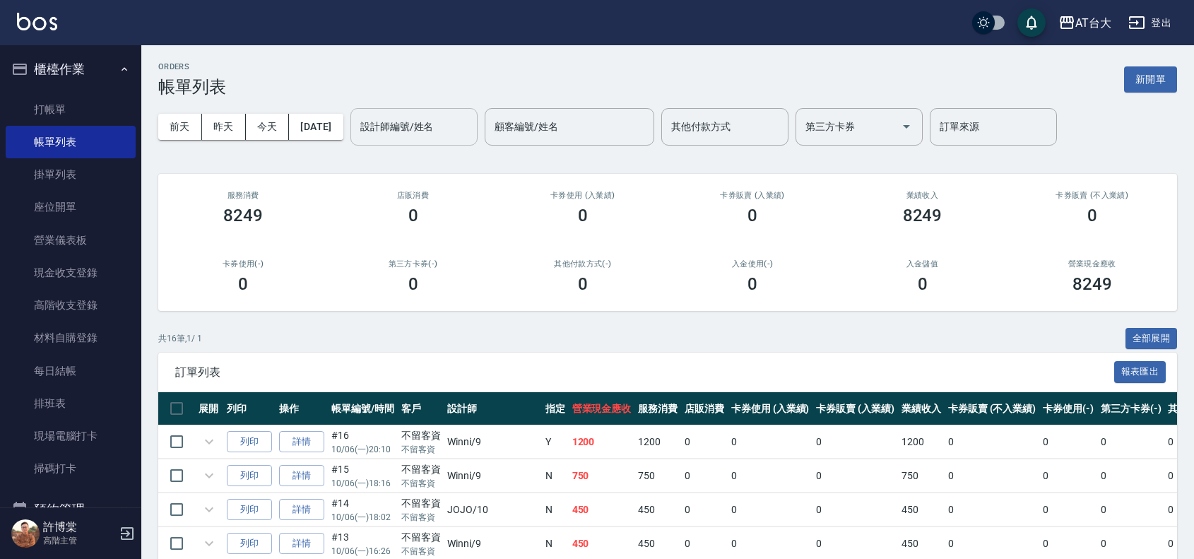
click at [396, 117] on div "設計師編號/姓名 設計師編號/姓名" at bounding box center [413, 126] width 127 height 37
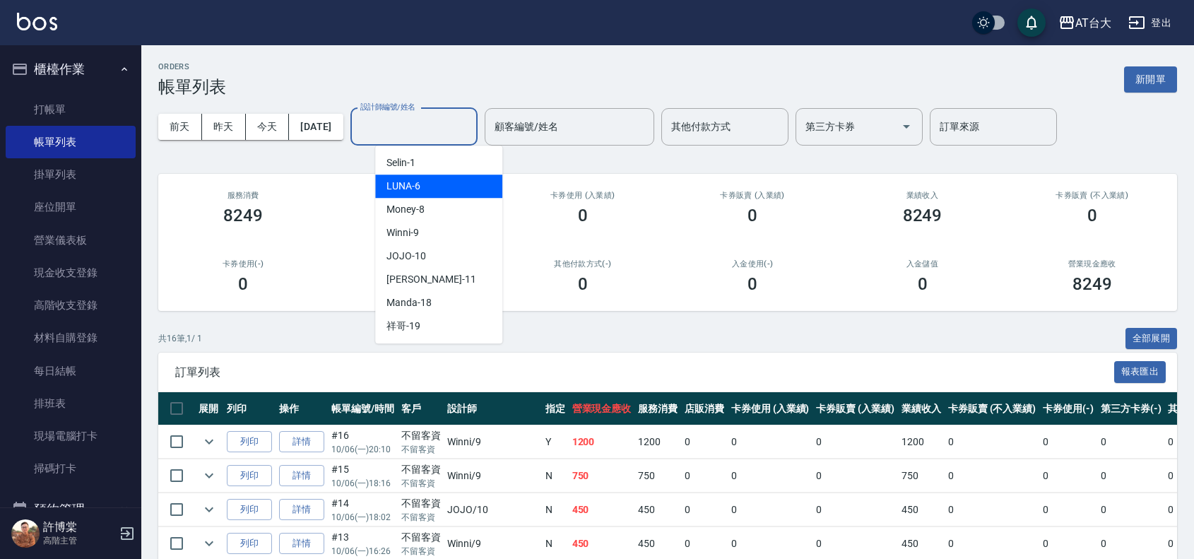
click at [429, 179] on div "LUNA -6" at bounding box center [438, 186] width 127 height 23
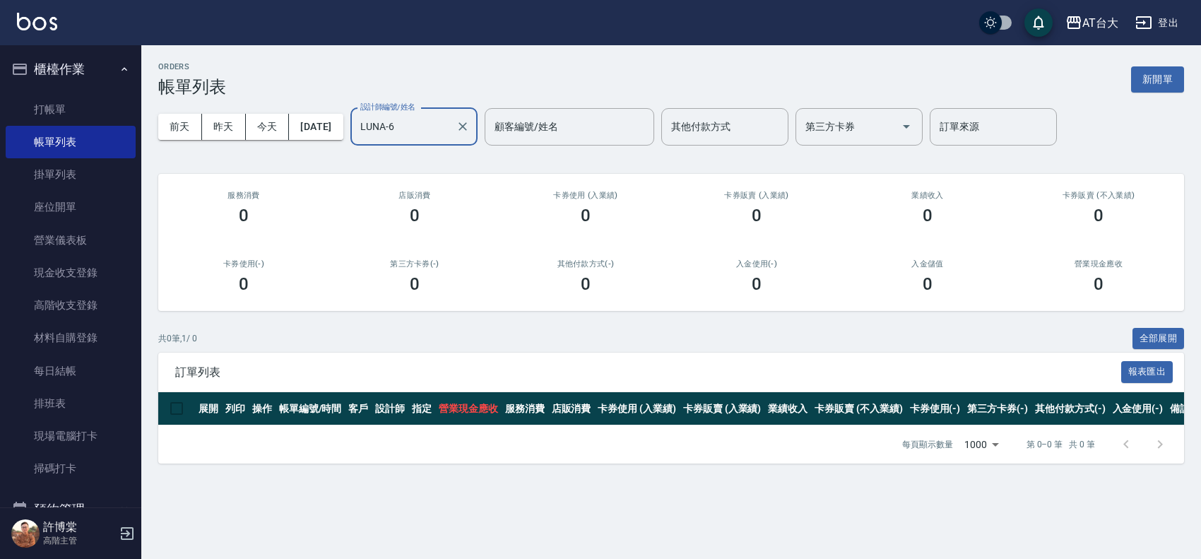
click at [449, 141] on div "LUNA-6 設計師編號/姓名" at bounding box center [413, 126] width 127 height 37
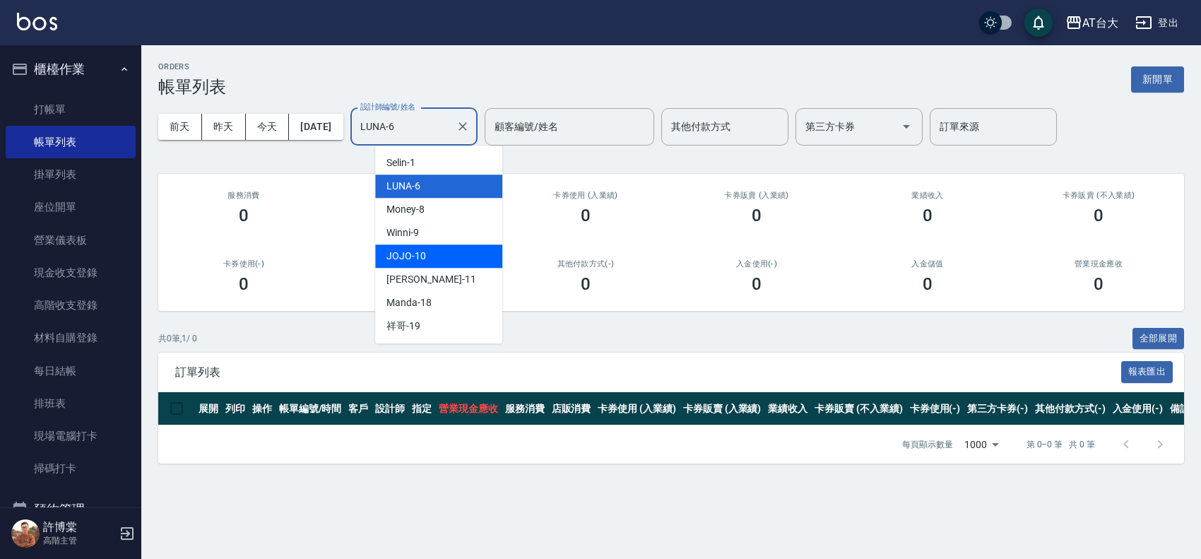
click at [443, 266] on div "JOJO -10" at bounding box center [438, 255] width 127 height 23
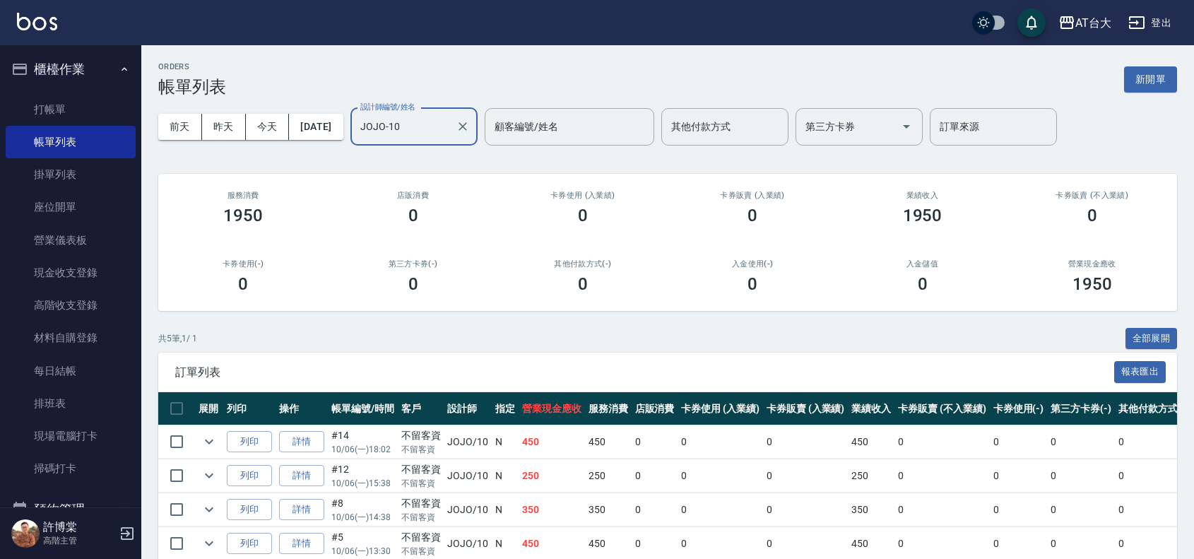
click at [426, 129] on input "JOJO-10" at bounding box center [403, 126] width 93 height 25
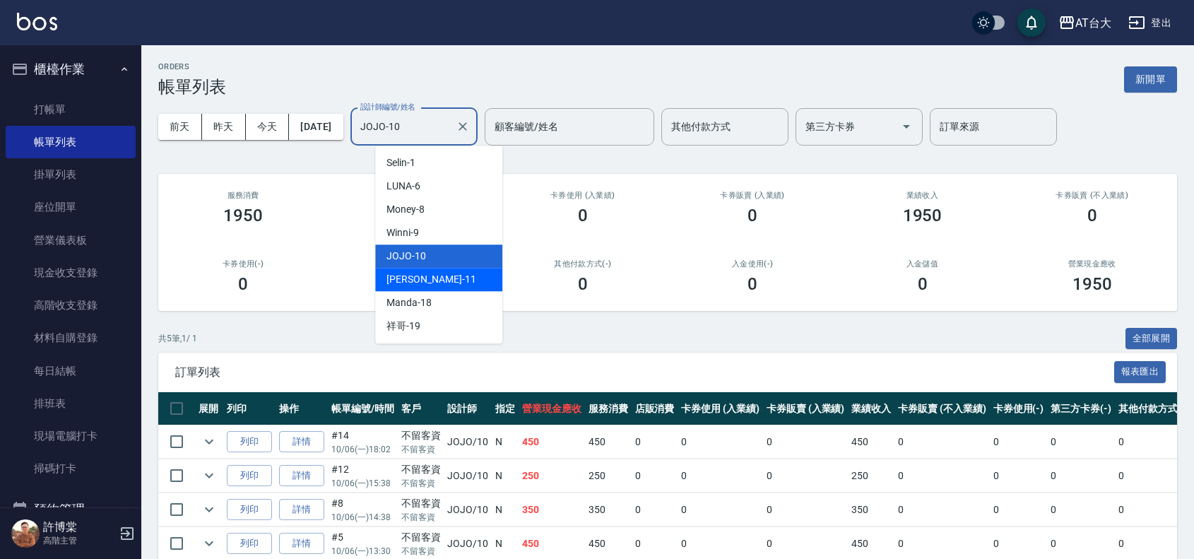
click at [445, 281] on div "[PERSON_NAME] -11" at bounding box center [438, 279] width 127 height 23
type input "[PERSON_NAME]-11"
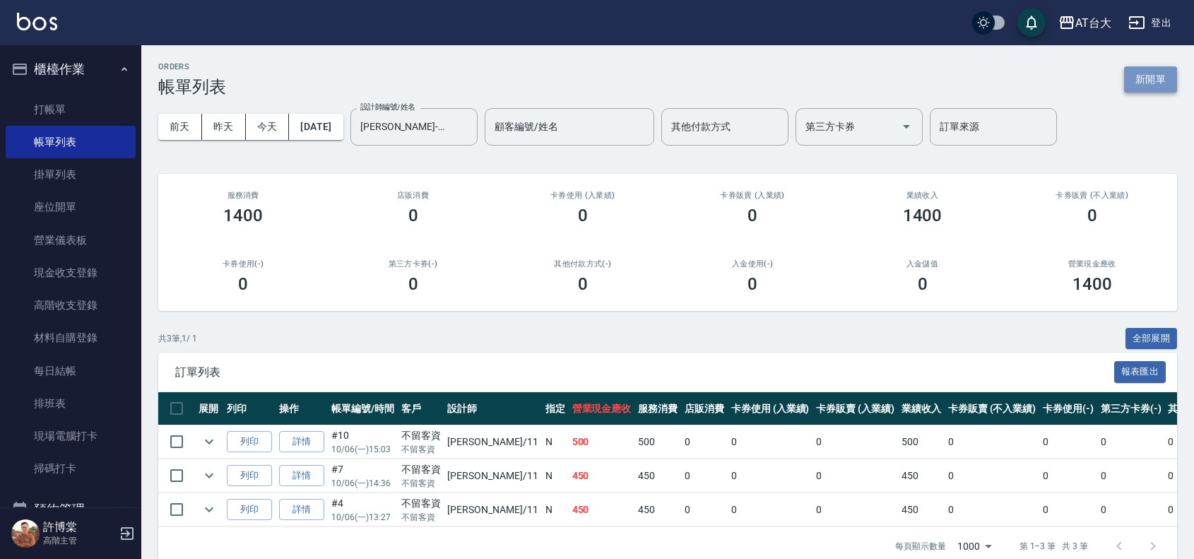
click at [1133, 73] on button "新開單" at bounding box center [1150, 79] width 53 height 26
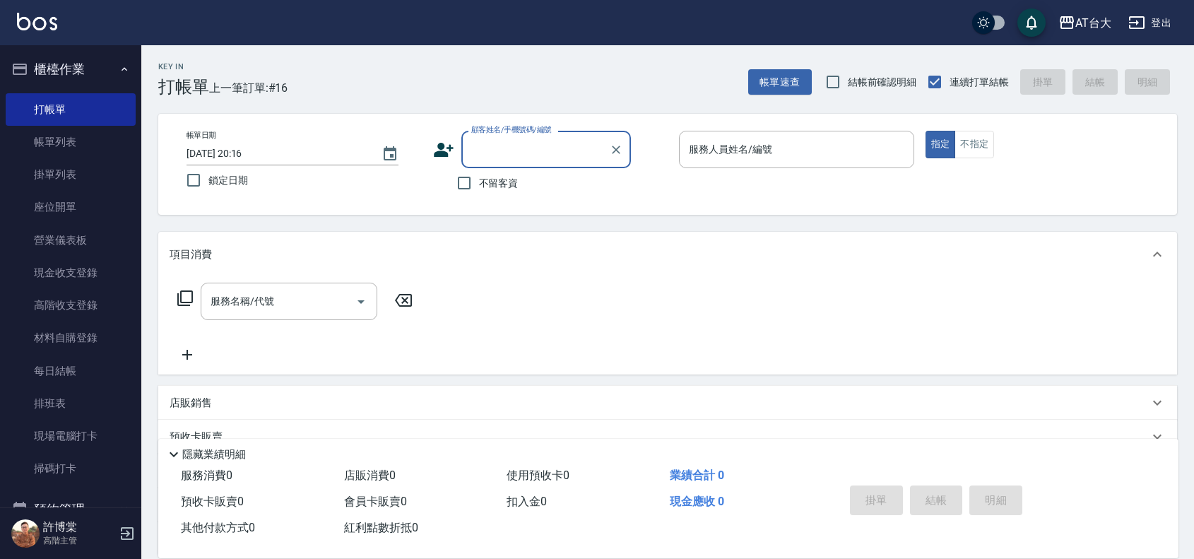
click at [704, 146] on div "服務人員姓名/編號 服務人員姓名/編號" at bounding box center [796, 149] width 235 height 37
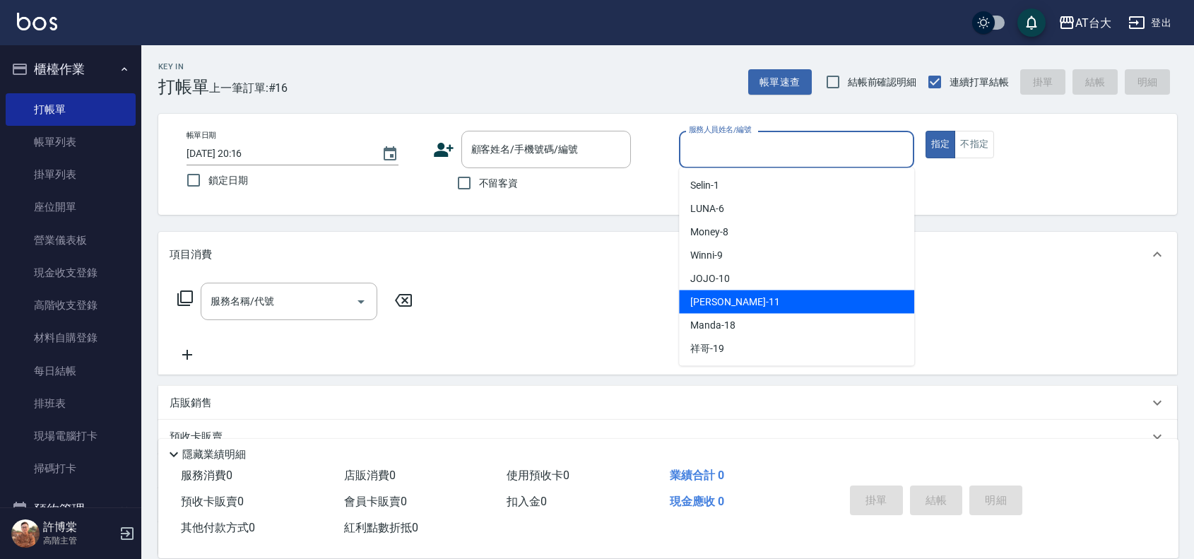
click at [785, 299] on div "Yvonne -11" at bounding box center [796, 301] width 235 height 23
type input "Yvonne-11"
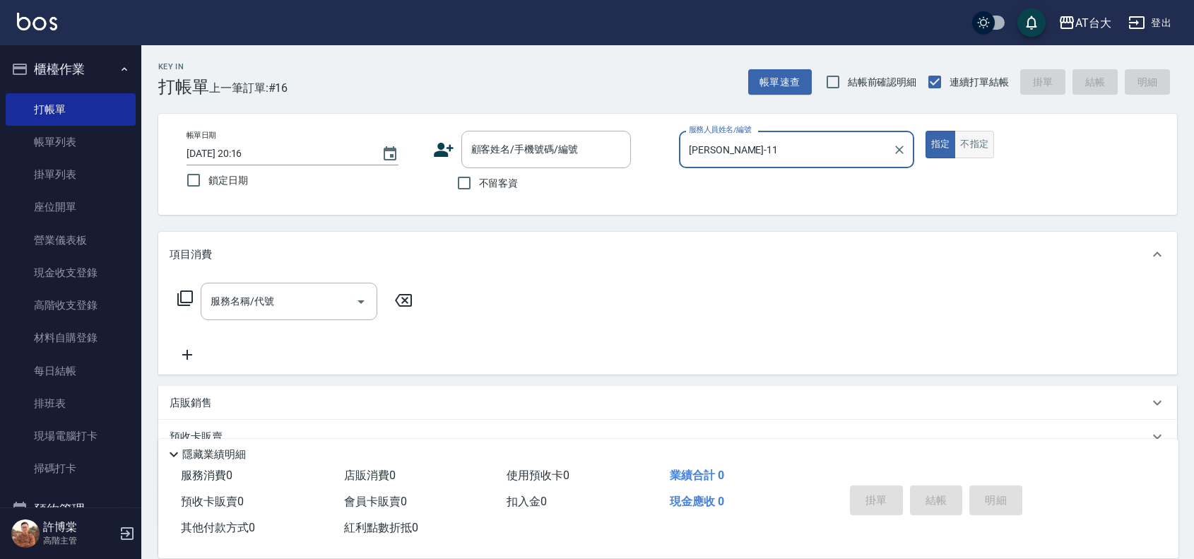
click at [958, 146] on button "不指定" at bounding box center [975, 145] width 40 height 28
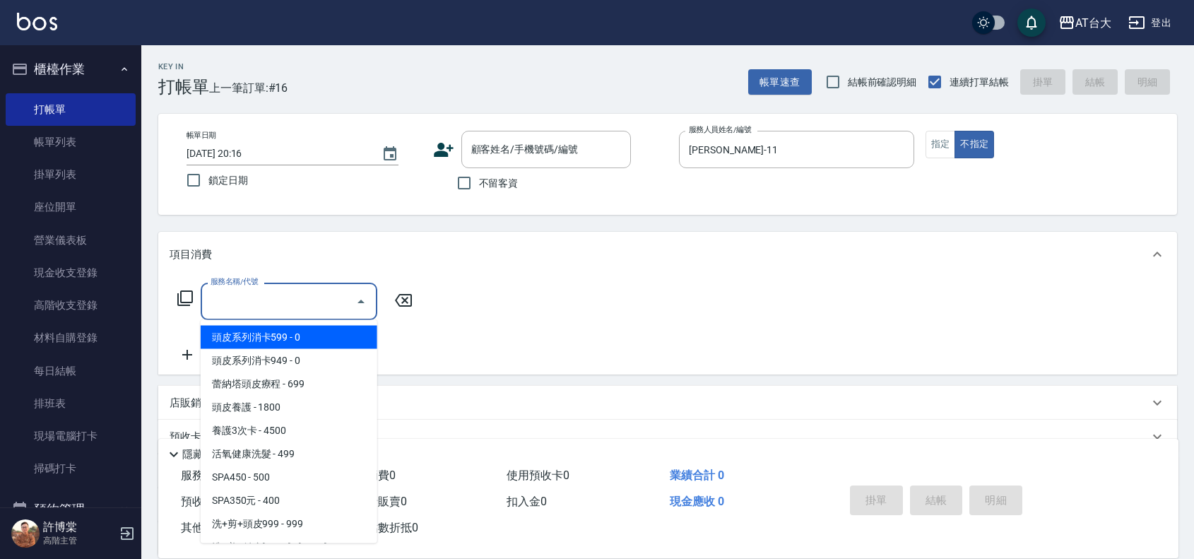
click at [305, 307] on input "服務名稱/代號" at bounding box center [278, 301] width 143 height 25
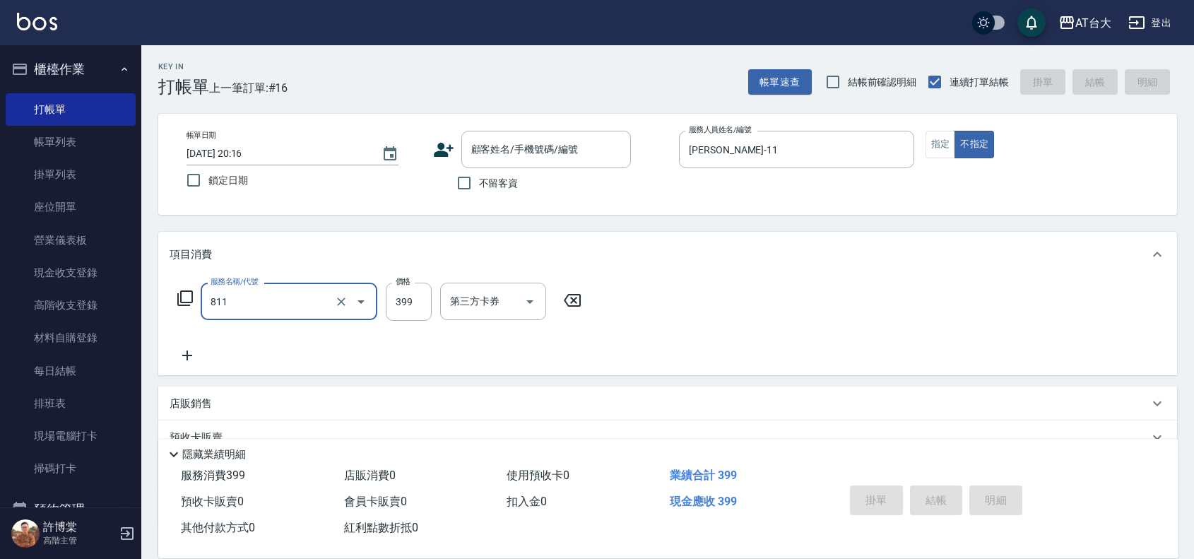
type input "洗+剪(811)"
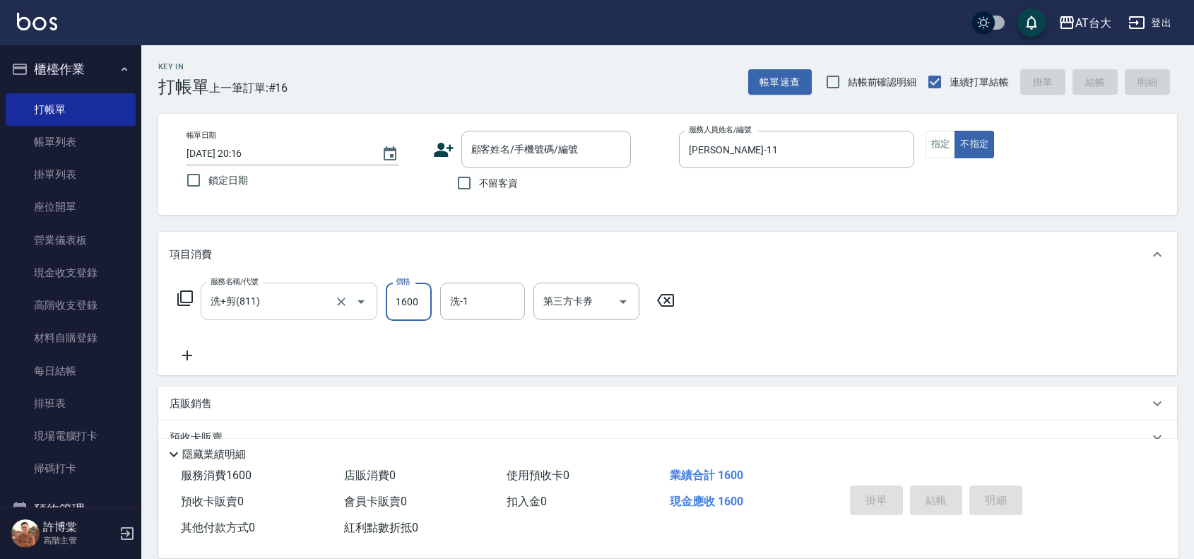
type input "1600"
click at [499, 189] on span "不留客資" at bounding box center [499, 183] width 40 height 15
click at [479, 189] on input "不留客資" at bounding box center [464, 183] width 30 height 30
checkbox input "true"
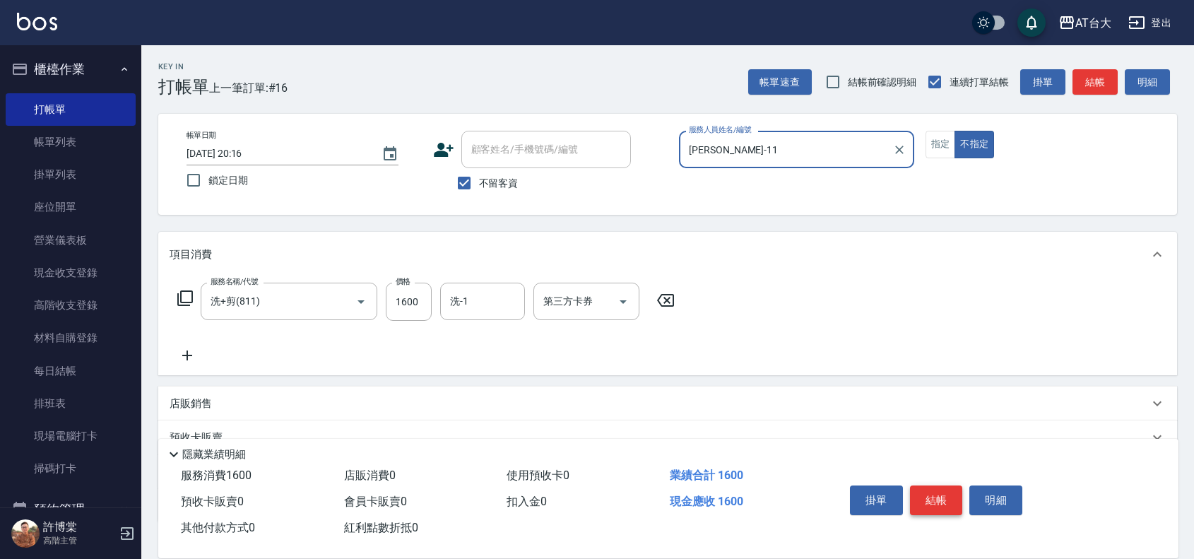
click at [927, 492] on button "結帳" at bounding box center [936, 500] width 53 height 30
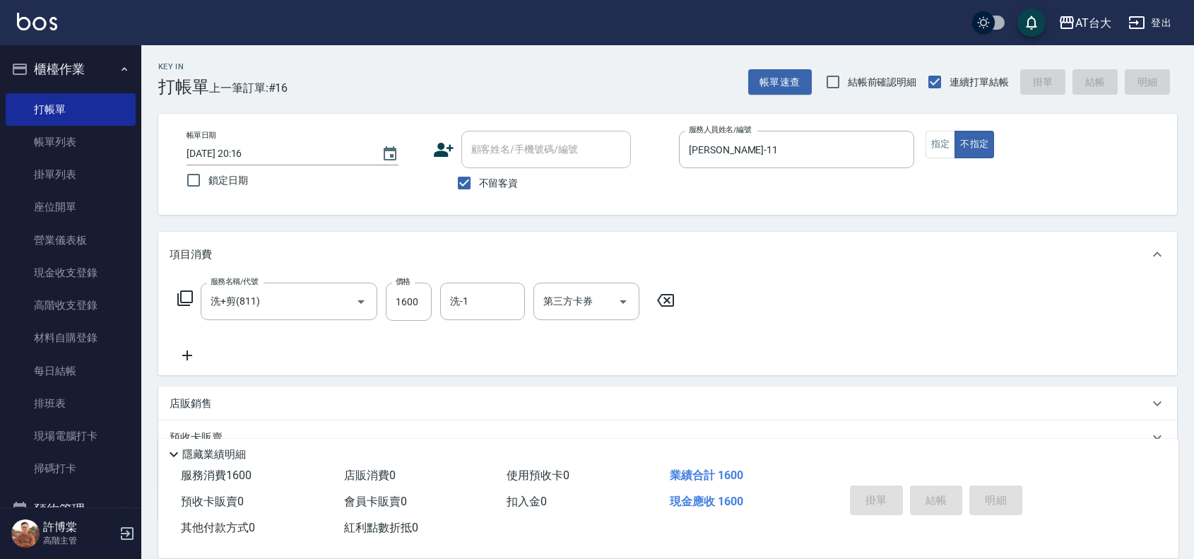
type input "2025/10/06 20:17"
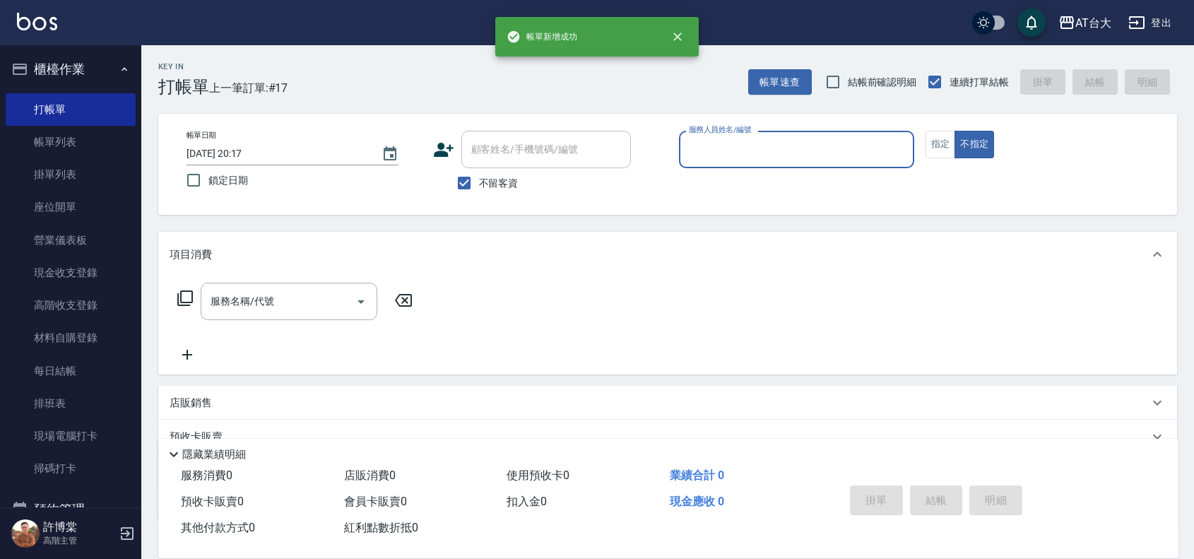
click at [791, 153] on input "服務人員姓名/編號" at bounding box center [796, 149] width 223 height 25
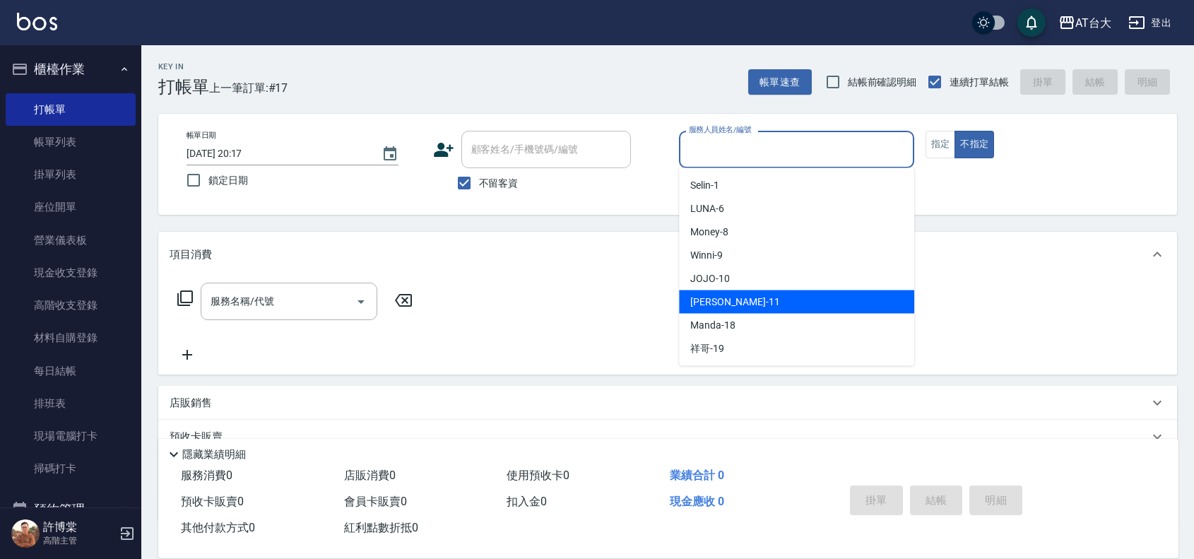
click at [763, 307] on div "Yvonne -11" at bounding box center [796, 301] width 235 height 23
type input "Yvonne-11"
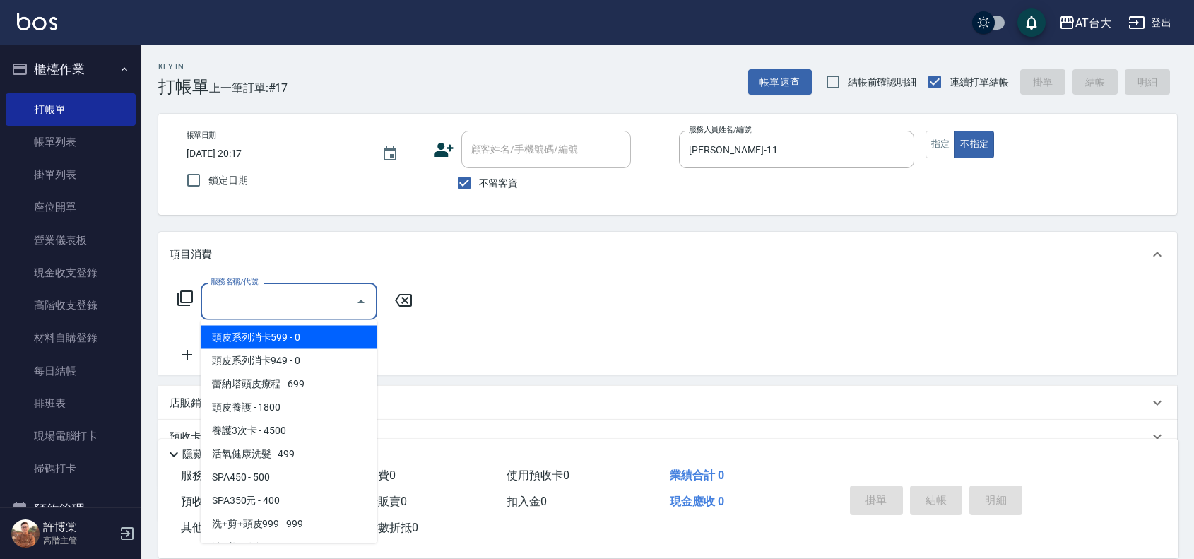
click at [309, 305] on input "服務名稱/代號" at bounding box center [278, 301] width 143 height 25
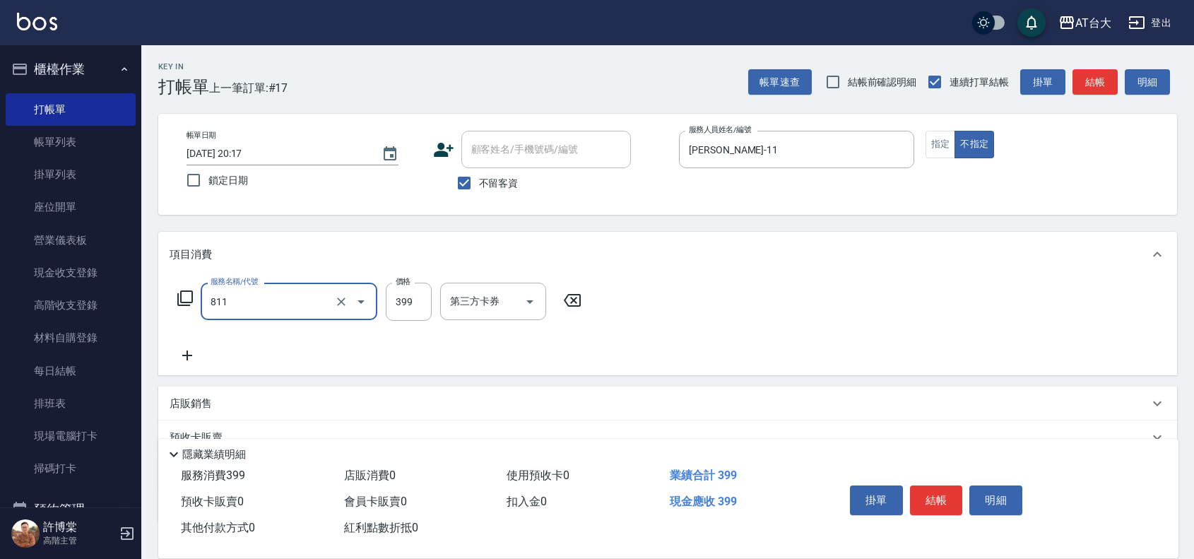
type input "洗+剪(811)"
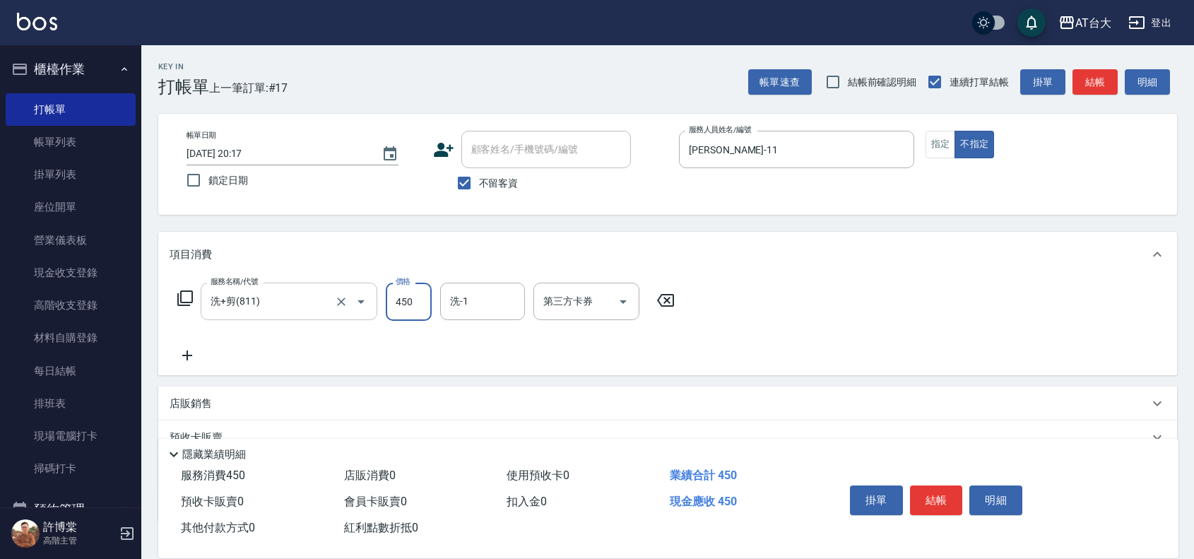
type input "450"
click at [948, 492] on button "結帳" at bounding box center [936, 500] width 53 height 30
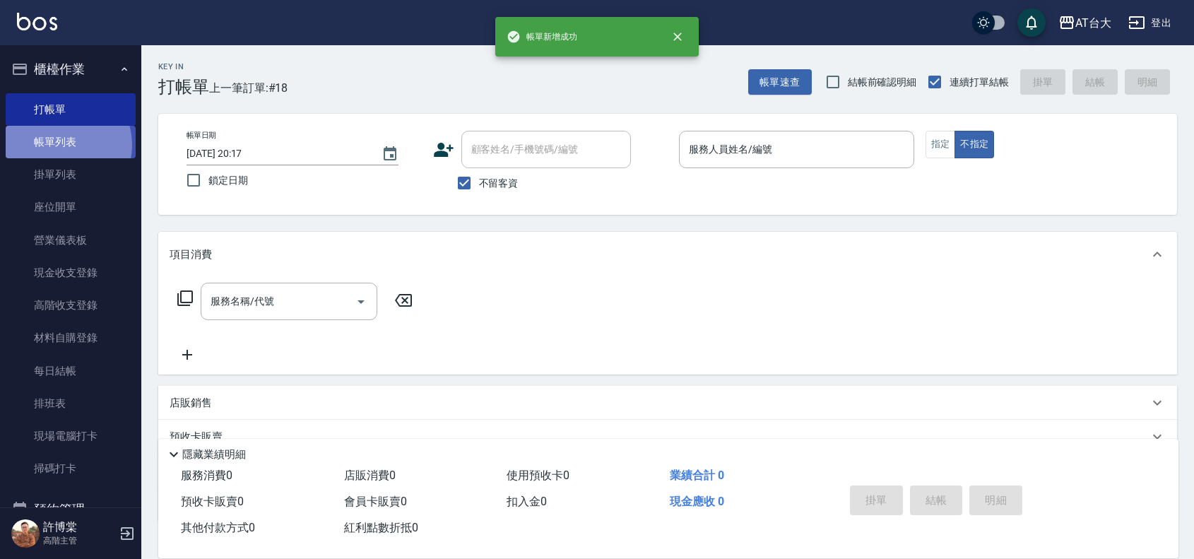
click at [61, 145] on link "帳單列表" at bounding box center [71, 142] width 130 height 33
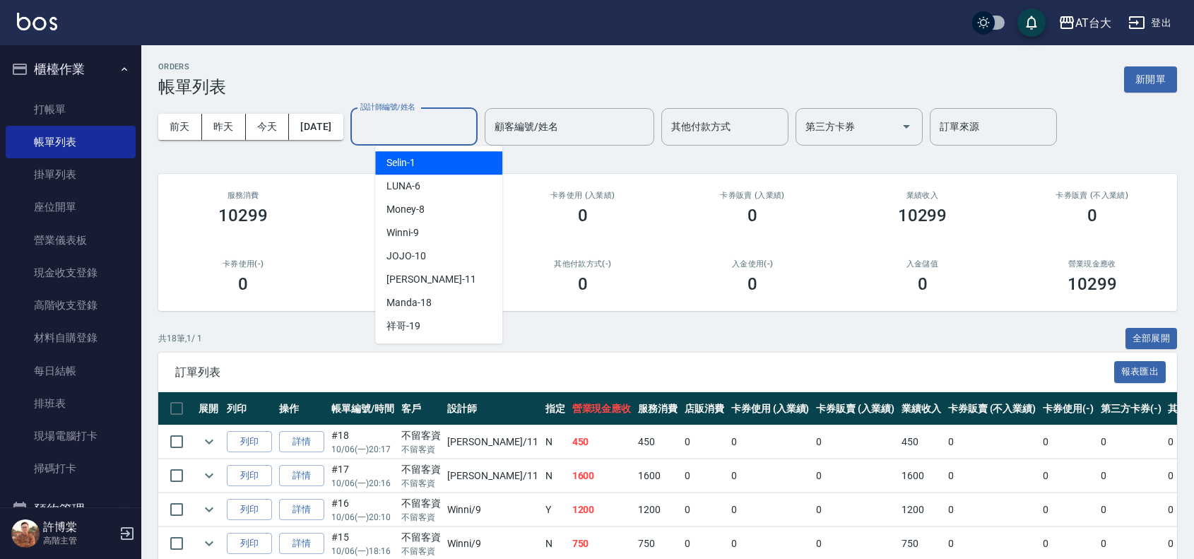
click at [401, 125] on input "設計師編號/姓名" at bounding box center [414, 126] width 114 height 25
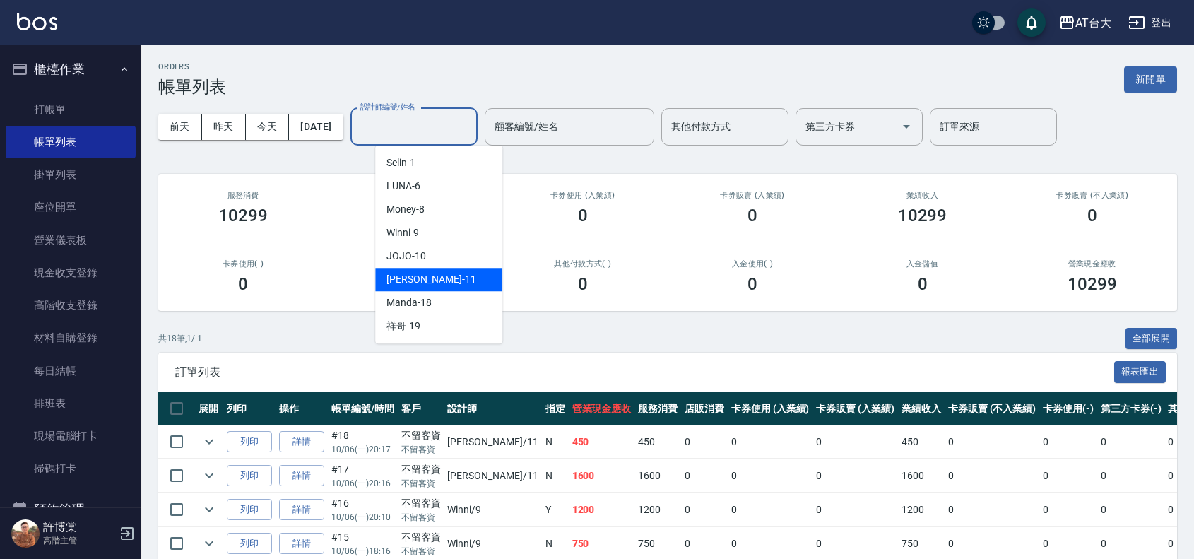
click at [465, 279] on div "Yvonne -11" at bounding box center [438, 279] width 127 height 23
type input "Yvonne-11"
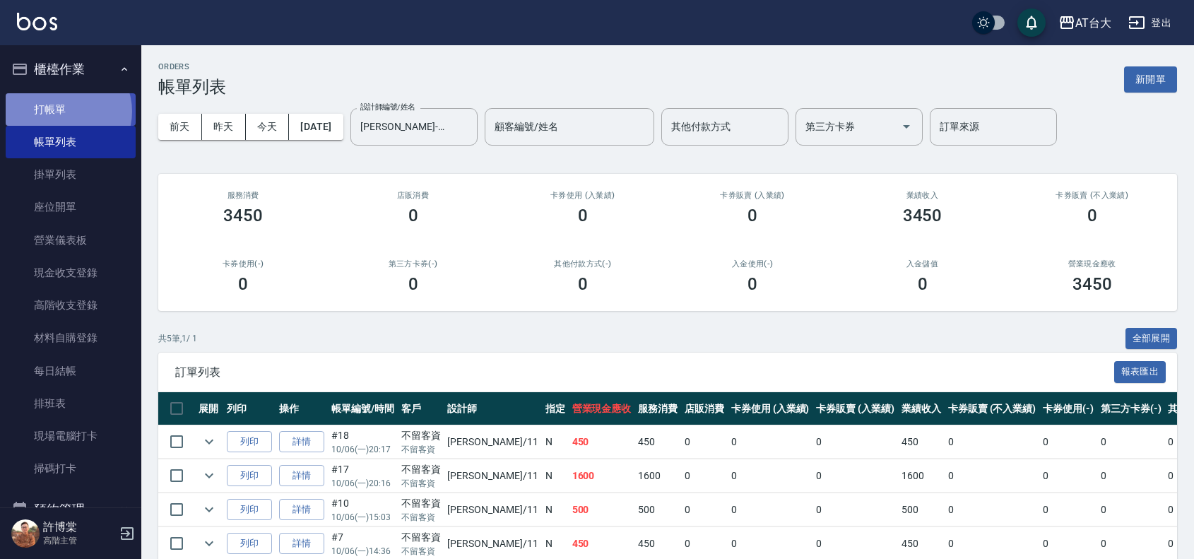
click at [66, 111] on link "打帳單" at bounding box center [71, 109] width 130 height 33
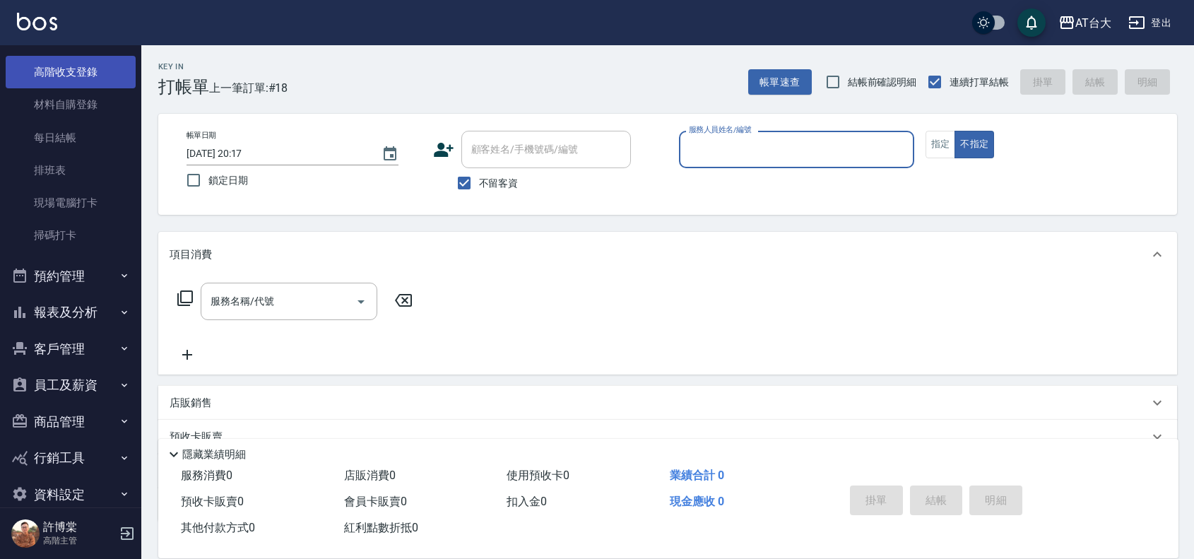
scroll to position [255, 0]
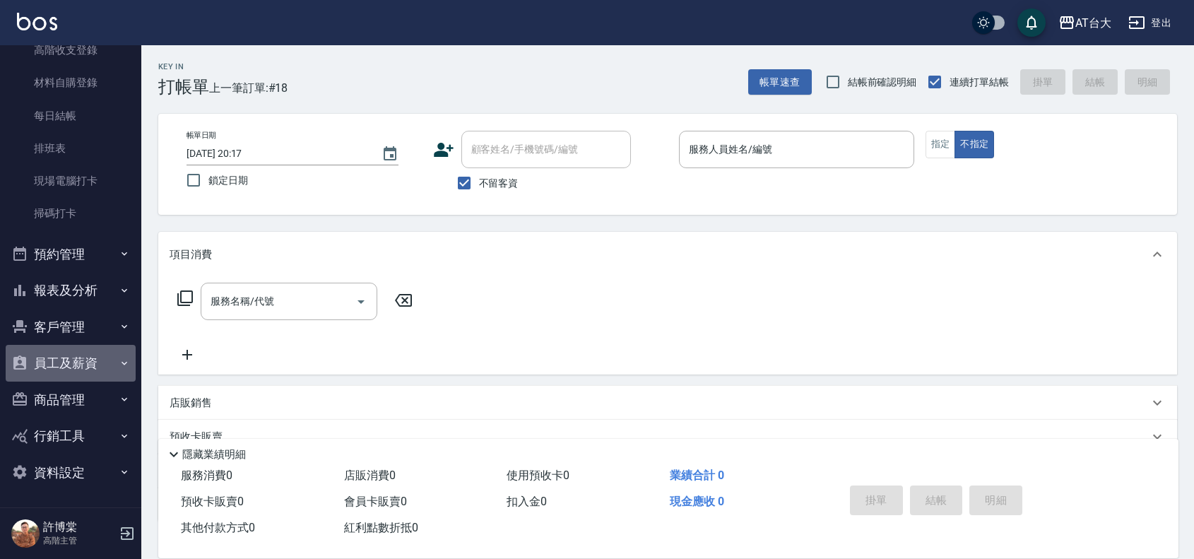
click at [107, 355] on button "員工及薪資" at bounding box center [71, 363] width 130 height 37
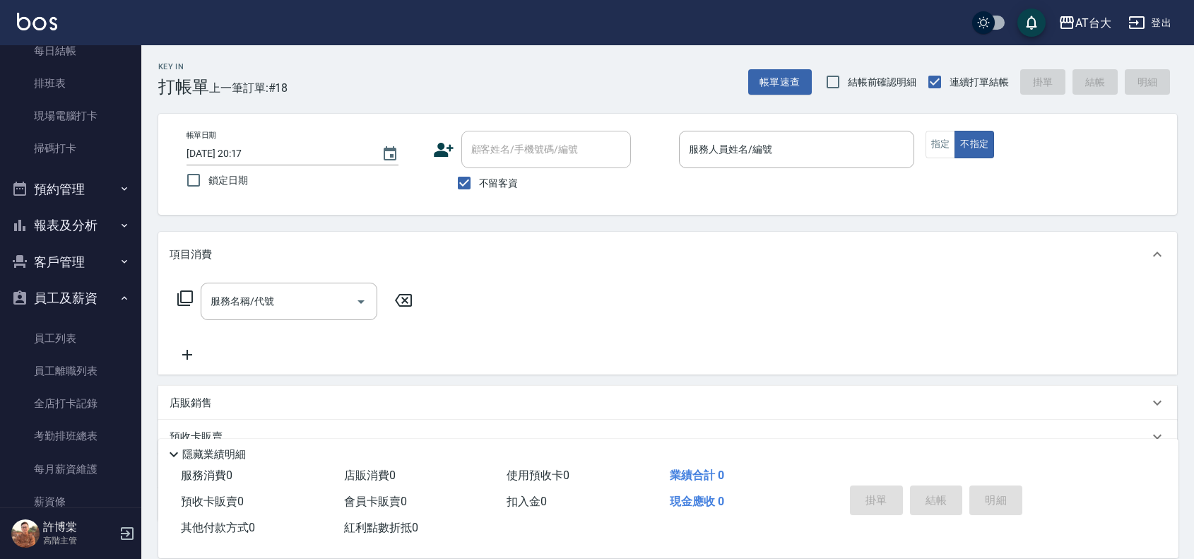
scroll to position [432, 0]
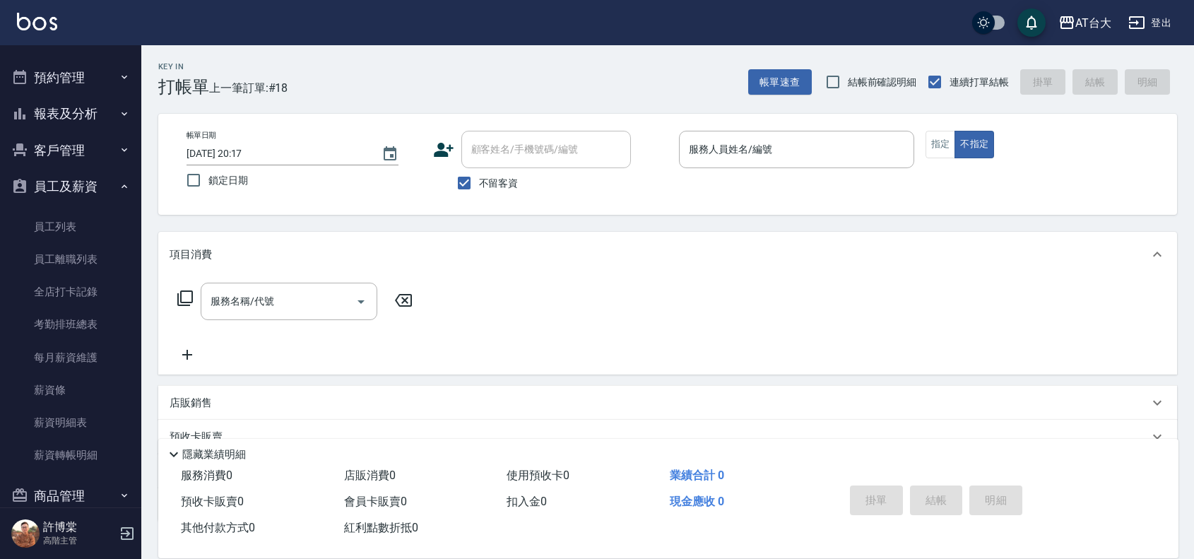
click at [95, 189] on button "員工及薪資" at bounding box center [71, 186] width 130 height 37
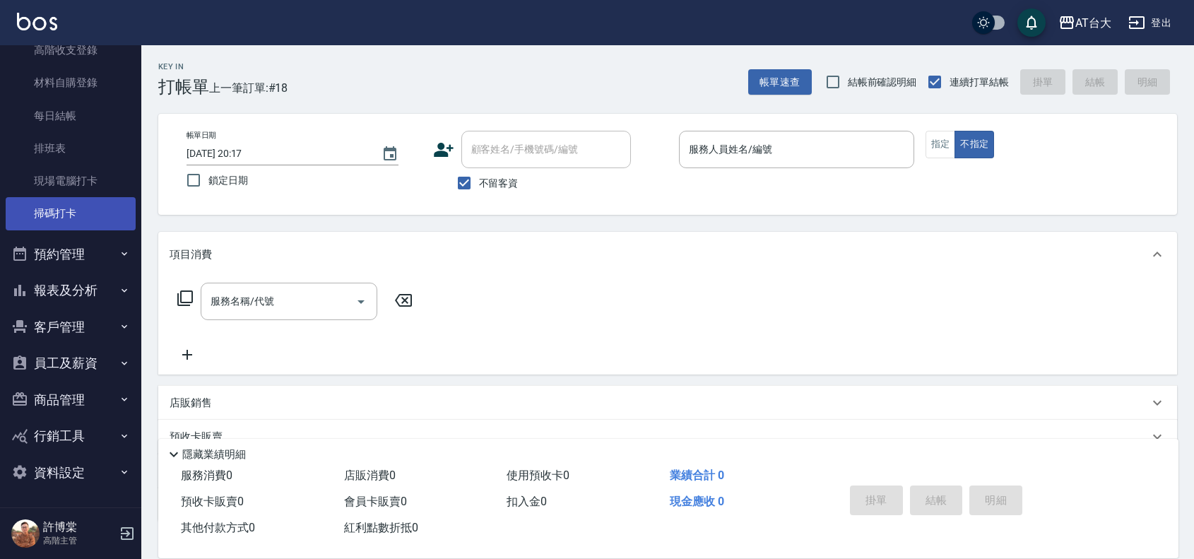
scroll to position [167, 0]
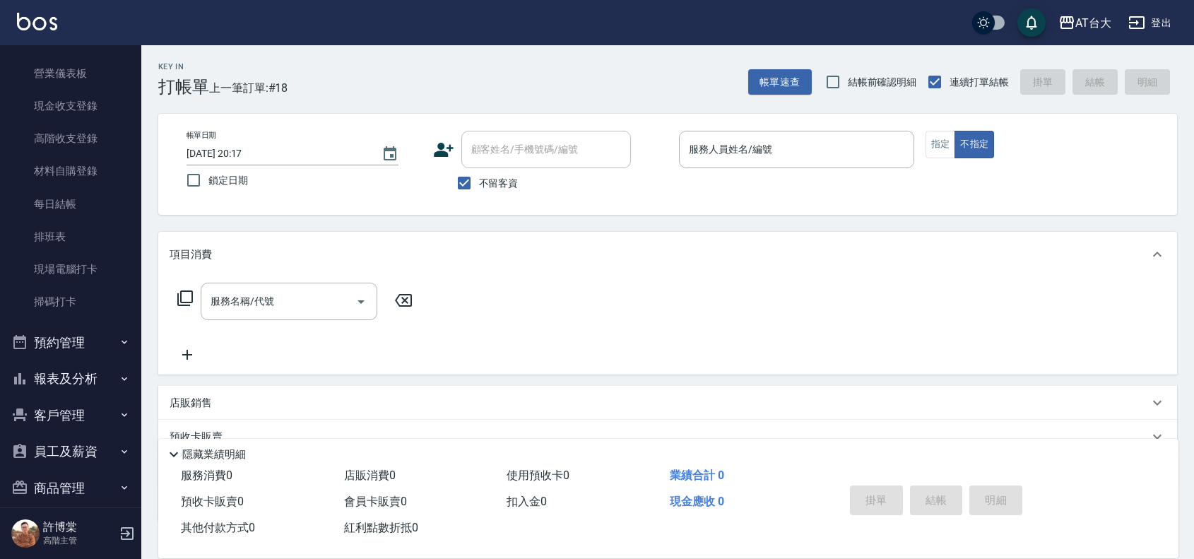
click at [98, 386] on button "報表及分析" at bounding box center [71, 378] width 130 height 37
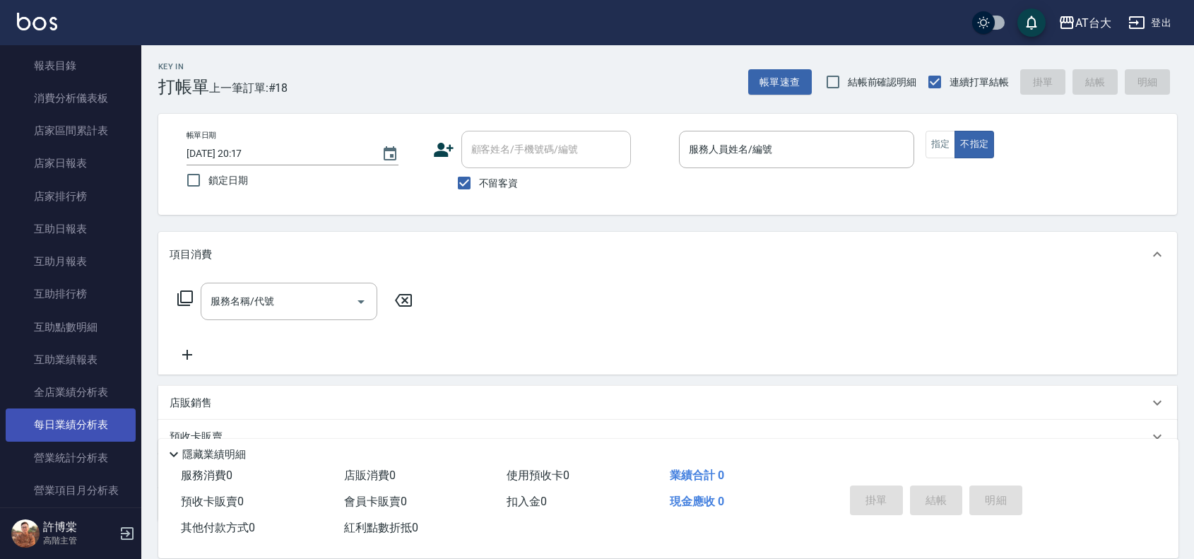
scroll to position [608, 0]
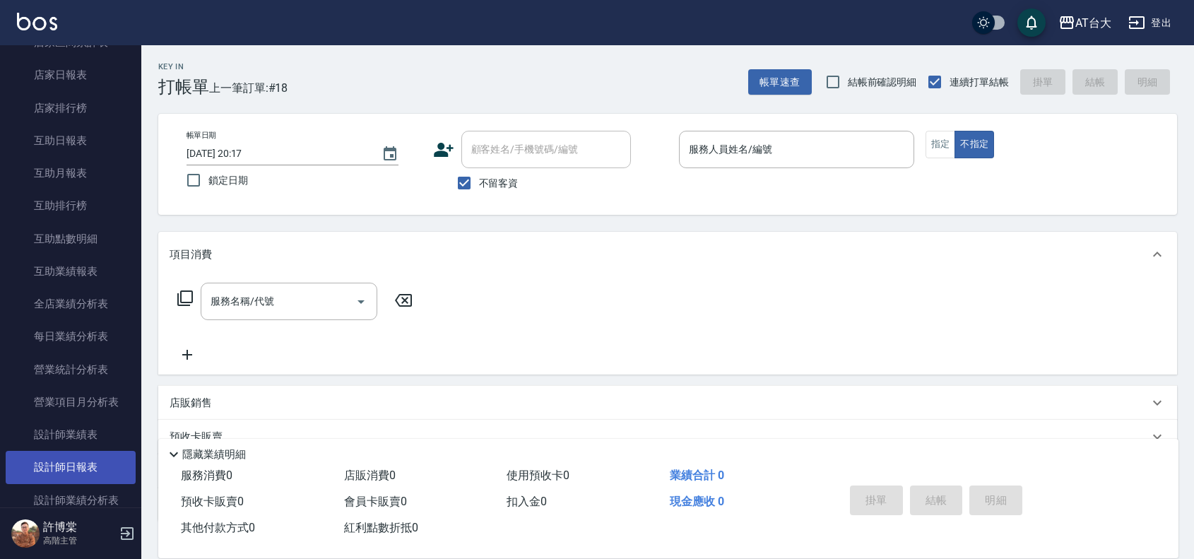
click at [106, 460] on link "設計師日報表" at bounding box center [71, 467] width 130 height 33
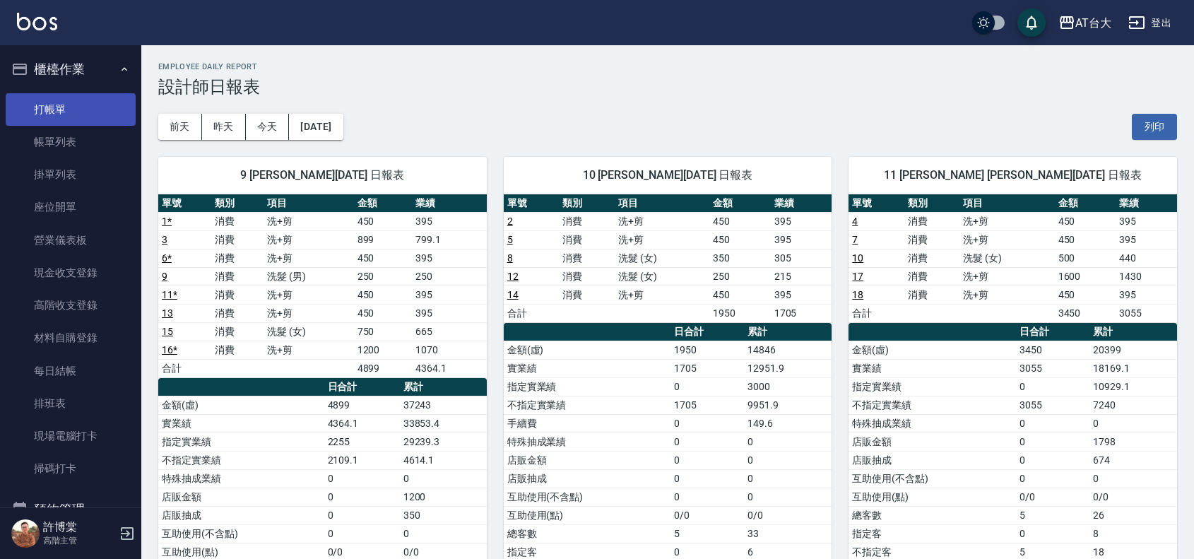
click at [68, 114] on link "打帳單" at bounding box center [71, 109] width 130 height 33
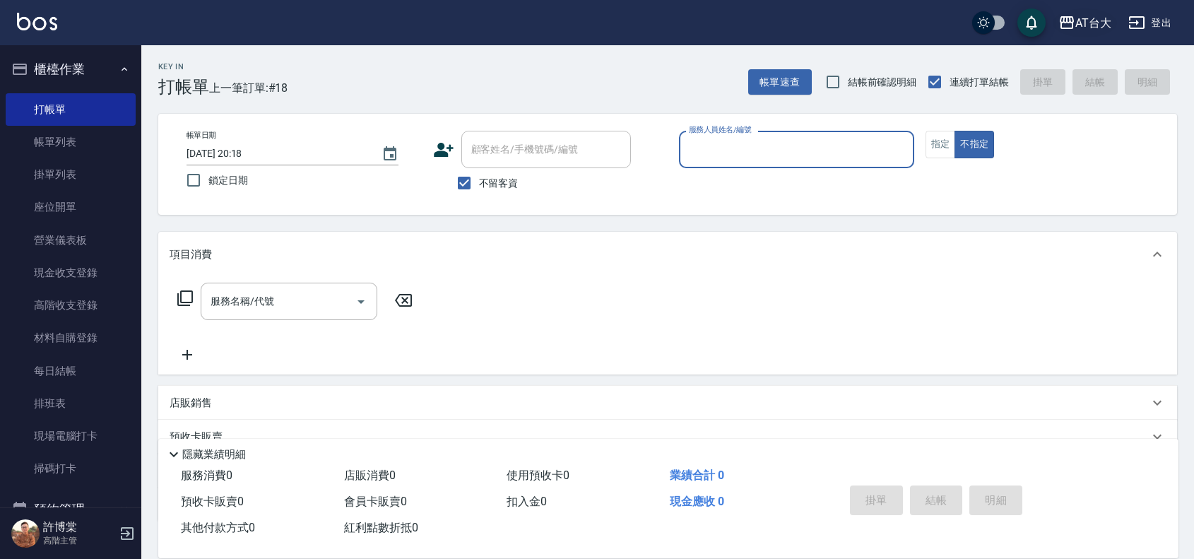
click at [1106, 26] on div "AT台大" at bounding box center [1093, 23] width 36 height 18
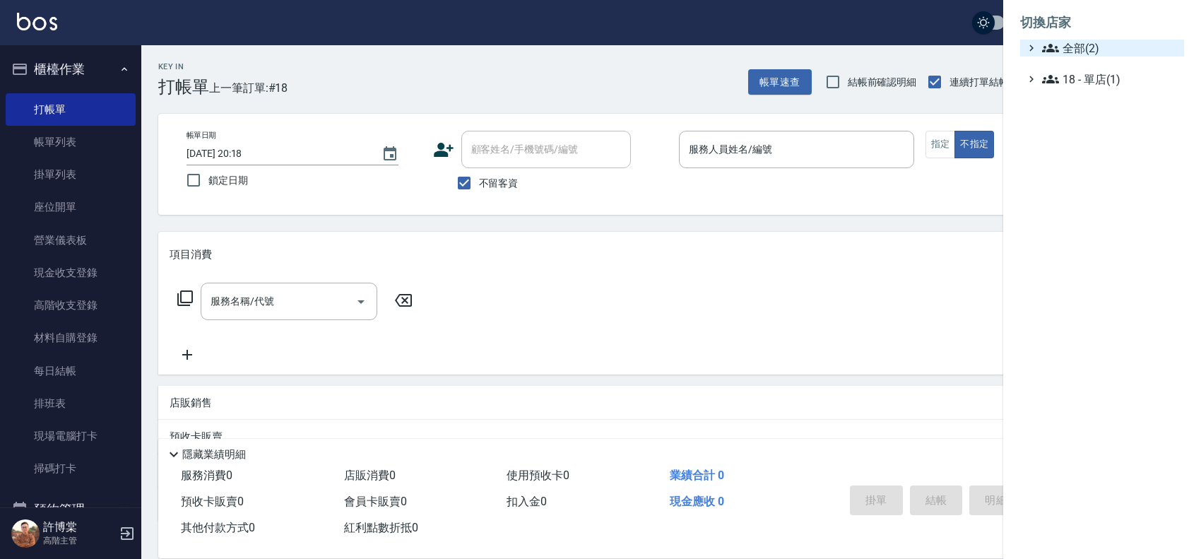
click at [1078, 46] on span "全部(2)" at bounding box center [1110, 48] width 136 height 17
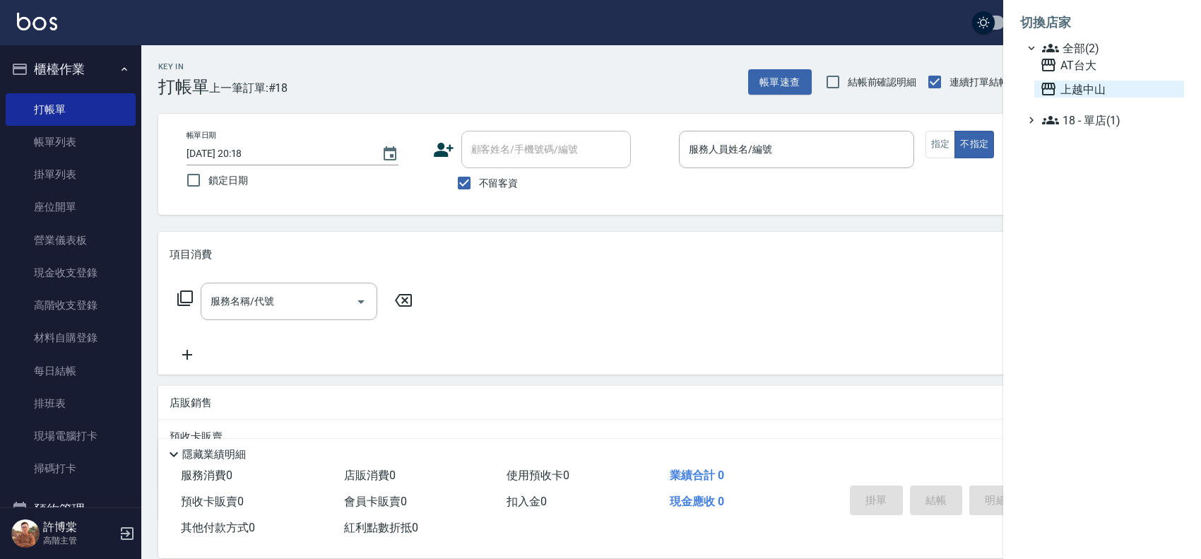
click at [1086, 88] on span "上越中山" at bounding box center [1109, 89] width 138 height 17
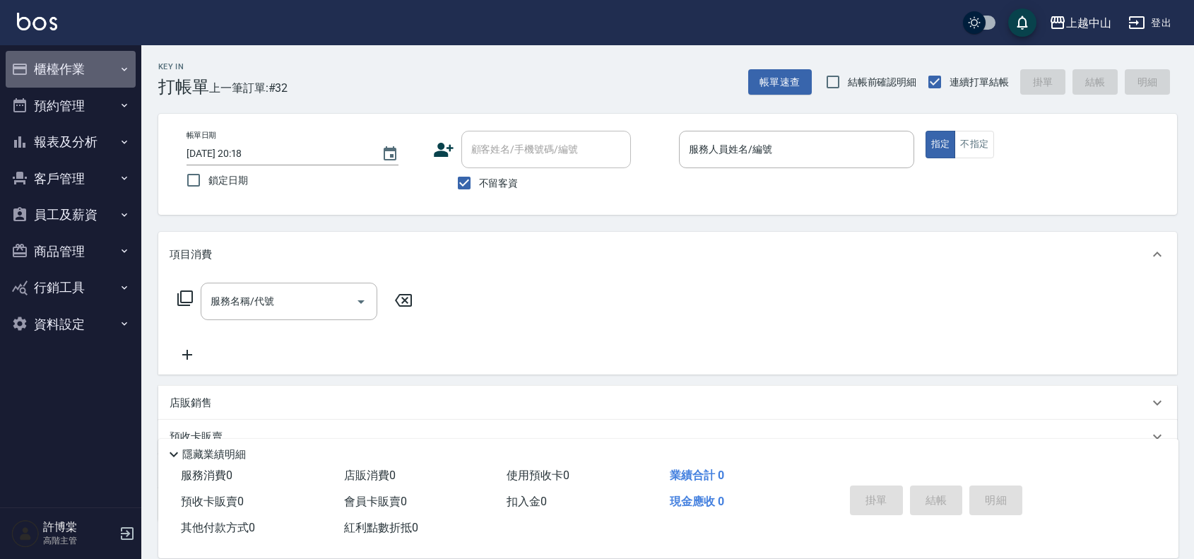
click at [69, 60] on button "櫃檯作業" at bounding box center [71, 69] width 130 height 37
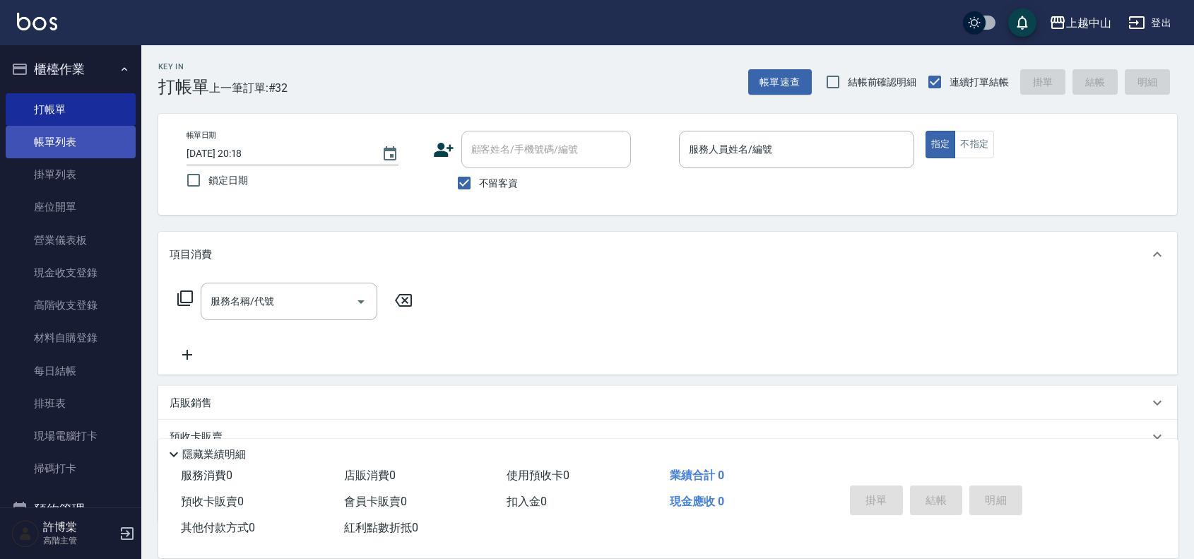
click at [85, 132] on link "帳單列表" at bounding box center [71, 142] width 130 height 33
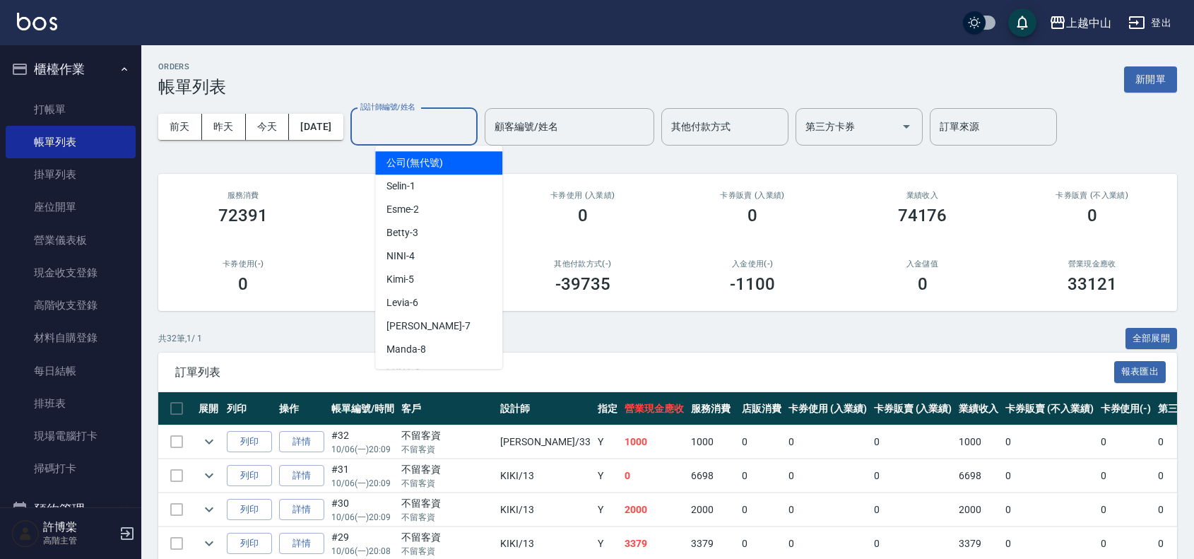
click at [405, 117] on div "設計師編號/姓名 設計師編號/姓名" at bounding box center [413, 126] width 127 height 37
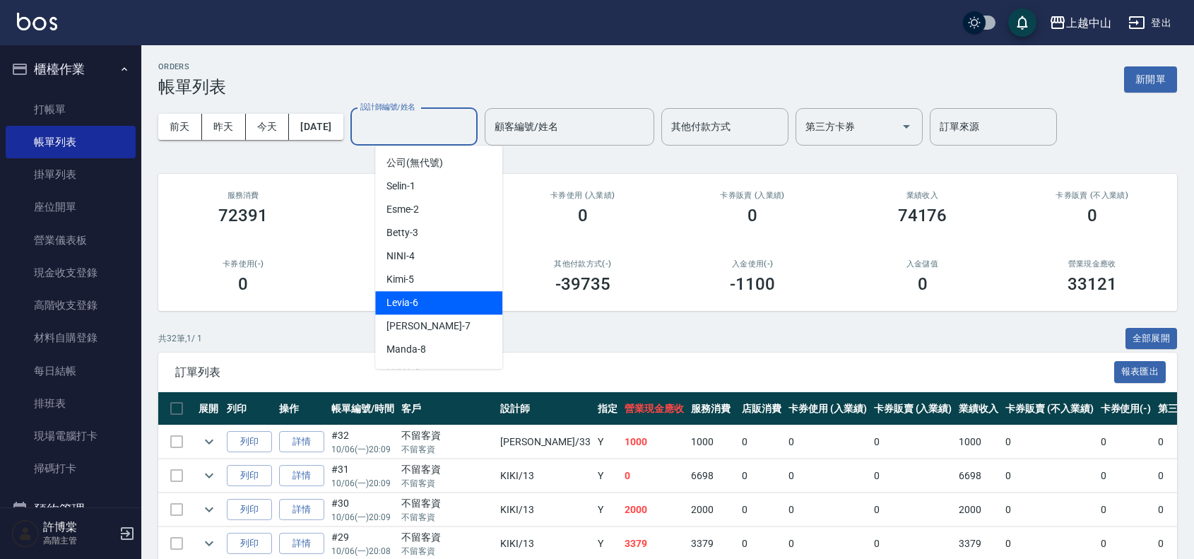
click at [442, 307] on div "Levia -6" at bounding box center [438, 302] width 127 height 23
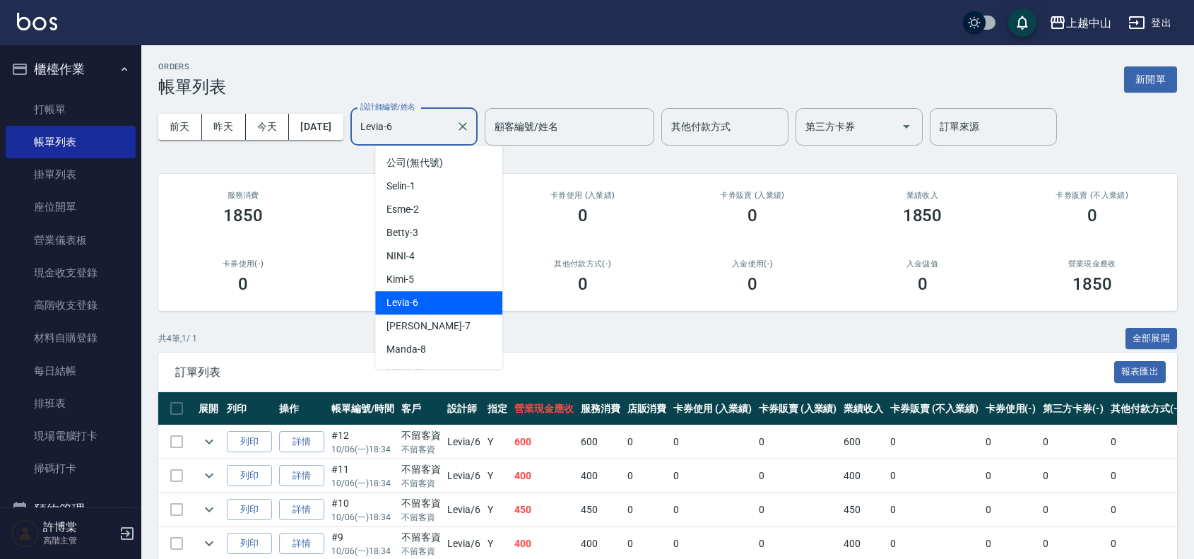
click at [450, 136] on input "Levia-6" at bounding box center [403, 126] width 93 height 25
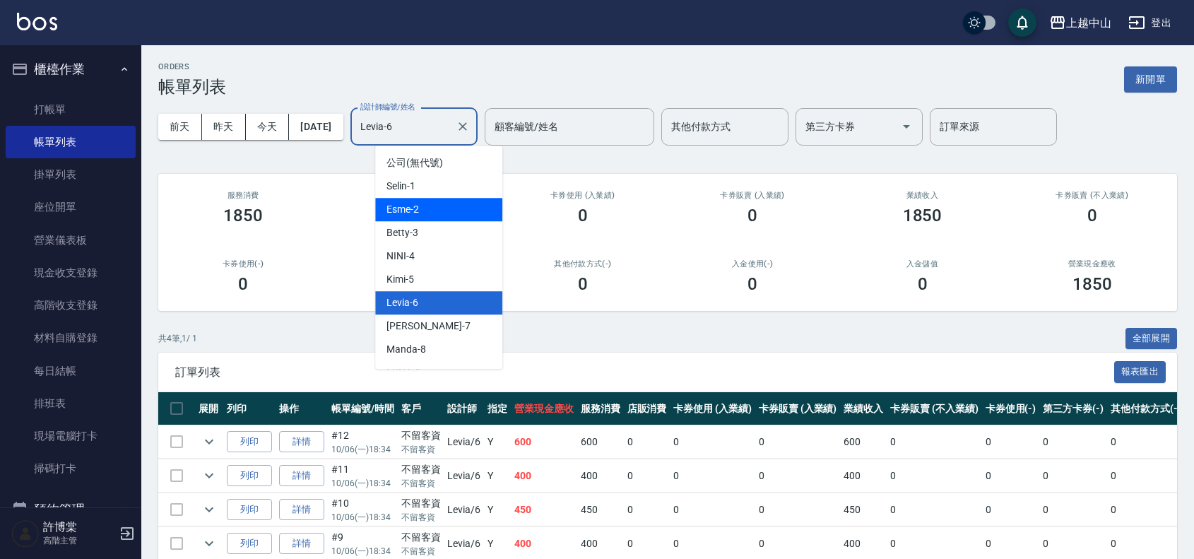
click at [447, 213] on div "Esme -2" at bounding box center [438, 209] width 127 height 23
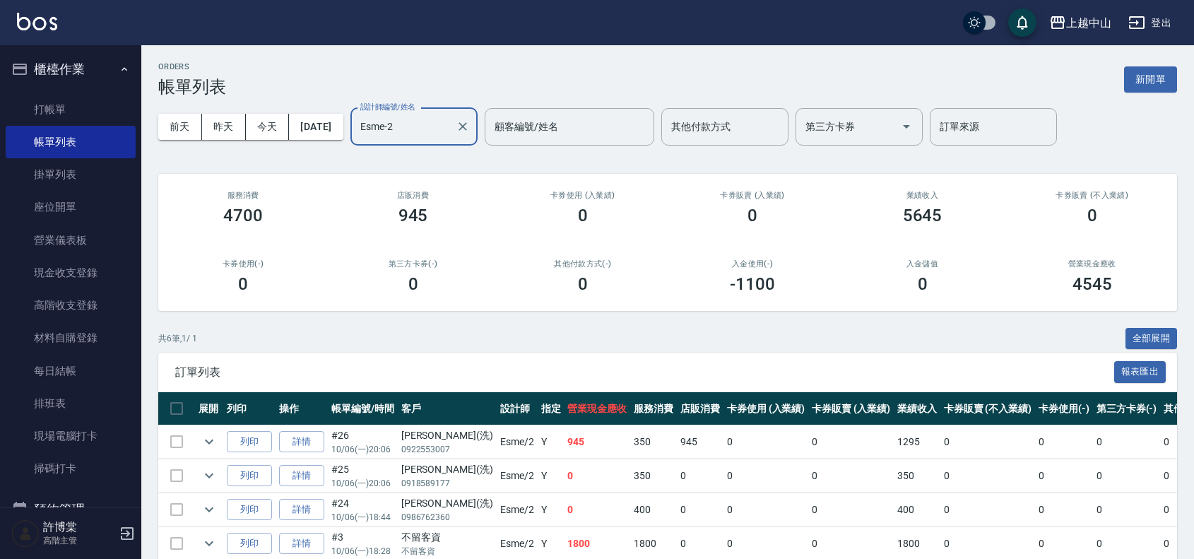
click at [432, 132] on input "Esme-2" at bounding box center [403, 126] width 93 height 25
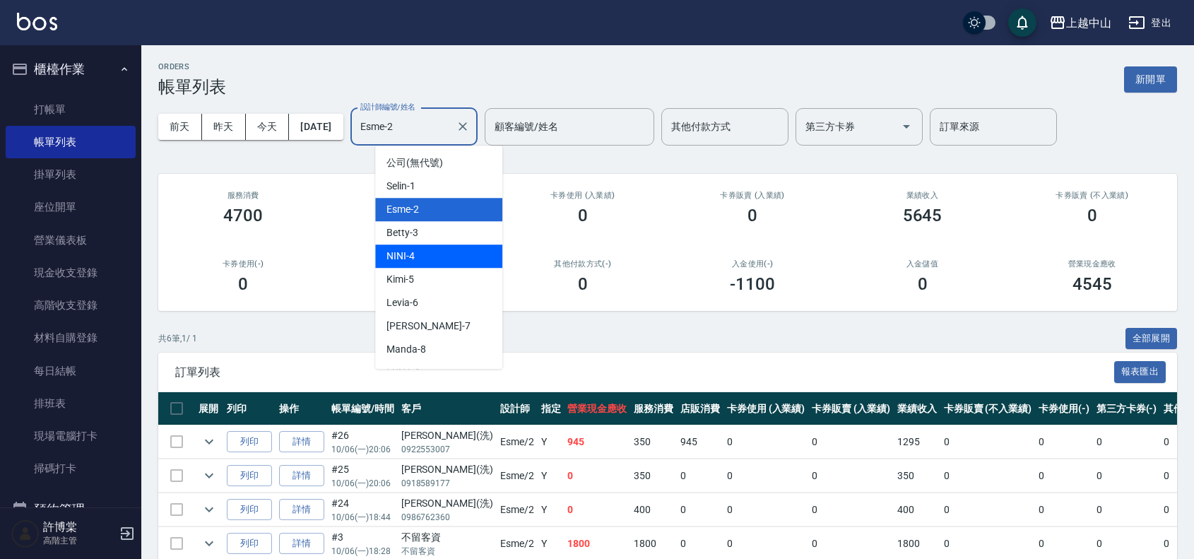
click at [451, 252] on div "NINI -4" at bounding box center [438, 255] width 127 height 23
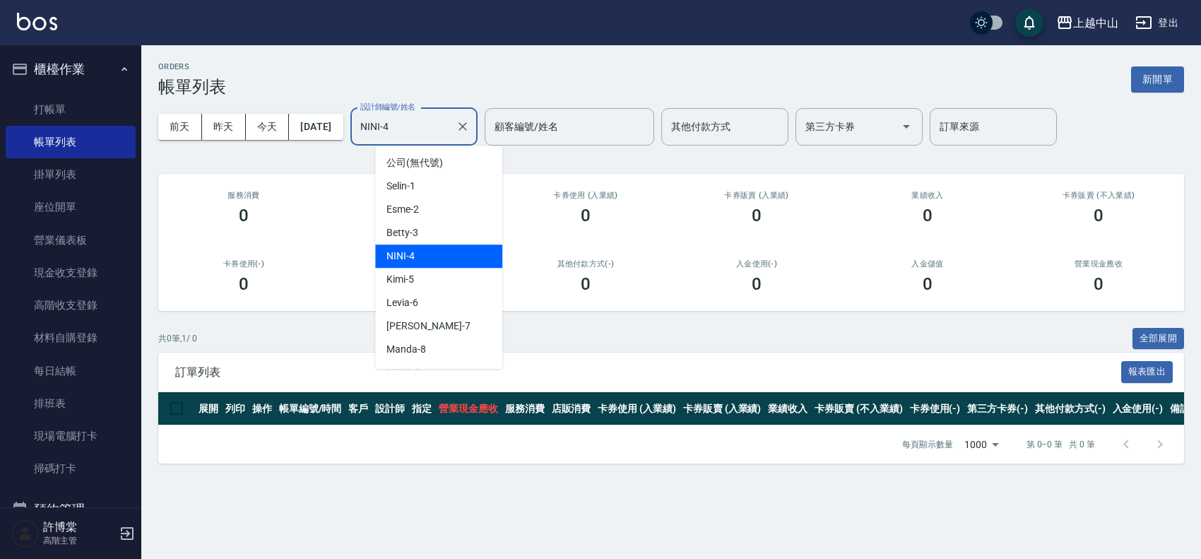
click at [445, 127] on input "NINI-4" at bounding box center [403, 126] width 93 height 25
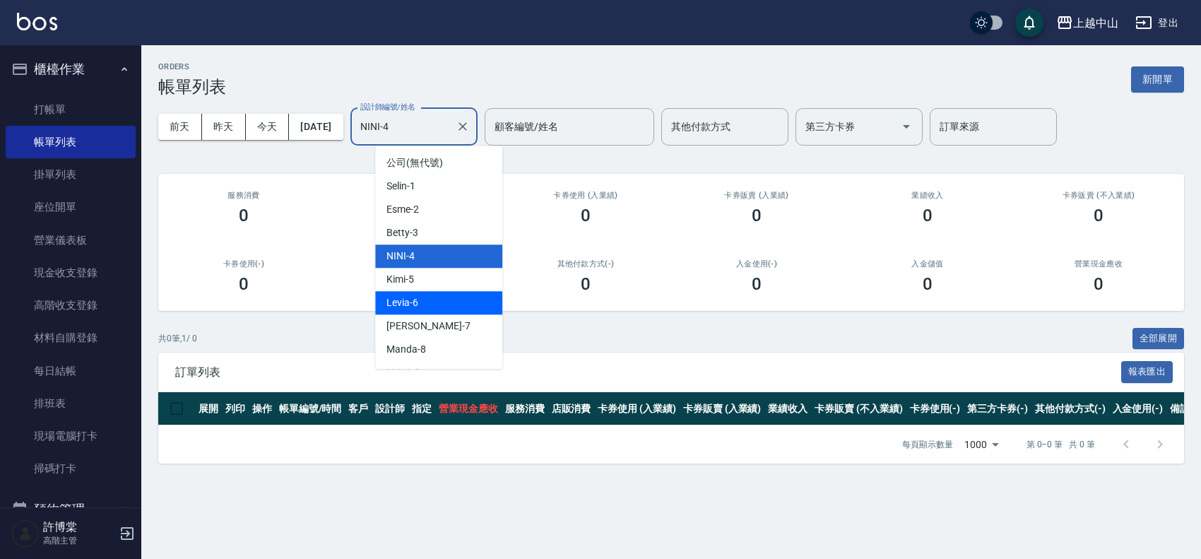
click at [440, 305] on div "Levia -6" at bounding box center [438, 302] width 127 height 23
type input "Levia-6"
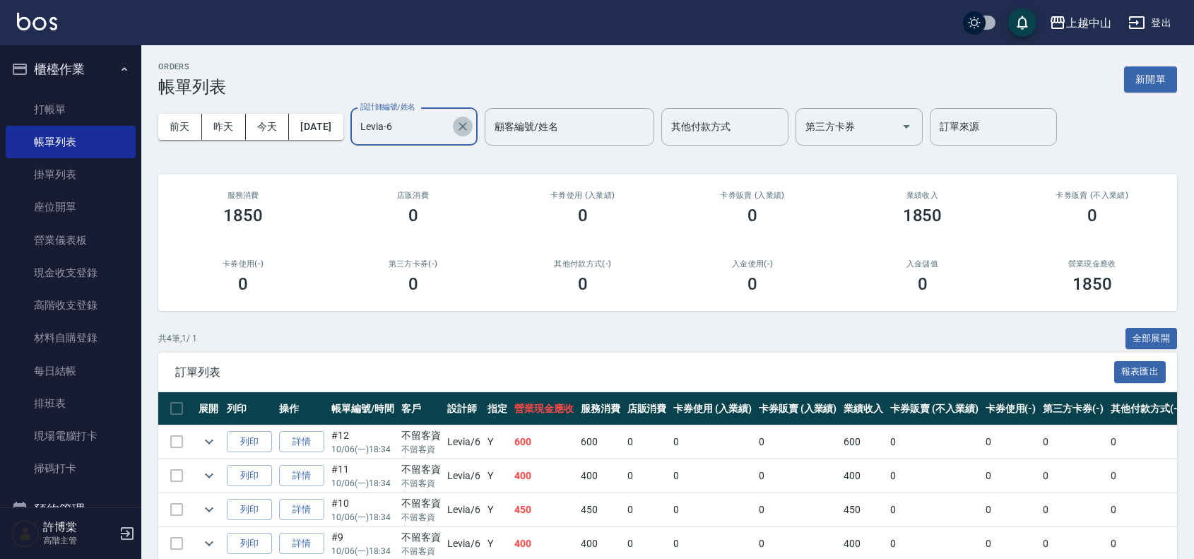
click at [467, 124] on icon "Clear" at bounding box center [463, 126] width 8 height 8
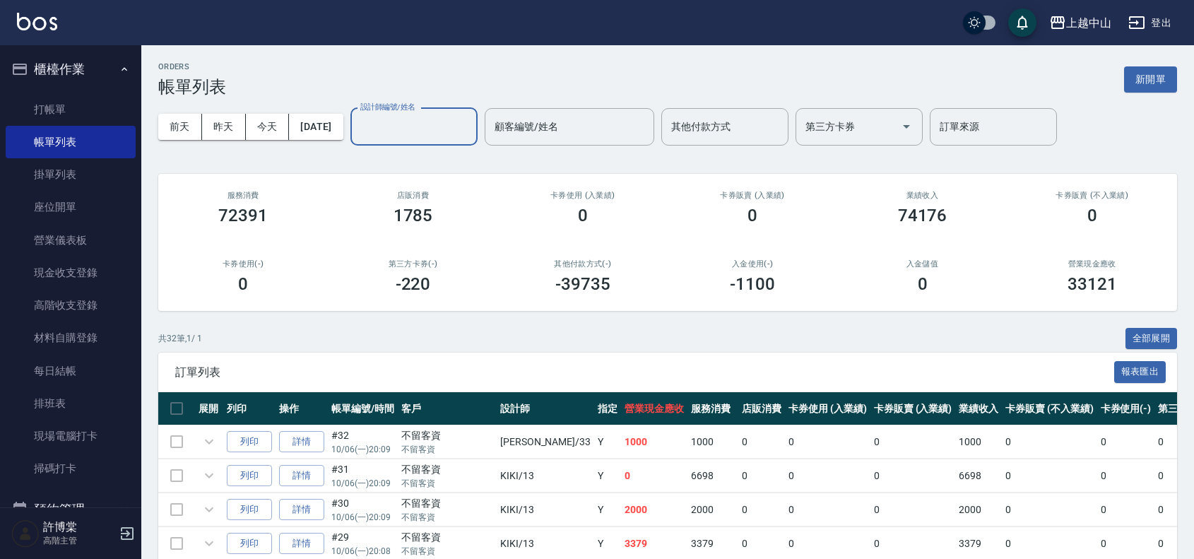
click at [460, 140] on div "設計師編號/姓名" at bounding box center [413, 126] width 127 height 37
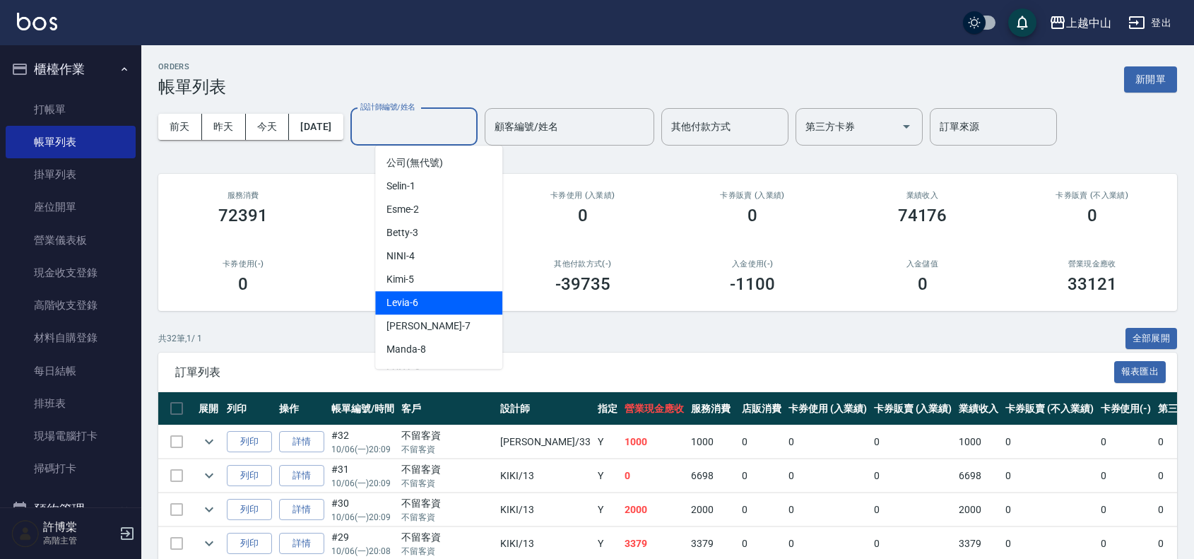
click at [456, 297] on div "Levia -6" at bounding box center [438, 302] width 127 height 23
type input "Levia-6"
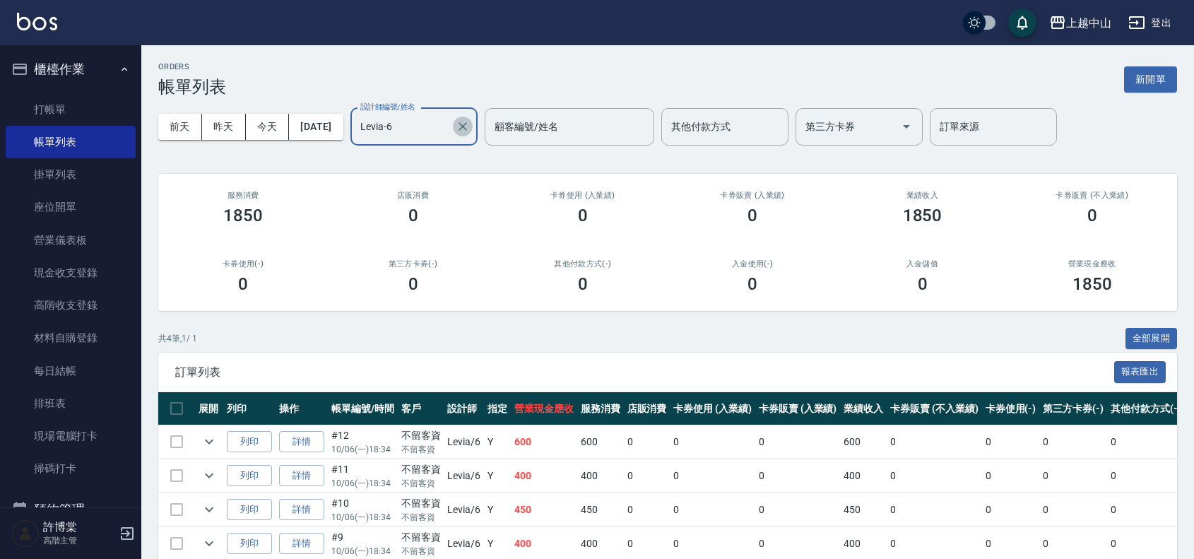
click at [467, 125] on icon "Clear" at bounding box center [463, 126] width 8 height 8
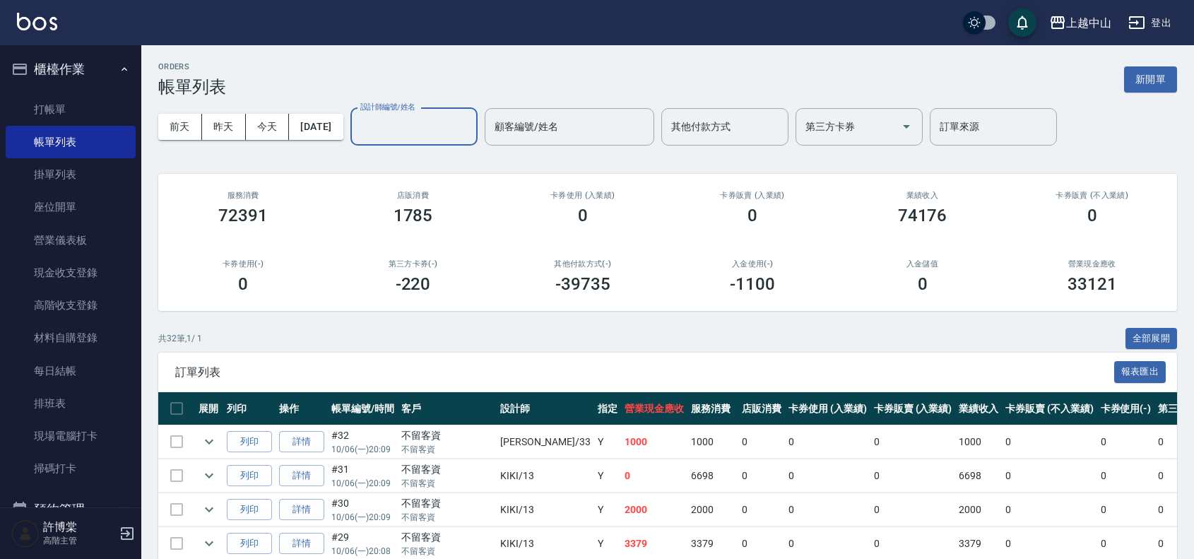
click at [412, 126] on input "設計師編號/姓名" at bounding box center [414, 126] width 114 height 25
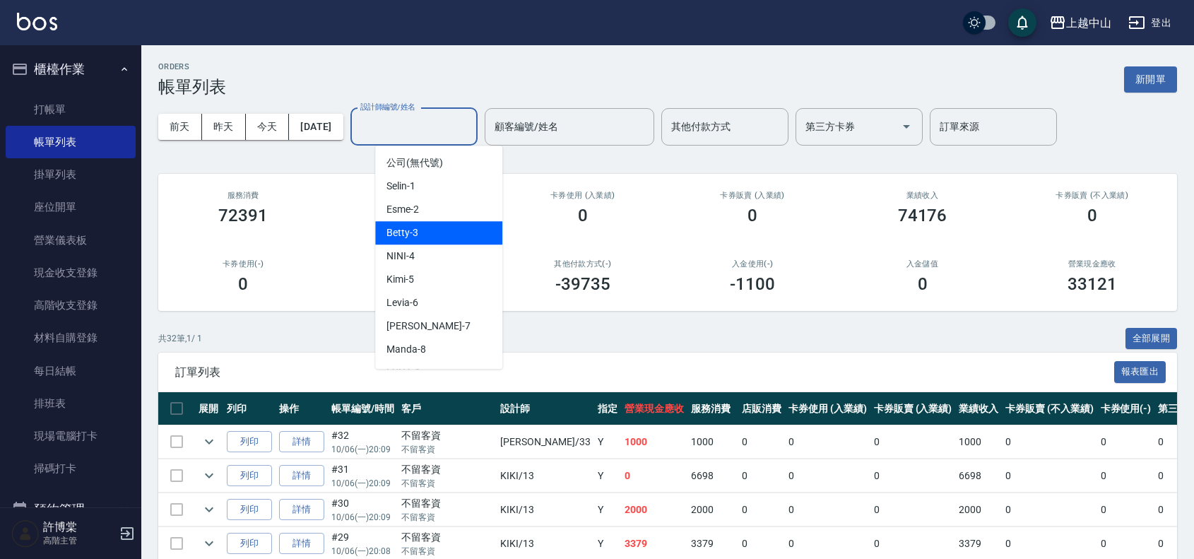
click at [439, 223] on div "Betty -3" at bounding box center [438, 232] width 127 height 23
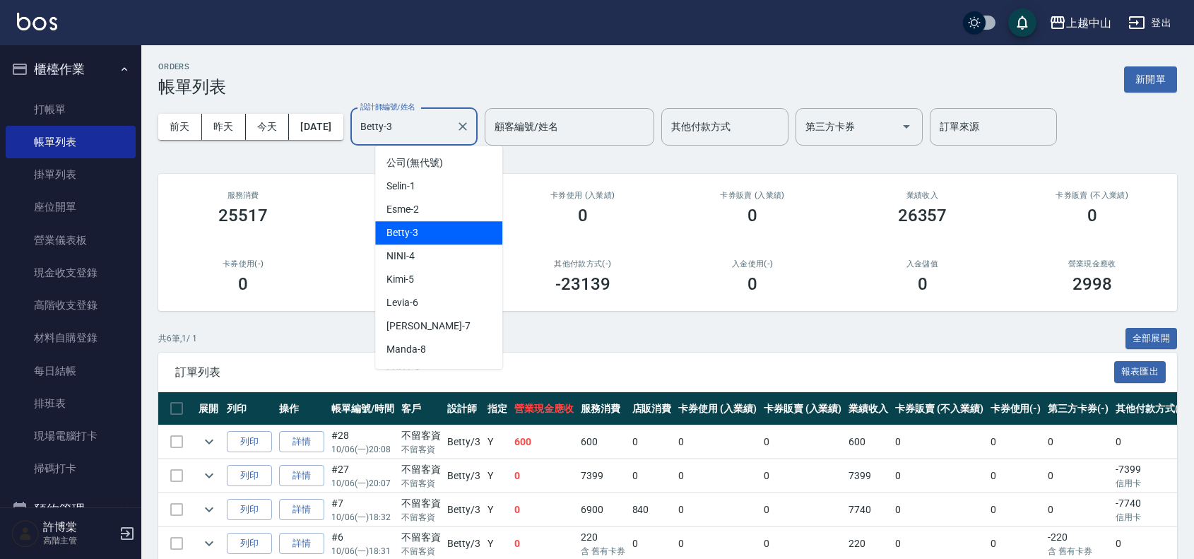
click at [439, 135] on input "Betty-3" at bounding box center [403, 126] width 93 height 25
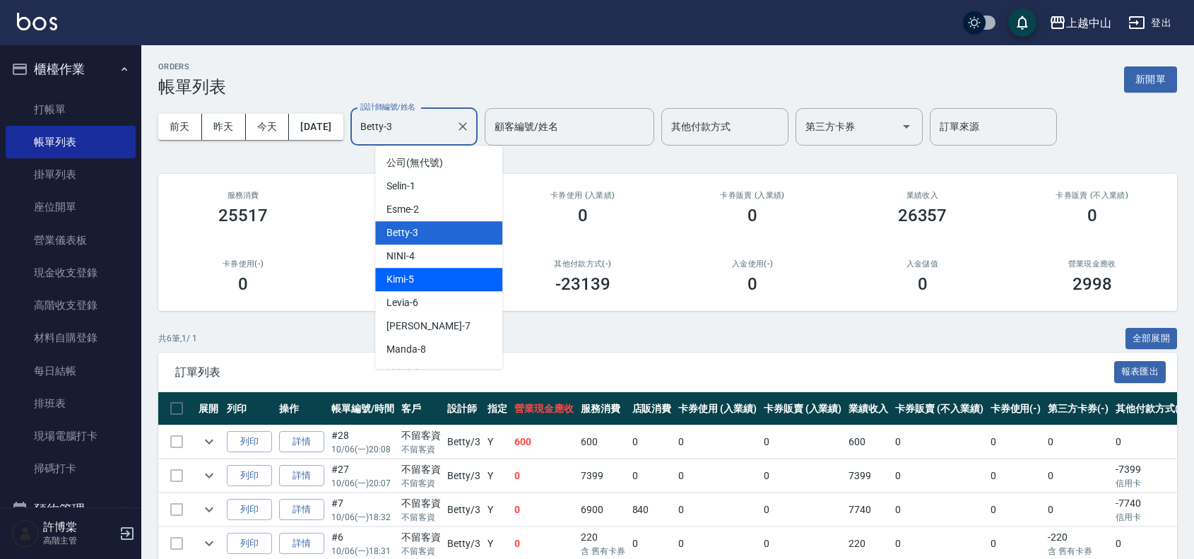
click at [454, 283] on div "Kimi -5" at bounding box center [438, 279] width 127 height 23
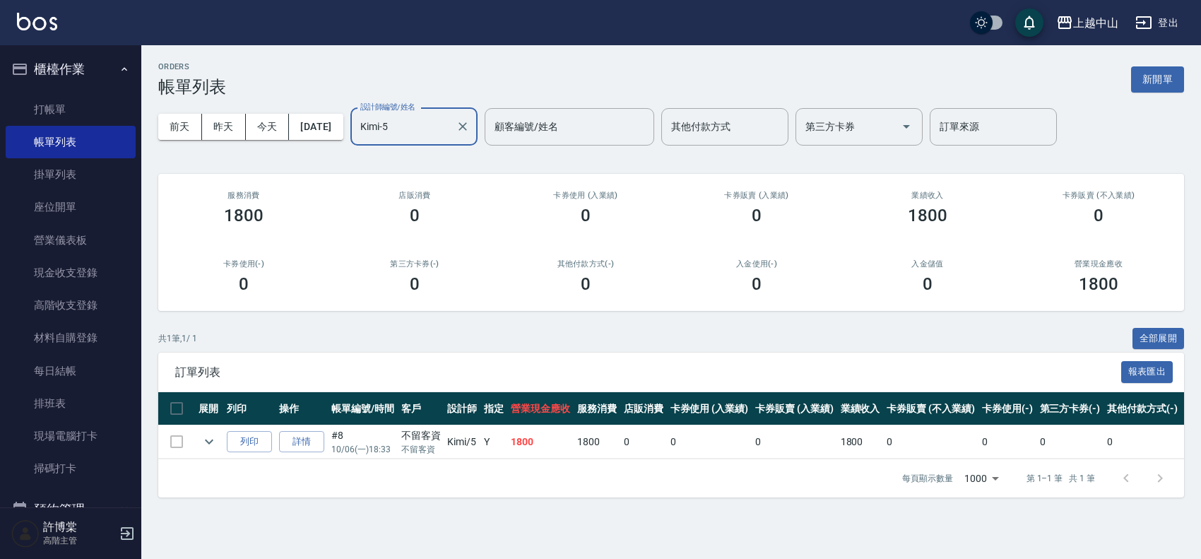
click at [431, 124] on input "Kimi-5" at bounding box center [403, 126] width 93 height 25
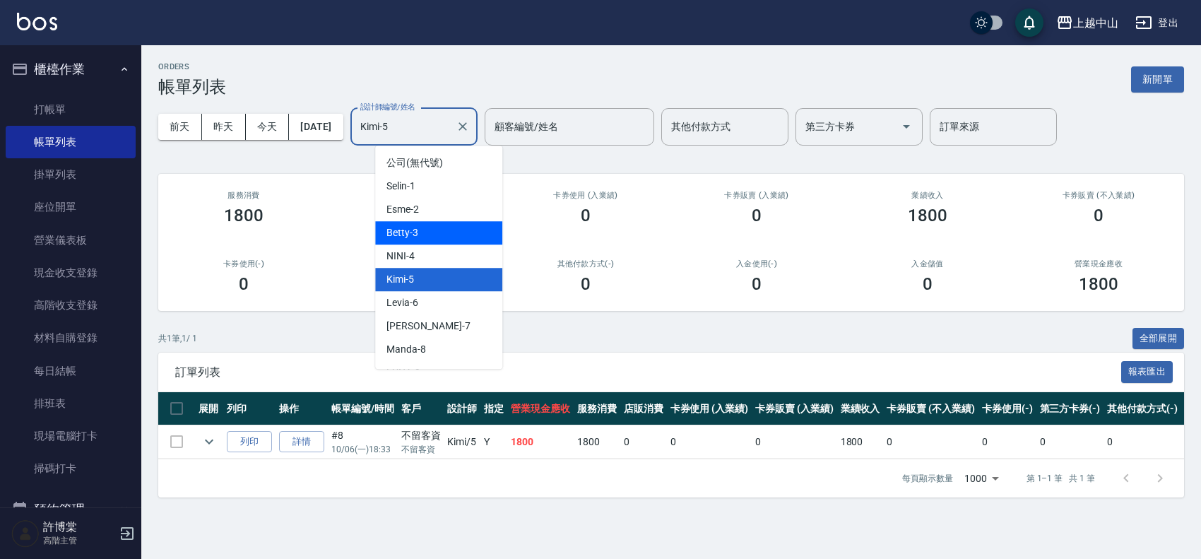
click at [447, 238] on div "Betty -3" at bounding box center [438, 232] width 127 height 23
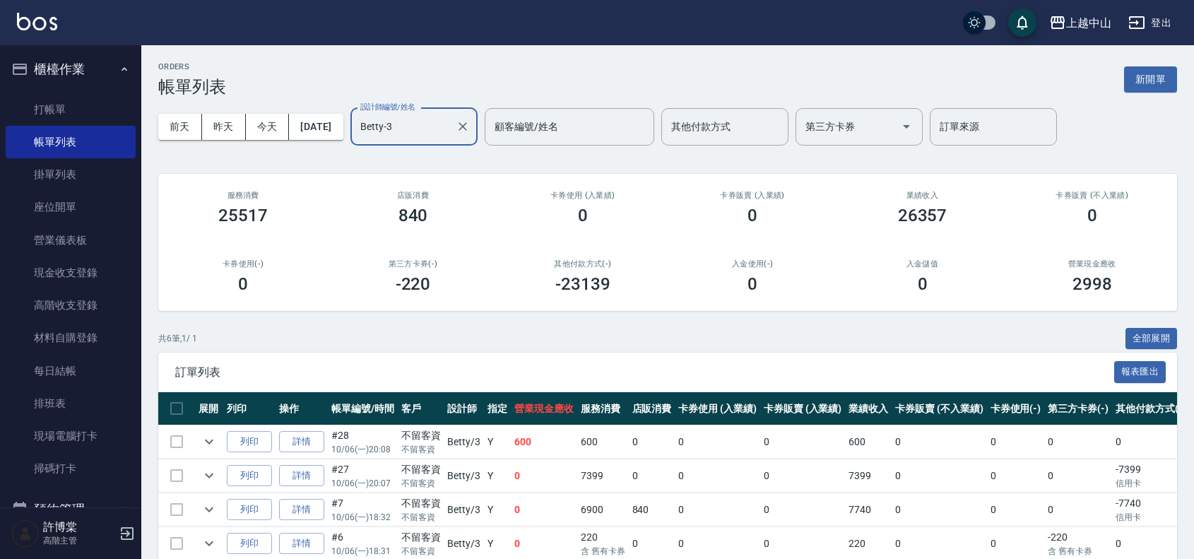
click at [423, 129] on input "Betty-3" at bounding box center [403, 126] width 93 height 25
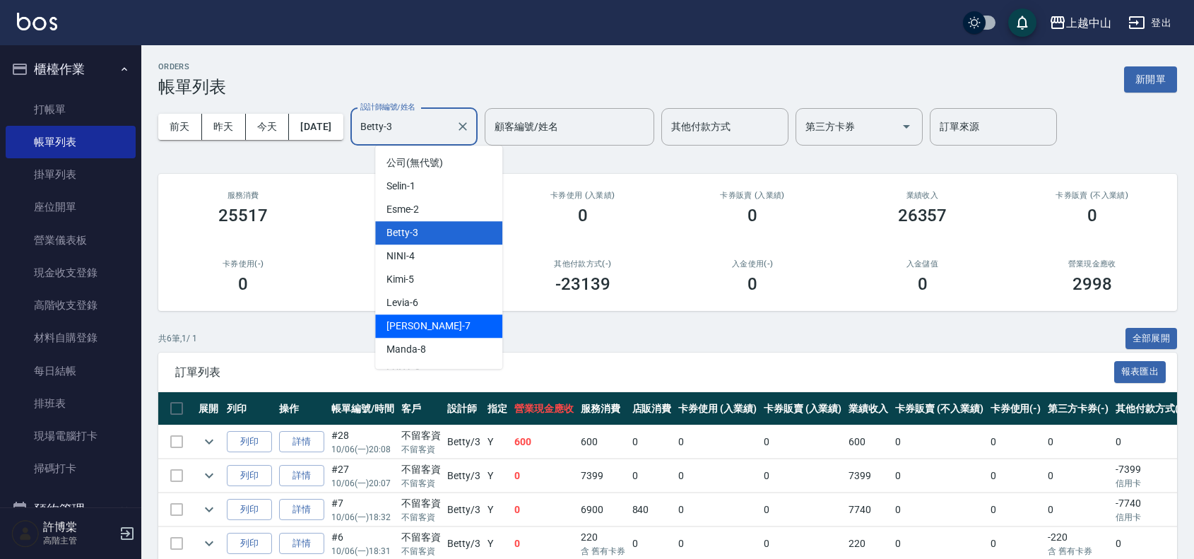
click at [452, 326] on div "Maggie -7" at bounding box center [438, 325] width 127 height 23
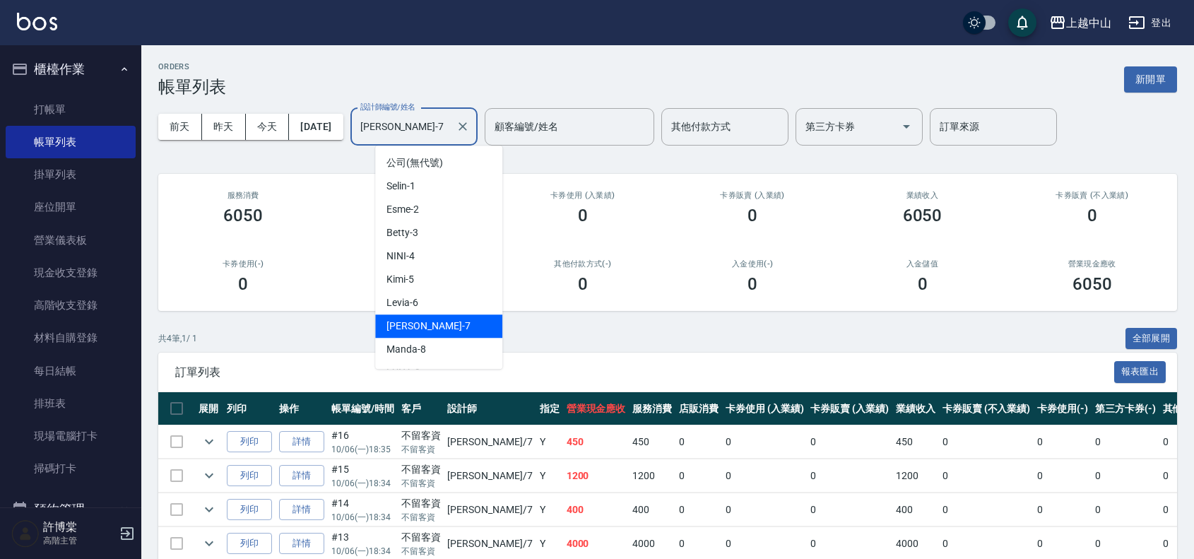
click at [449, 129] on input "Maggie-7" at bounding box center [403, 126] width 93 height 25
click at [460, 348] on div "Manda -8" at bounding box center [438, 349] width 127 height 23
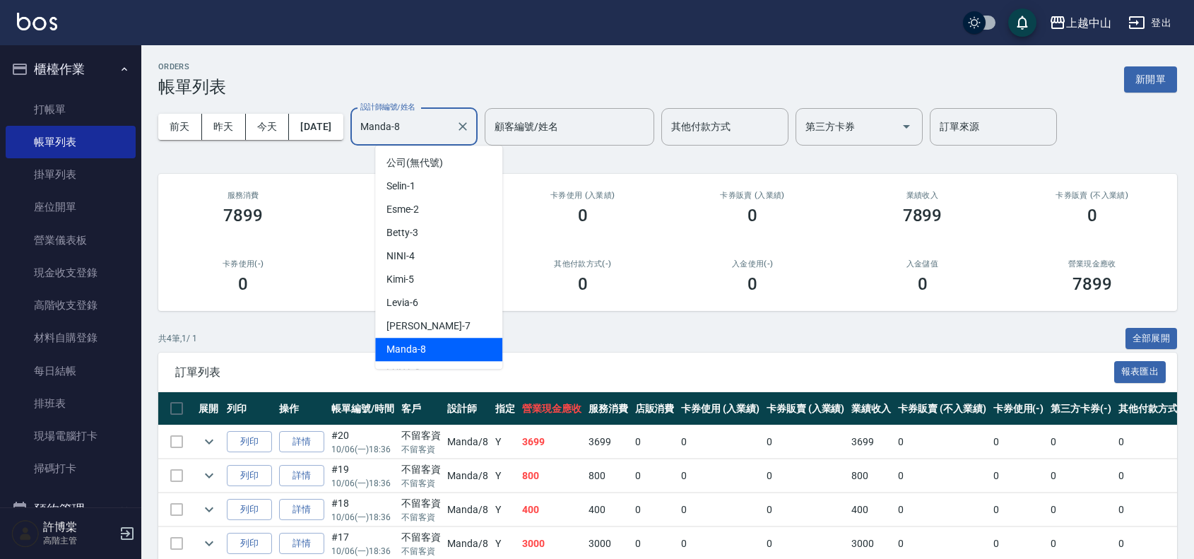
click at [439, 122] on input "Manda-8" at bounding box center [403, 126] width 93 height 25
click at [446, 301] on div "Levia -6" at bounding box center [438, 302] width 127 height 23
type input "Levia-6"
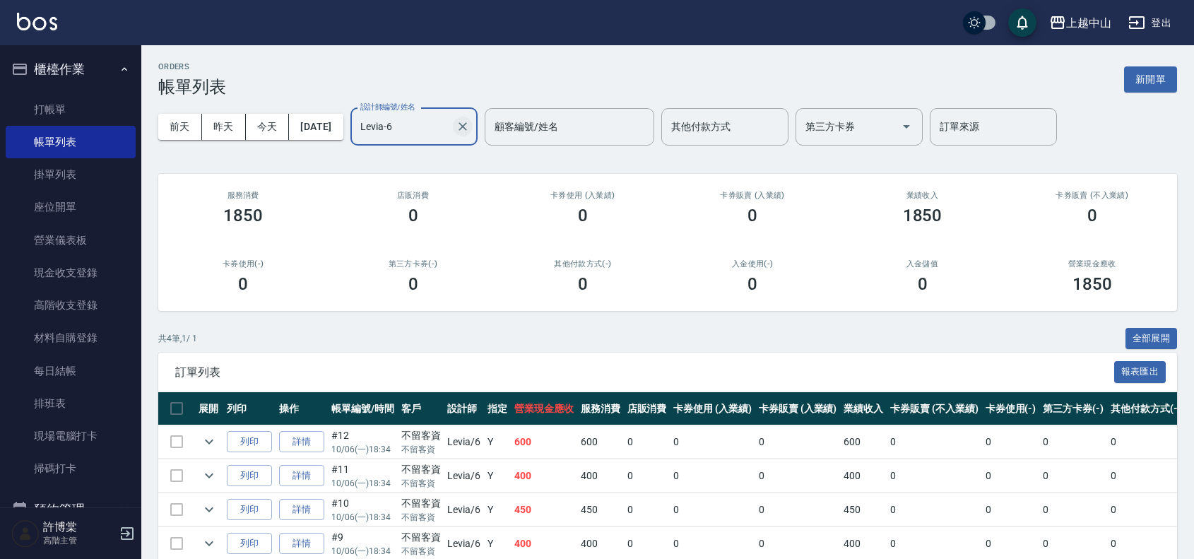
click at [470, 128] on icon "Clear" at bounding box center [463, 126] width 14 height 14
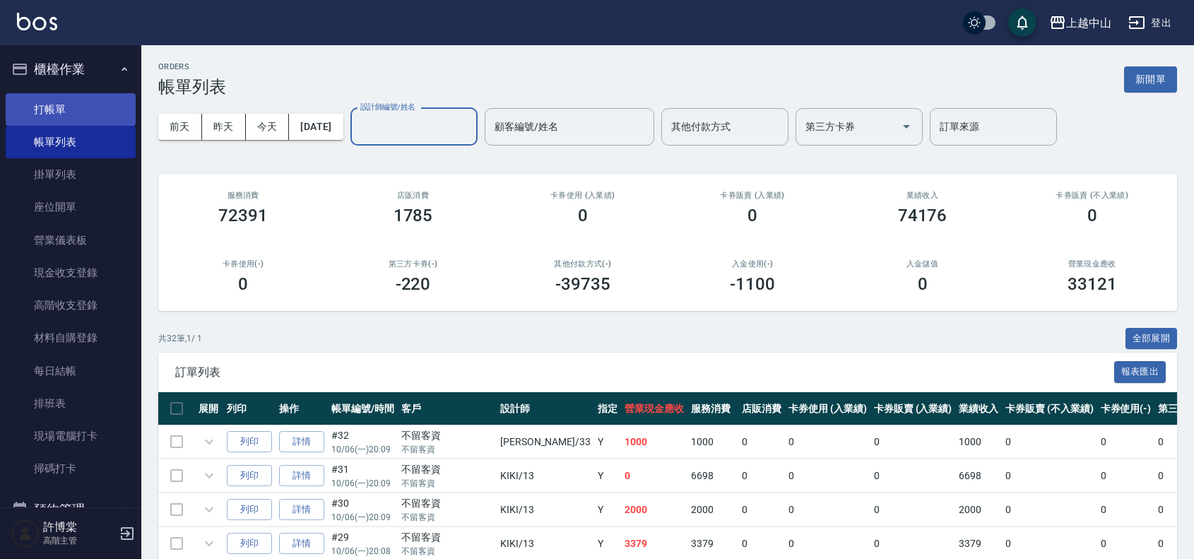
click at [96, 96] on link "打帳單" at bounding box center [71, 109] width 130 height 33
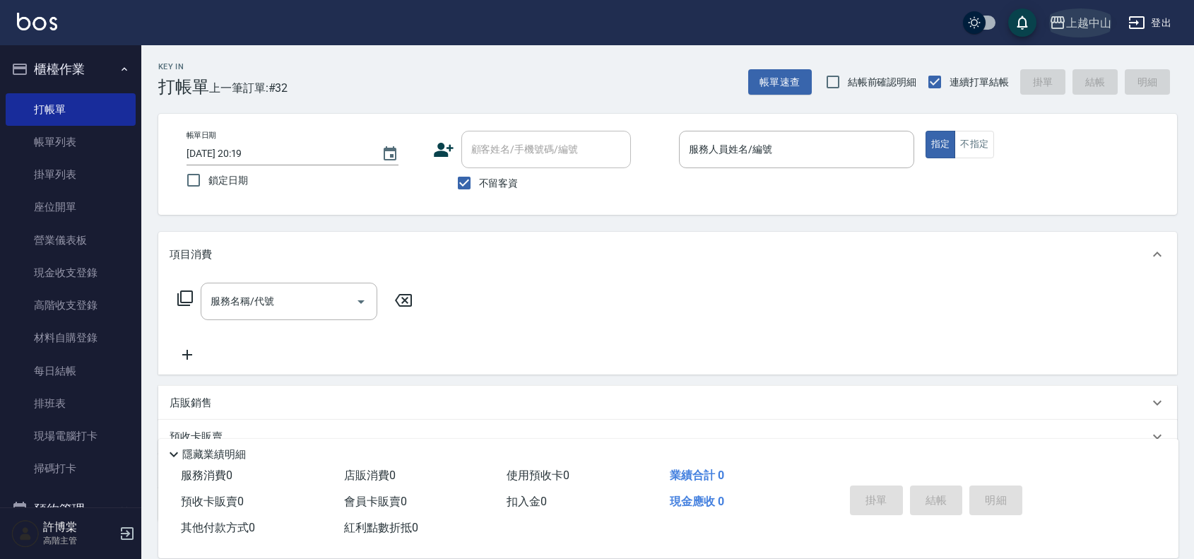
click at [1096, 27] on div "上越中山" at bounding box center [1088, 23] width 45 height 18
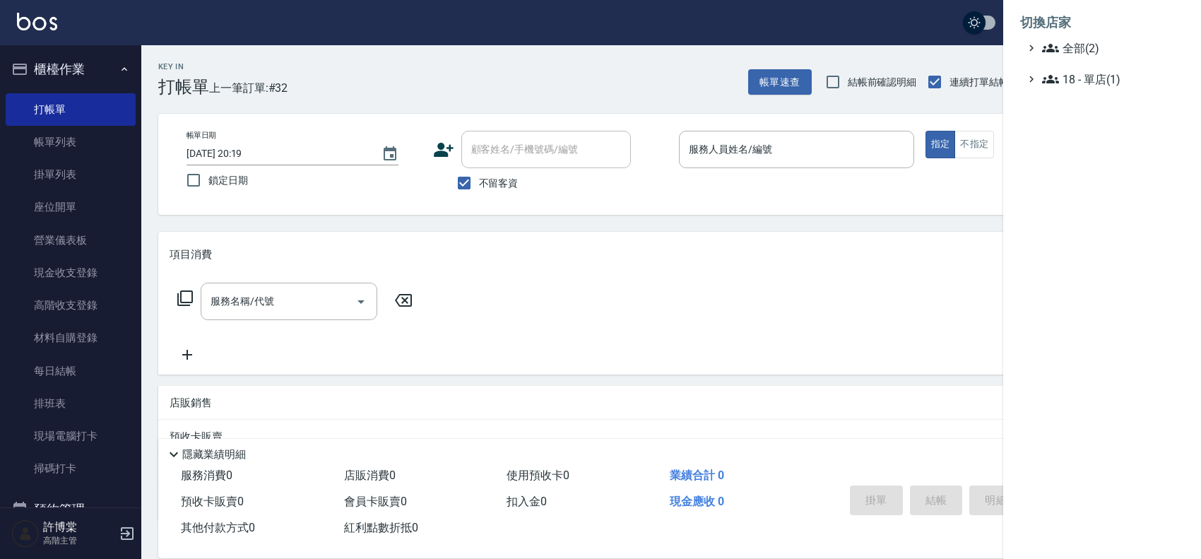
click at [1058, 33] on li "切換店家" at bounding box center [1102, 23] width 164 height 34
click at [1062, 41] on span "全部(2)" at bounding box center [1110, 48] width 136 height 17
click at [1075, 64] on span "AT台大" at bounding box center [1109, 65] width 138 height 17
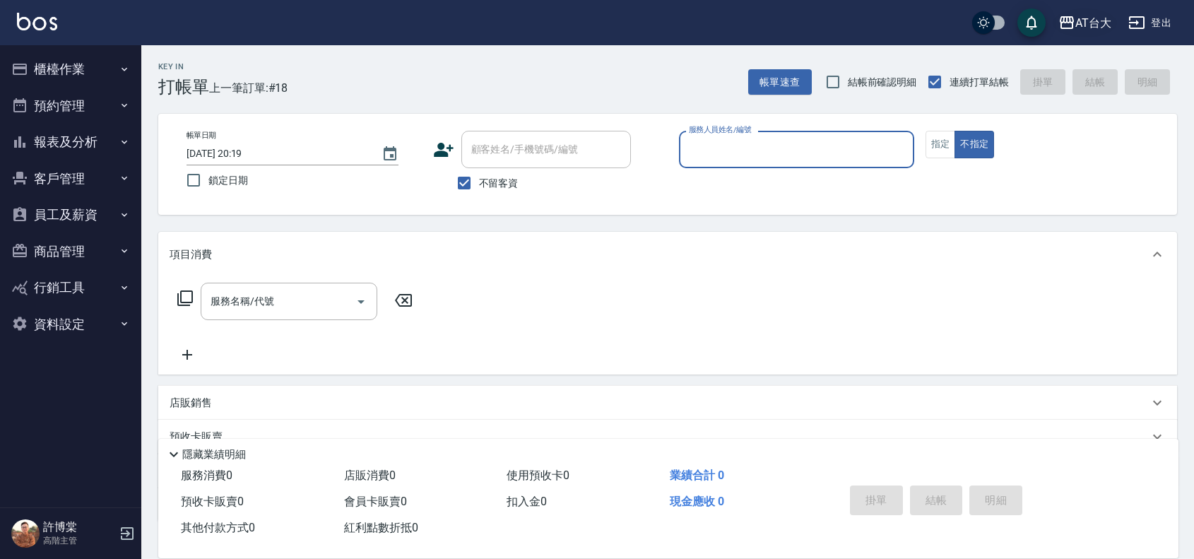
click at [1101, 30] on div "AT台大" at bounding box center [1093, 23] width 36 height 18
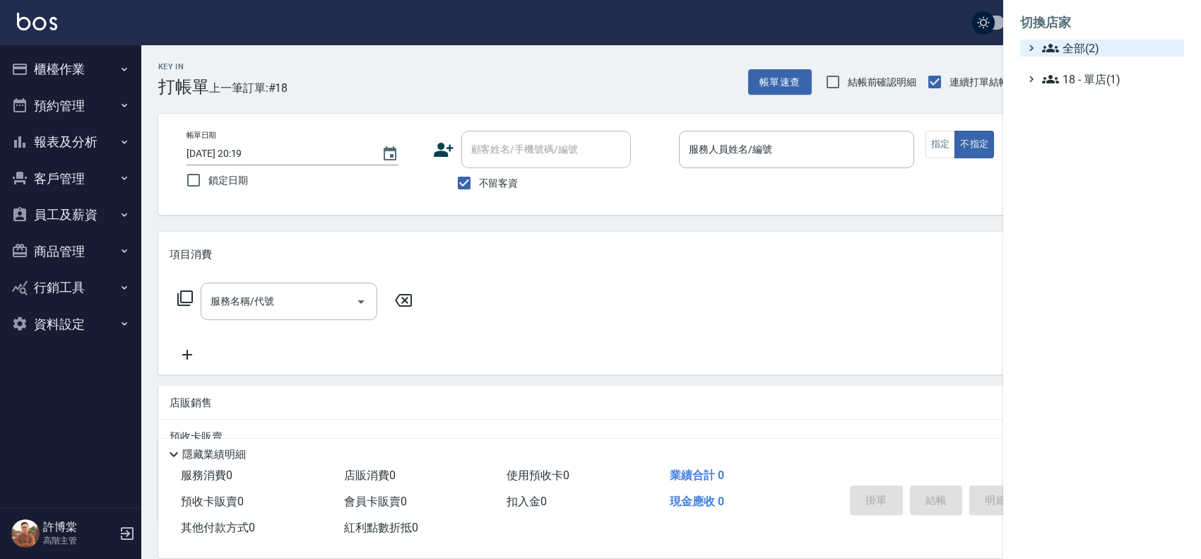
click at [1083, 53] on span "全部(2)" at bounding box center [1110, 48] width 136 height 17
drag, startPoint x: 1099, startPoint y: 90, endPoint x: 1104, endPoint y: 108, distance: 18.2
click at [1104, 95] on span "上越中山" at bounding box center [1109, 89] width 138 height 17
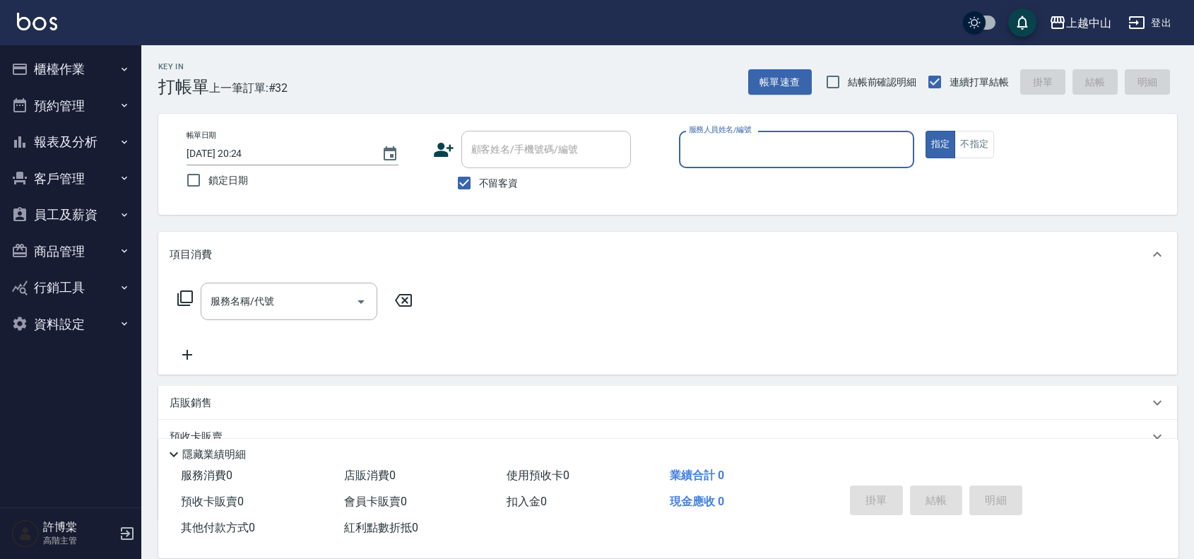
drag, startPoint x: 50, startPoint y: 69, endPoint x: 95, endPoint y: 107, distance: 59.6
click at [52, 69] on button "櫃檯作業" at bounding box center [71, 69] width 130 height 37
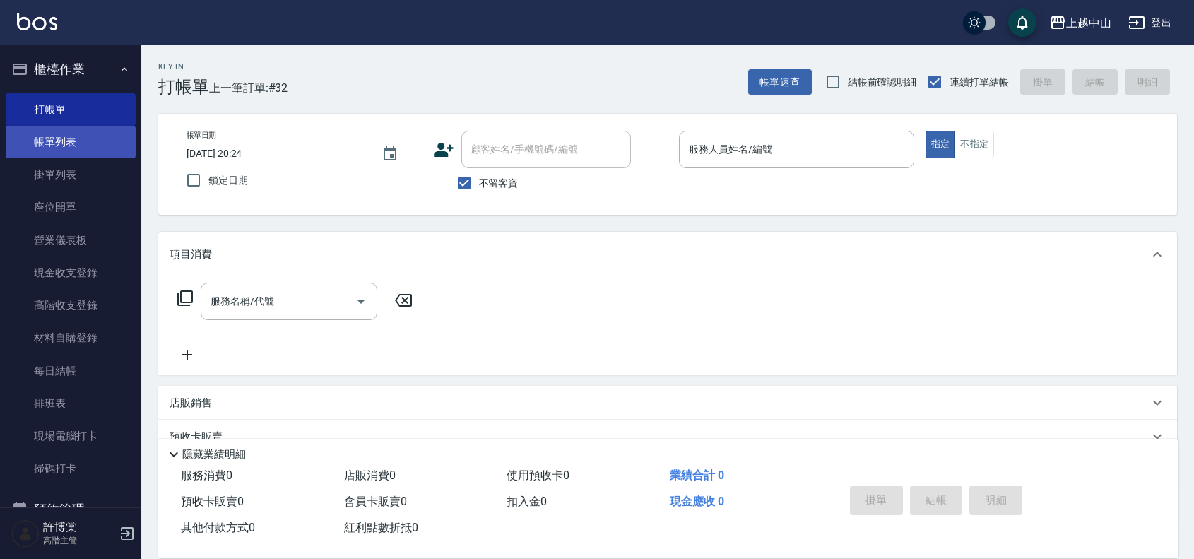
click at [107, 146] on link "帳單列表" at bounding box center [71, 142] width 130 height 33
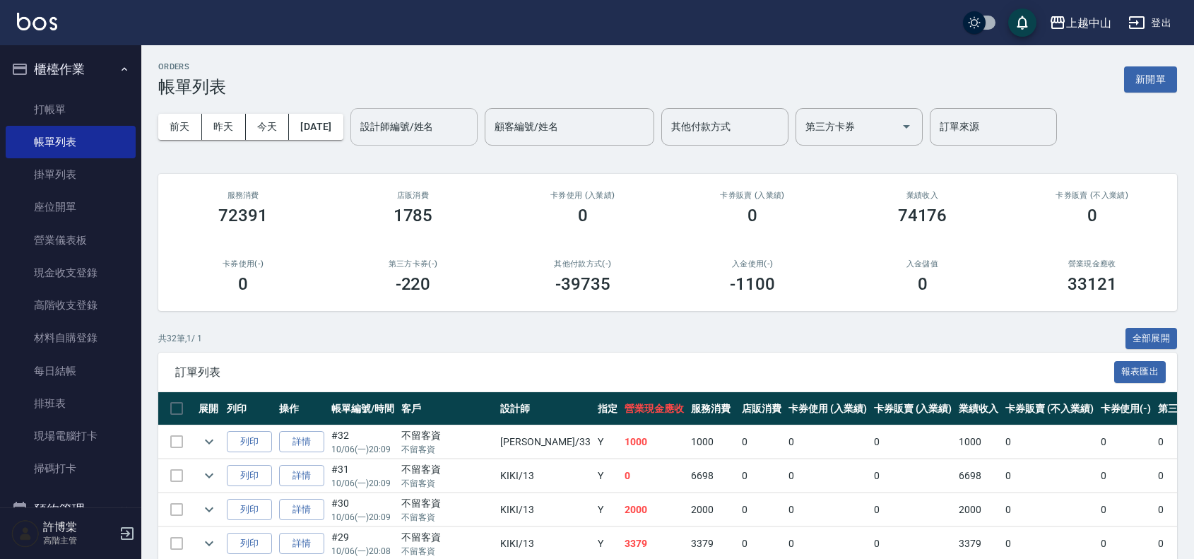
click at [443, 128] on input "設計師編號/姓名" at bounding box center [414, 126] width 114 height 25
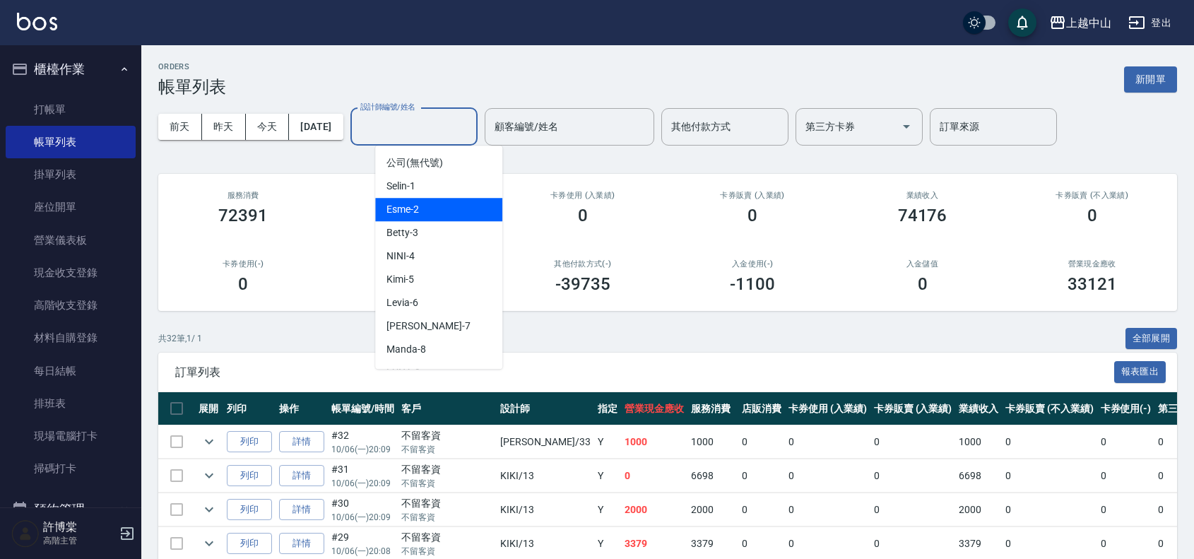
click at [449, 206] on div "Esme -2" at bounding box center [438, 209] width 127 height 23
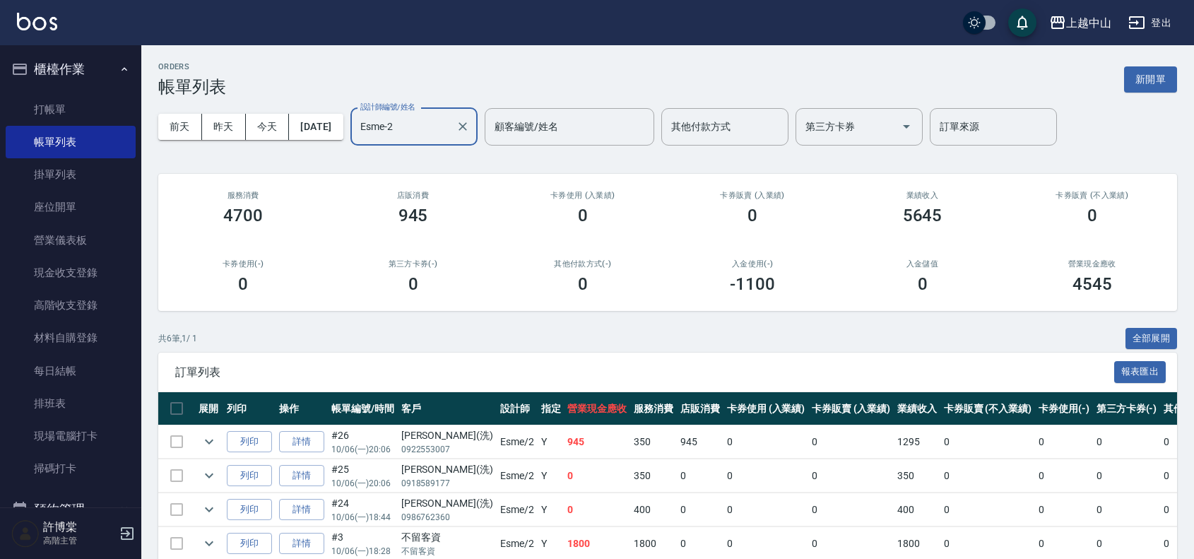
drag, startPoint x: 429, startPoint y: 128, endPoint x: 454, endPoint y: 145, distance: 30.6
click at [431, 129] on input "Esme-2" at bounding box center [403, 126] width 93 height 25
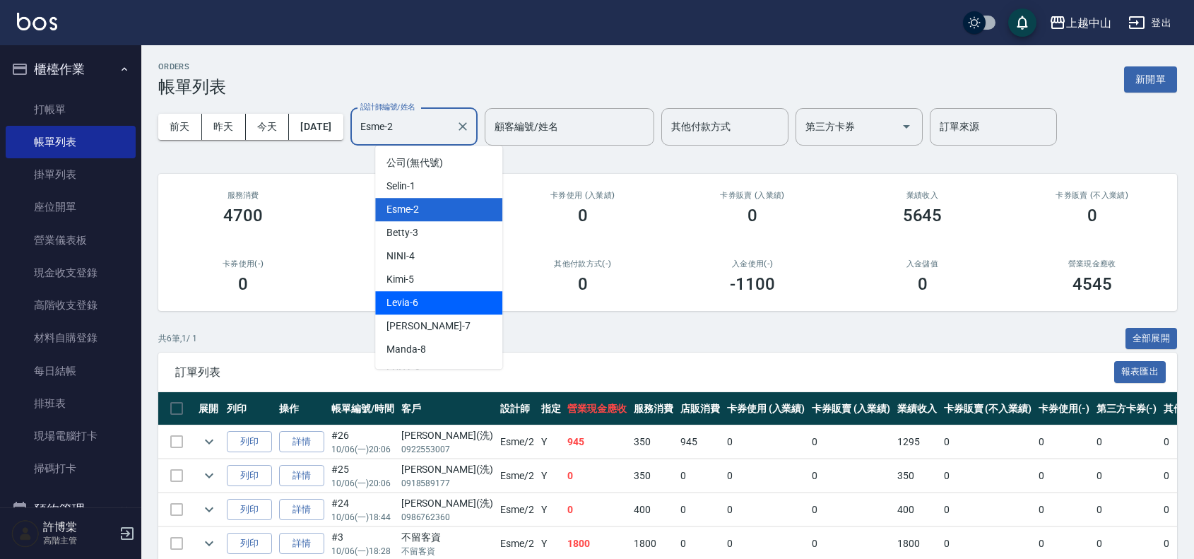
click at [490, 312] on div "Levia -6" at bounding box center [438, 302] width 127 height 23
type input "Levia-6"
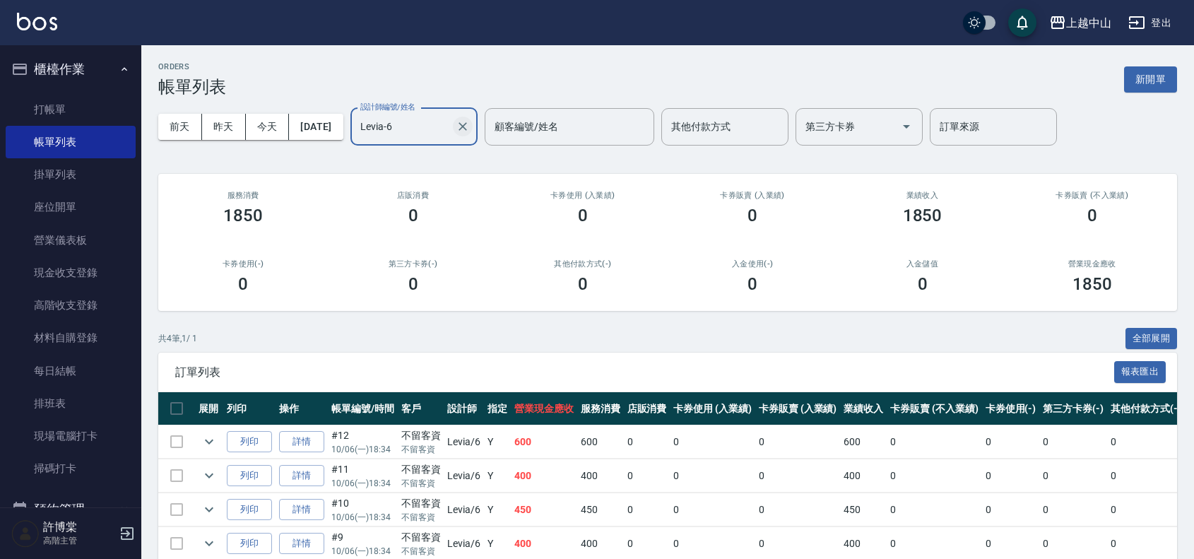
click at [470, 131] on icon "Clear" at bounding box center [463, 126] width 14 height 14
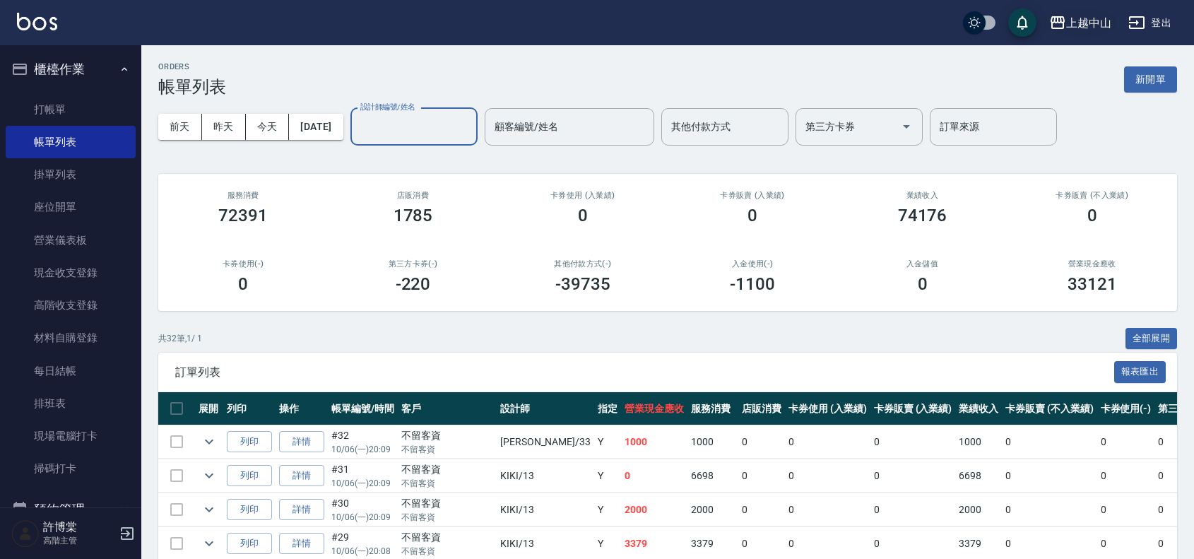
click at [1102, 16] on div "上越中山" at bounding box center [1088, 23] width 45 height 18
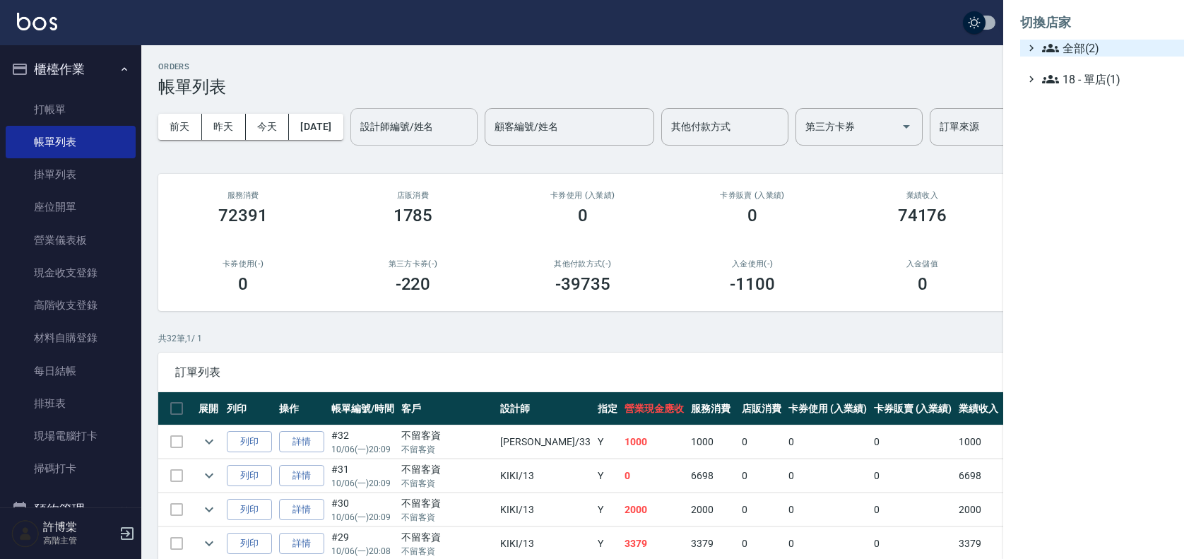
click at [1082, 54] on span "全部(2)" at bounding box center [1110, 48] width 136 height 17
click at [1088, 58] on span "AT台大" at bounding box center [1109, 65] width 138 height 17
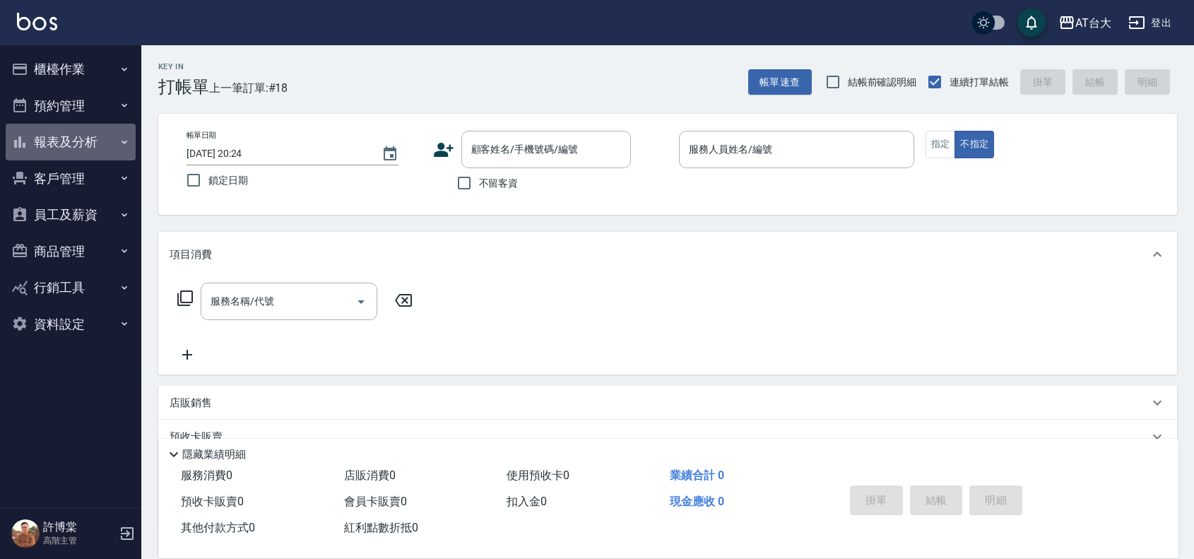
click at [43, 143] on button "報表及分析" at bounding box center [71, 142] width 130 height 37
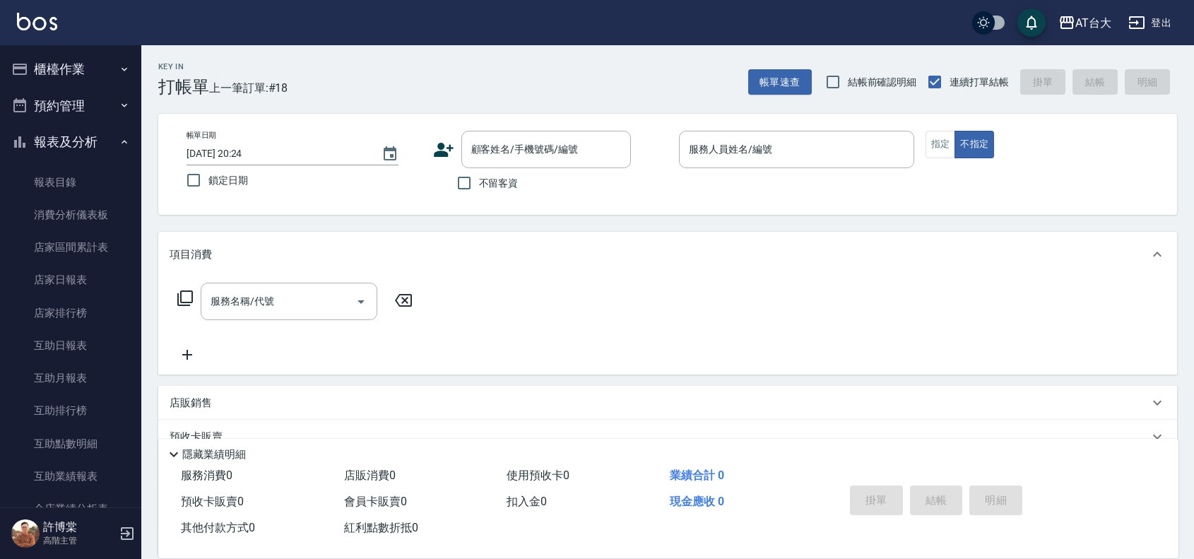
click at [75, 75] on button "櫃檯作業" at bounding box center [71, 69] width 130 height 37
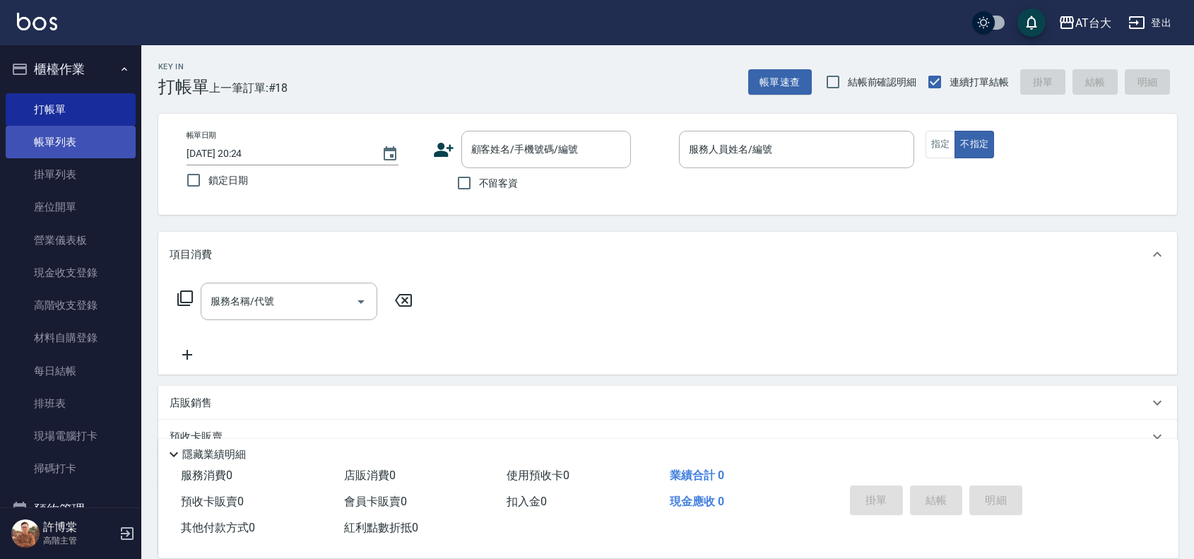
click at [102, 128] on link "帳單列表" at bounding box center [71, 142] width 130 height 33
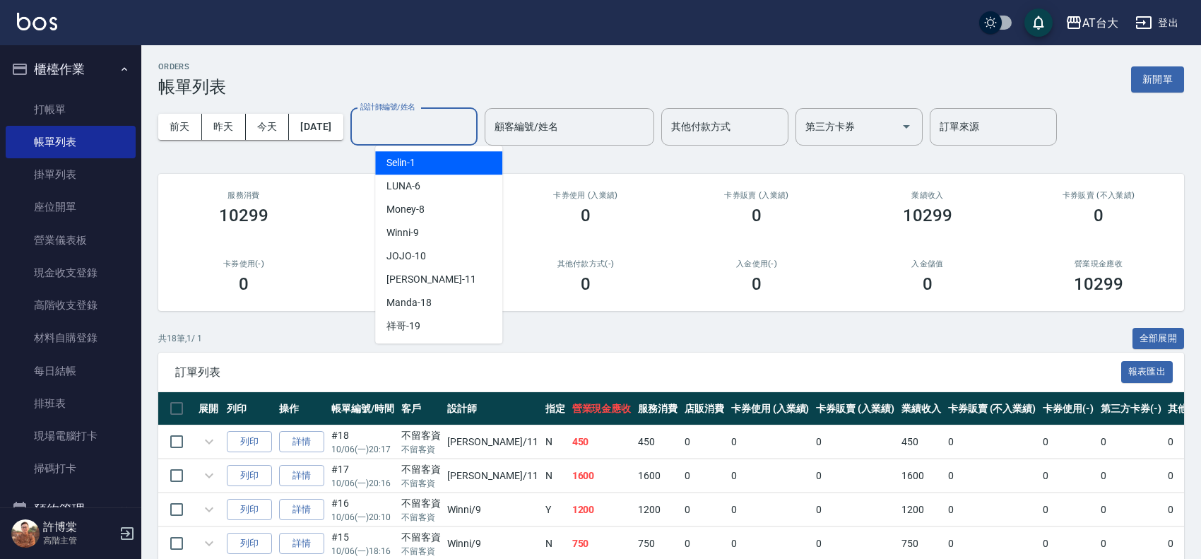
click at [404, 133] on input "設計師編號/姓名" at bounding box center [414, 126] width 114 height 25
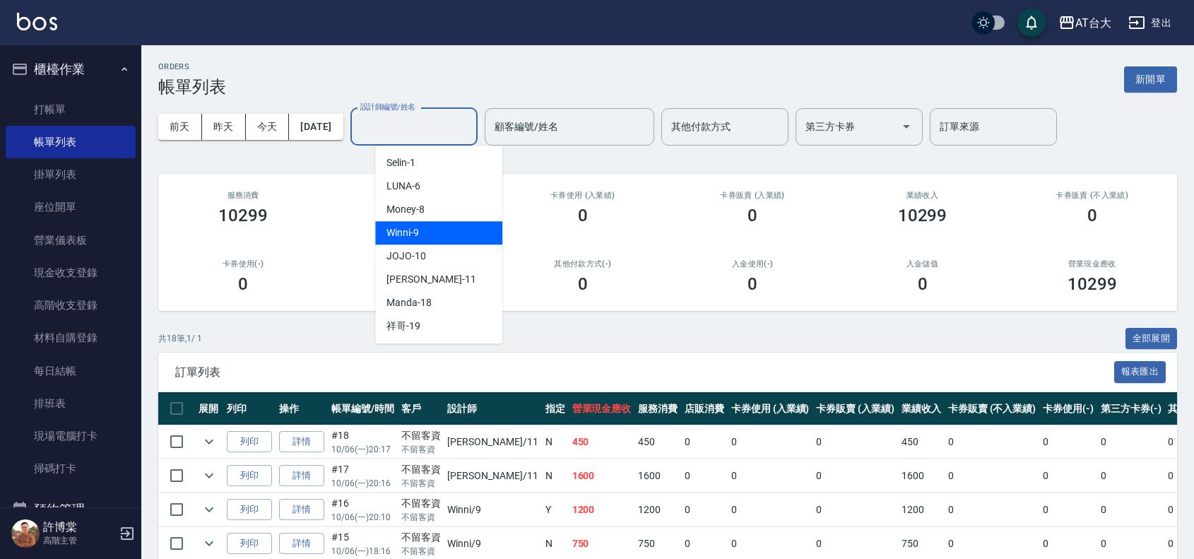
click at [433, 239] on div "Winni -9" at bounding box center [438, 232] width 127 height 23
type input "Winni-9"
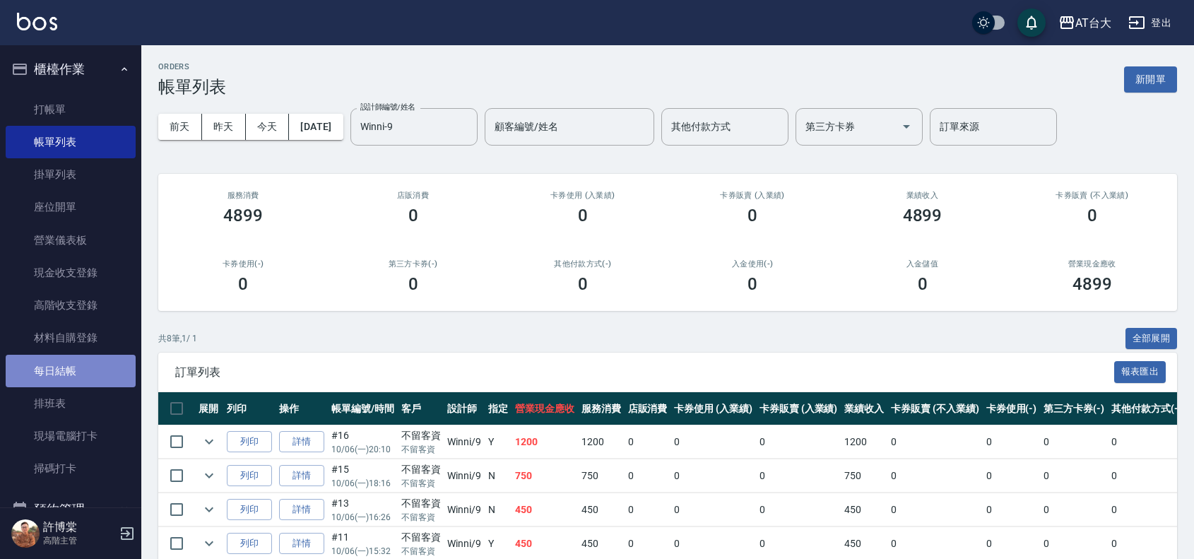
click at [100, 379] on link "每日結帳" at bounding box center [71, 371] width 130 height 33
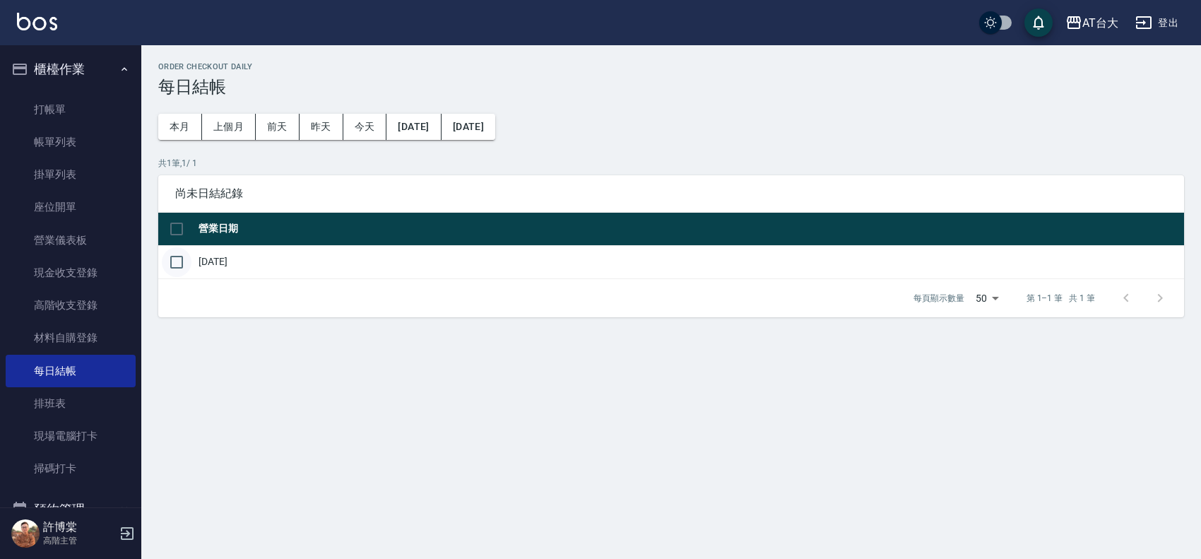
click at [168, 258] on input "checkbox" at bounding box center [177, 262] width 30 height 30
checkbox input "true"
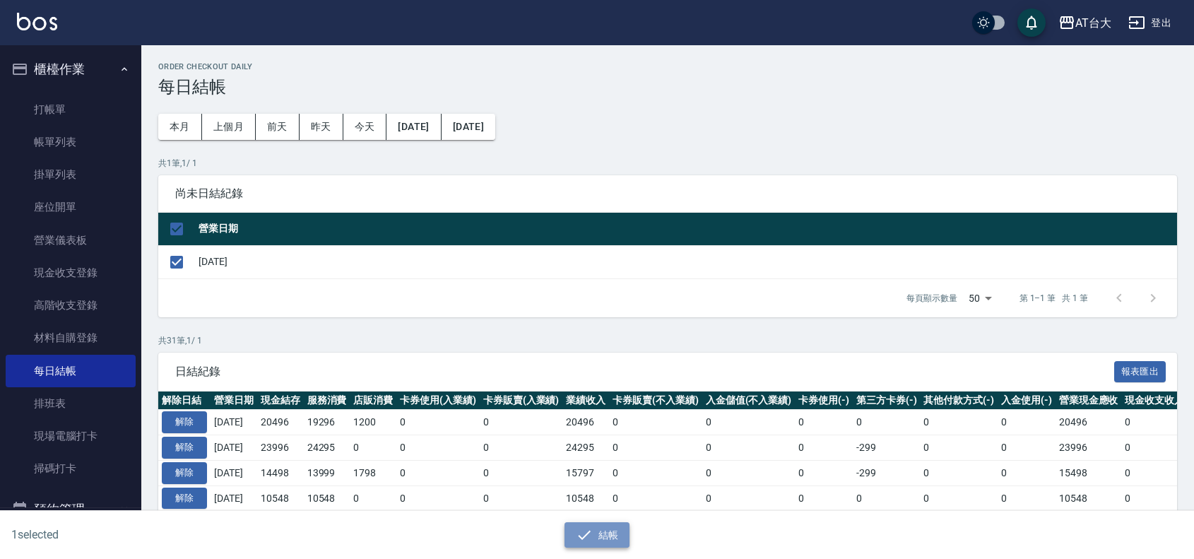
click at [588, 529] on icon "button" at bounding box center [584, 534] width 17 height 17
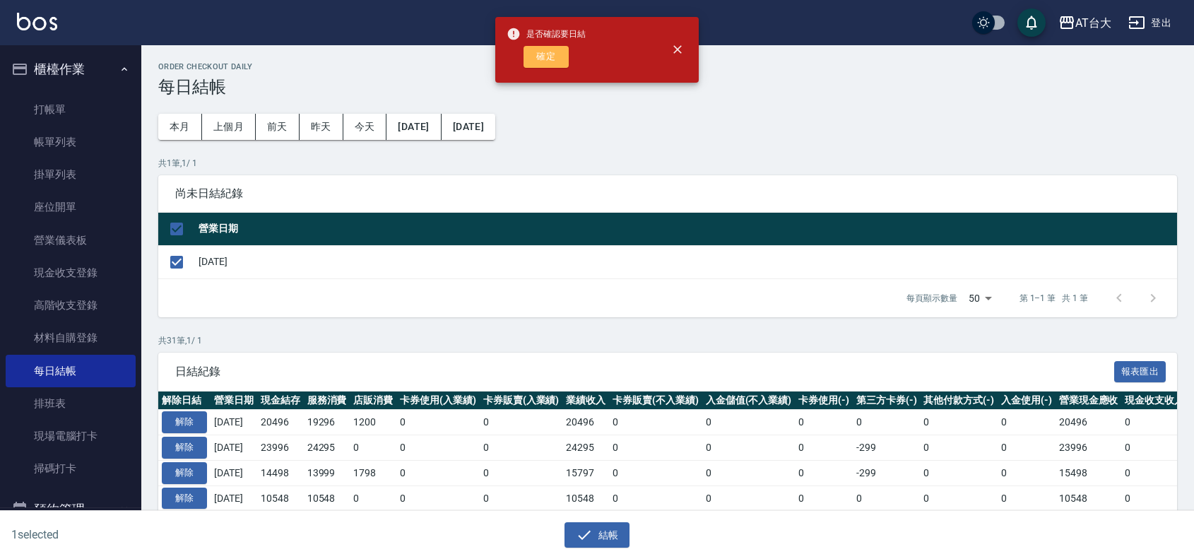
click at [525, 60] on button "確定" at bounding box center [546, 57] width 45 height 22
checkbox input "false"
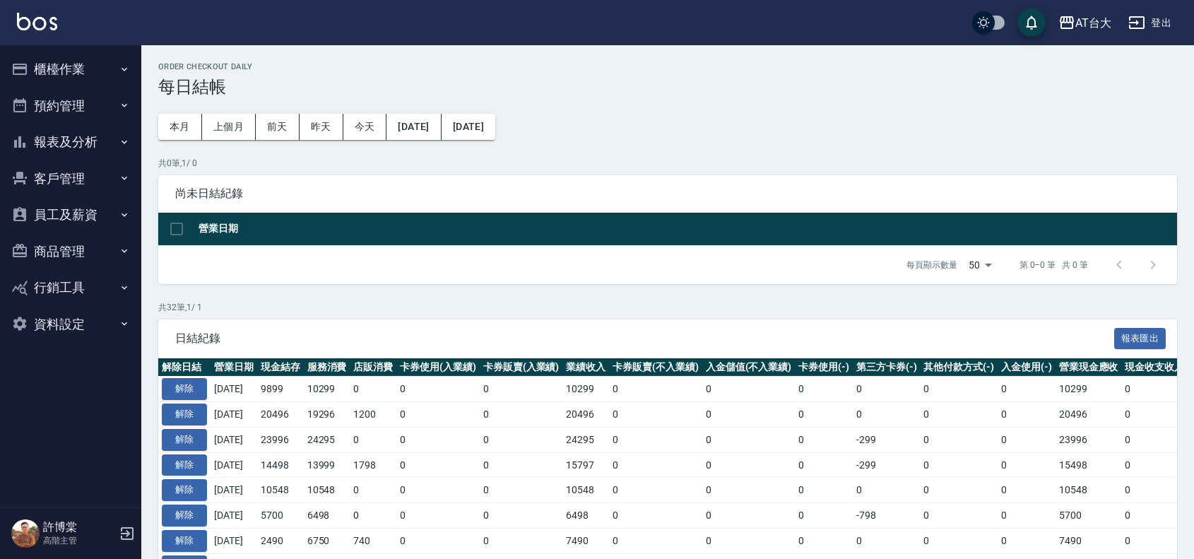
click at [40, 136] on button "報表及分析" at bounding box center [71, 142] width 130 height 37
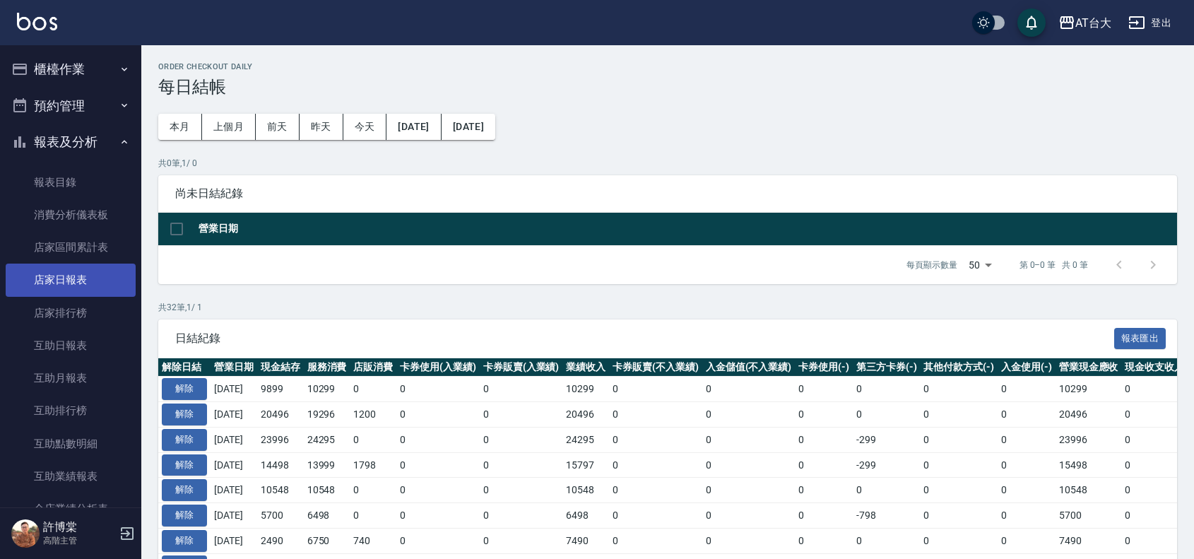
click at [104, 273] on link "店家日報表" at bounding box center [71, 280] width 130 height 33
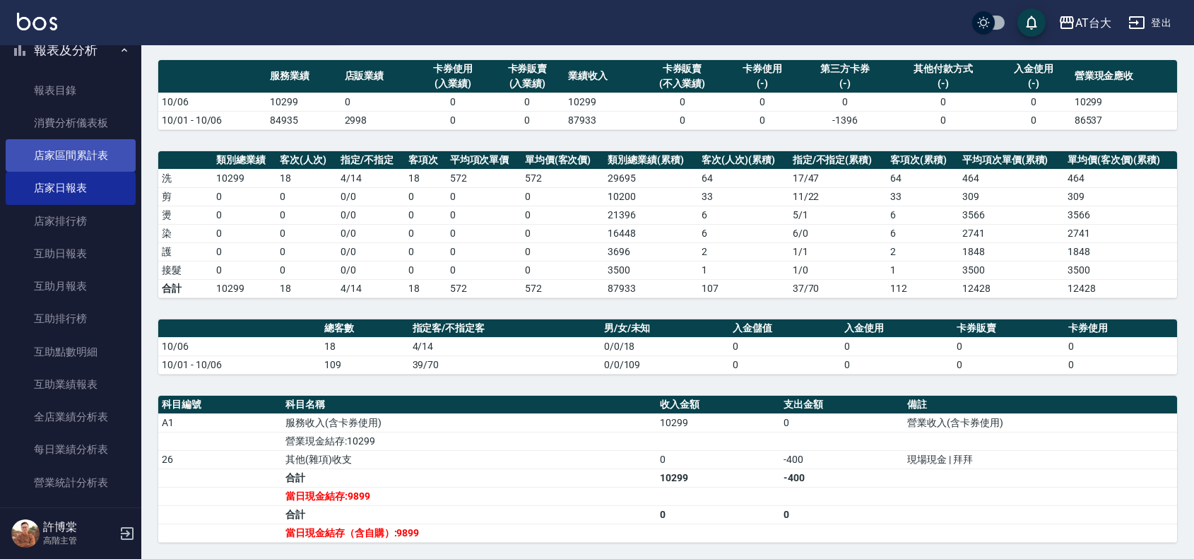
scroll to position [265, 0]
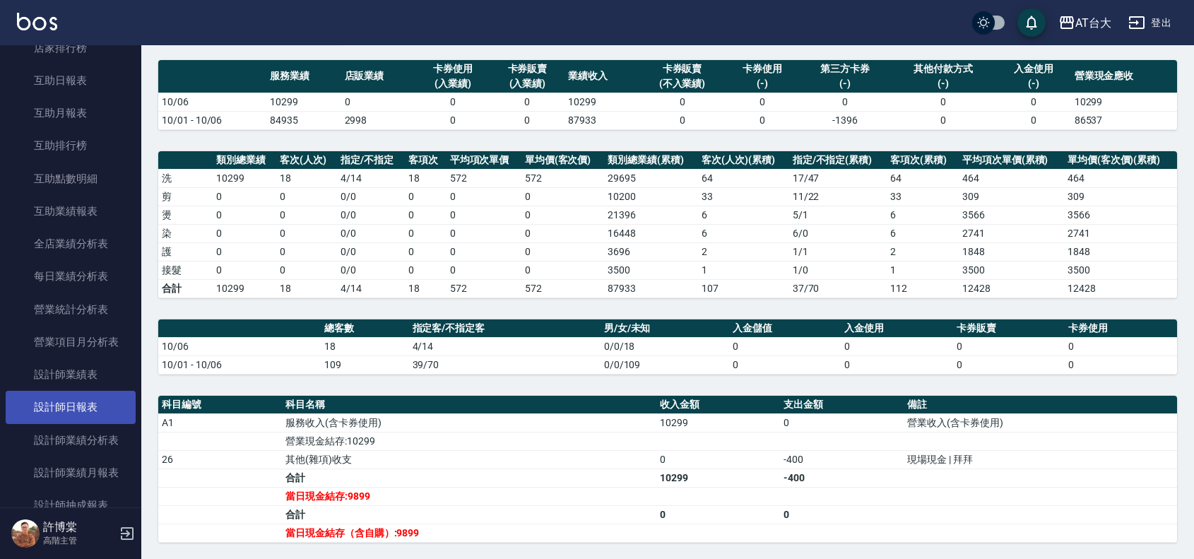
click at [100, 415] on link "設計師日報表" at bounding box center [71, 407] width 130 height 33
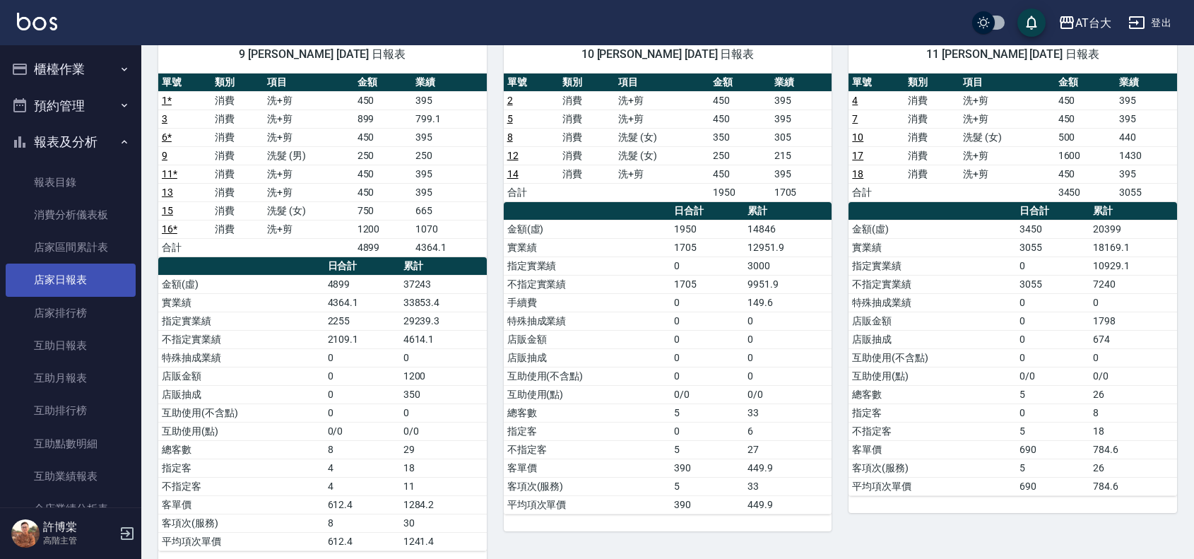
drag, startPoint x: 85, startPoint y: 273, endPoint x: 96, endPoint y: 278, distance: 11.7
click at [85, 273] on link "店家日報表" at bounding box center [71, 280] width 130 height 33
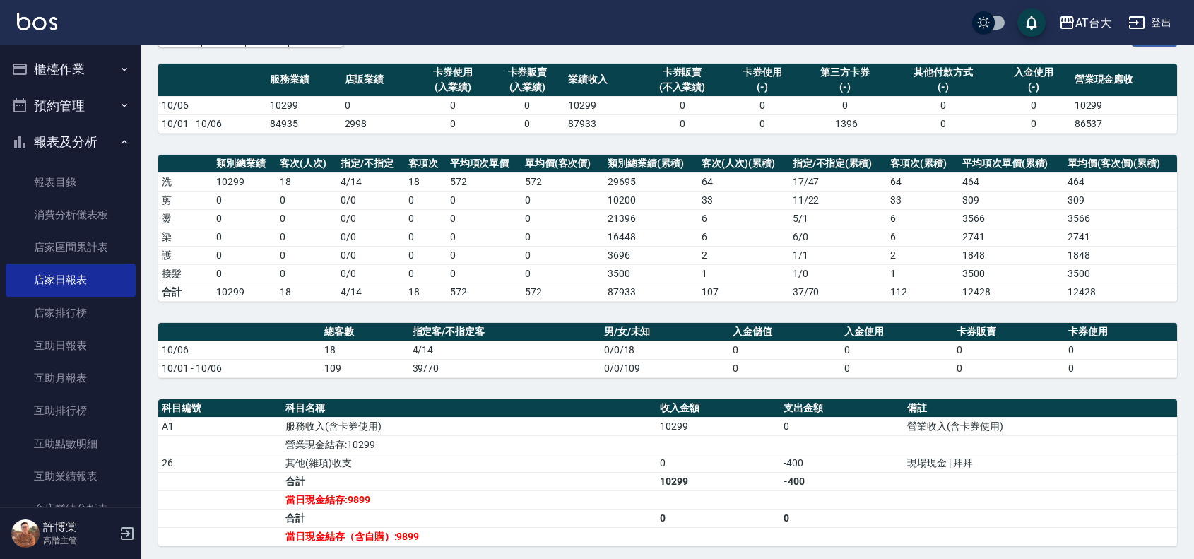
scroll to position [94, 0]
